Goal: Task Accomplishment & Management: Use online tool/utility

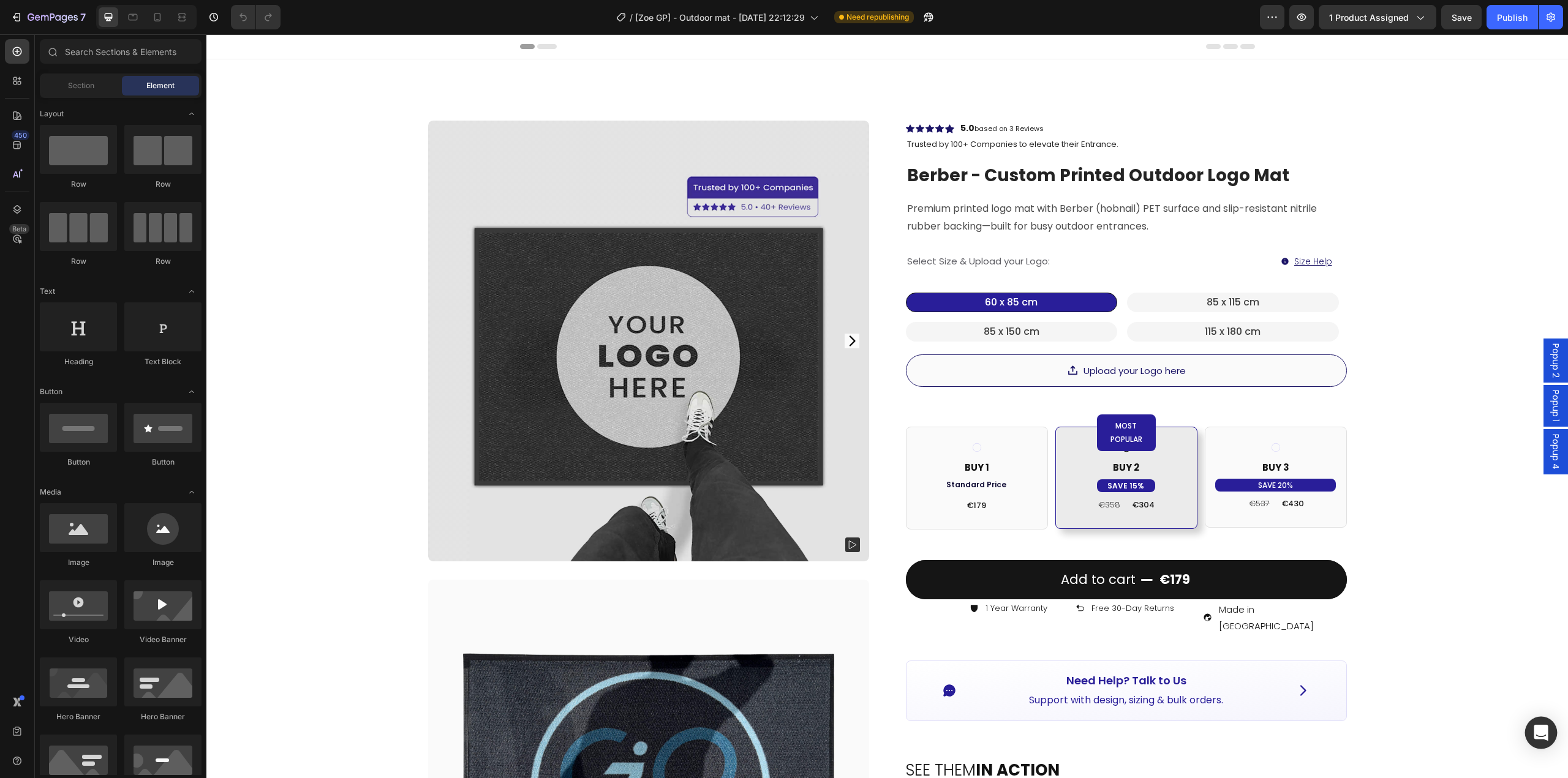
click at [1538, 736] on icon "Open Intercom Messenger" at bounding box center [1540, 733] width 16 height 16
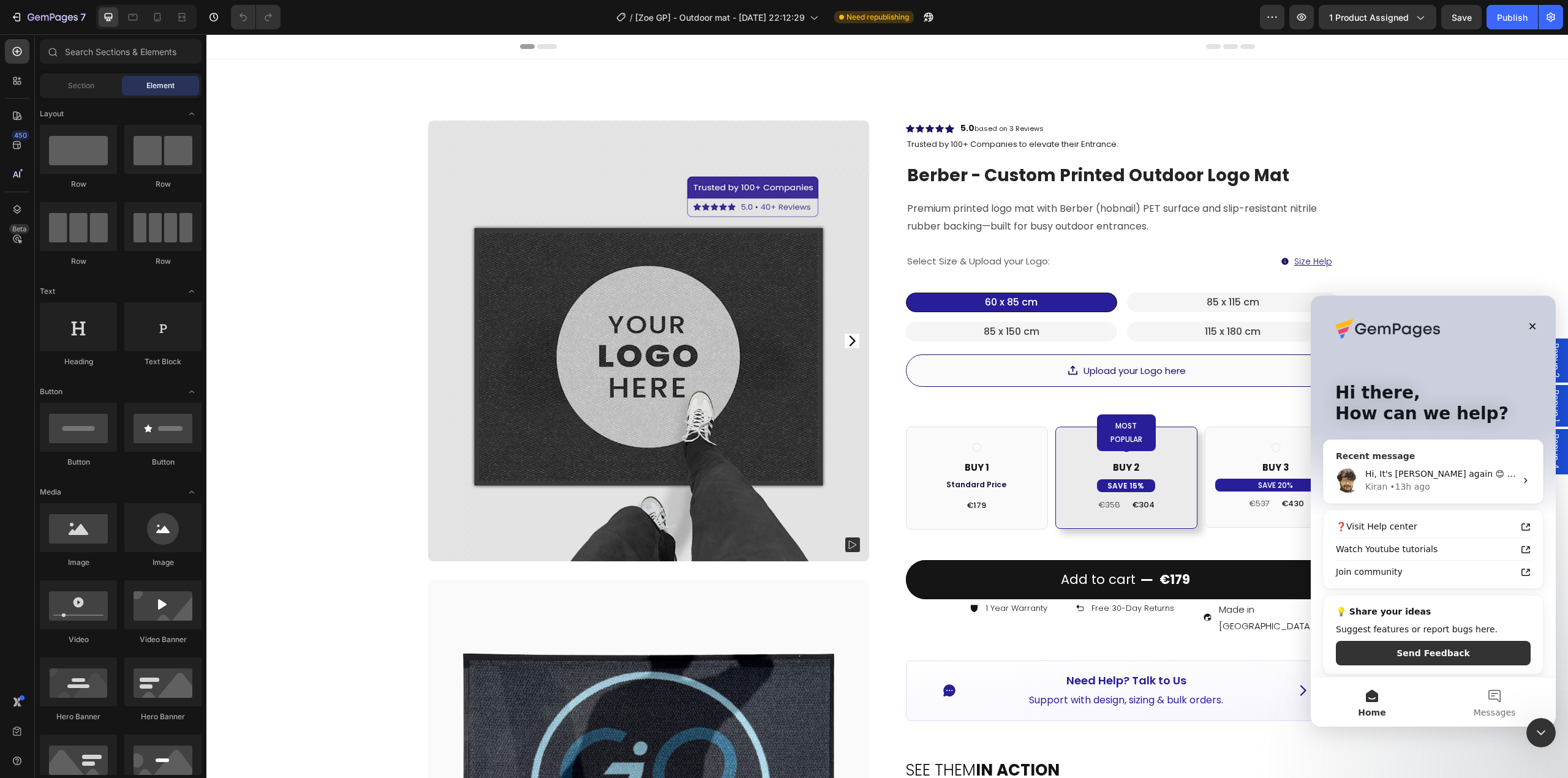
click at [1420, 487] on div "• 13h ago" at bounding box center [1409, 487] width 40 height 13
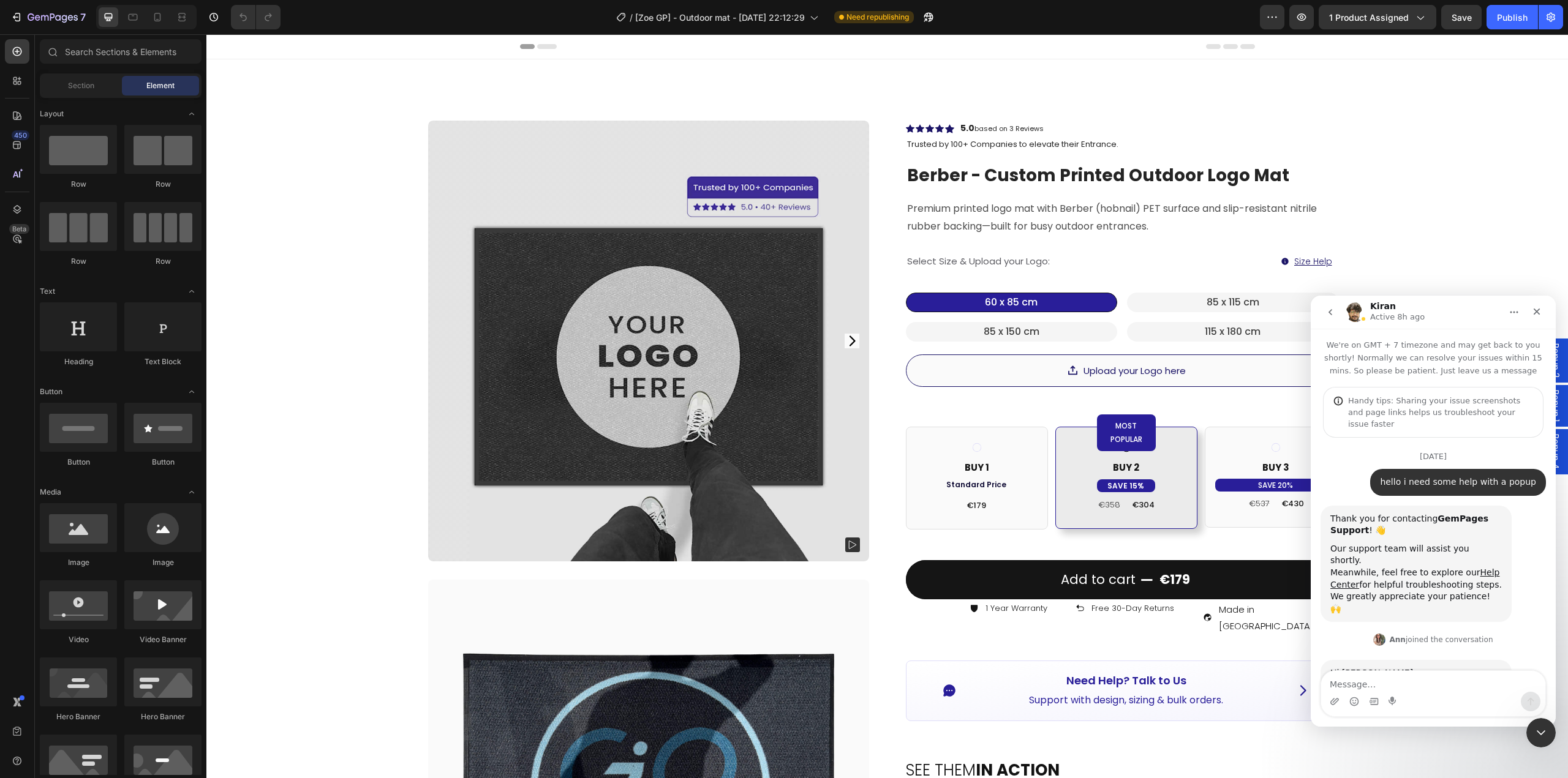
scroll to position [11396, 0]
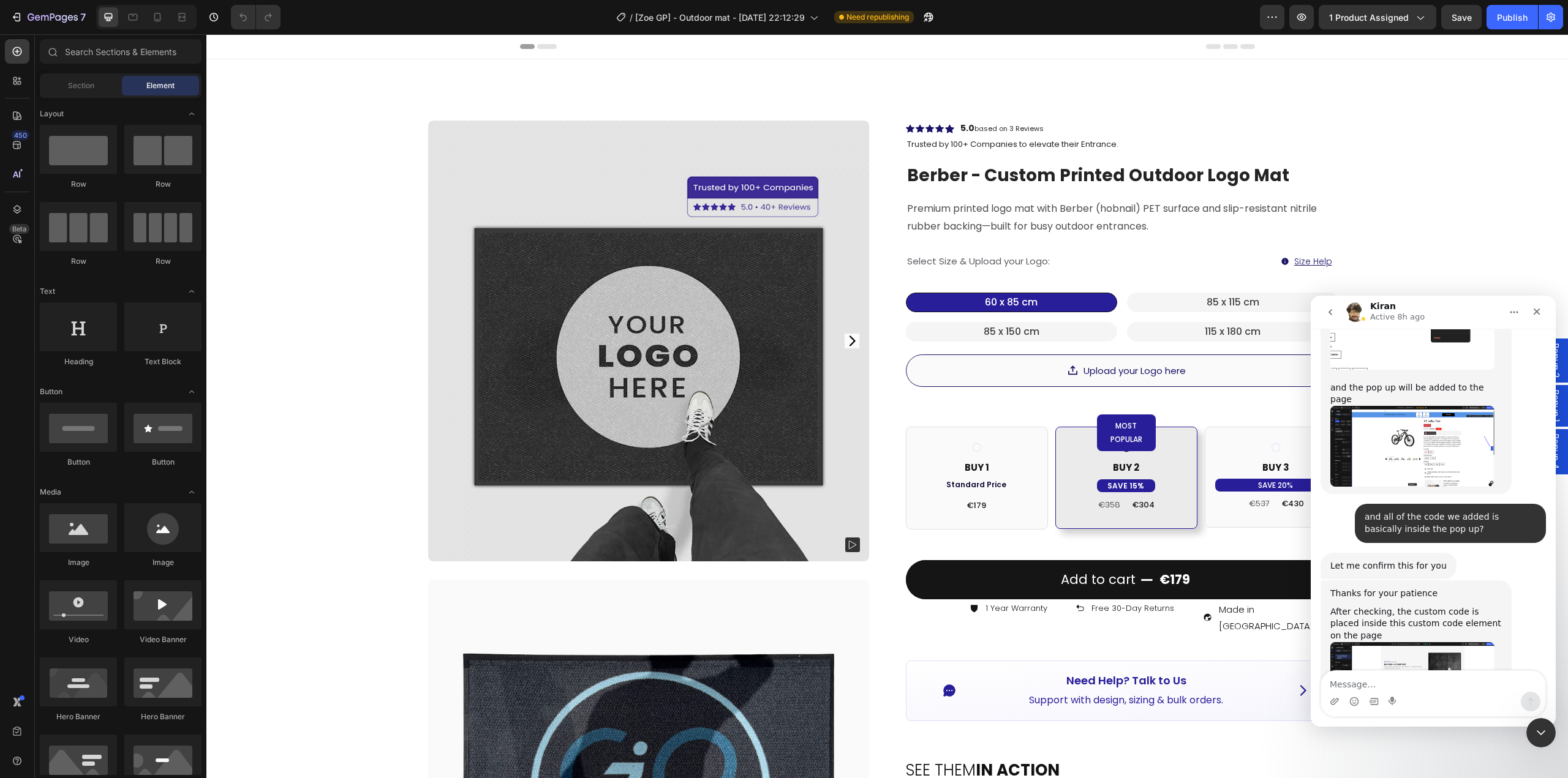
click at [1423, 688] on textarea "Message…" at bounding box center [1432, 681] width 224 height 21
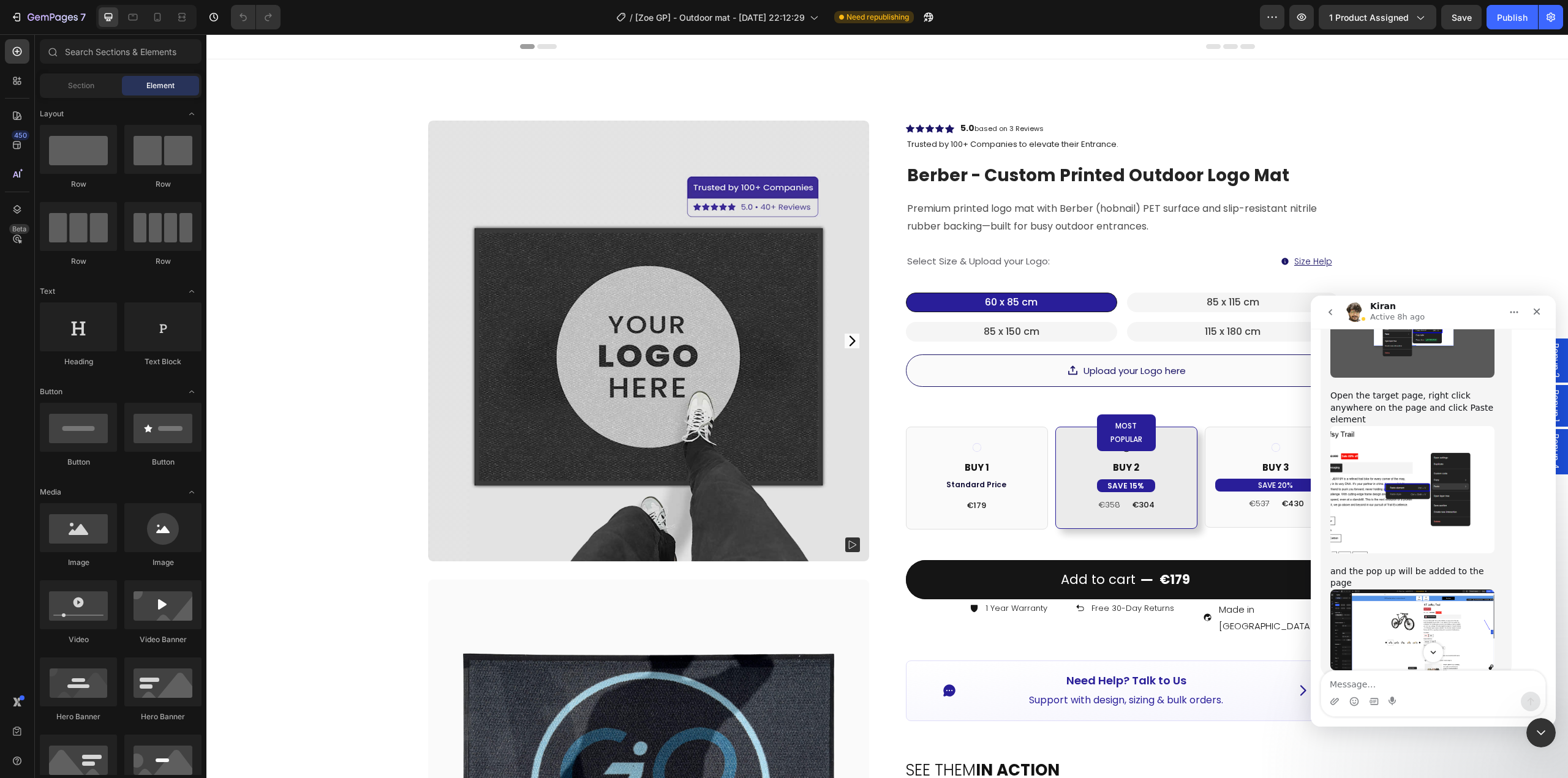
scroll to position [11335, 0]
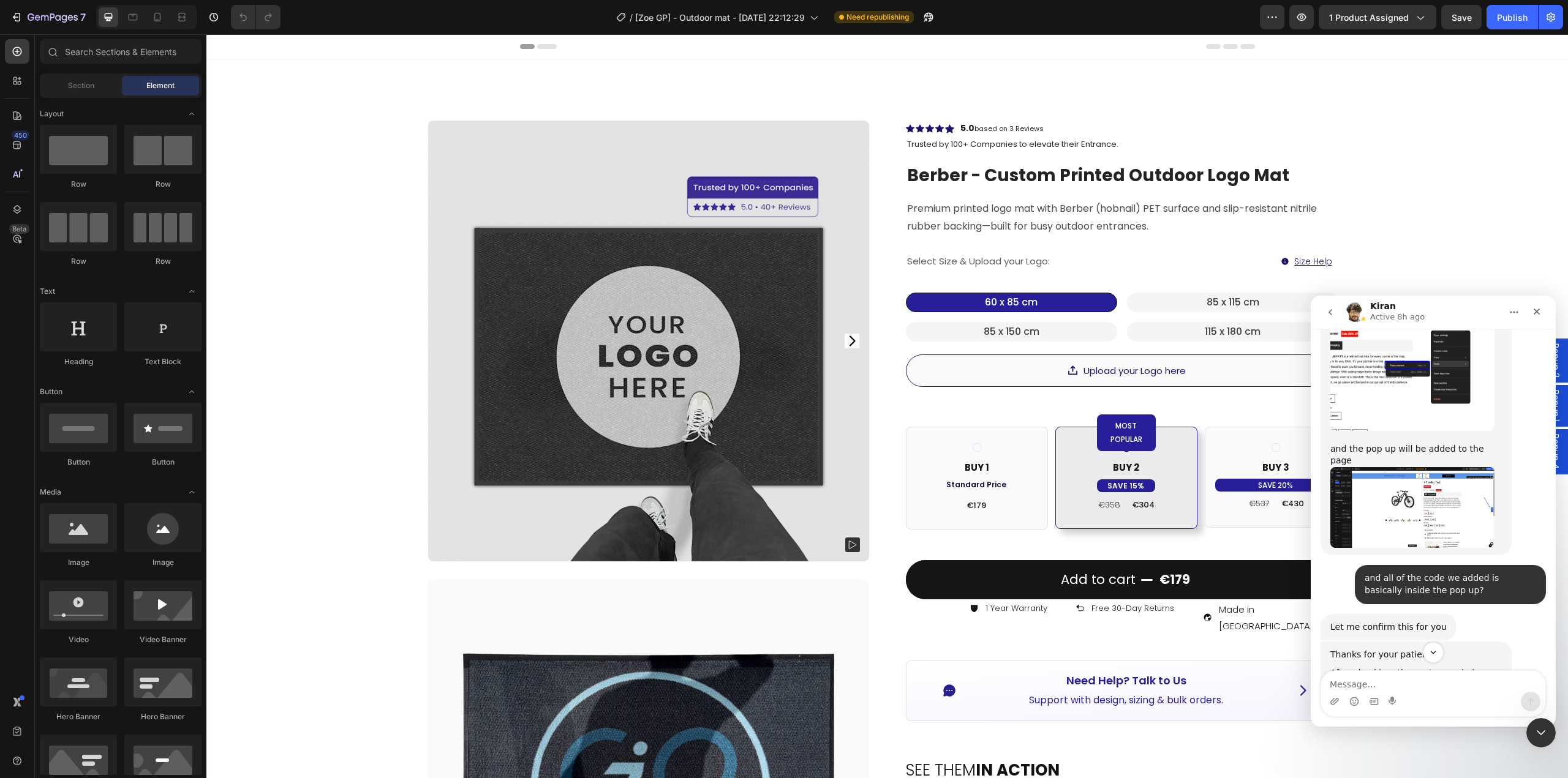
click at [1442, 704] on img "Kiran says…" at bounding box center [1412, 745] width 164 height 82
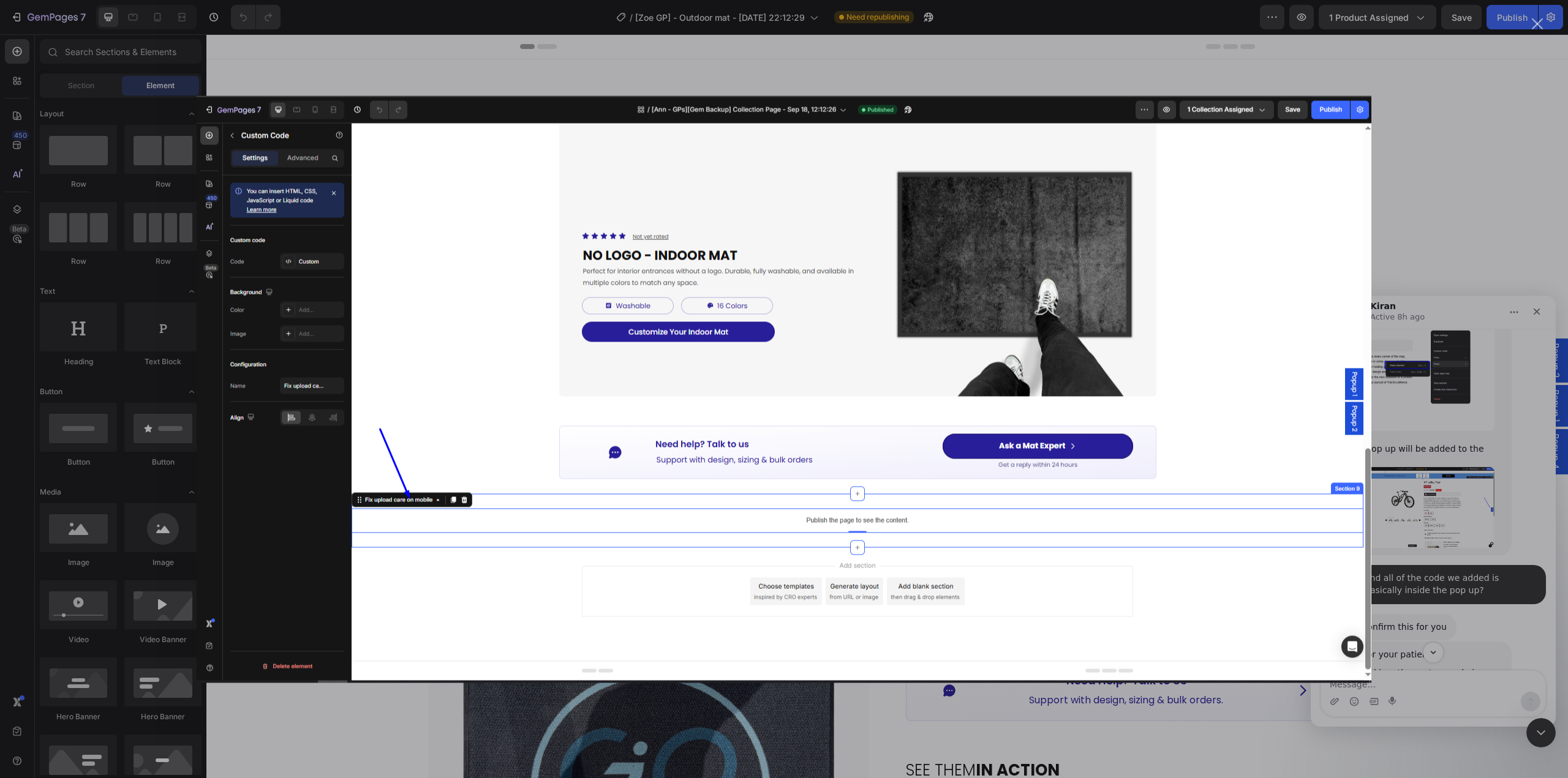
click at [1445, 560] on div "Intercom messenger" at bounding box center [784, 389] width 1568 height 778
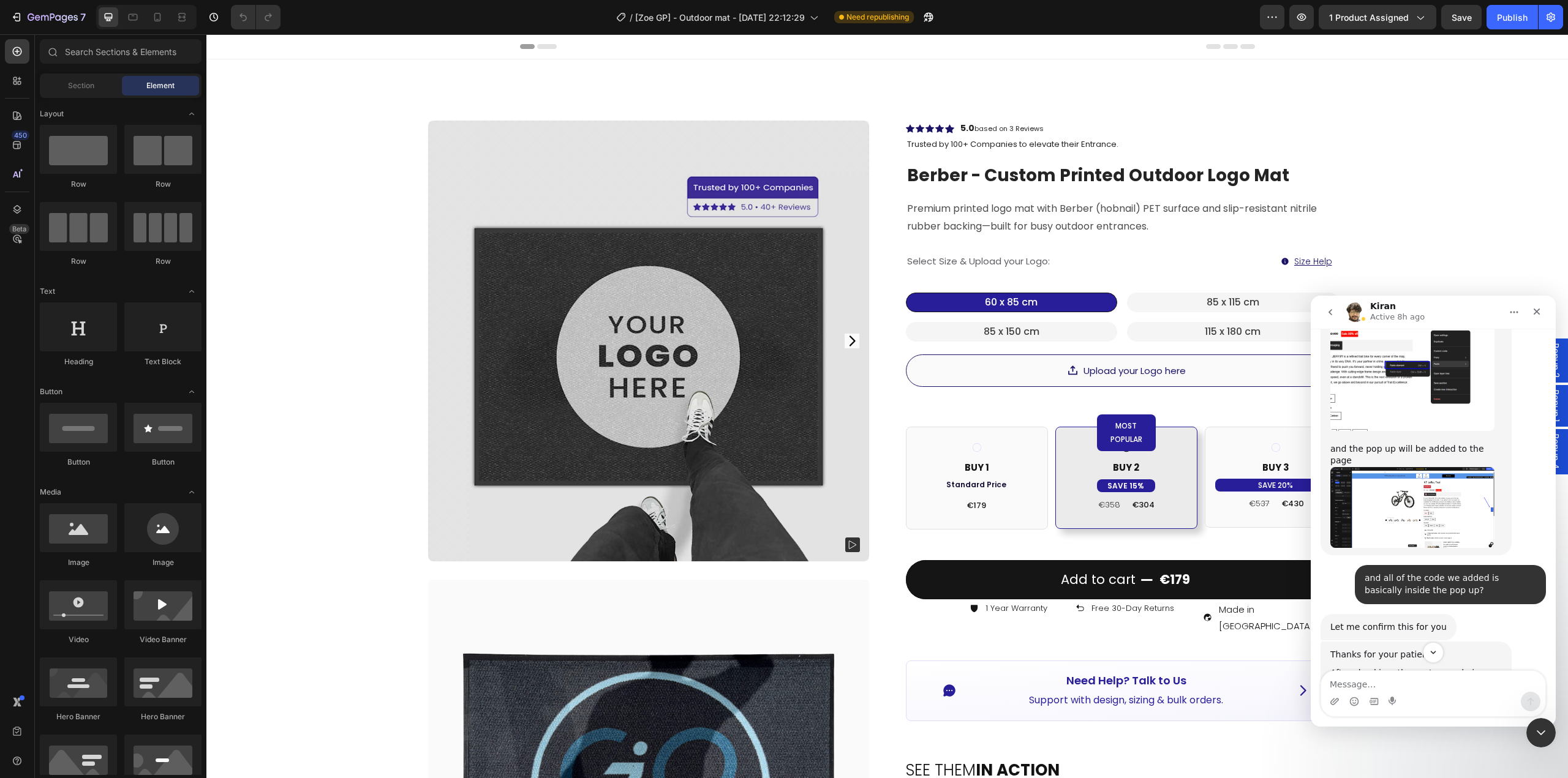
scroll to position [11396, 0]
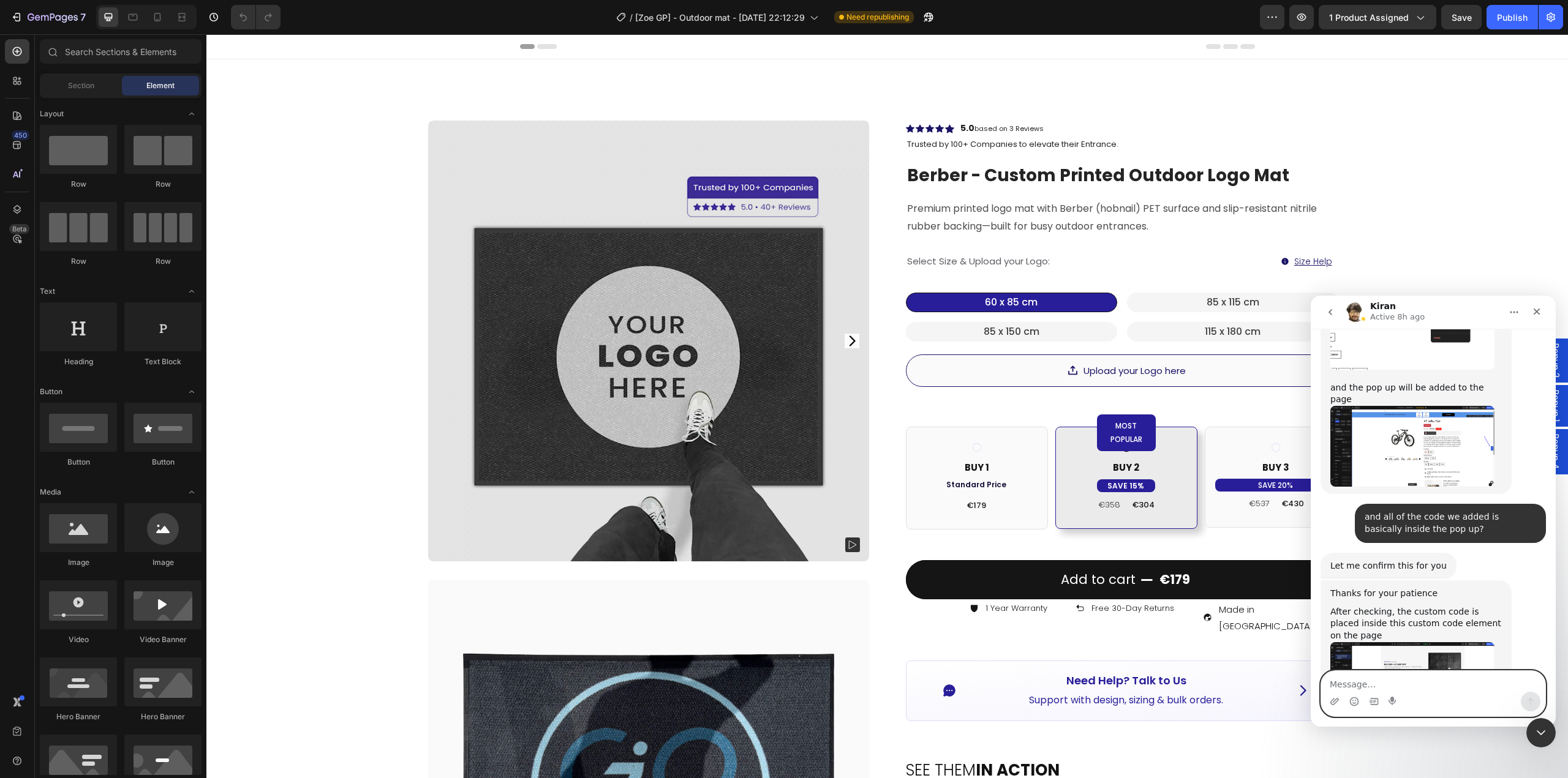
click at [1381, 676] on textarea "Message…" at bounding box center [1432, 681] width 224 height 21
type textarea "Hi [PERSON_NAME]"
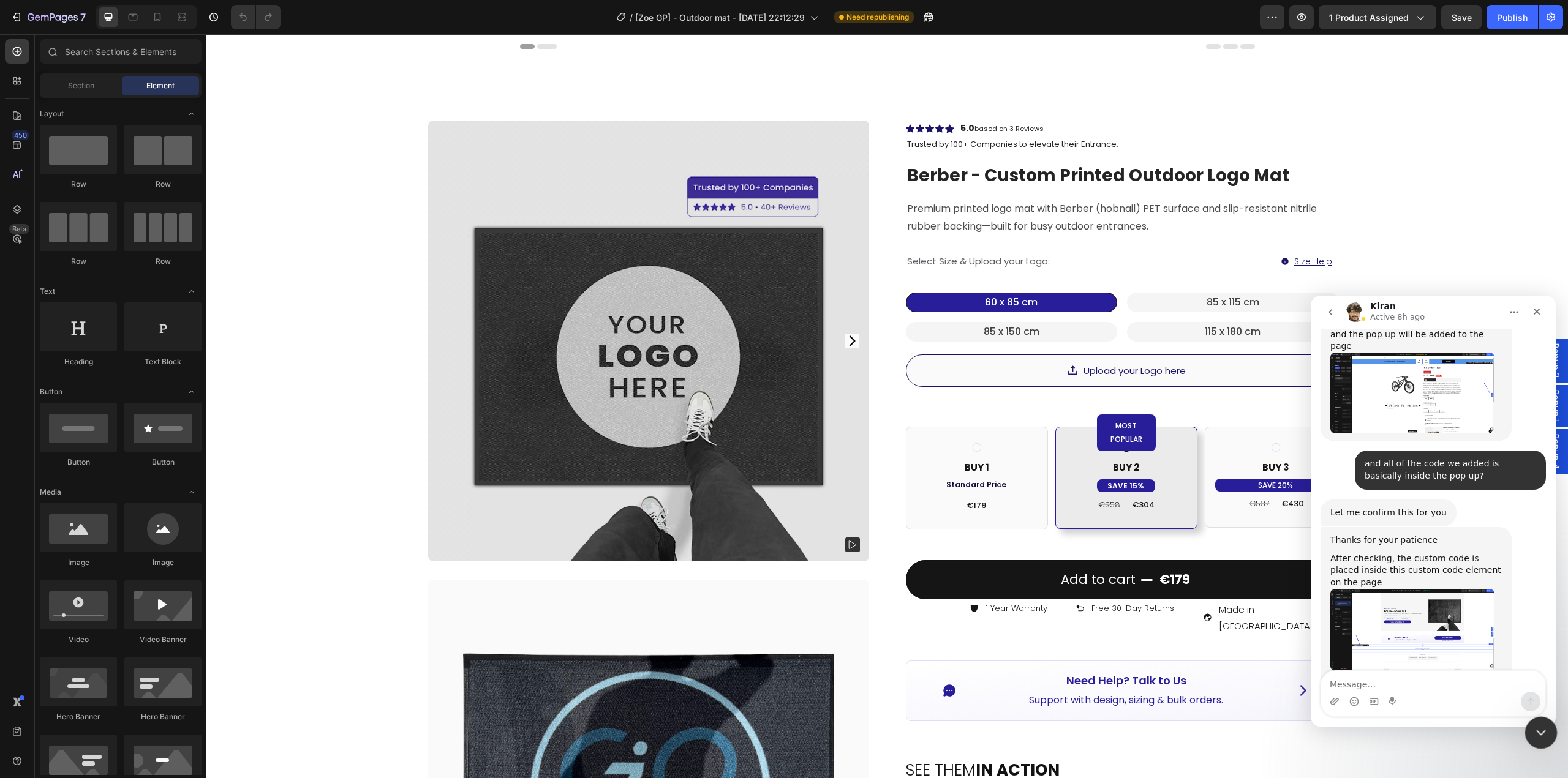
click at [1542, 738] on div "Close Intercom Messenger" at bounding box center [1539, 731] width 30 height 30
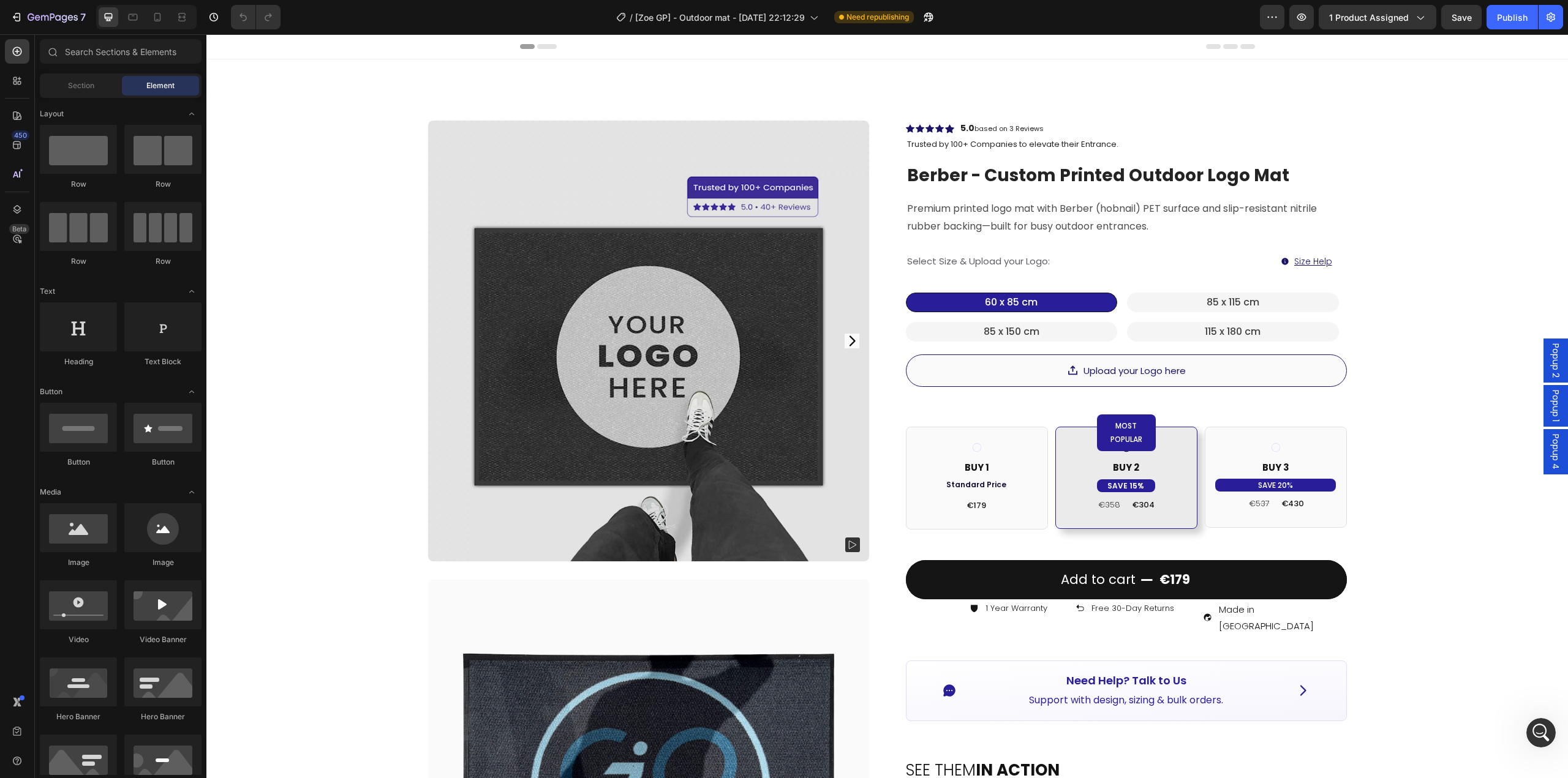
click at [1556, 452] on div "Popup 4" at bounding box center [1555, 452] width 25 height 45
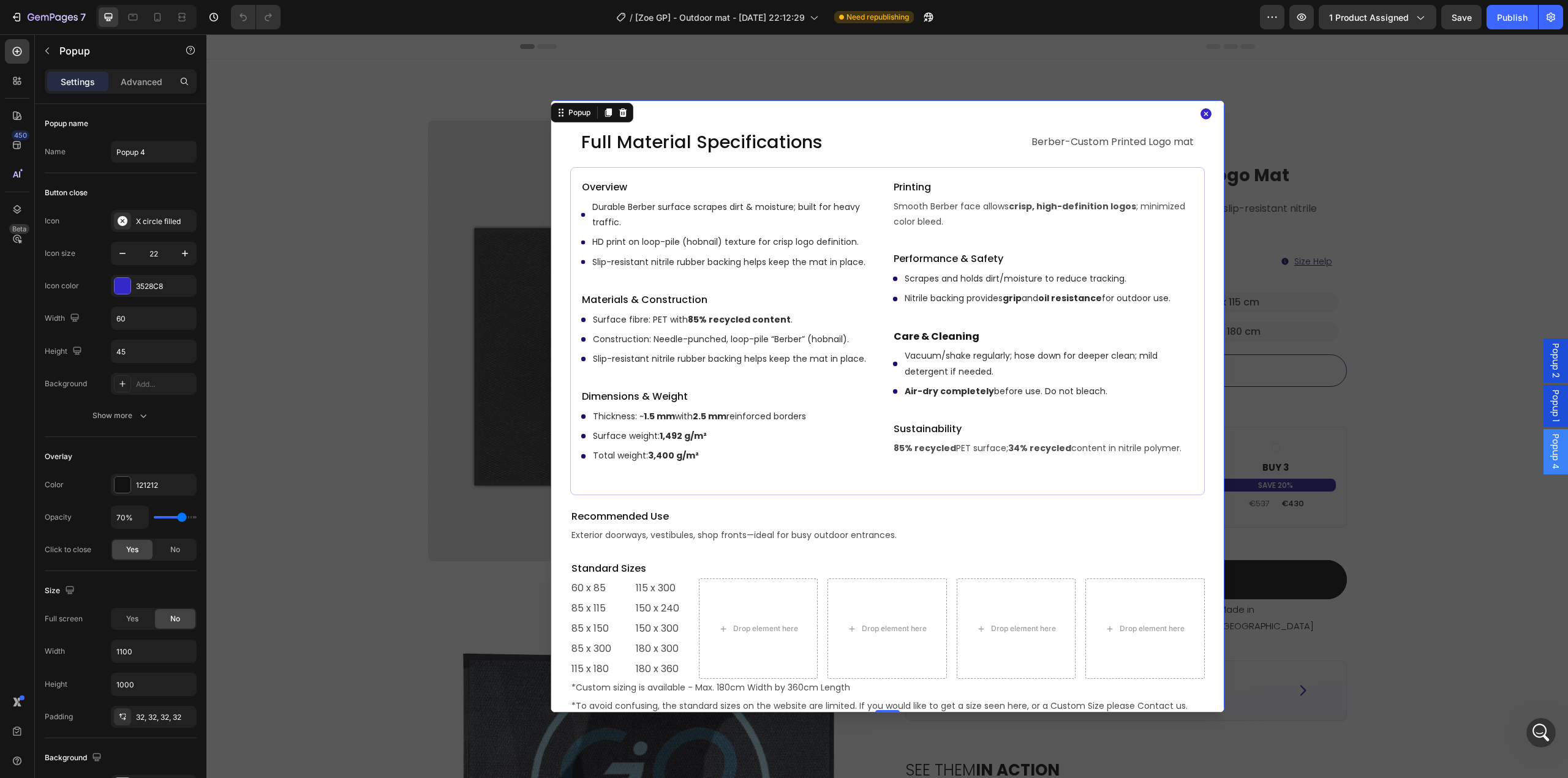
click at [1206, 114] on icon "Dialog content" at bounding box center [1205, 113] width 11 height 11
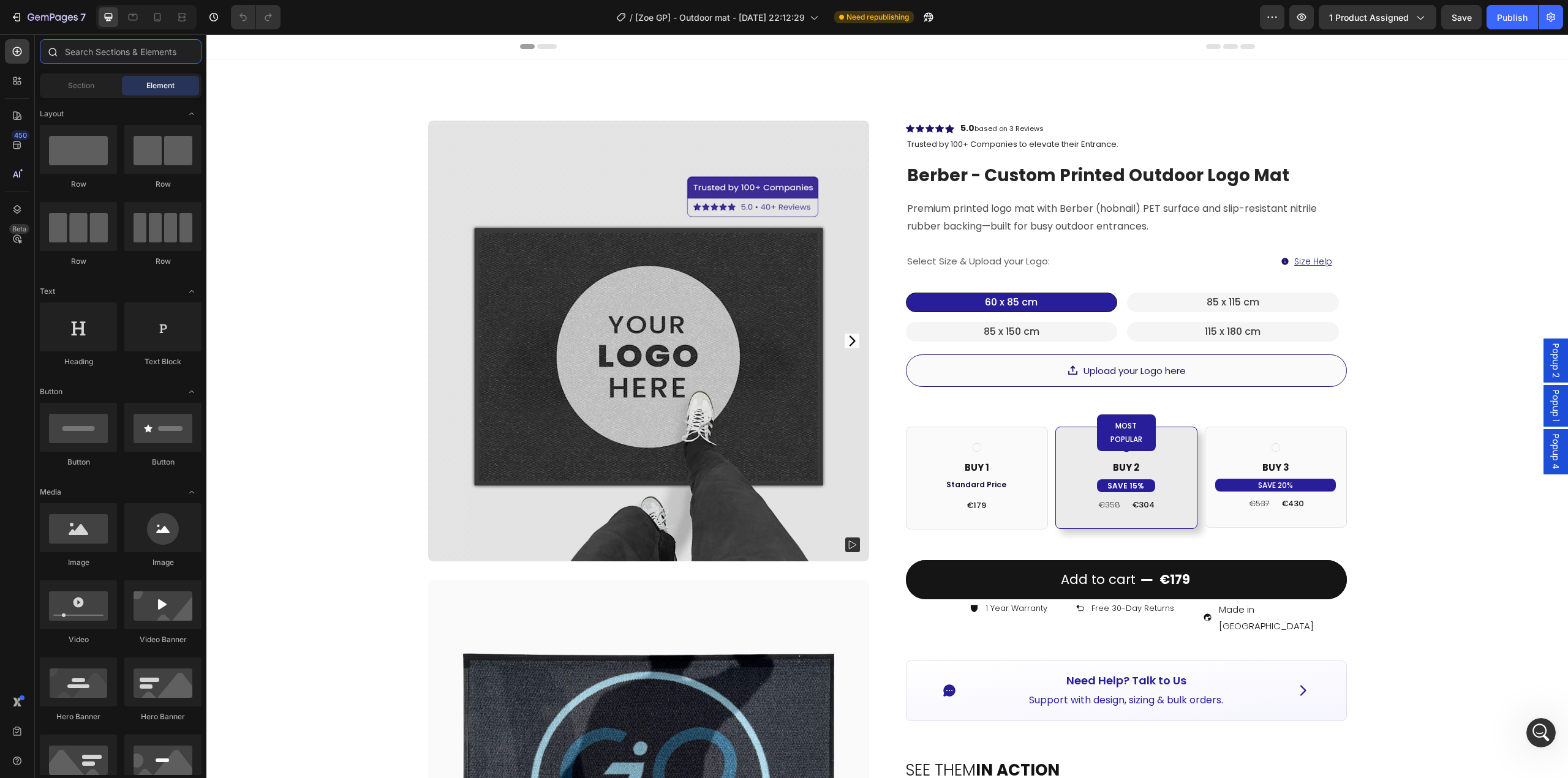
click at [85, 54] on input "text" at bounding box center [120, 51] width 161 height 25
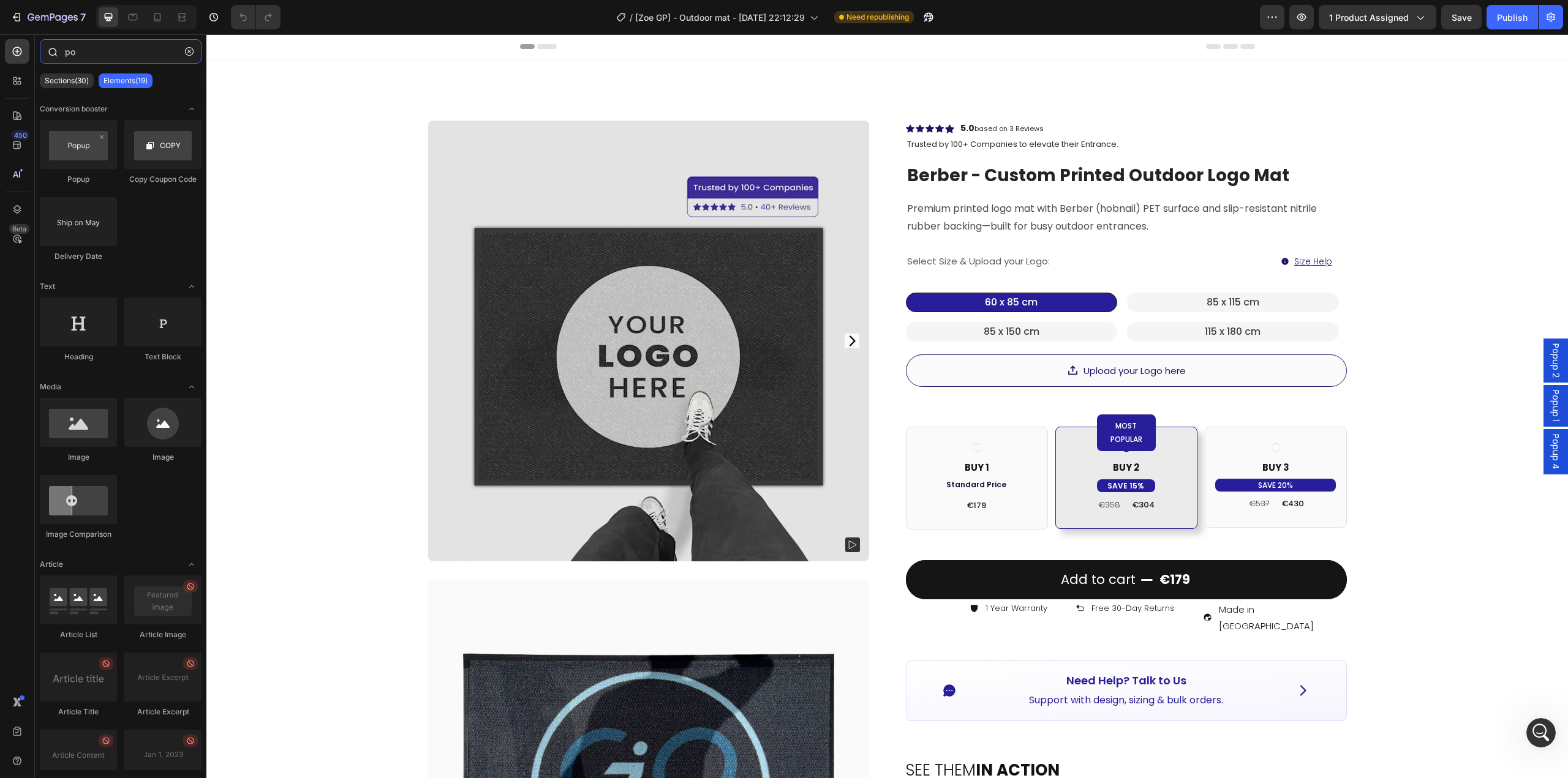
type input "pop"
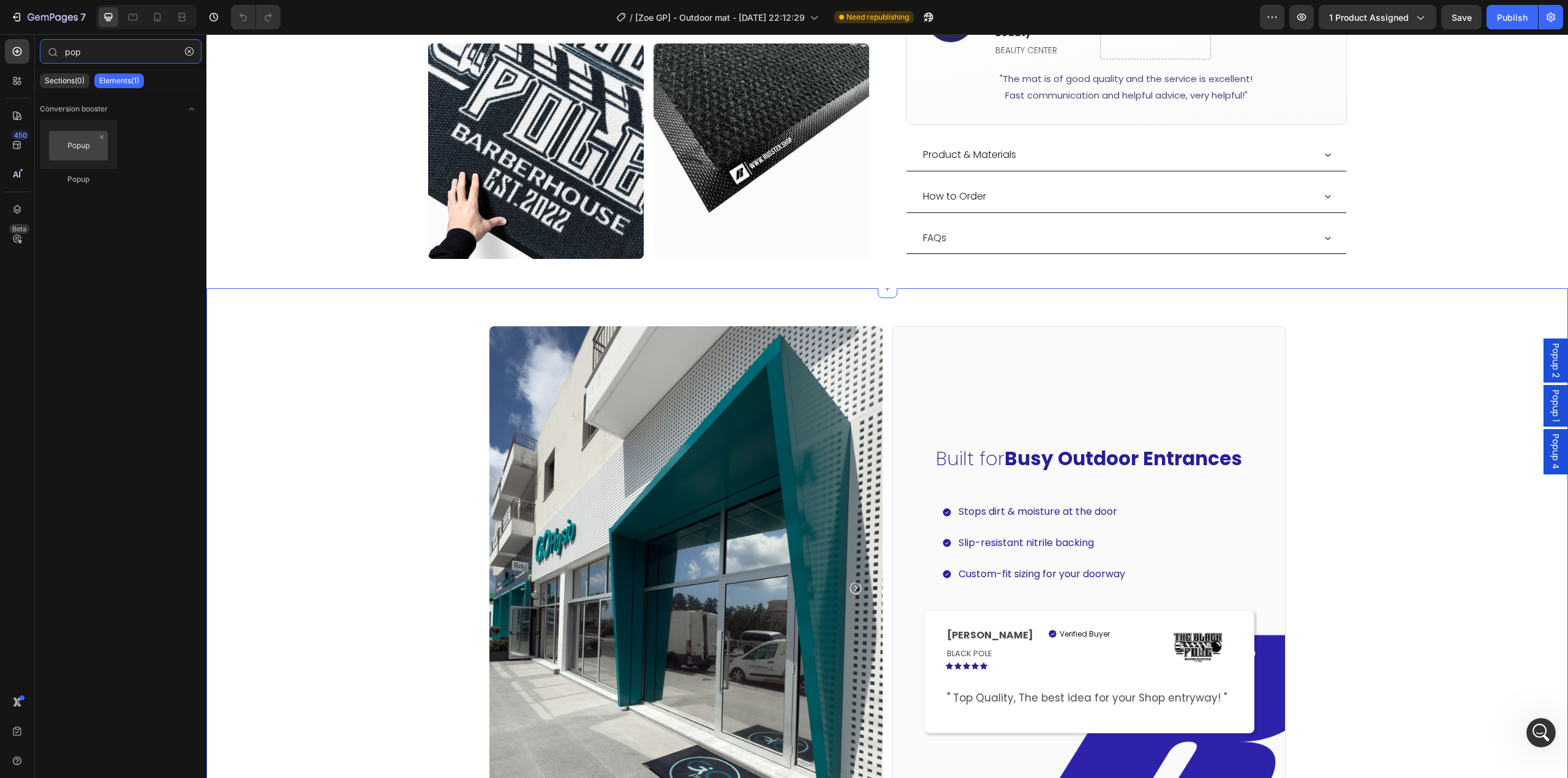
scroll to position [1347, 0]
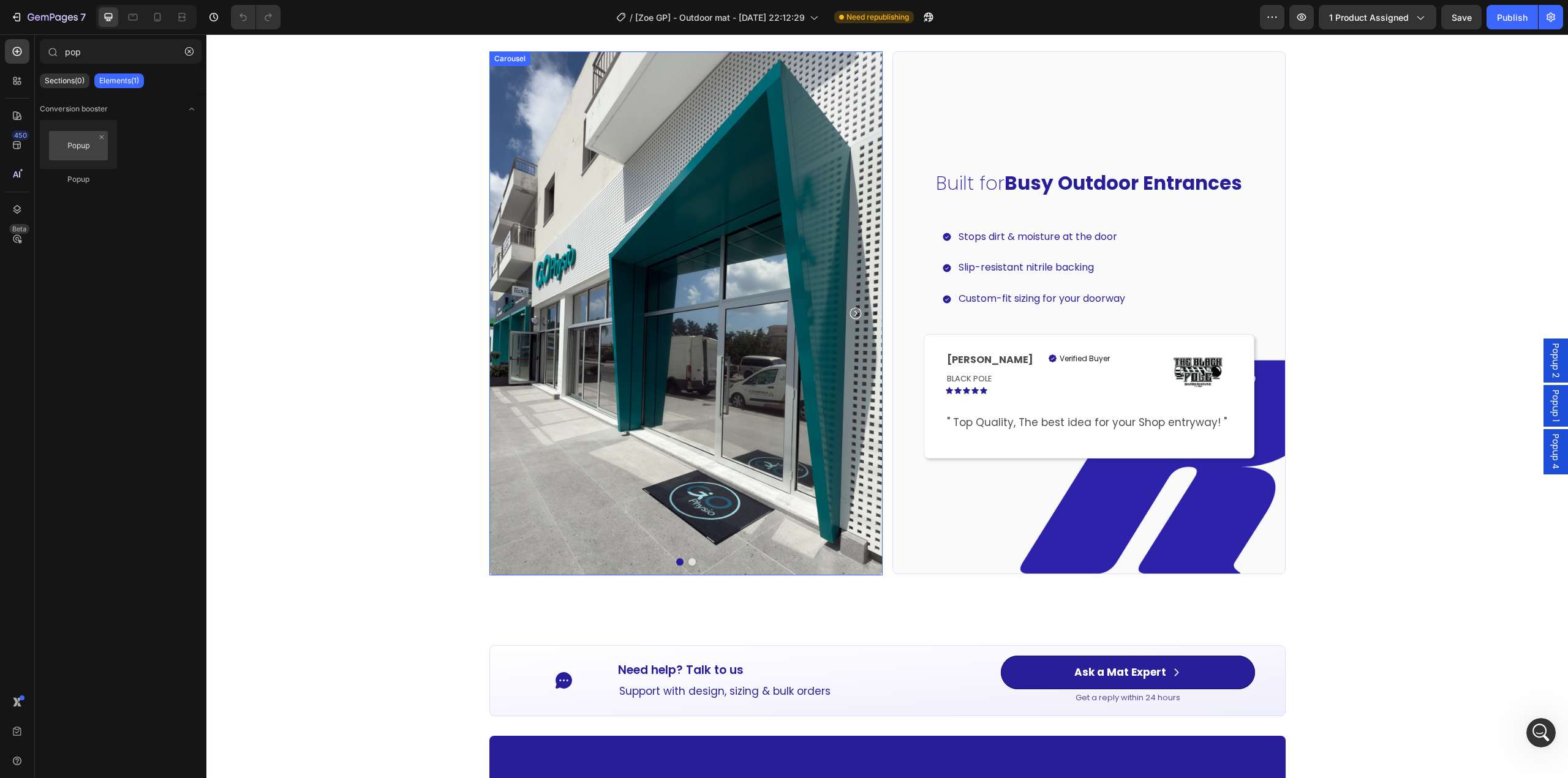
click at [854, 316] on icon "Carousel Next Arrow" at bounding box center [855, 313] width 15 height 15
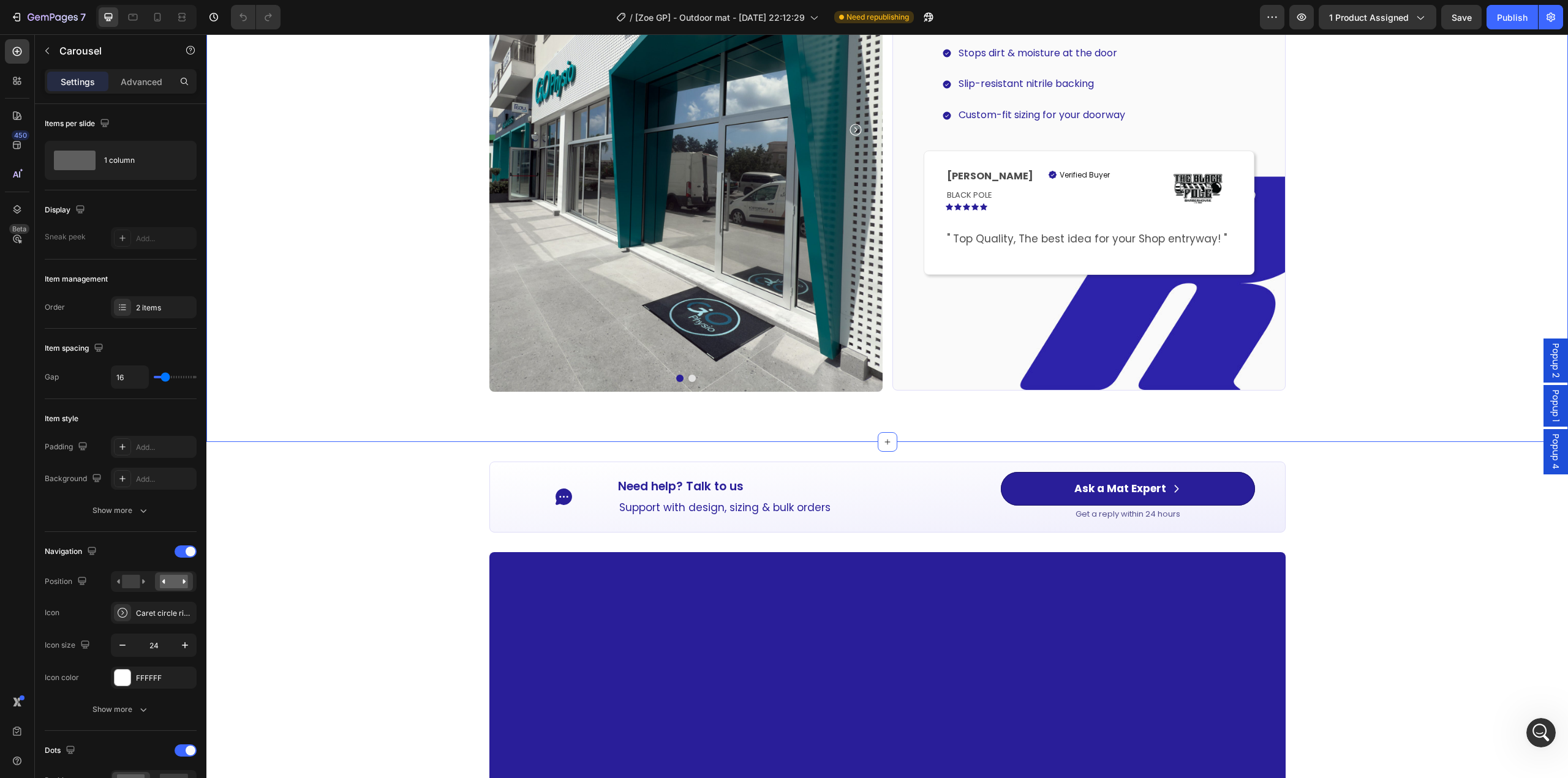
scroll to position [1714, 0]
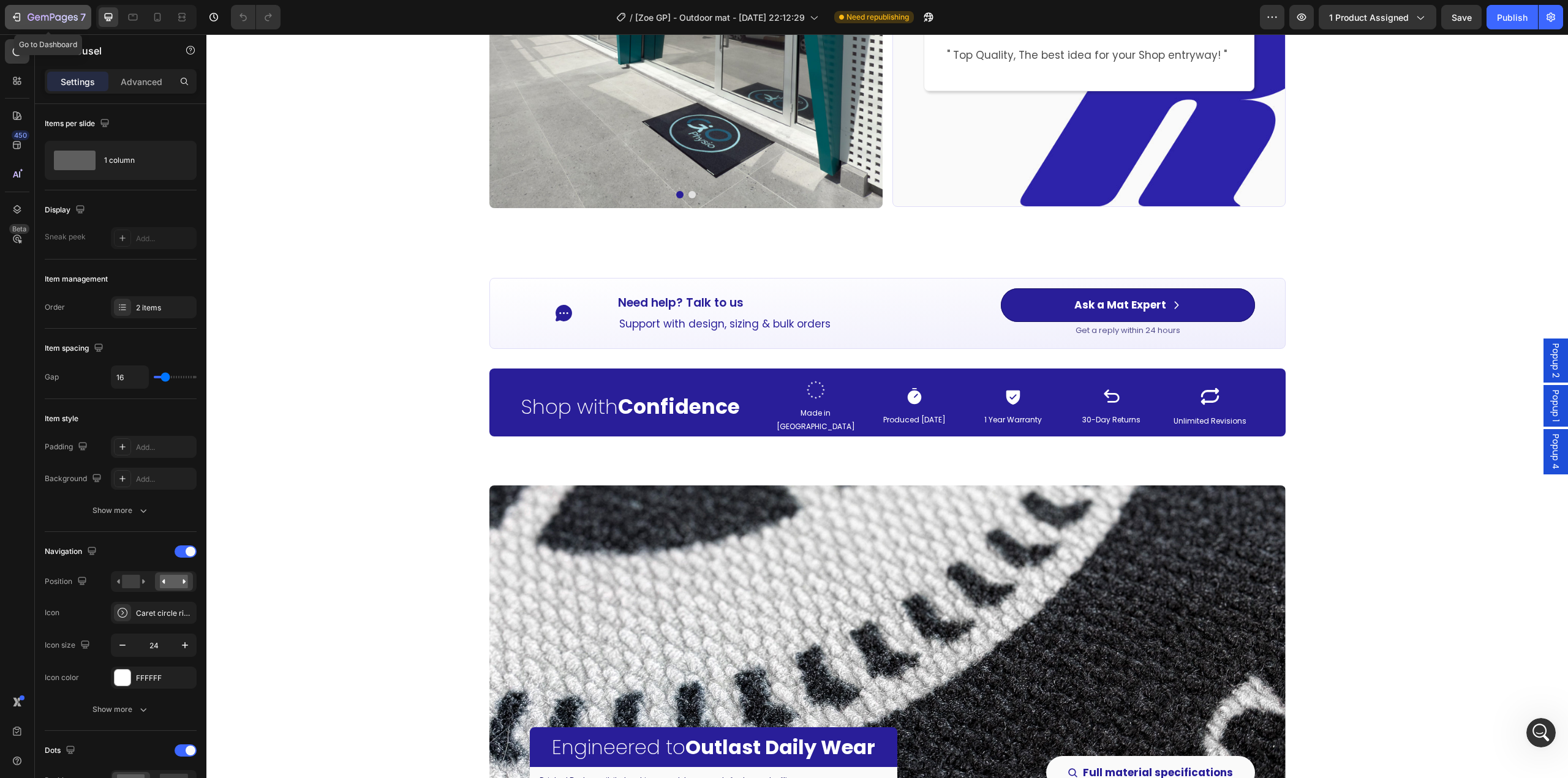
click at [62, 21] on icon "button" at bounding box center [64, 18] width 6 height 8
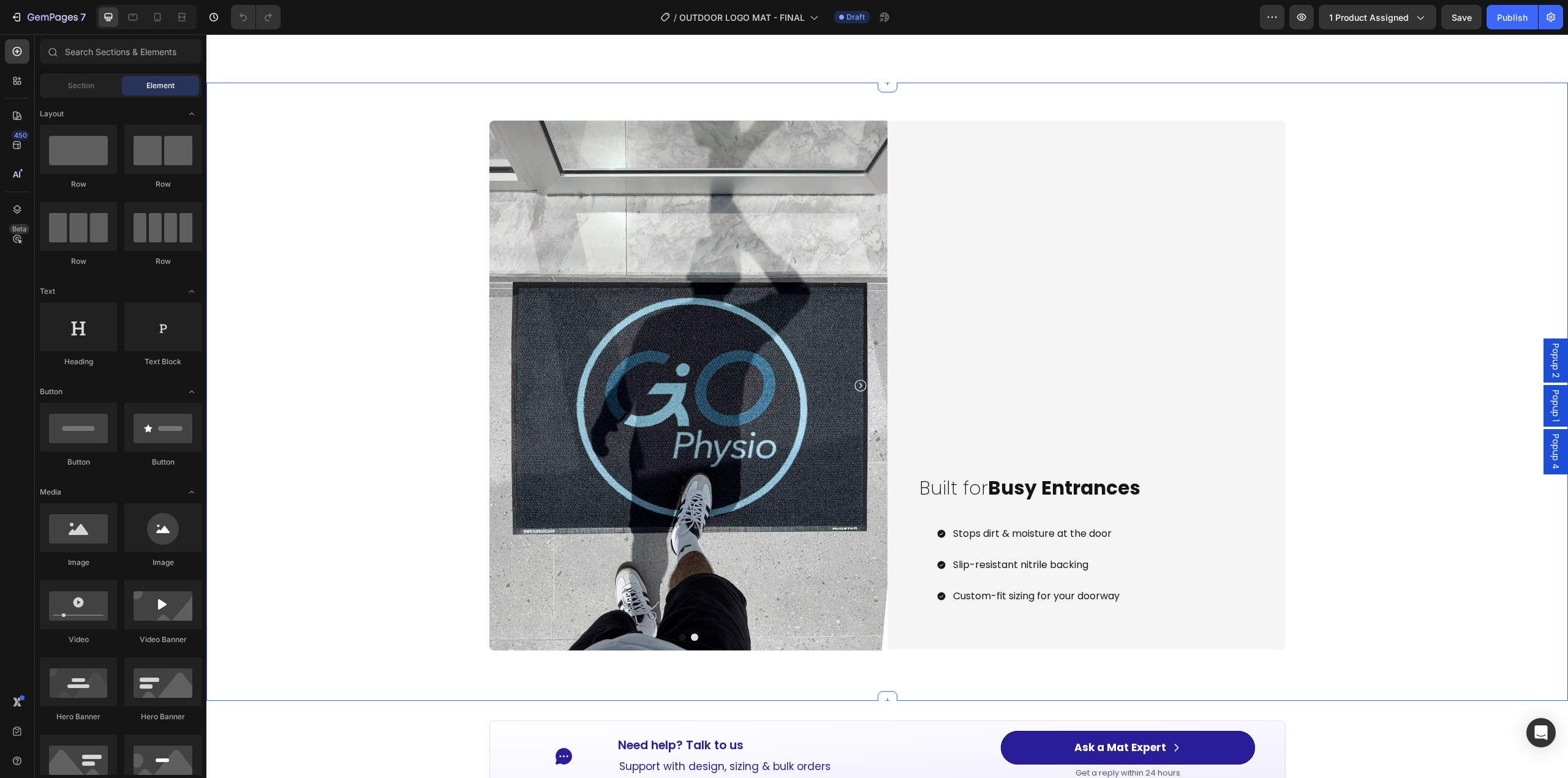
scroll to position [1531, 0]
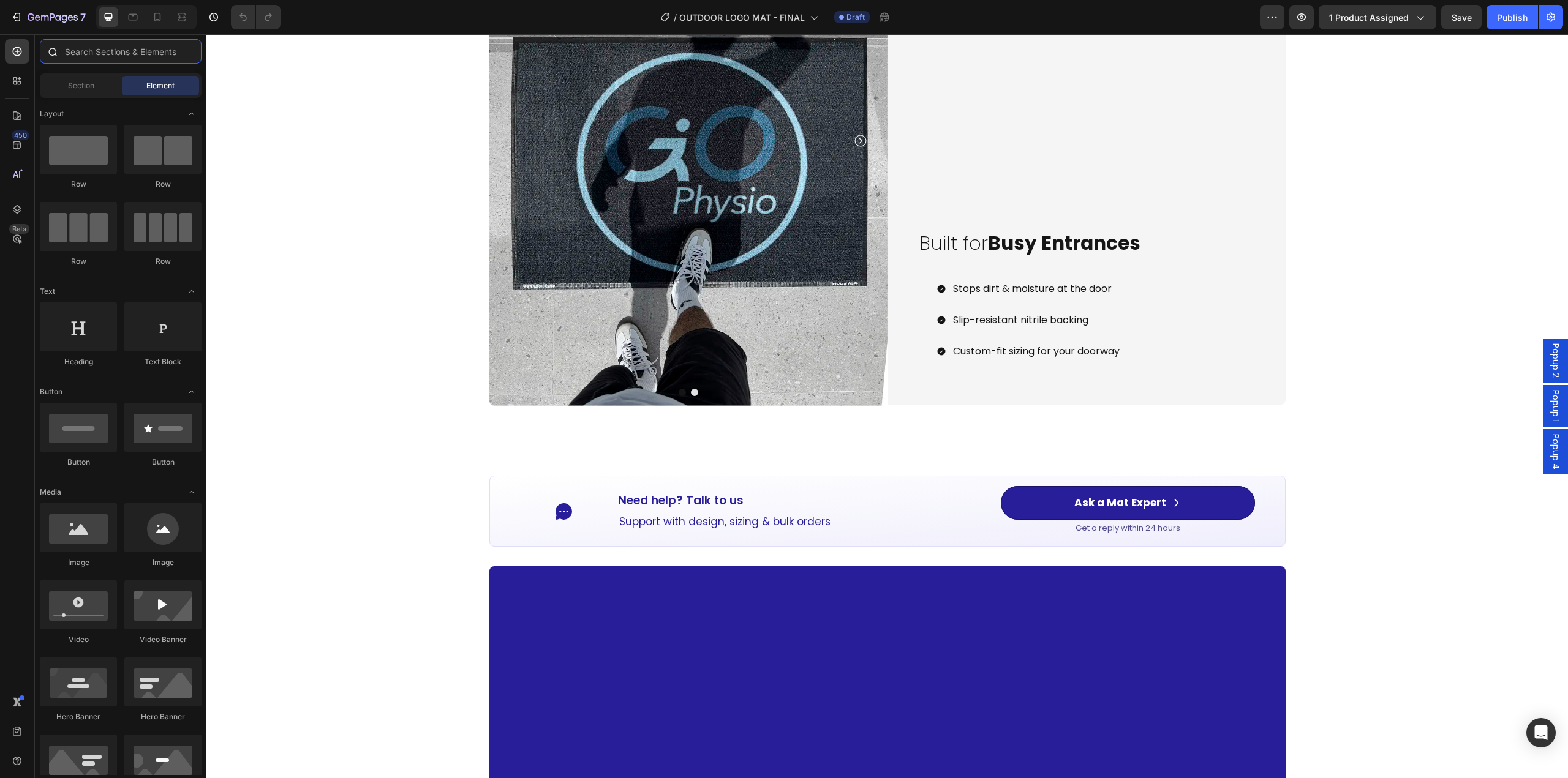
click at [115, 49] on input "text" at bounding box center [120, 51] width 161 height 25
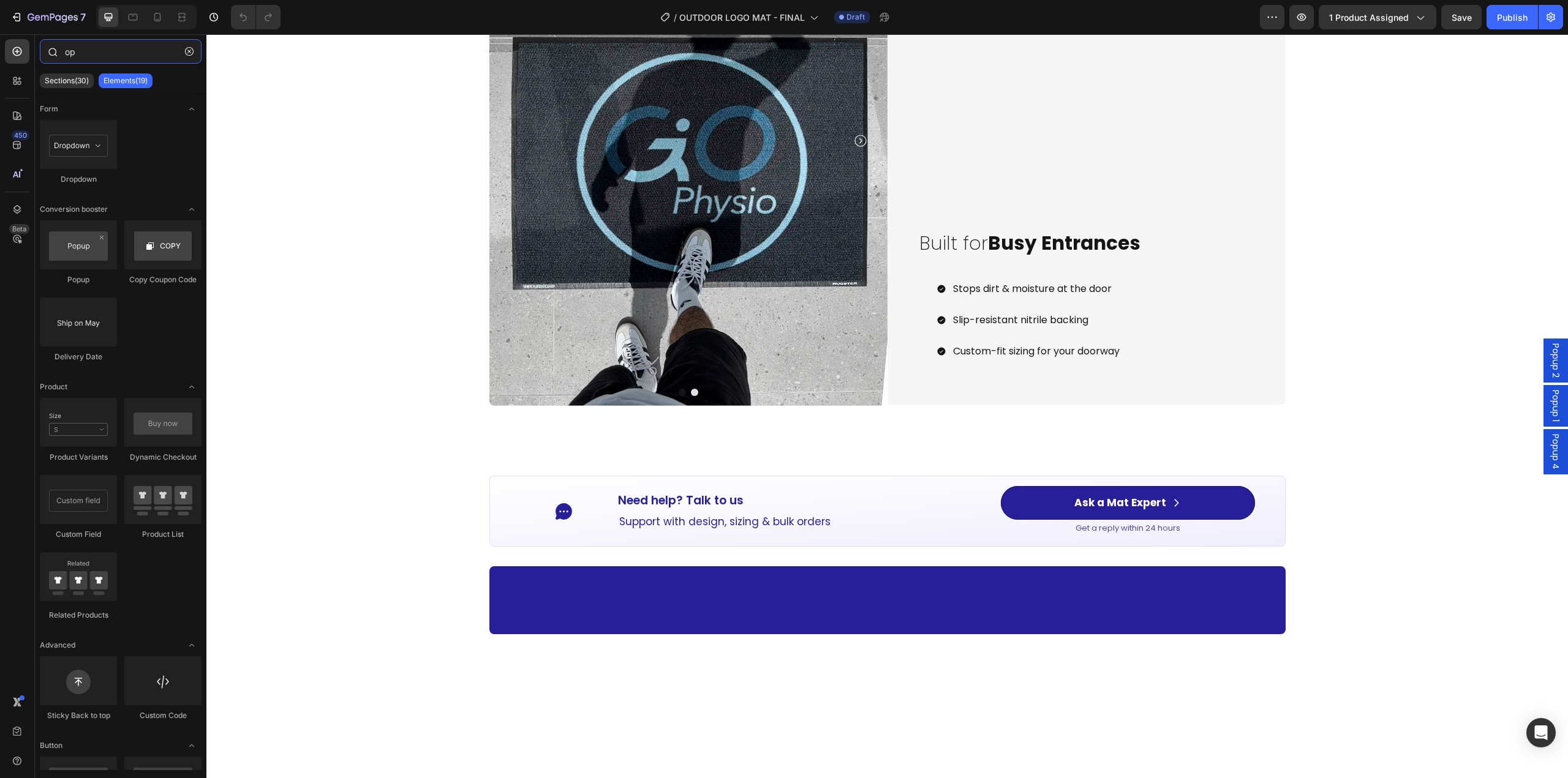
type input "o"
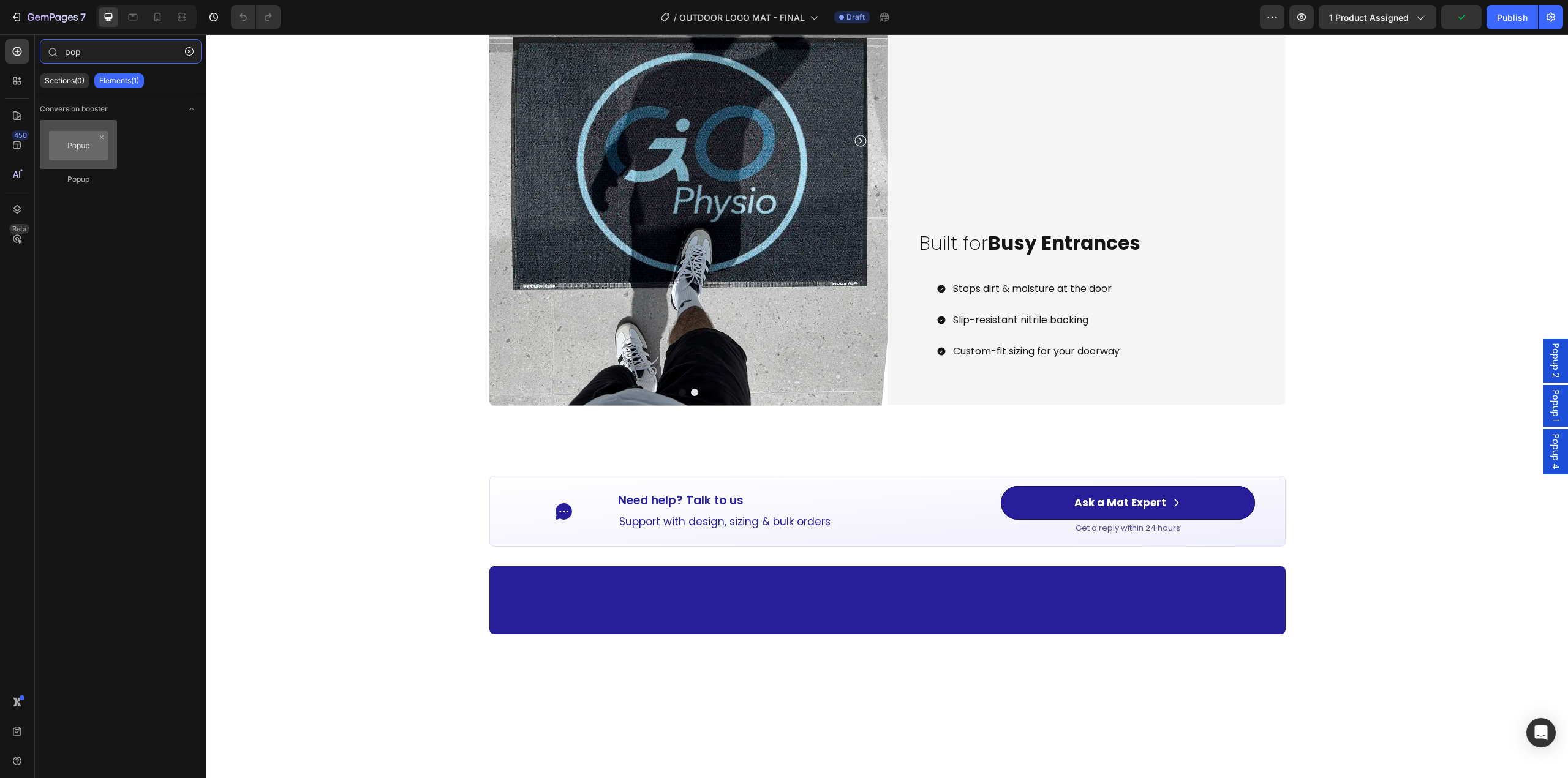
type input "pop"
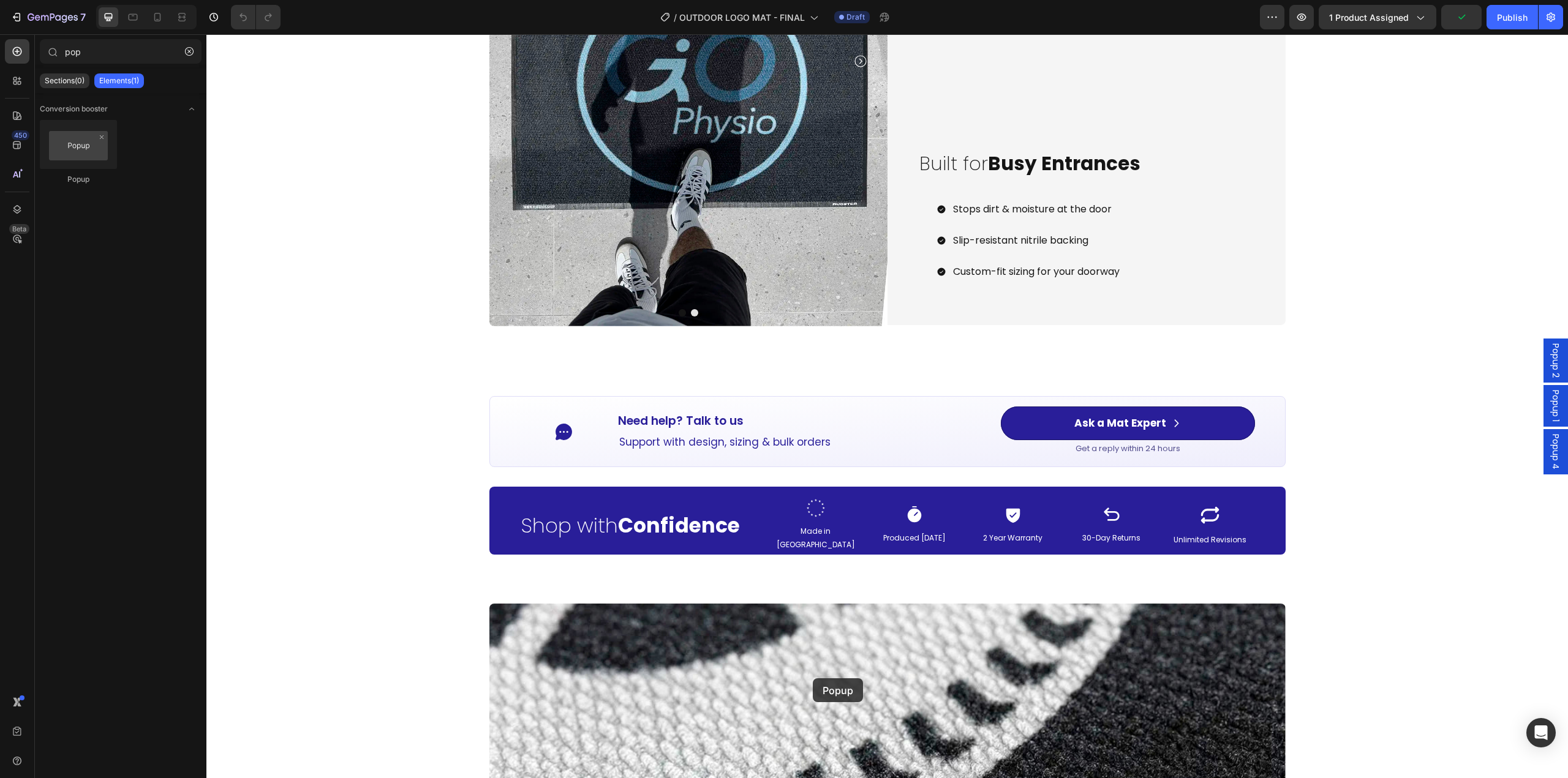
scroll to position [1640, 0]
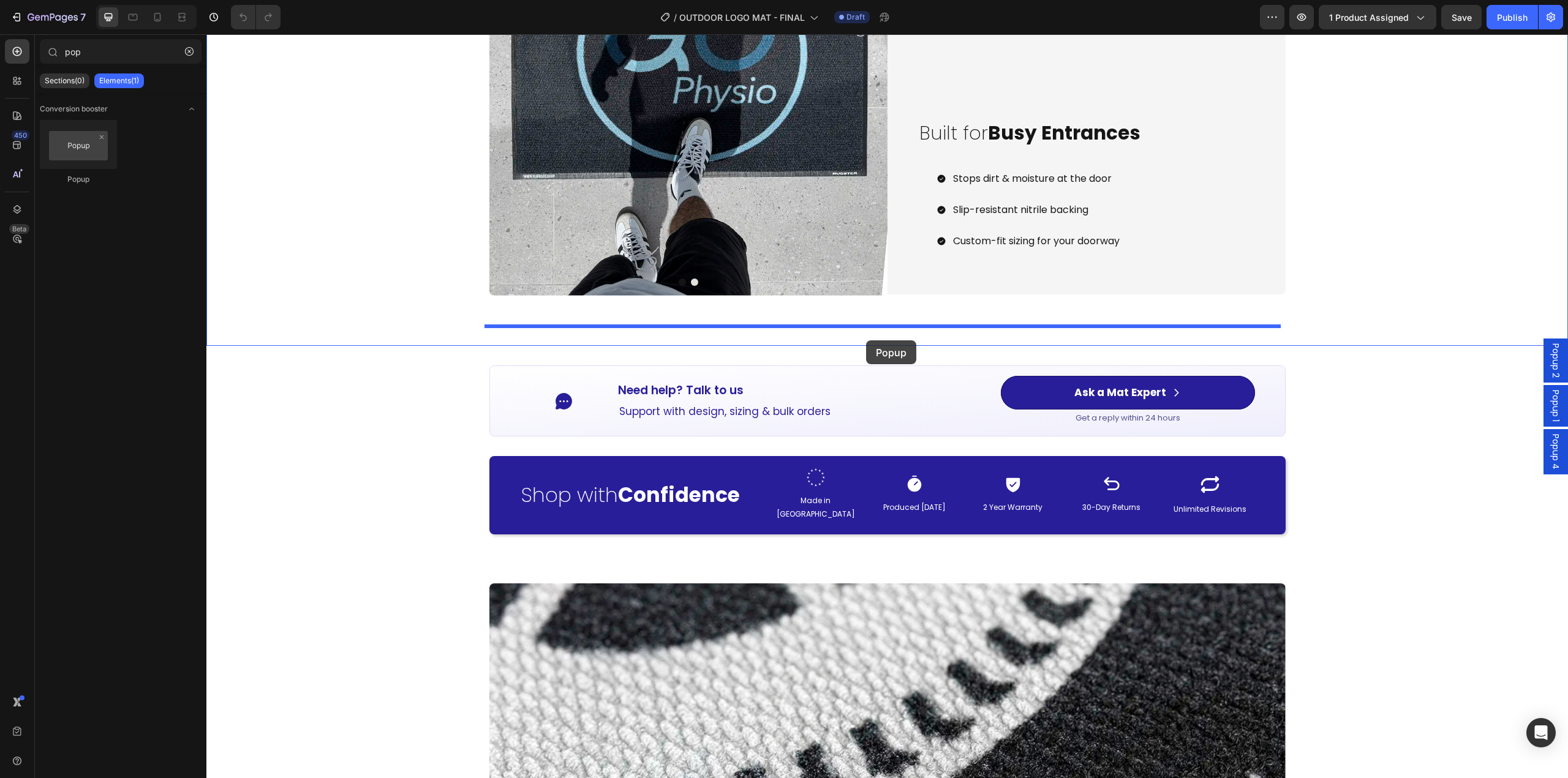
drag, startPoint x: 274, startPoint y: 182, endPoint x: 866, endPoint y: 340, distance: 612.7
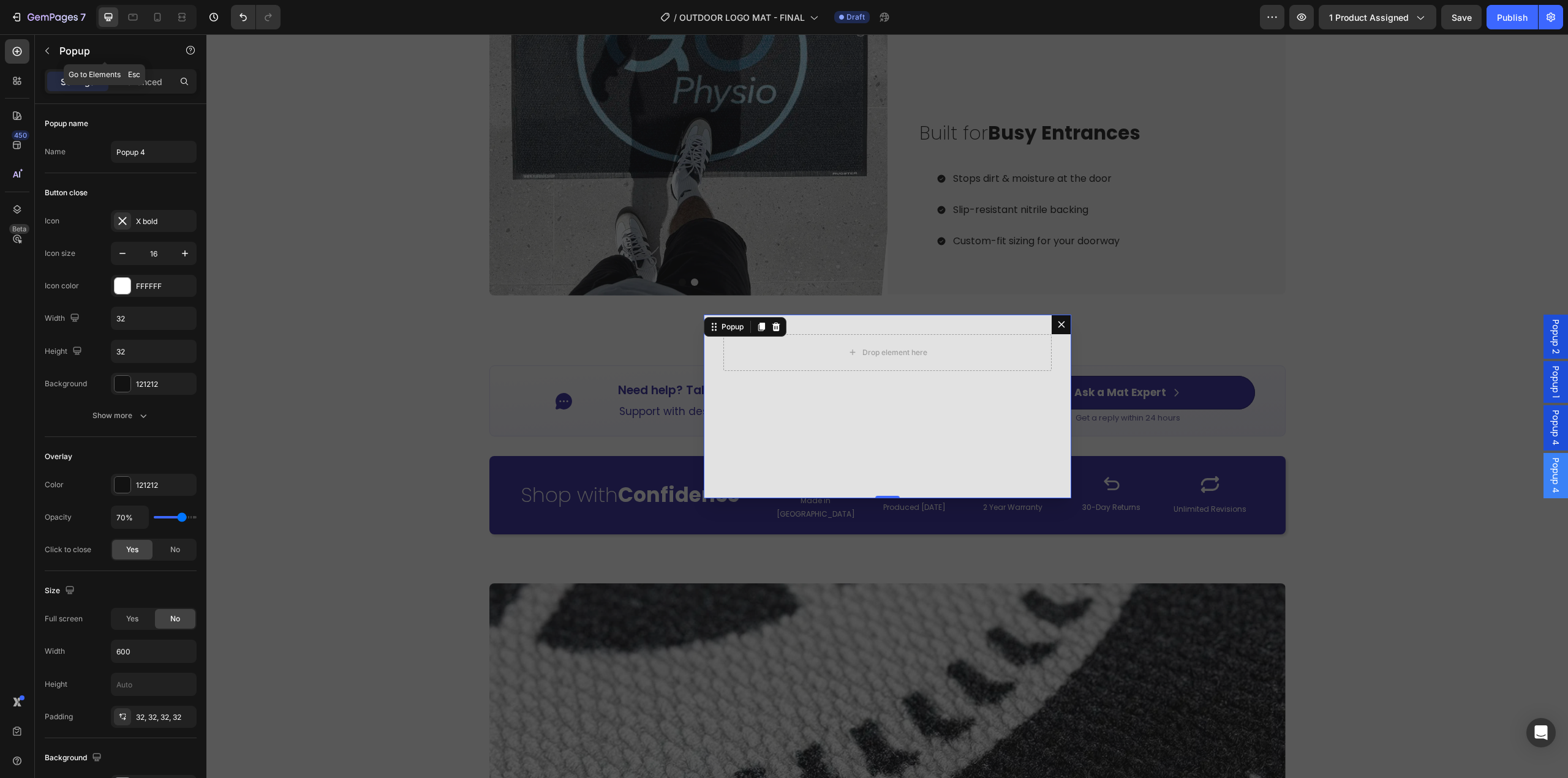
click at [50, 51] on icon "button" at bounding box center [47, 51] width 10 height 10
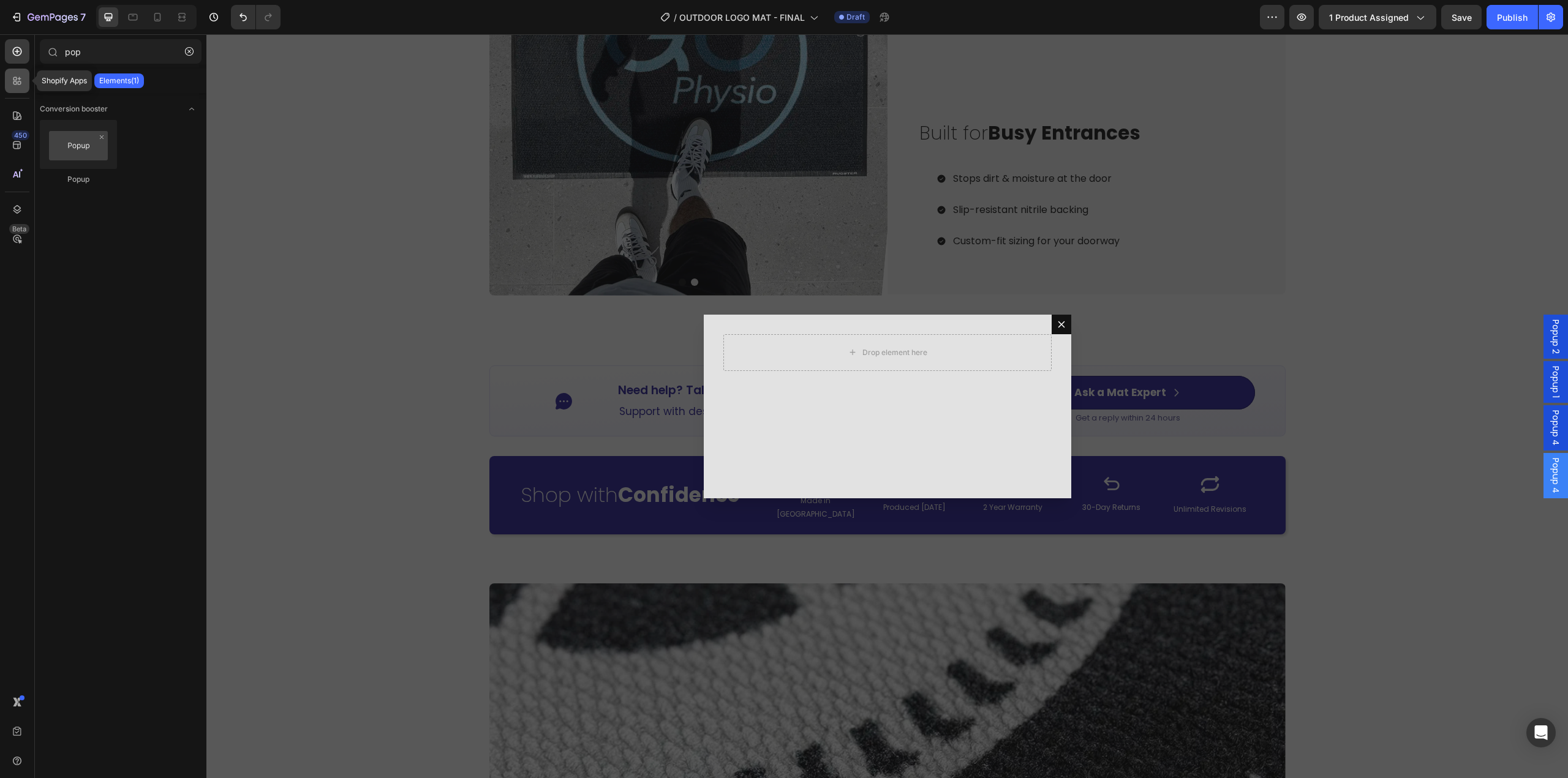
click at [18, 83] on icon at bounding box center [20, 83] width 4 height 4
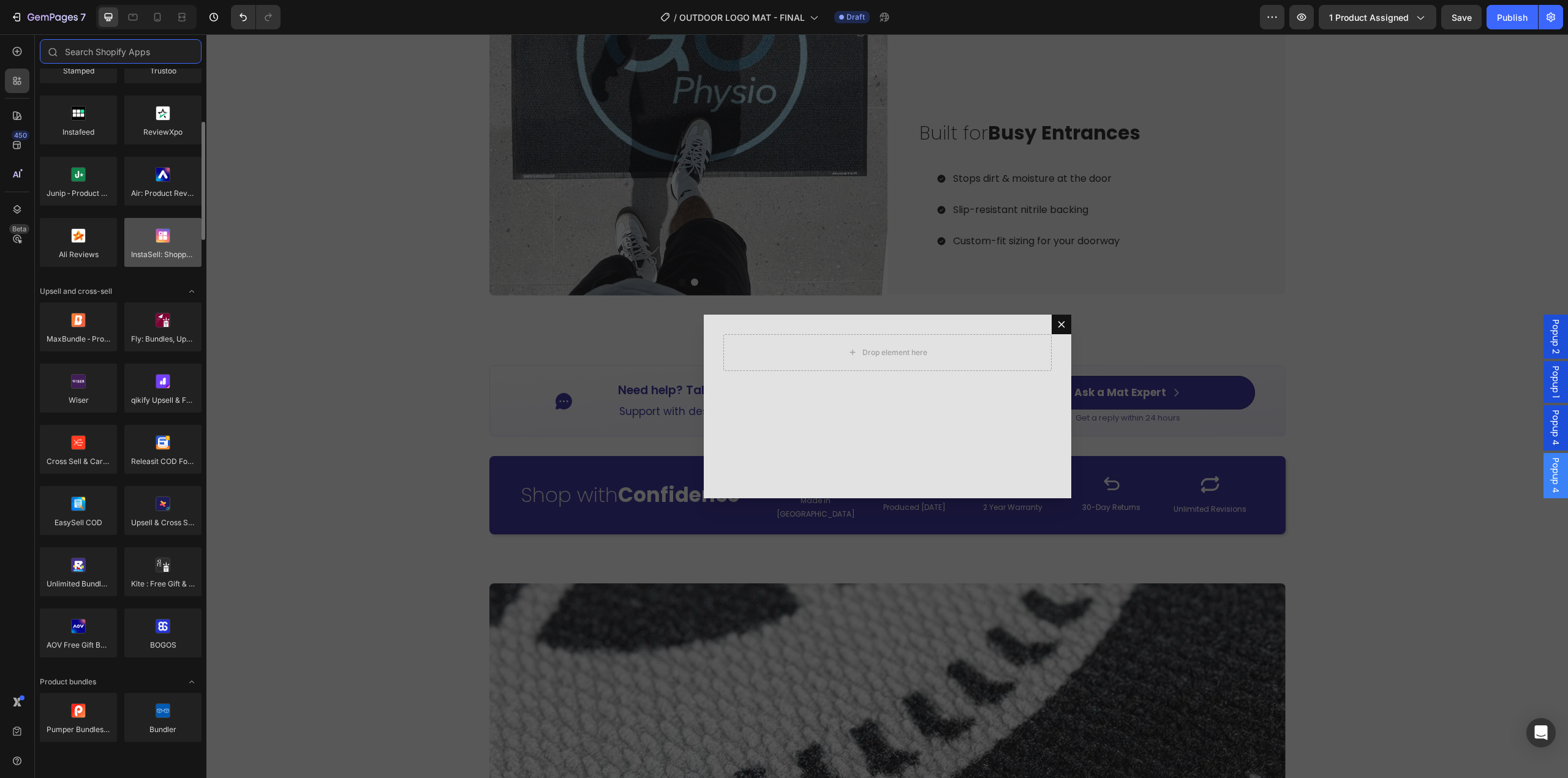
scroll to position [551, 0]
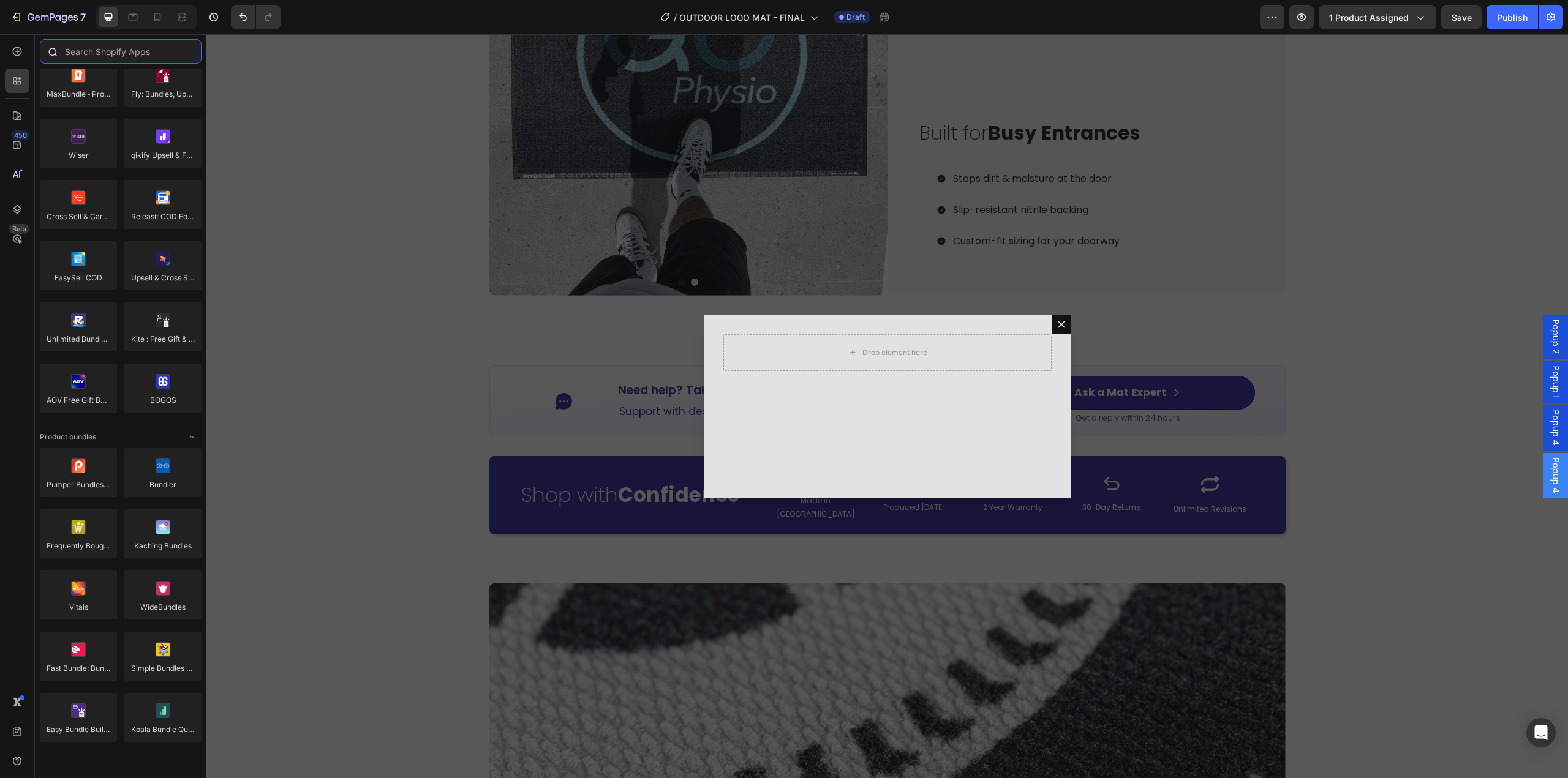
click at [132, 61] on input "text" at bounding box center [120, 51] width 161 height 25
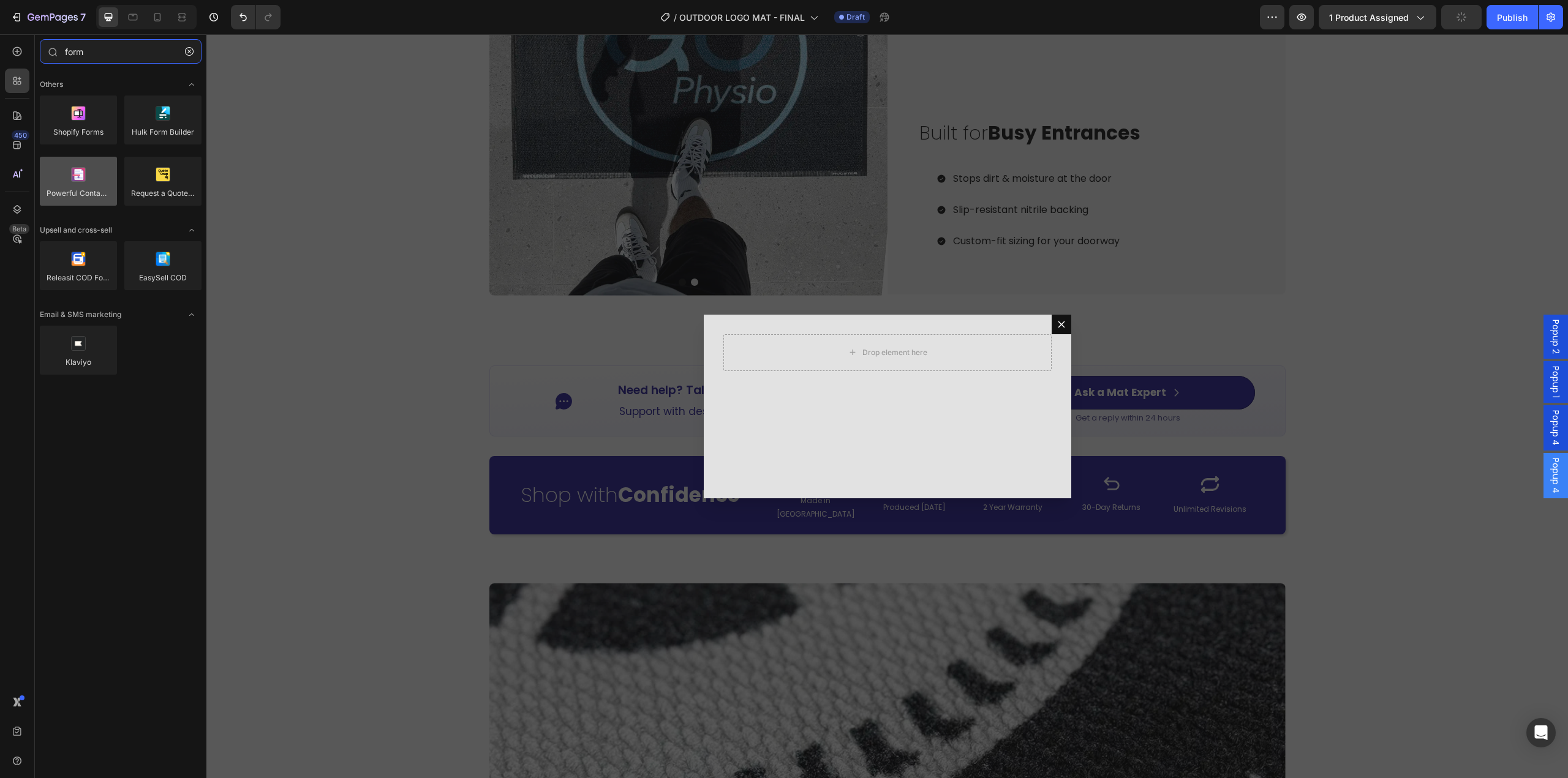
type input "form"
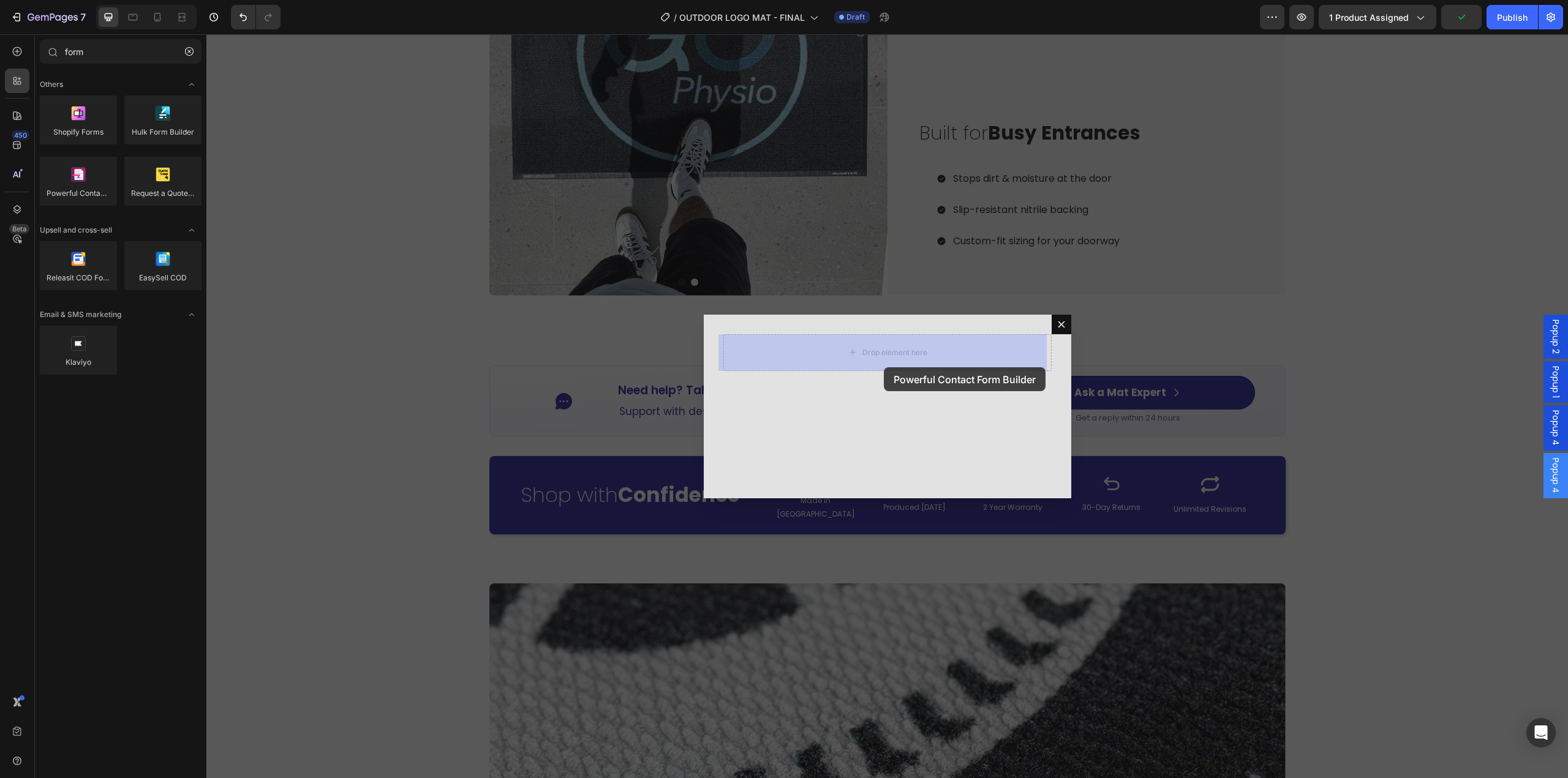
drag, startPoint x: 286, startPoint y: 224, endPoint x: 904, endPoint y: 391, distance: 640.2
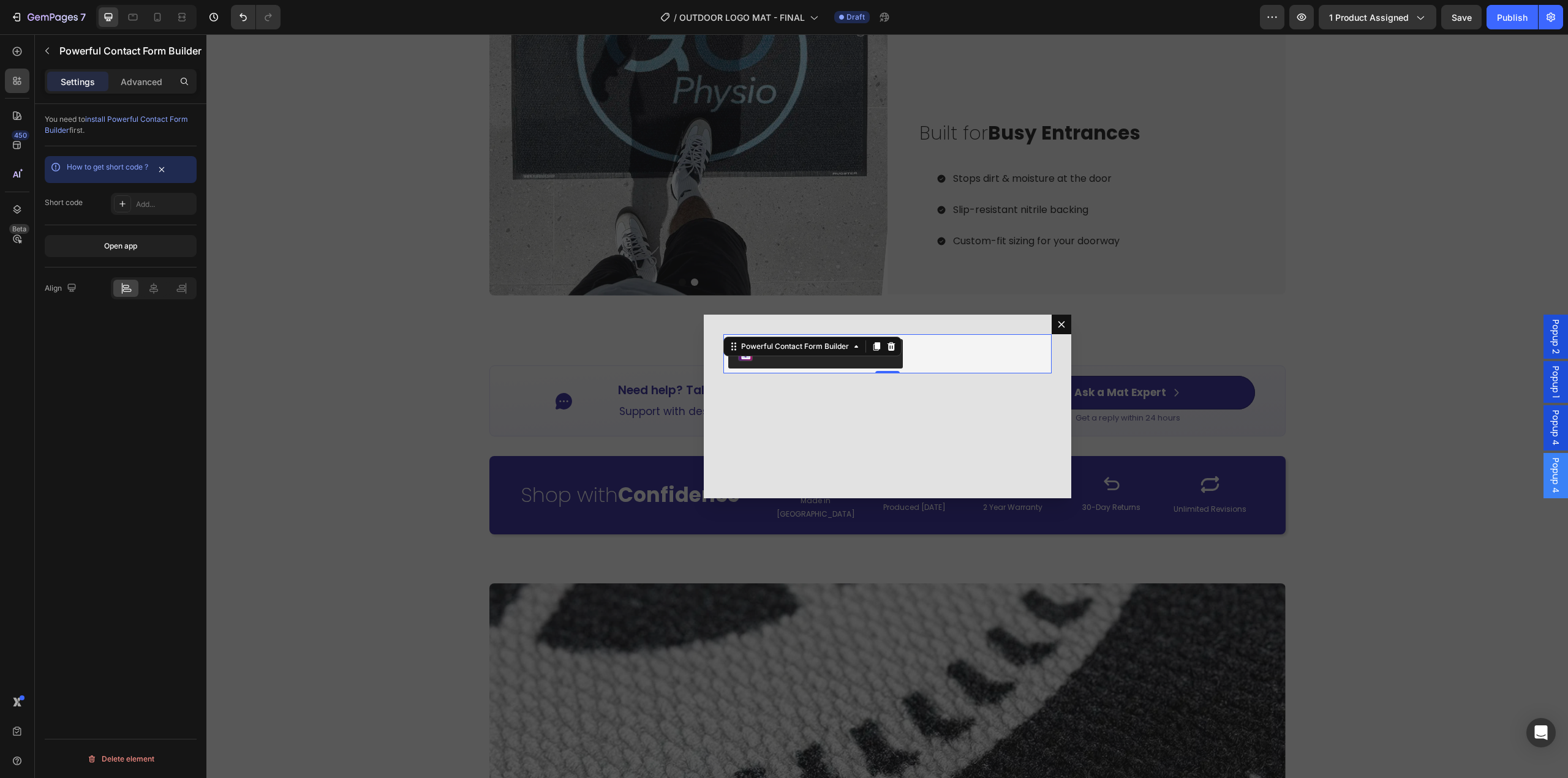
click at [138, 168] on link "How to get short code ?" at bounding box center [107, 166] width 81 height 9
click at [173, 209] on div "Add..." at bounding box center [165, 204] width 57 height 11
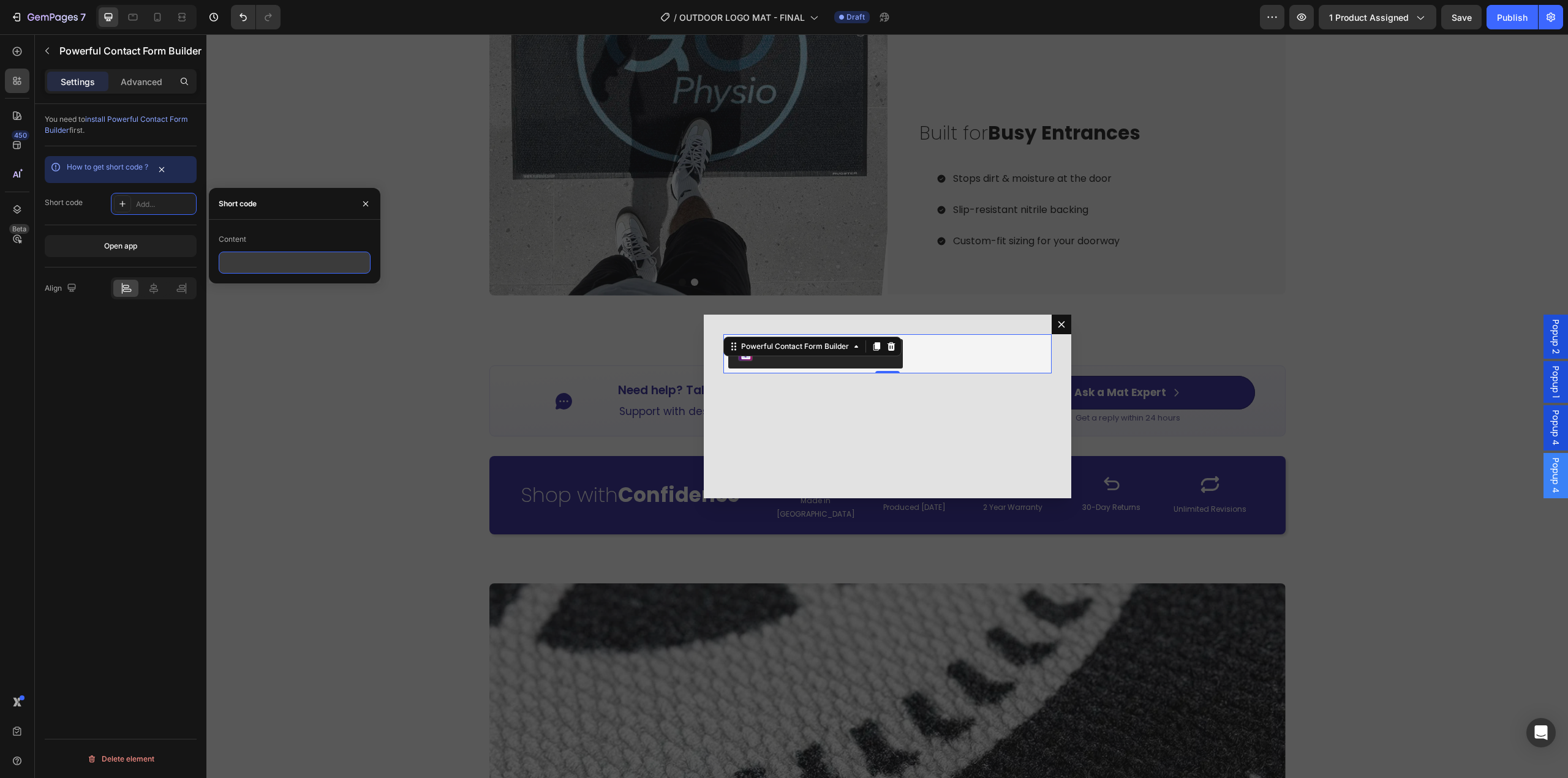
click at [265, 257] on input "text" at bounding box center [295, 262] width 152 height 22
paste input "<div class="globo-formbuilder" data-id="MTExMTE5"></div>"
drag, startPoint x: 240, startPoint y: 257, endPoint x: 173, endPoint y: 260, distance: 67.1
click at [173, 260] on div "450 Beta form Sections(25) Elements(9) Others Shopify Forms Hulk Form Builder P…" at bounding box center [103, 406] width 206 height 744
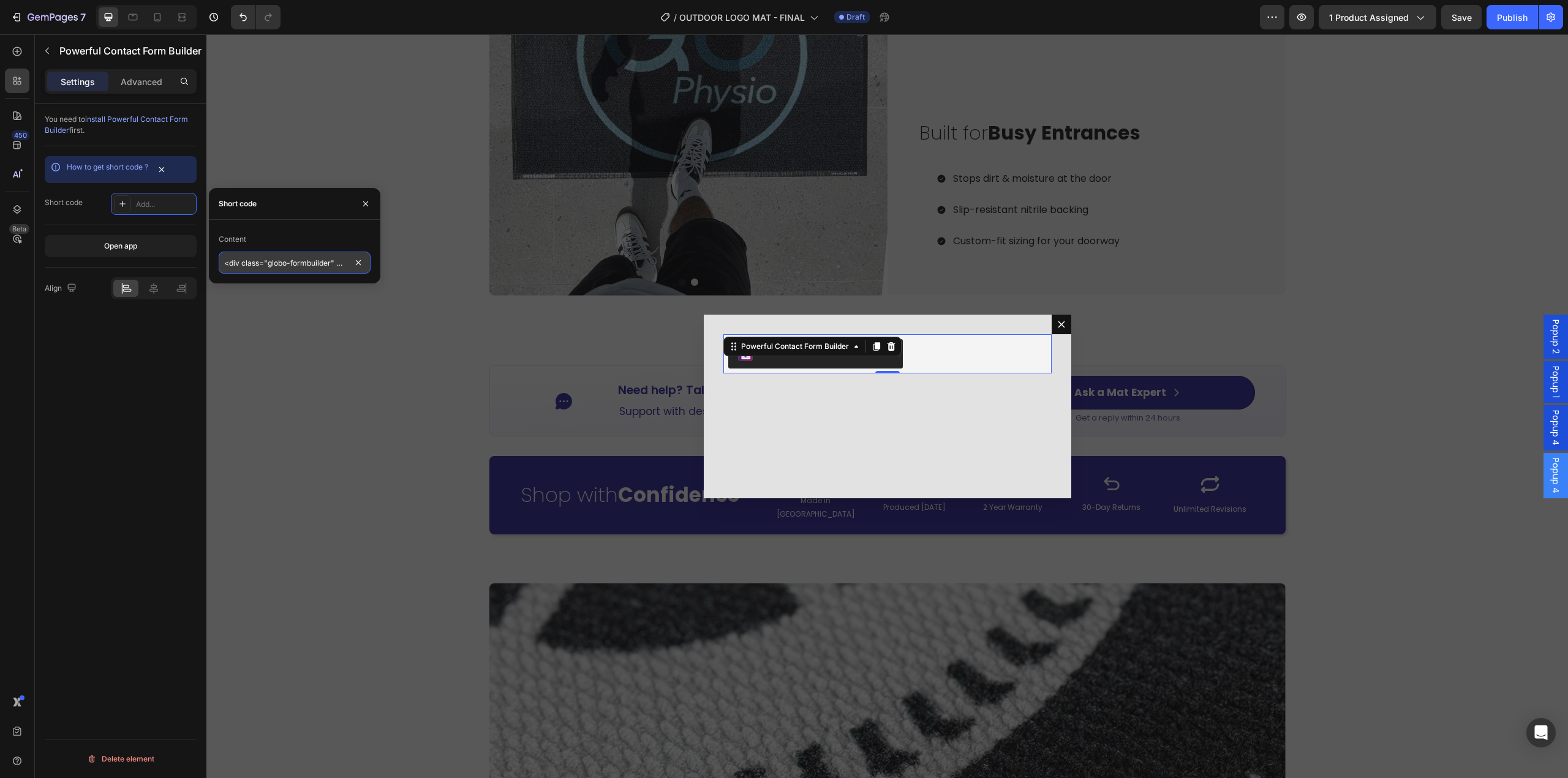
click at [284, 255] on input "<div class="globo-formbuilder" data-id="MTExMTE5"></div>" at bounding box center [295, 262] width 152 height 22
type input "<div class="globo-formbuilder" data-id="MTExMTE5"></div>"
click at [307, 223] on div "Content <div class="globo-formbuilder" data-id="MTExMTE5"></div>" at bounding box center [295, 252] width 172 height 64
drag, startPoint x: 368, startPoint y: 209, endPoint x: 158, endPoint y: 188, distance: 211.0
click at [368, 209] on button "button" at bounding box center [365, 204] width 20 height 20
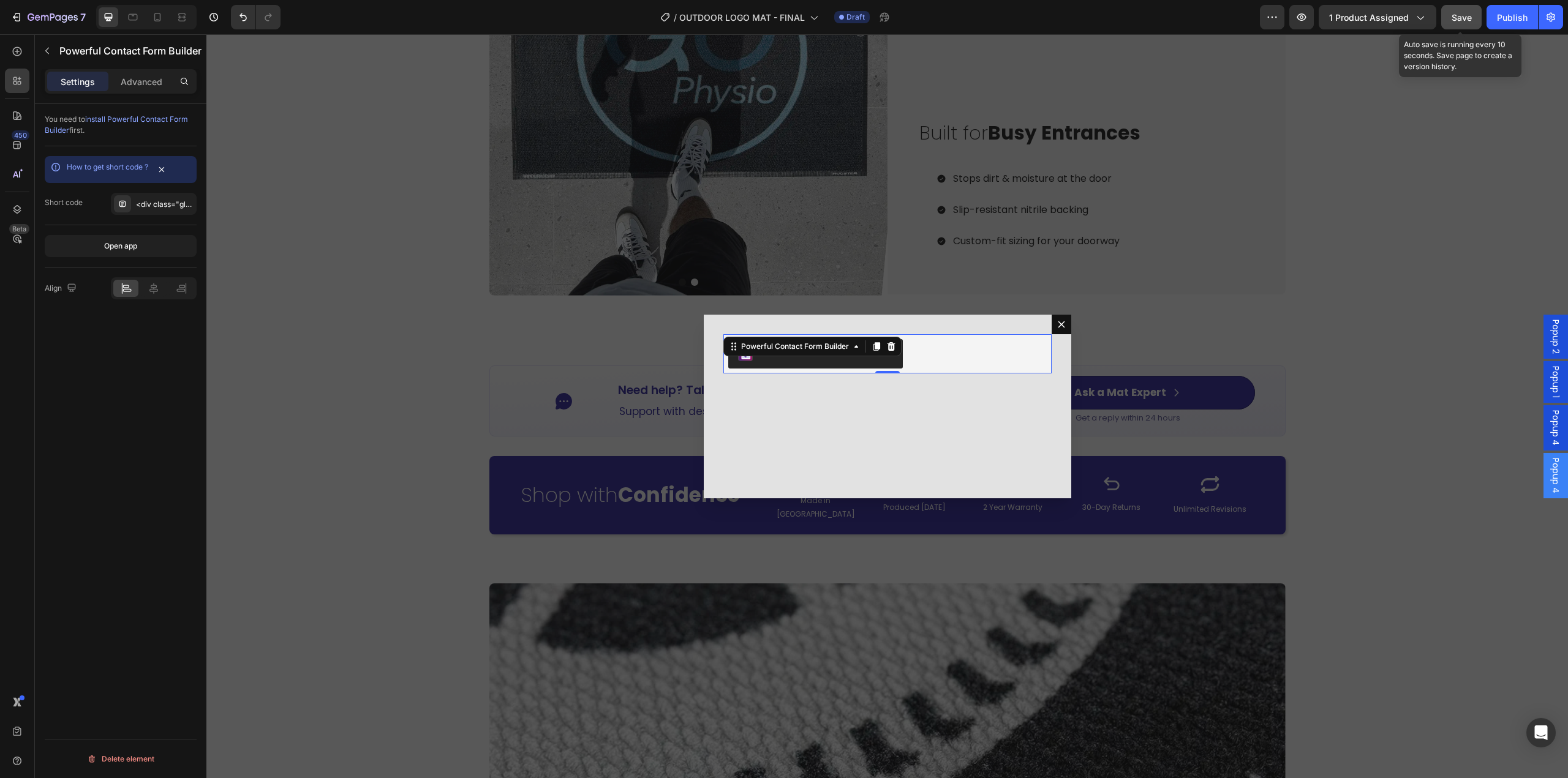
click at [1473, 20] on button "Save" at bounding box center [1461, 17] width 40 height 25
click at [832, 342] on div "Powerful Contact Form Builder" at bounding box center [795, 346] width 113 height 11
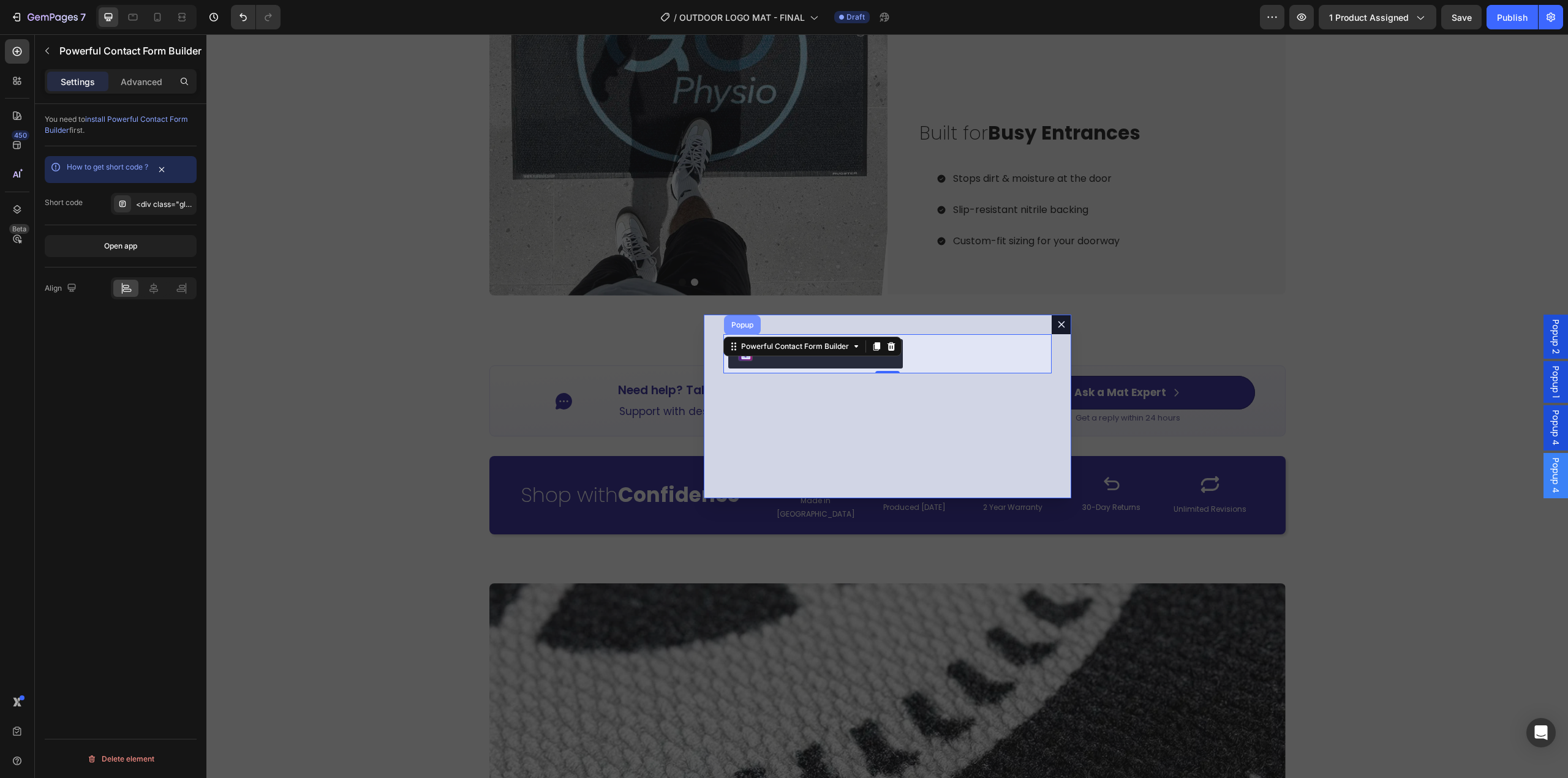
click at [735, 323] on div "Popup" at bounding box center [742, 325] width 27 height 8
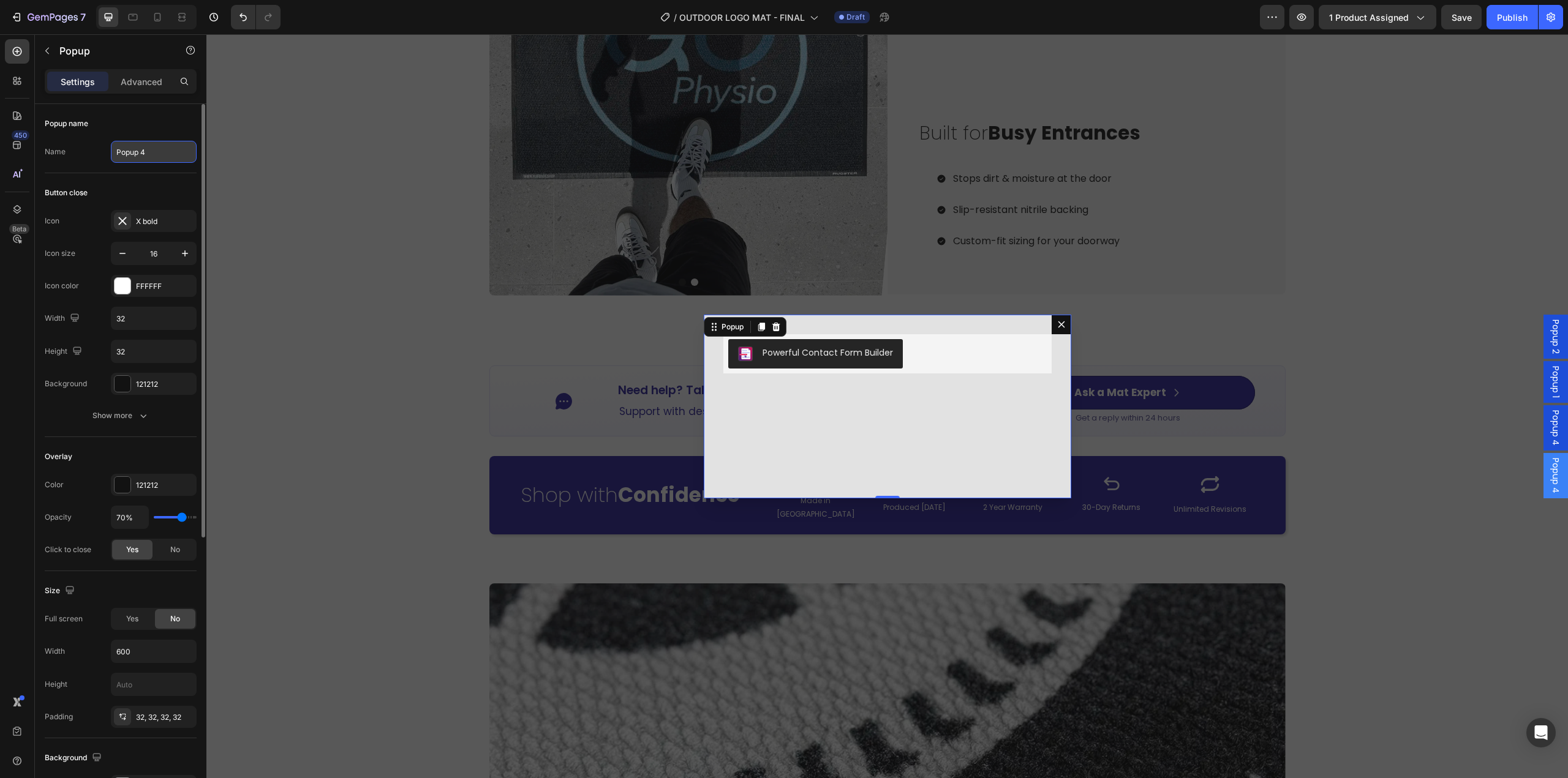
click at [154, 153] on input "Popup 4" at bounding box center [154, 151] width 86 height 22
type input "FORM"
click at [450, 439] on div "Backdrop" at bounding box center [887, 406] width 1362 height 744
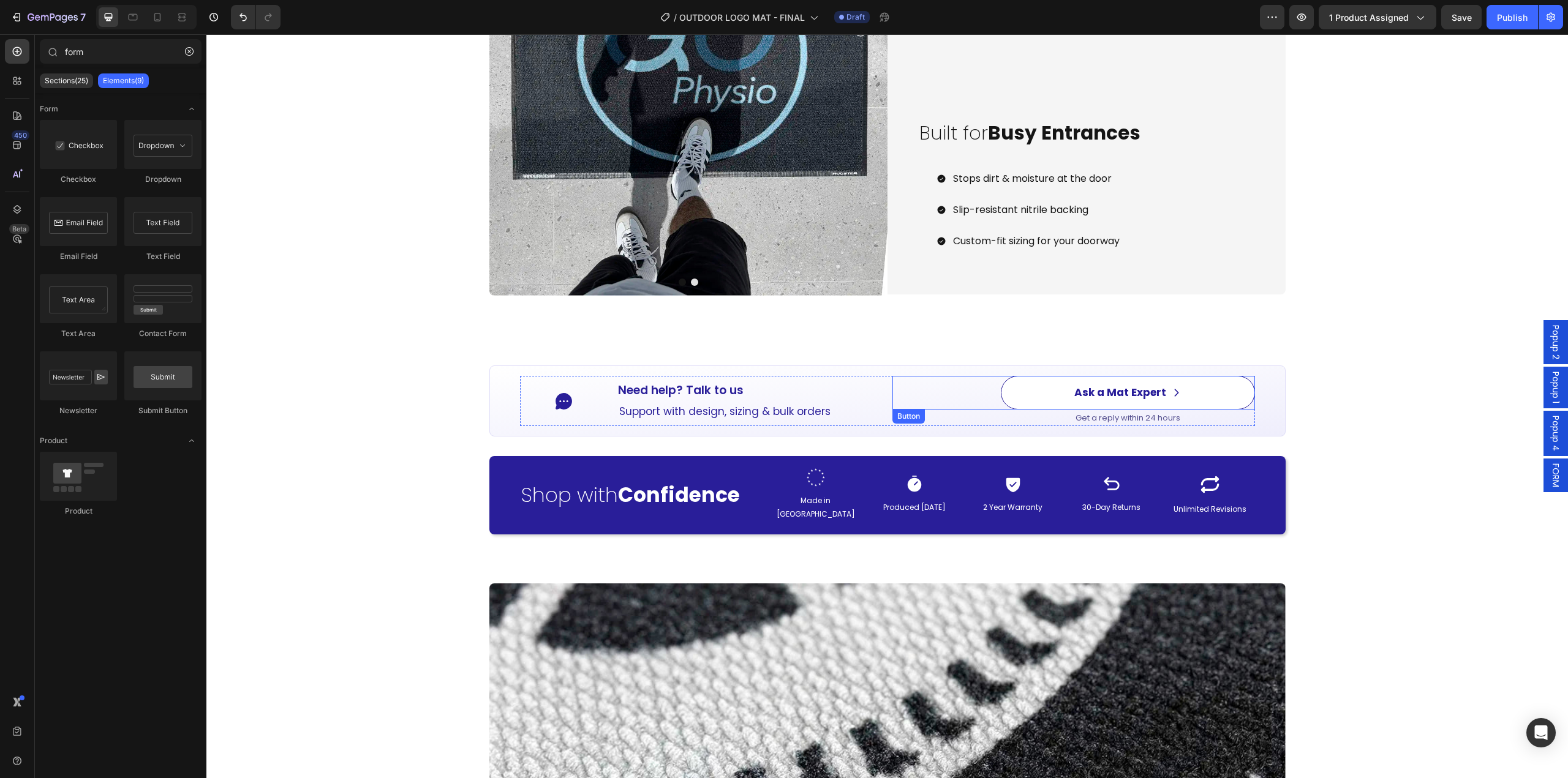
click at [1192, 385] on link "Ask a Mat Expert" at bounding box center [1128, 392] width 254 height 33
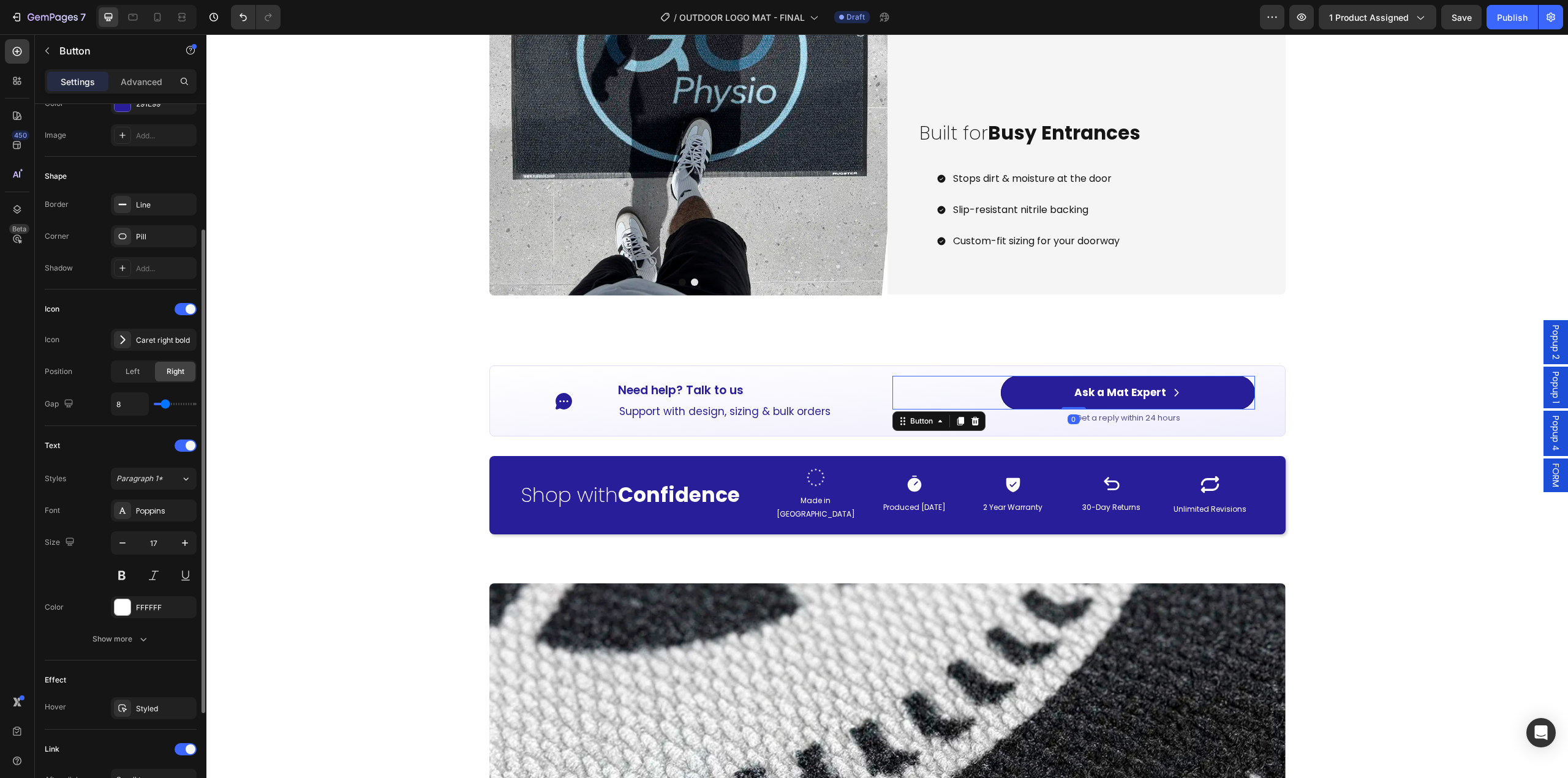
scroll to position [329, 0]
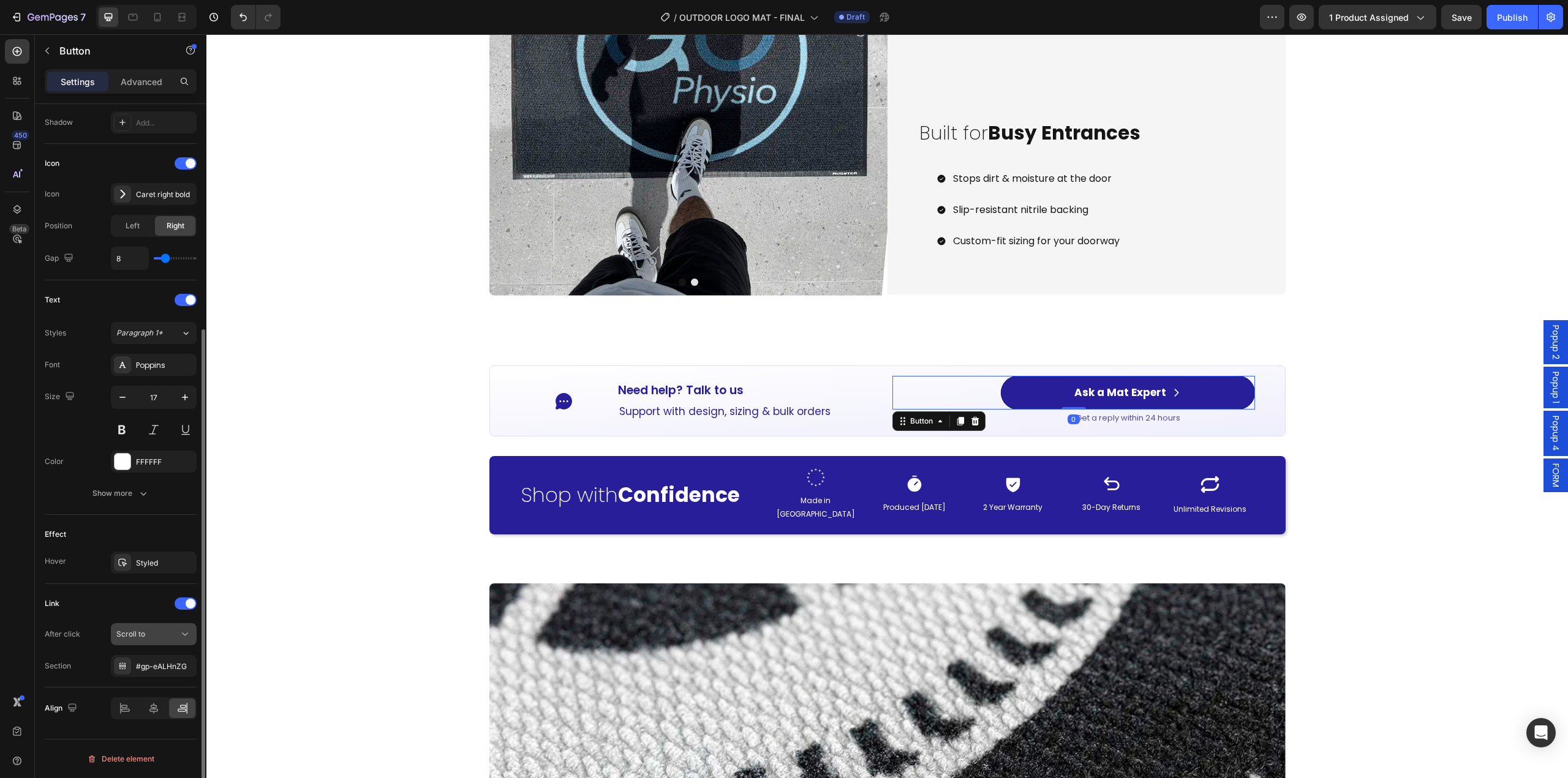
click at [172, 641] on button "Scroll to" at bounding box center [154, 634] width 86 height 22
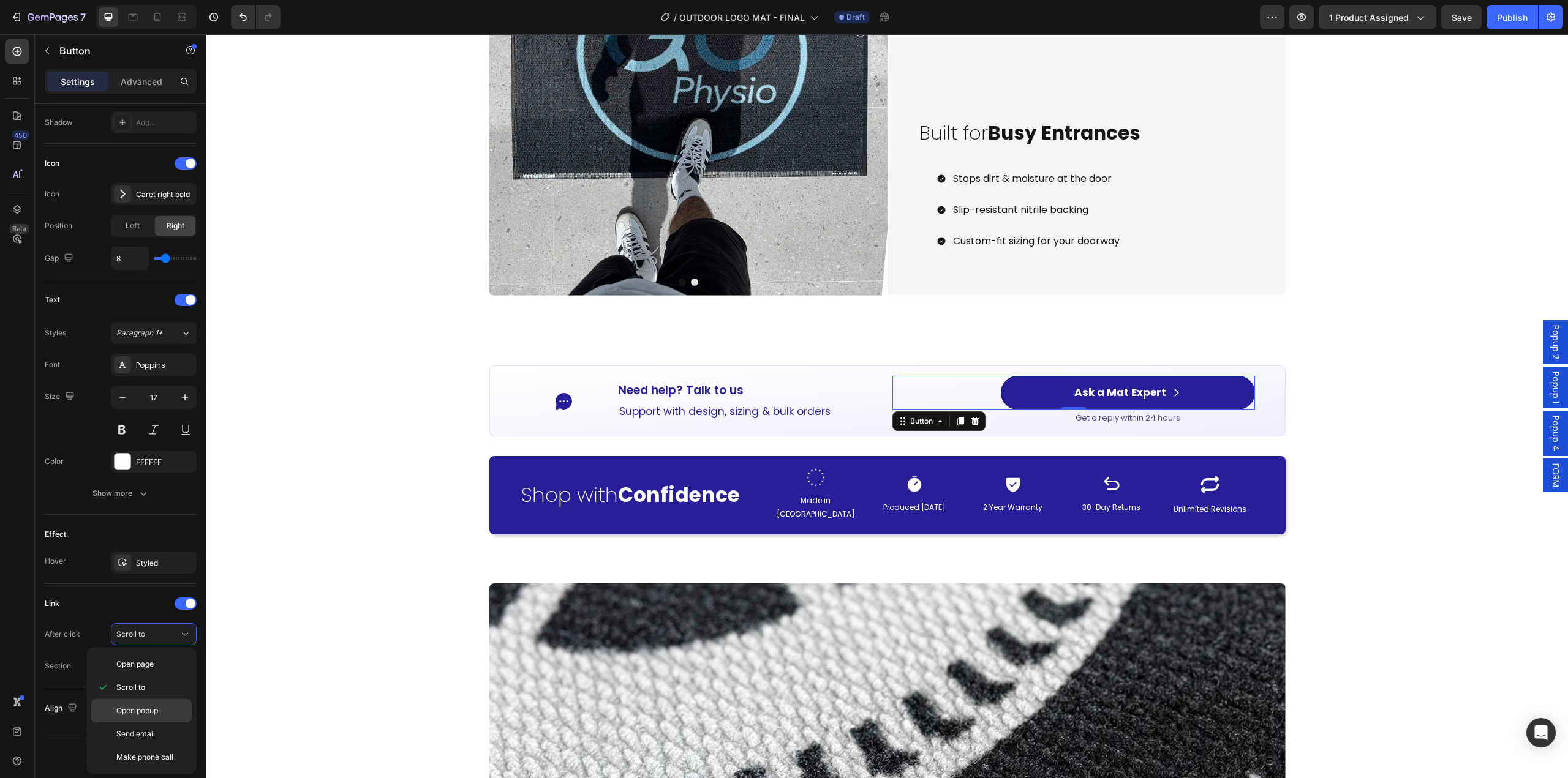
click at [153, 708] on span "Open popup" at bounding box center [137, 711] width 42 height 11
click at [165, 668] on div "Choose one" at bounding box center [147, 666] width 62 height 11
click at [139, 631] on p "FORM" at bounding box center [151, 636] width 70 height 11
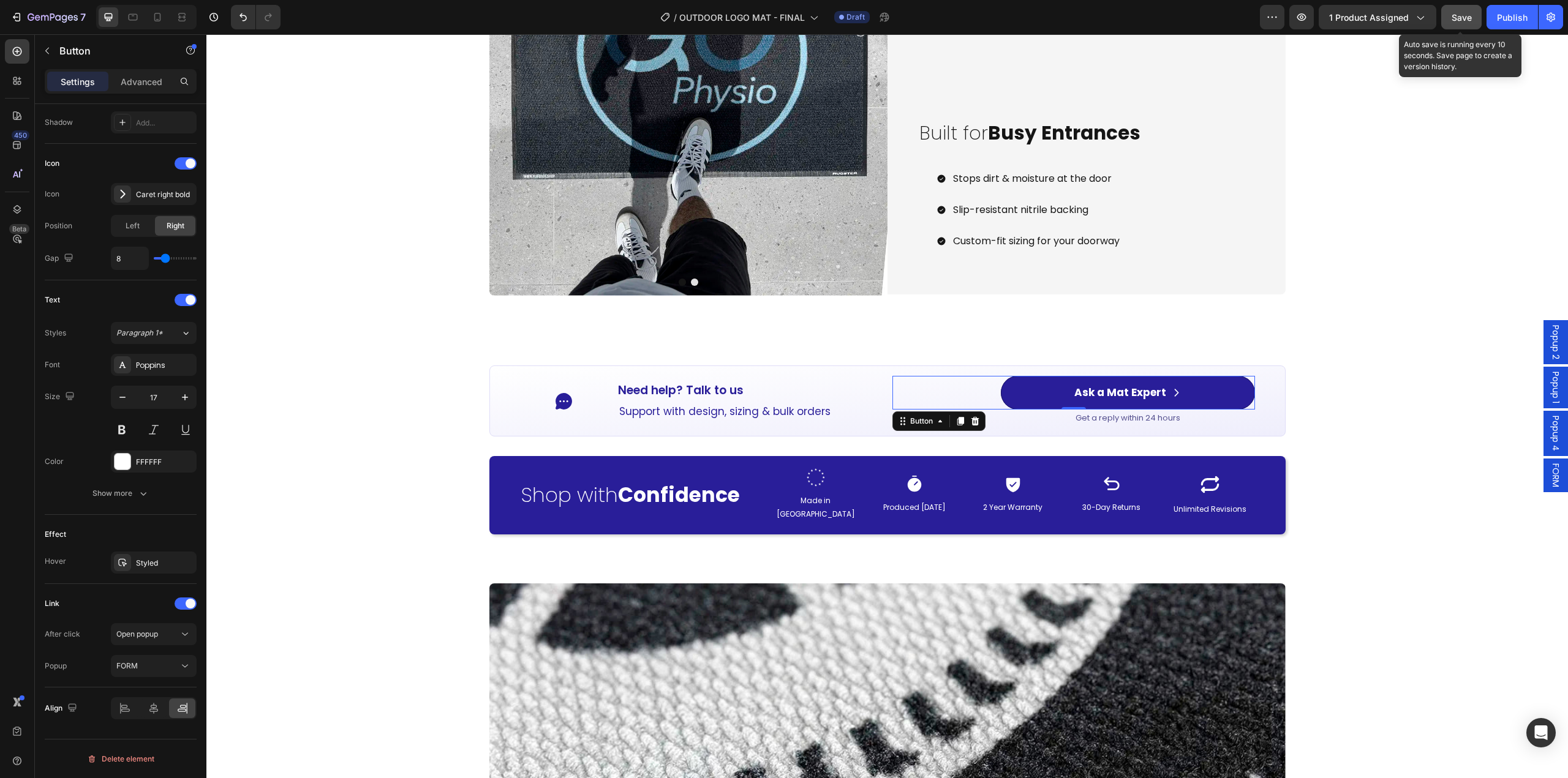
click at [1463, 22] on span "Save" at bounding box center [1461, 17] width 20 height 11
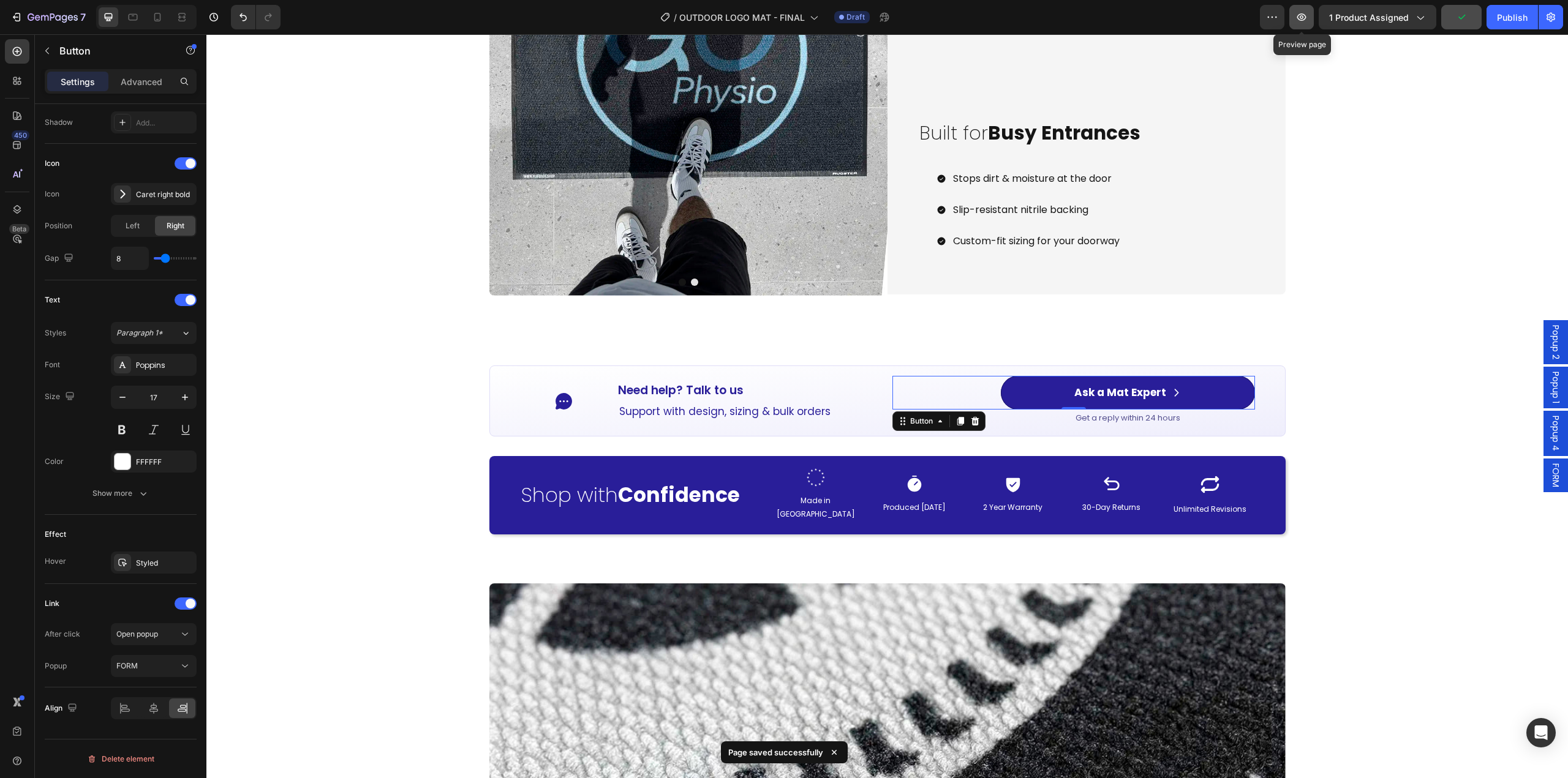
click at [1300, 17] on icon "button" at bounding box center [1301, 16] width 12 height 12
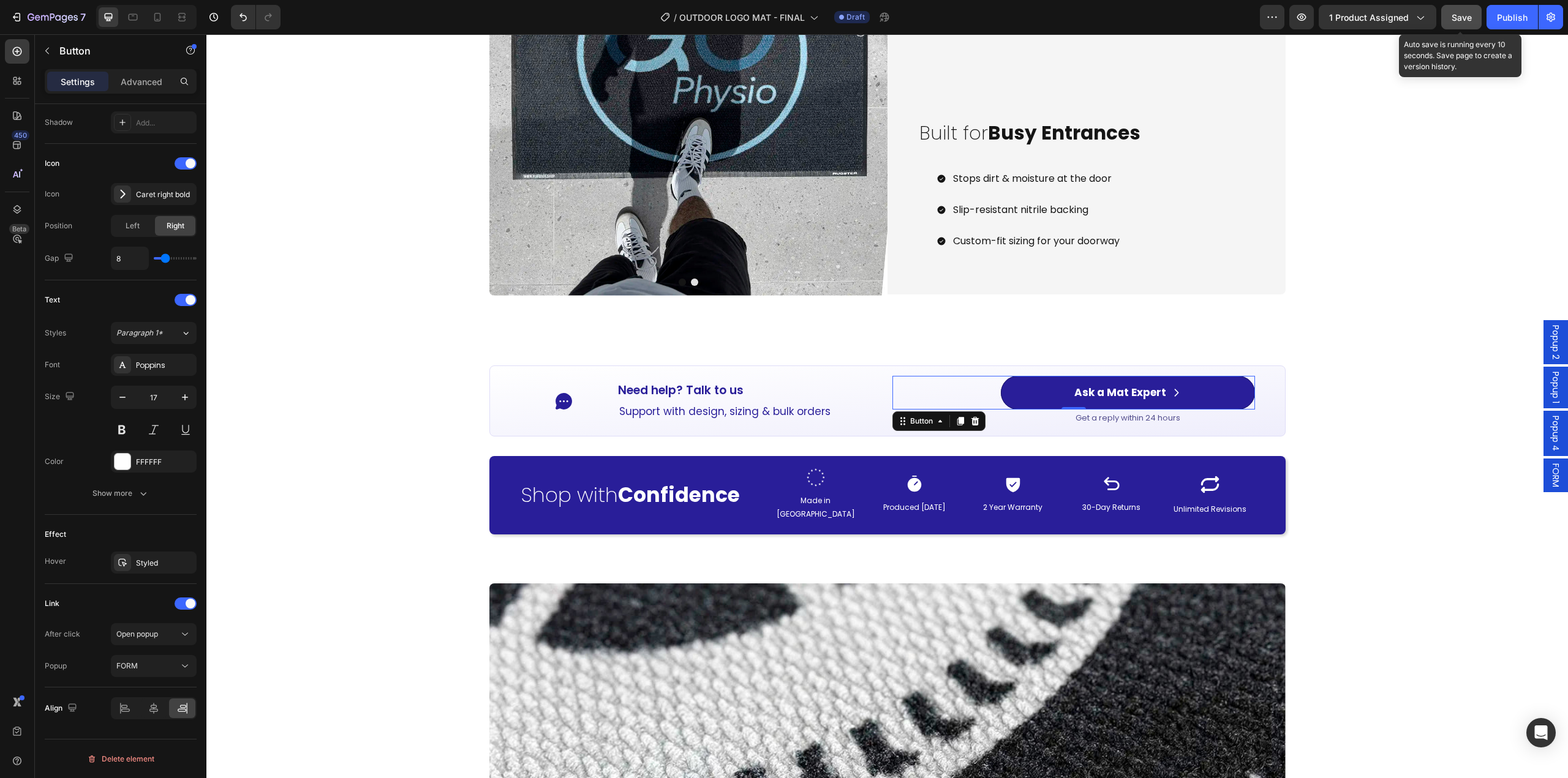
click at [1468, 19] on span "Save" at bounding box center [1461, 17] width 20 height 11
click at [1550, 477] on span "FORM" at bounding box center [1555, 475] width 12 height 24
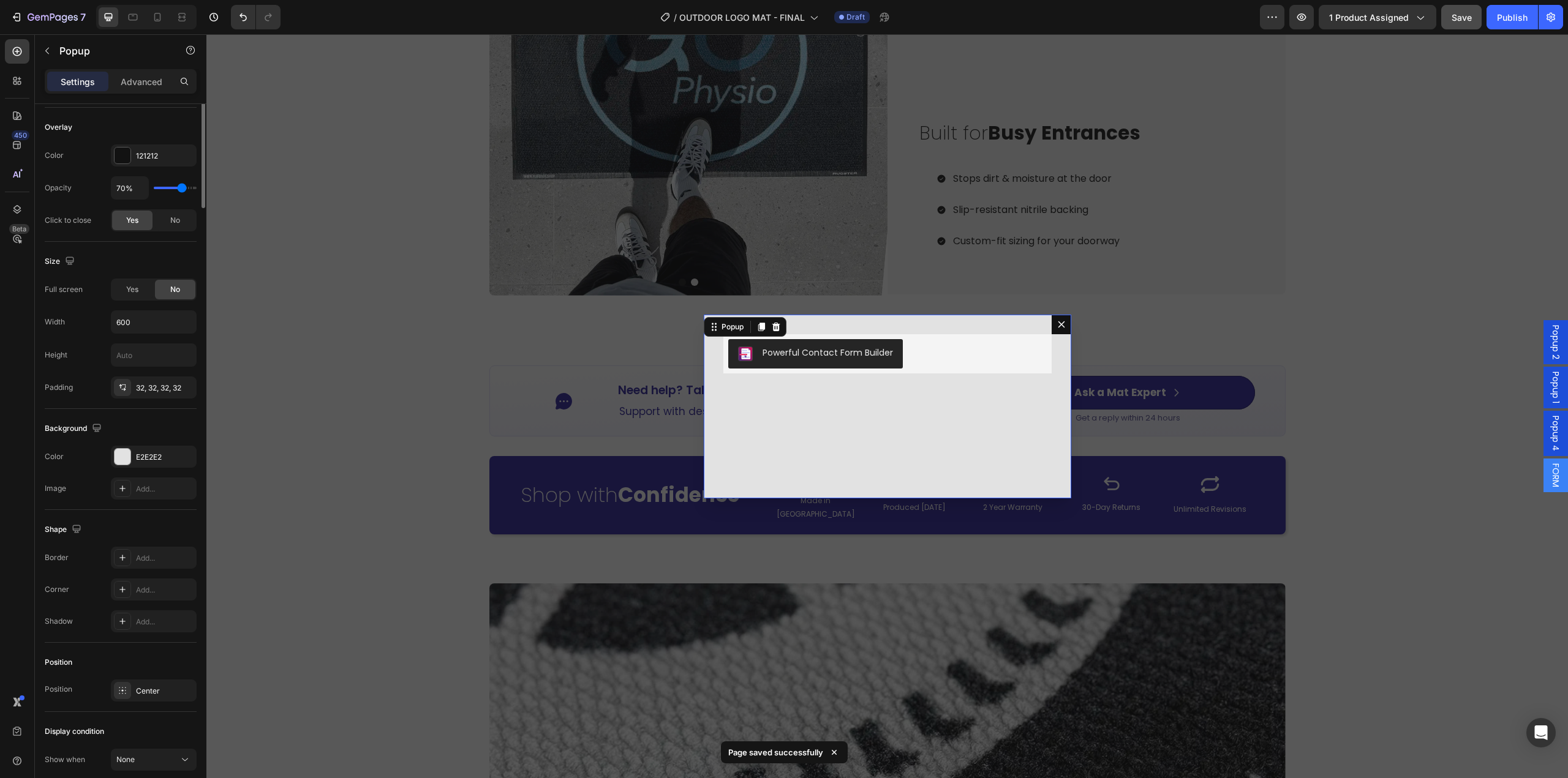
scroll to position [0, 0]
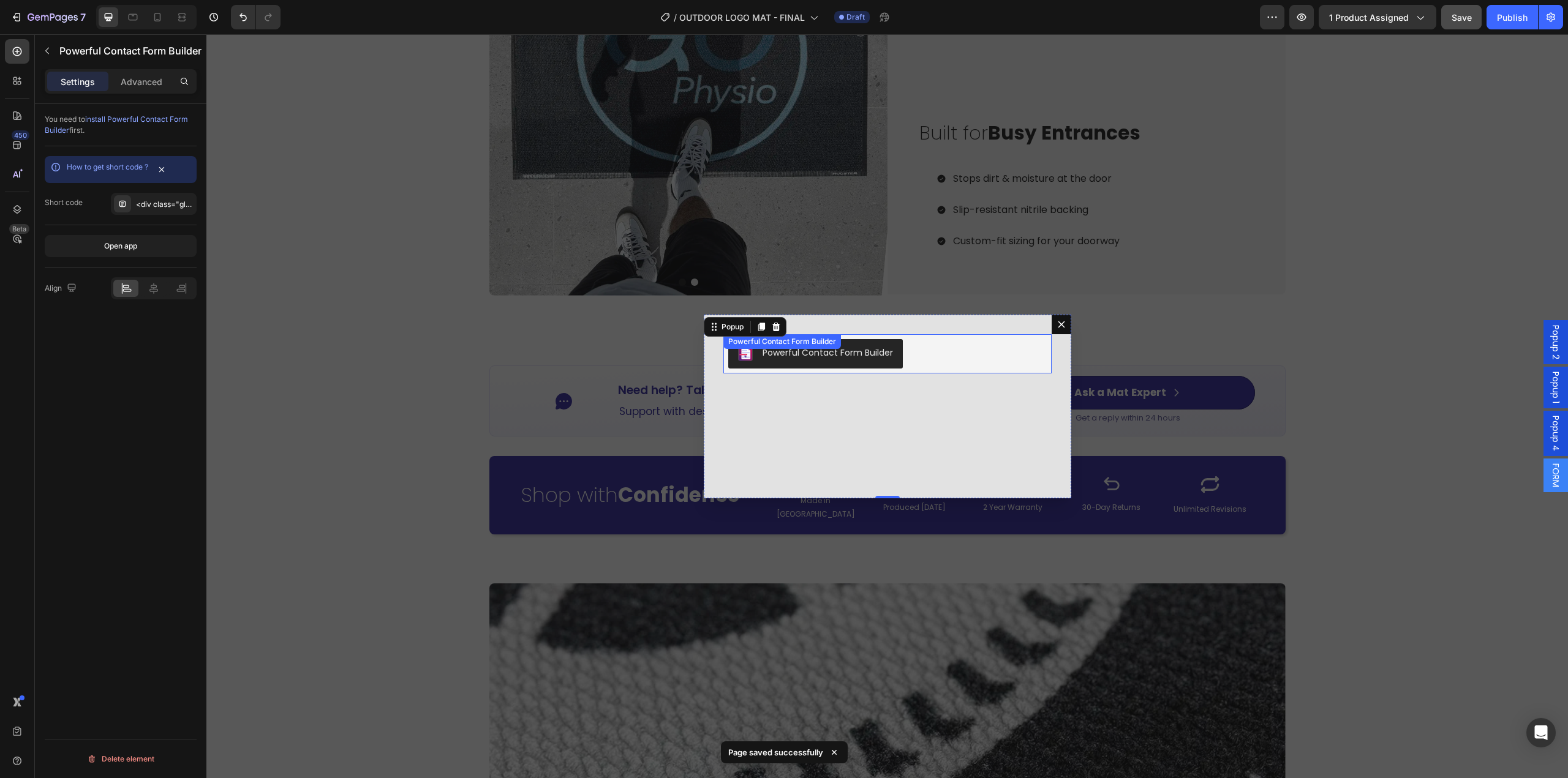
click at [935, 356] on div "Powerful Contact Form Builder" at bounding box center [887, 354] width 319 height 30
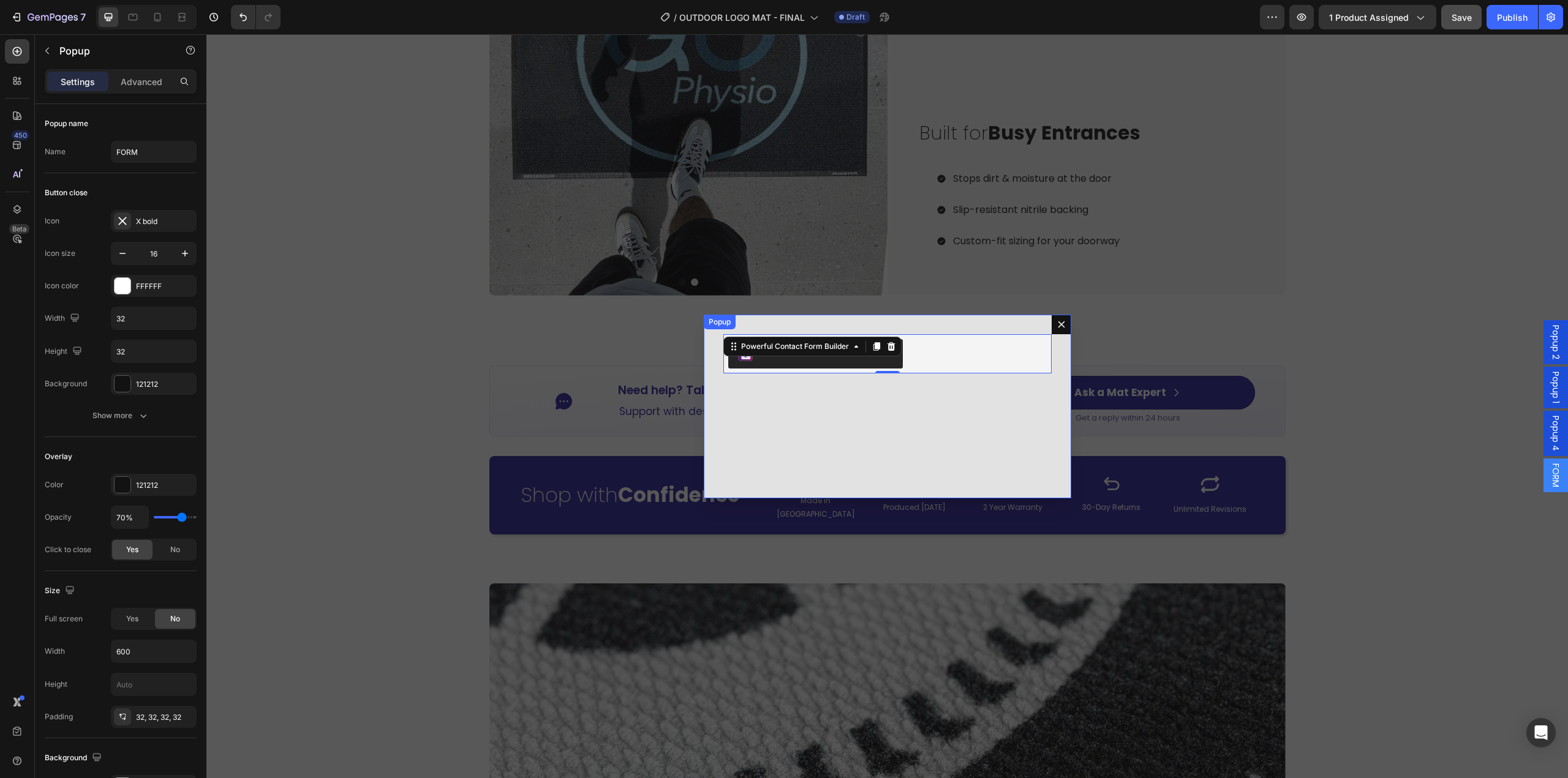
click at [1058, 320] on icon "Dialog content" at bounding box center [1062, 325] width 10 height 10
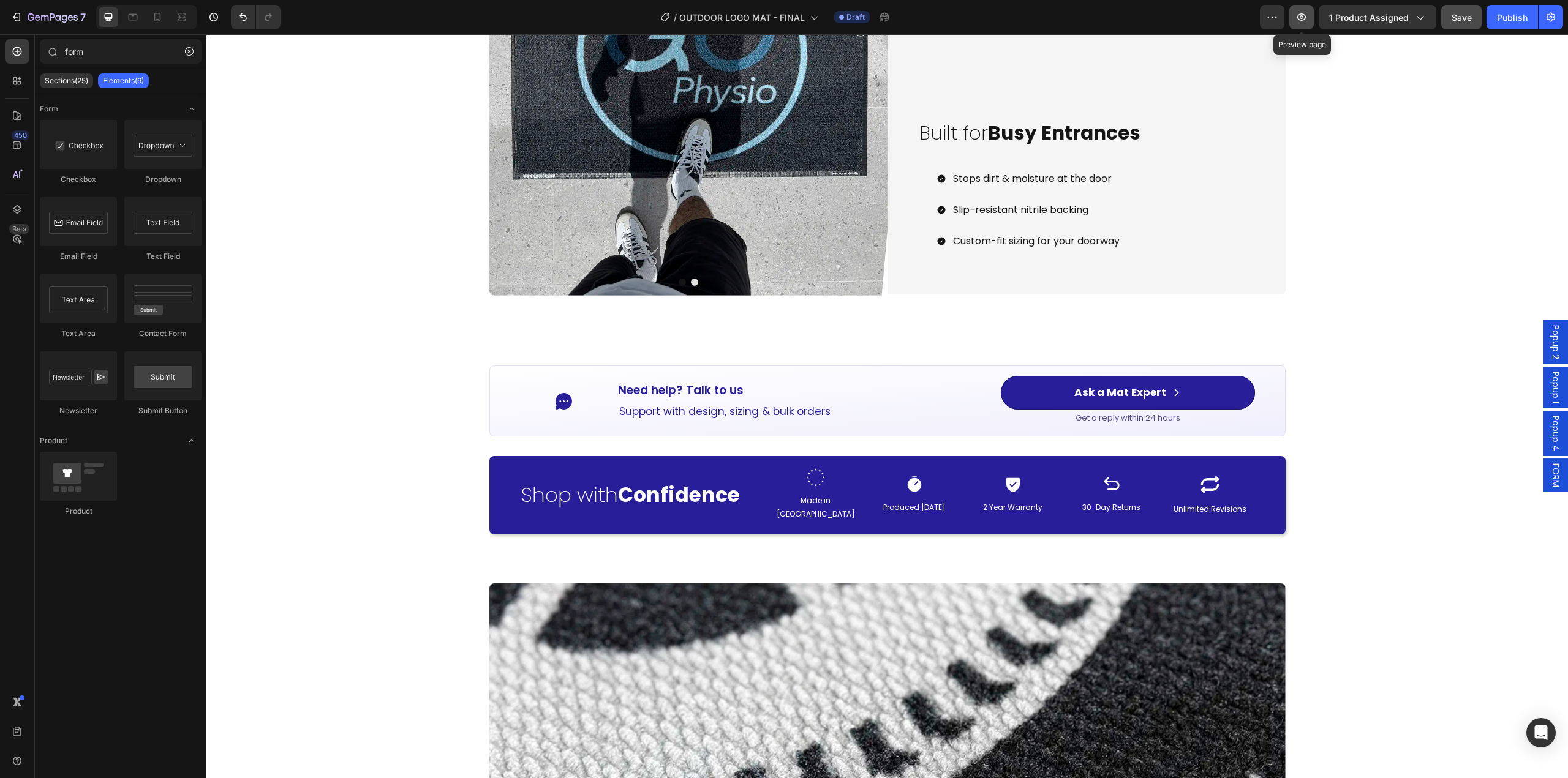
click at [1303, 13] on icon "button" at bounding box center [1301, 16] width 12 height 12
drag, startPoint x: 1545, startPoint y: 477, endPoint x: 1538, endPoint y: 480, distance: 7.6
click at [1550, 477] on span "FORM" at bounding box center [1555, 475] width 12 height 24
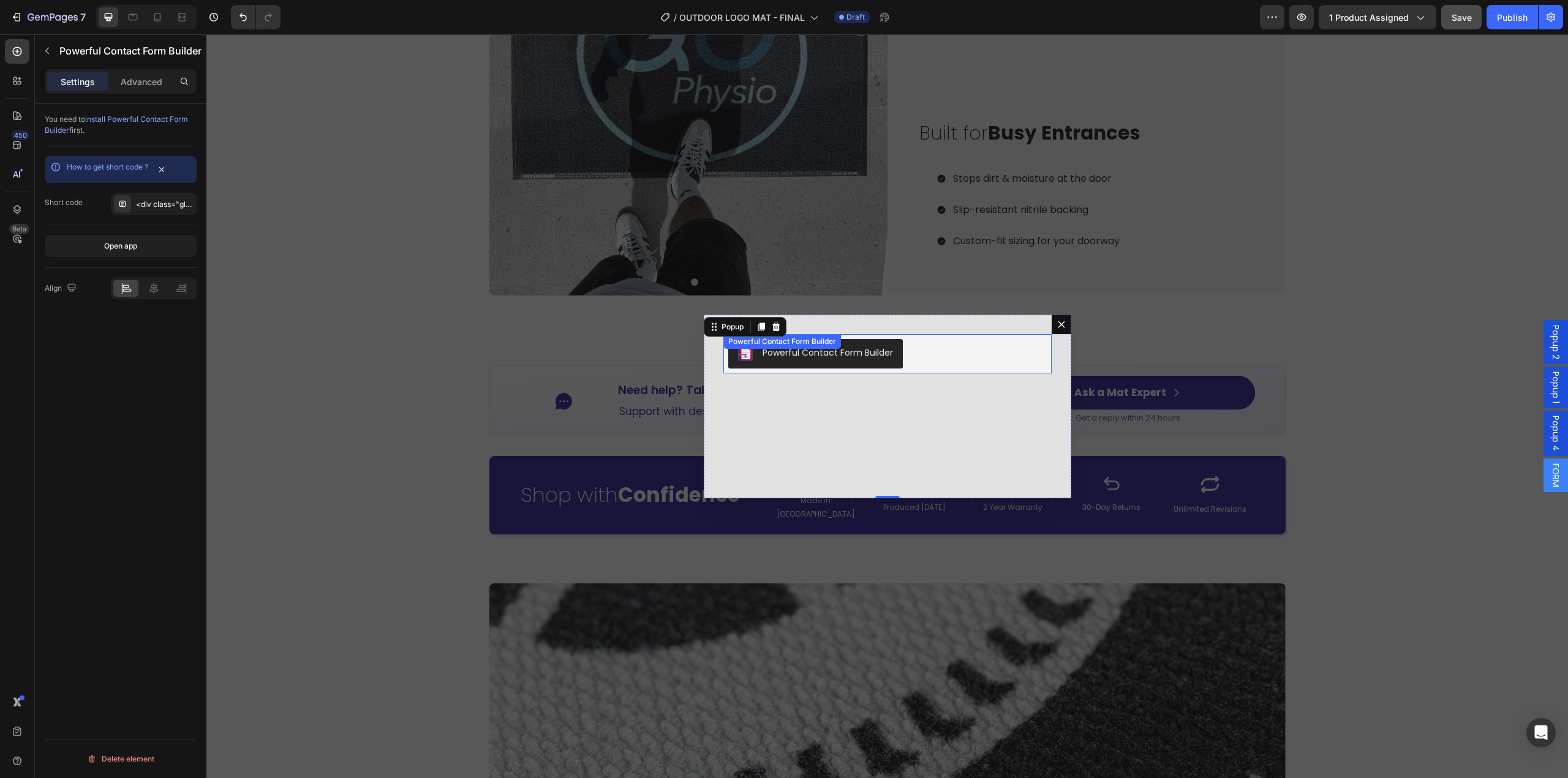
click at [796, 351] on div "Powerful Contact Form Builder Powerful Contact Form Builder" at bounding box center [887, 354] width 328 height 39
click at [150, 200] on div "<div class="globo-formbuilder" data-id="MTExMTE5"></div>" at bounding box center [165, 204] width 57 height 11
click at [151, 200] on div "<div class="globo-formbuilder" data-id="MTExMTE5"></div>" at bounding box center [165, 204] width 57 height 11
drag, startPoint x: 155, startPoint y: 202, endPoint x: 1, endPoint y: 195, distance: 154.2
click at [155, 202] on div "<div class="globo-formbuilder" data-id="MTExMTE5"></div>" at bounding box center [165, 204] width 57 height 11
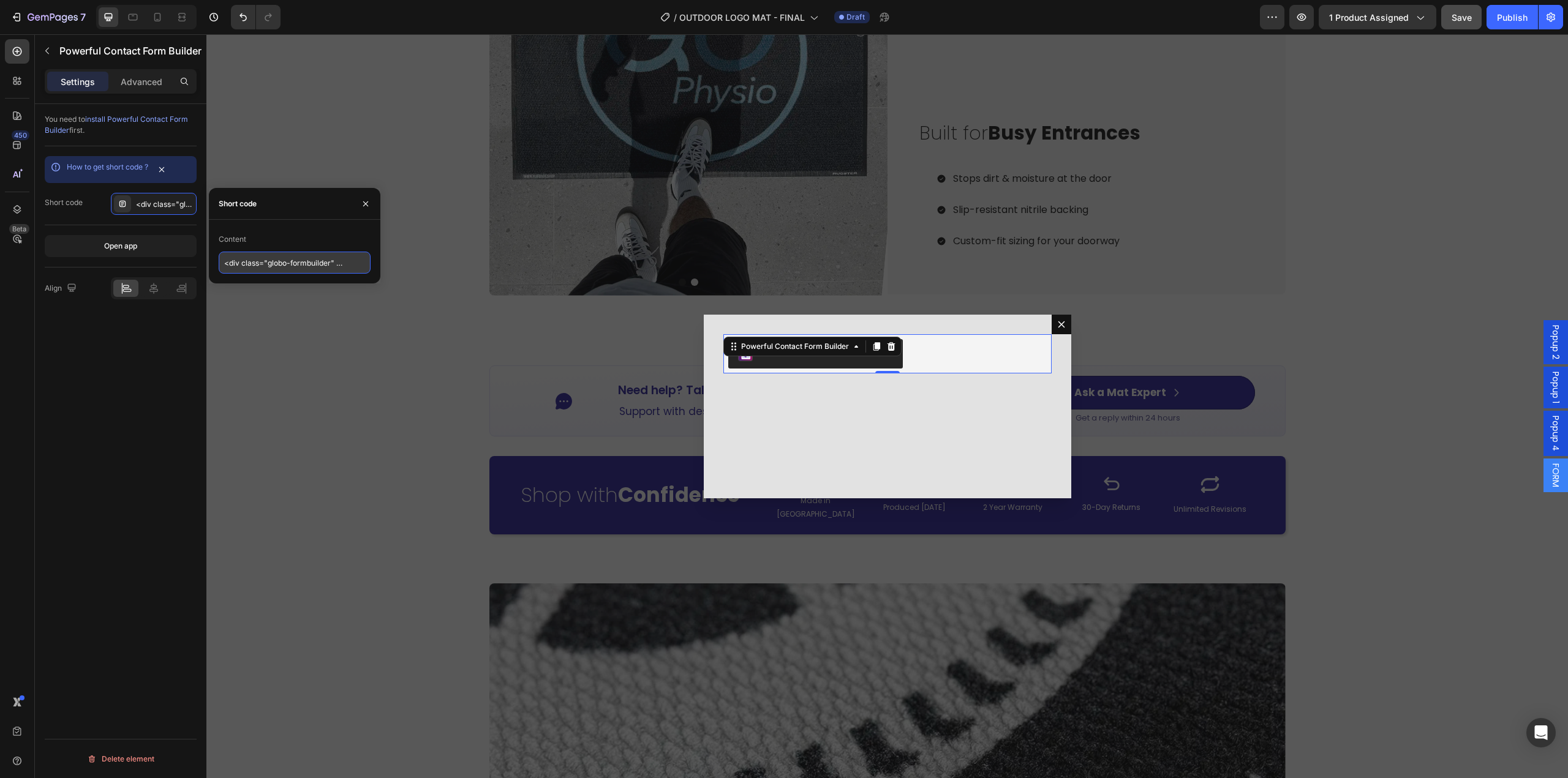
click at [293, 263] on input "<div class="globo-formbuilder" data-id="MTExMTE5"></div>" at bounding box center [295, 262] width 152 height 22
click at [247, 325] on div "Backdrop" at bounding box center [887, 406] width 1362 height 744
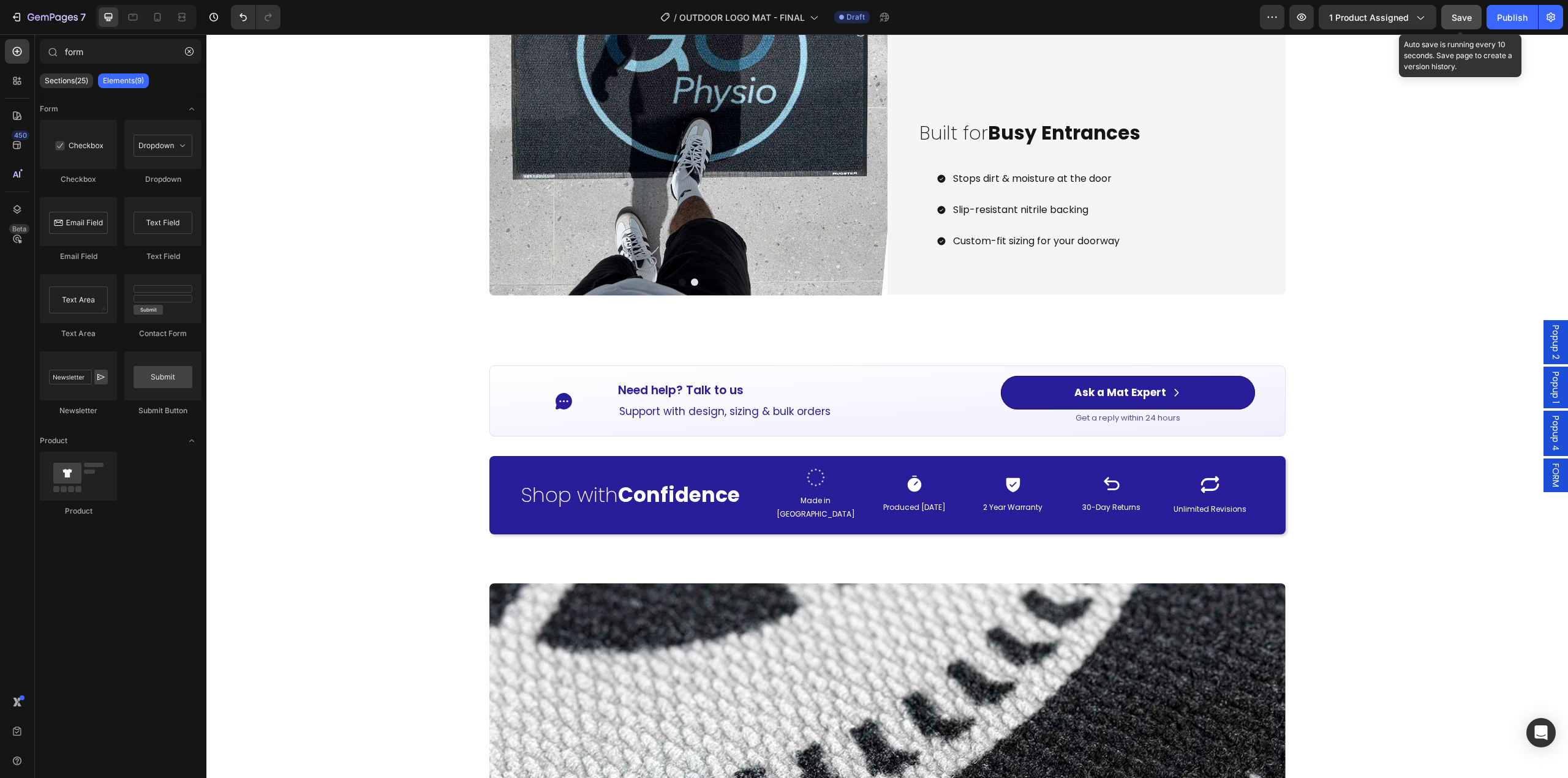
click at [1471, 13] on span "Save" at bounding box center [1461, 17] width 20 height 11
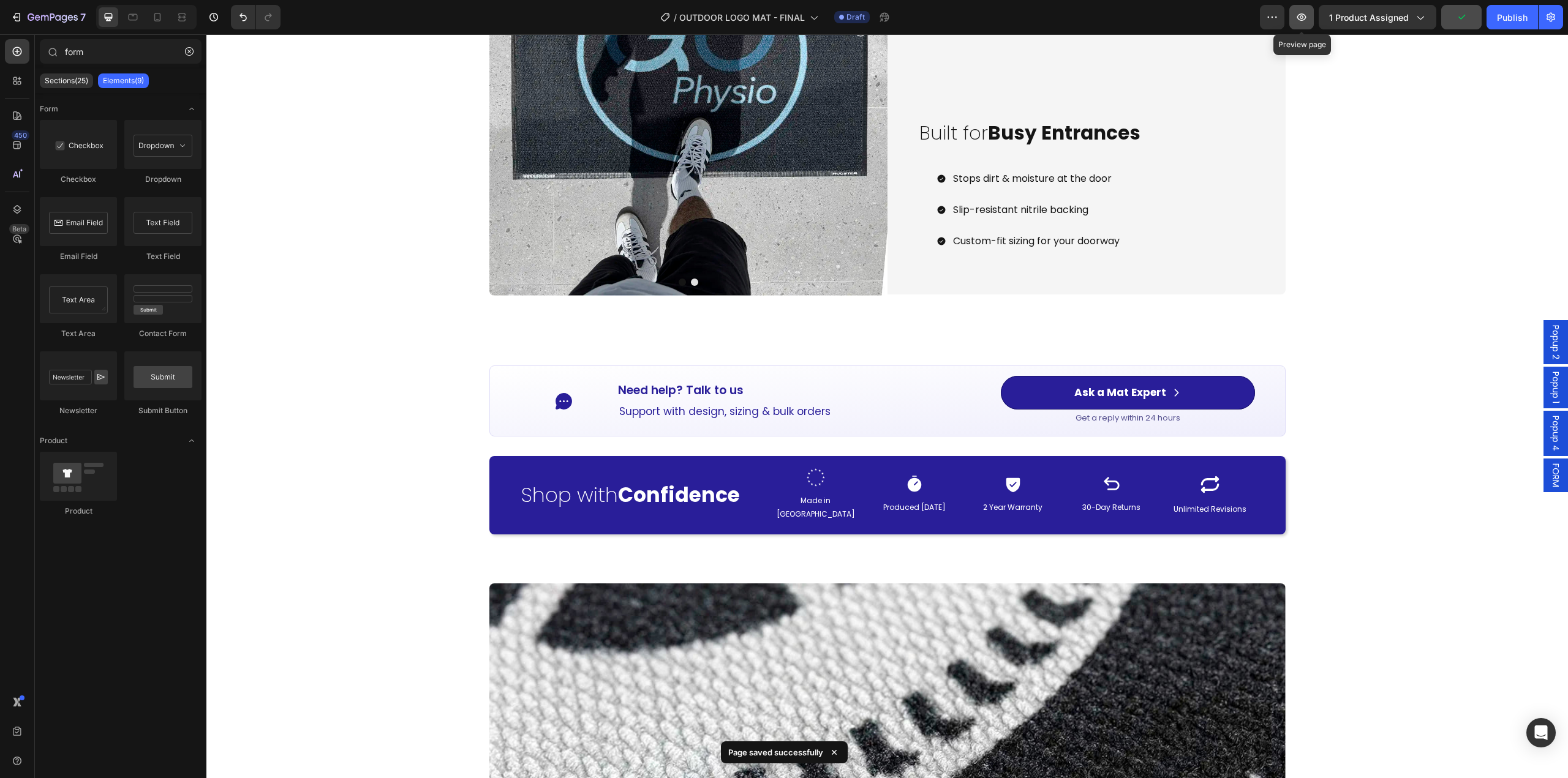
click at [1306, 22] on icon "button" at bounding box center [1301, 16] width 12 height 12
click at [1539, 726] on icon "Open Intercom Messenger" at bounding box center [1540, 733] width 16 height 16
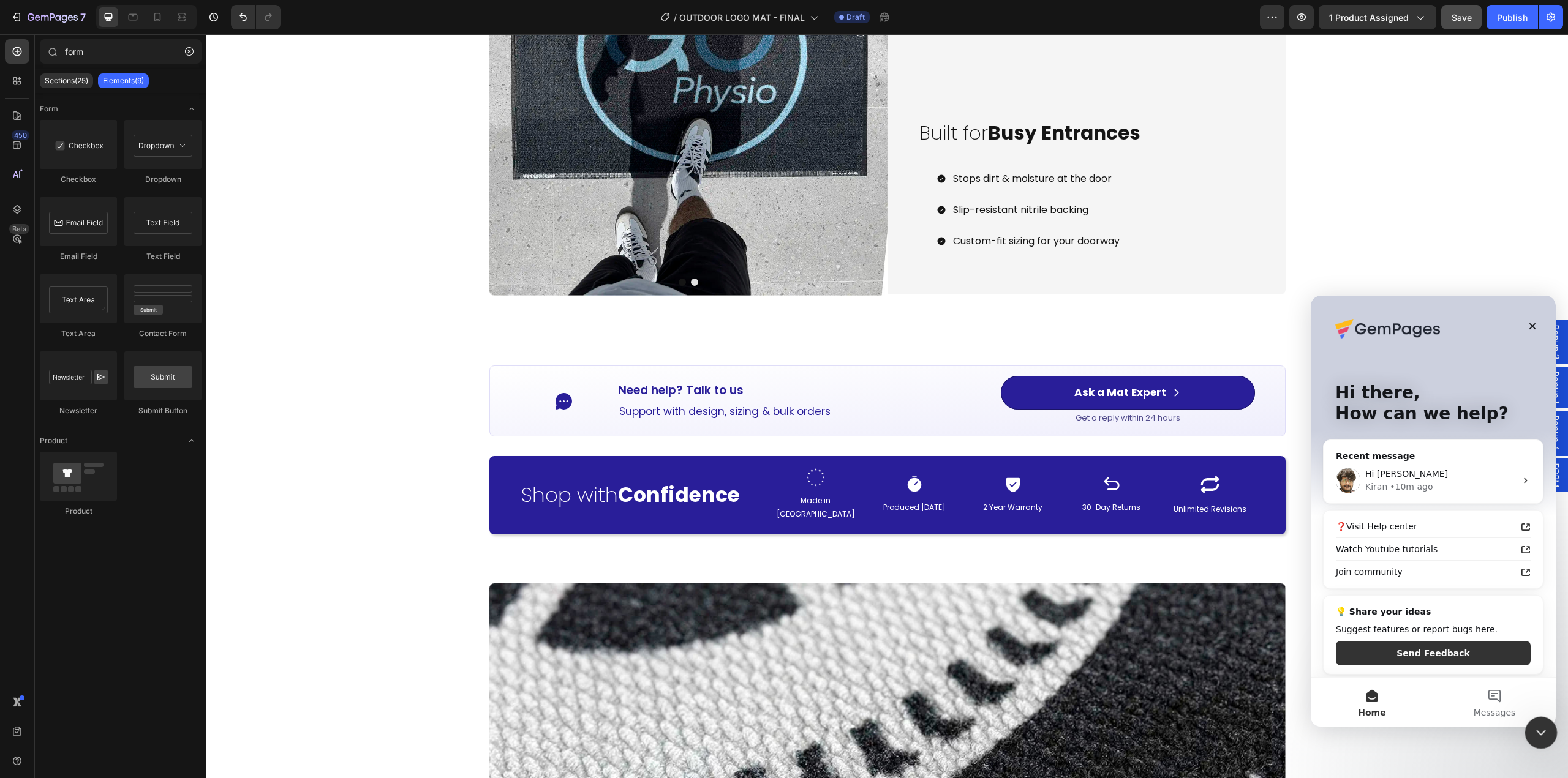
drag, startPoint x: 1534, startPoint y: 729, endPoint x: 3051, endPoint y: 1439, distance: 1674.9
click at [1534, 729] on icon "Close Intercom Messenger" at bounding box center [1539, 731] width 15 height 15
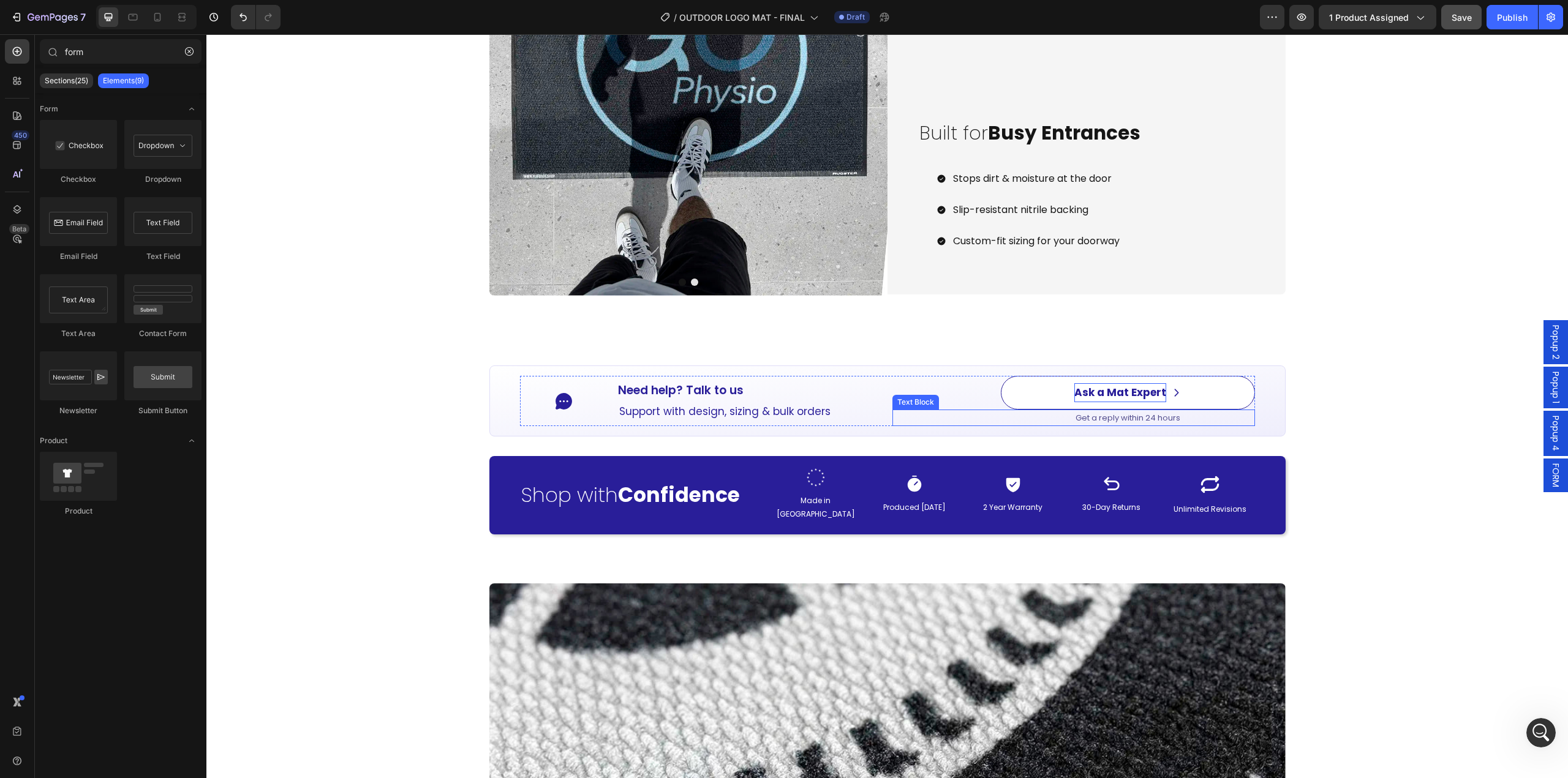
click at [1150, 395] on strong "Ask a Mat Expert" at bounding box center [1120, 392] width 92 height 15
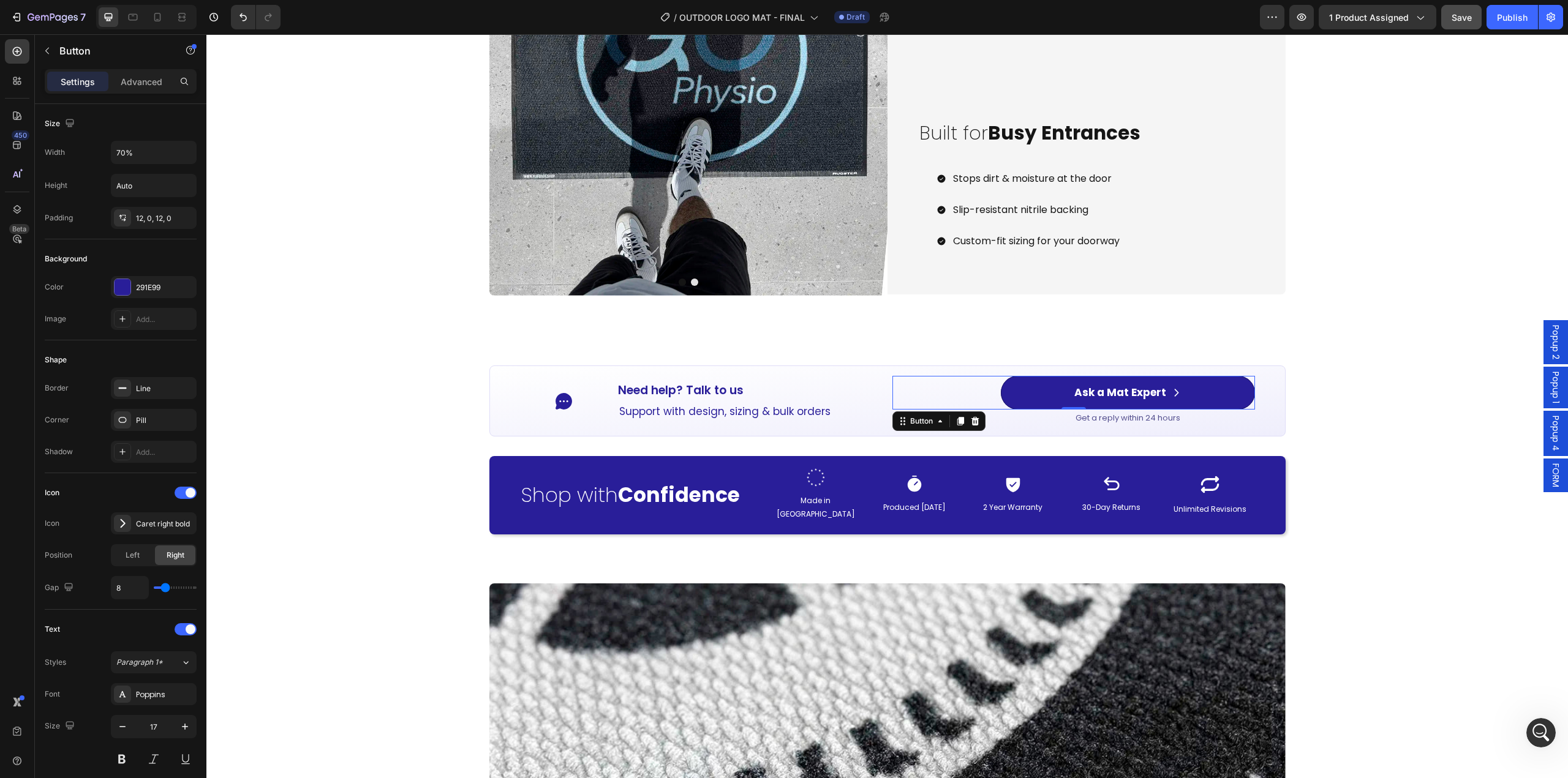
click at [1550, 476] on span "FORM" at bounding box center [1555, 475] width 12 height 24
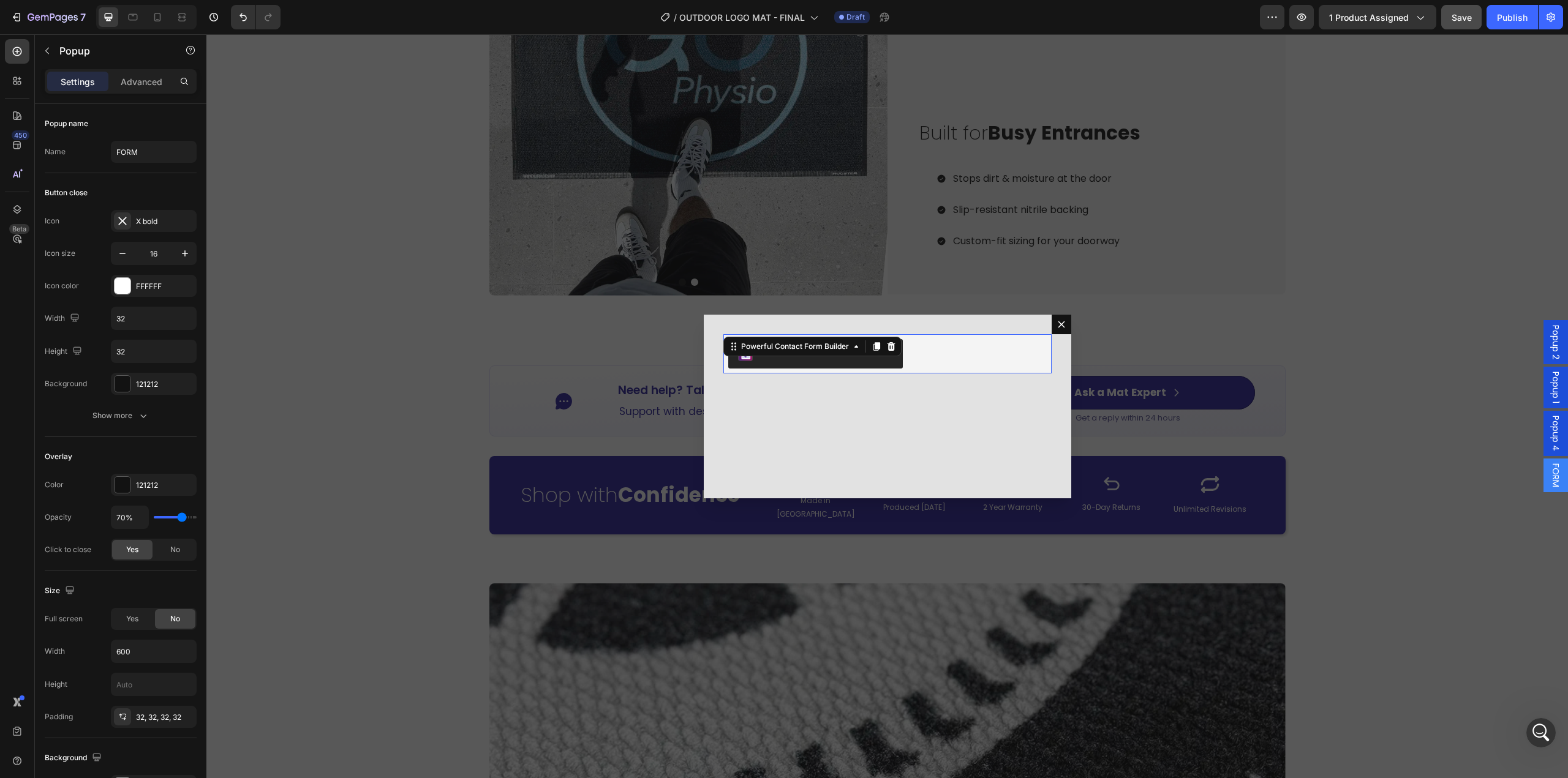
click at [944, 354] on div "Powerful Contact Form Builder" at bounding box center [887, 354] width 319 height 30
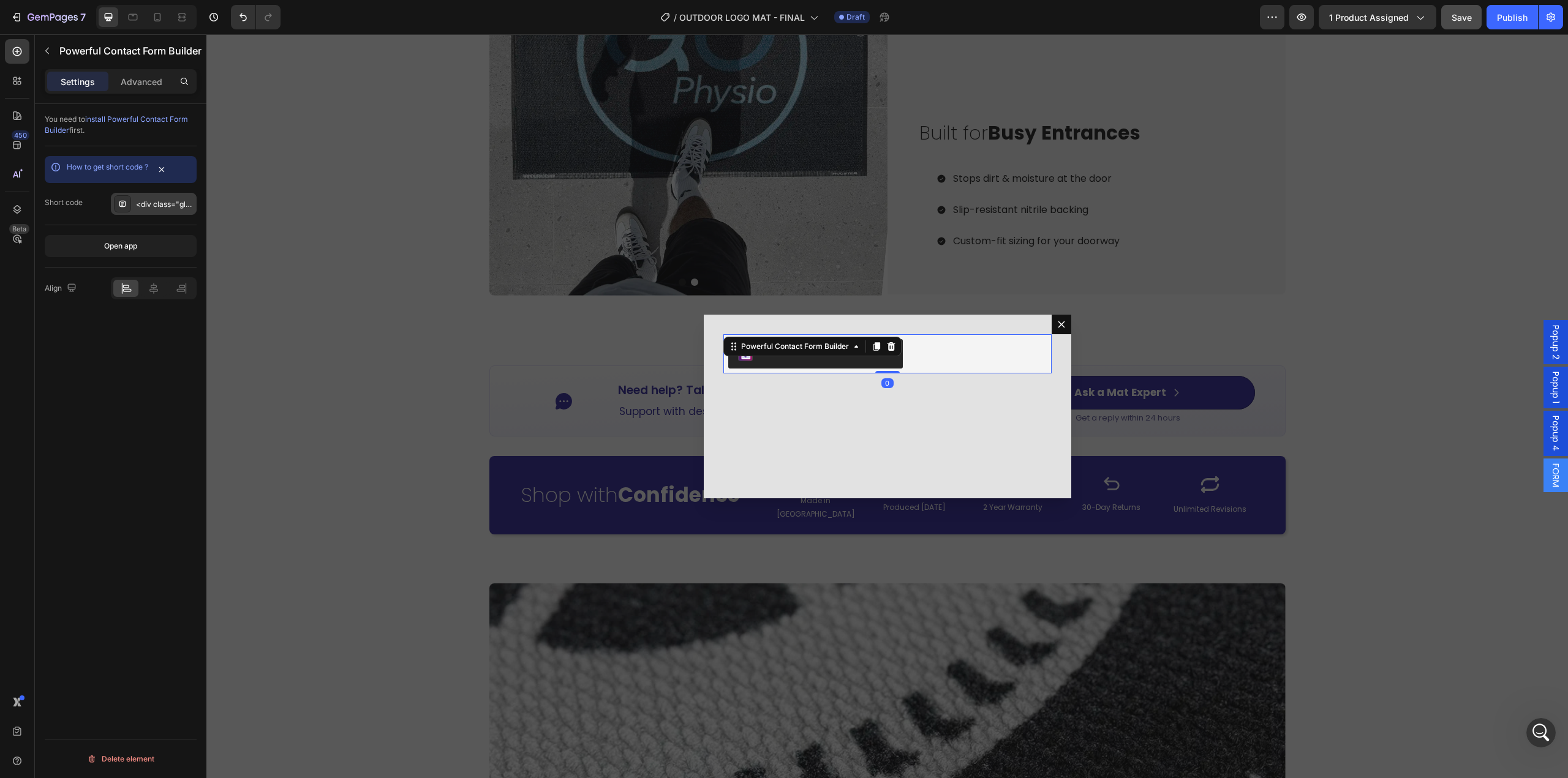
click at [163, 211] on div "<div class="globo-formbuilder" data-id="MTExMTE5"></div>" at bounding box center [154, 204] width 86 height 22
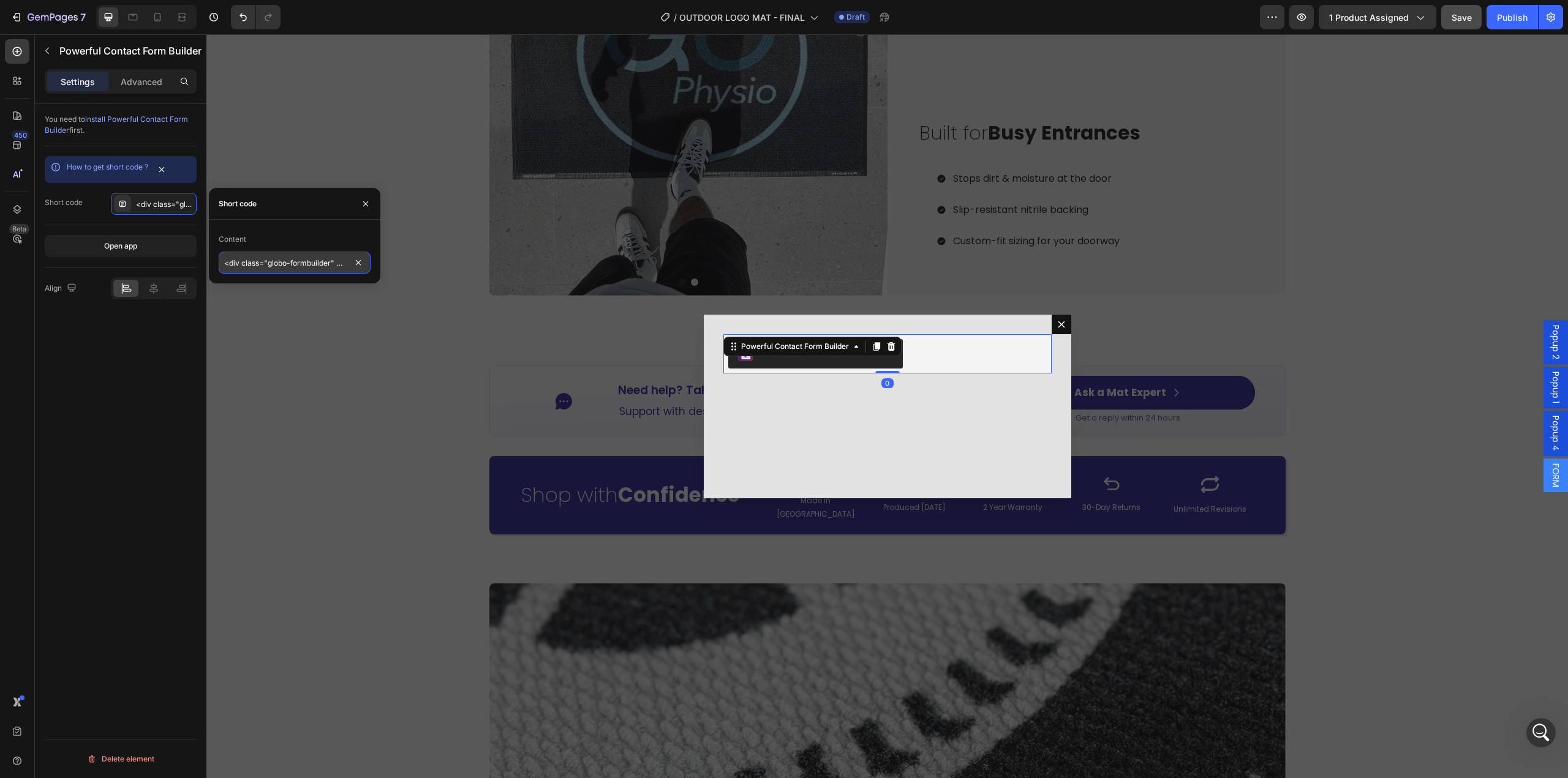
click at [312, 258] on input "<div class="globo-formbuilder" data-id="MTExMTE5"></div>" at bounding box center [295, 262] width 152 height 22
click at [1464, 16] on span "Save" at bounding box center [1461, 17] width 20 height 11
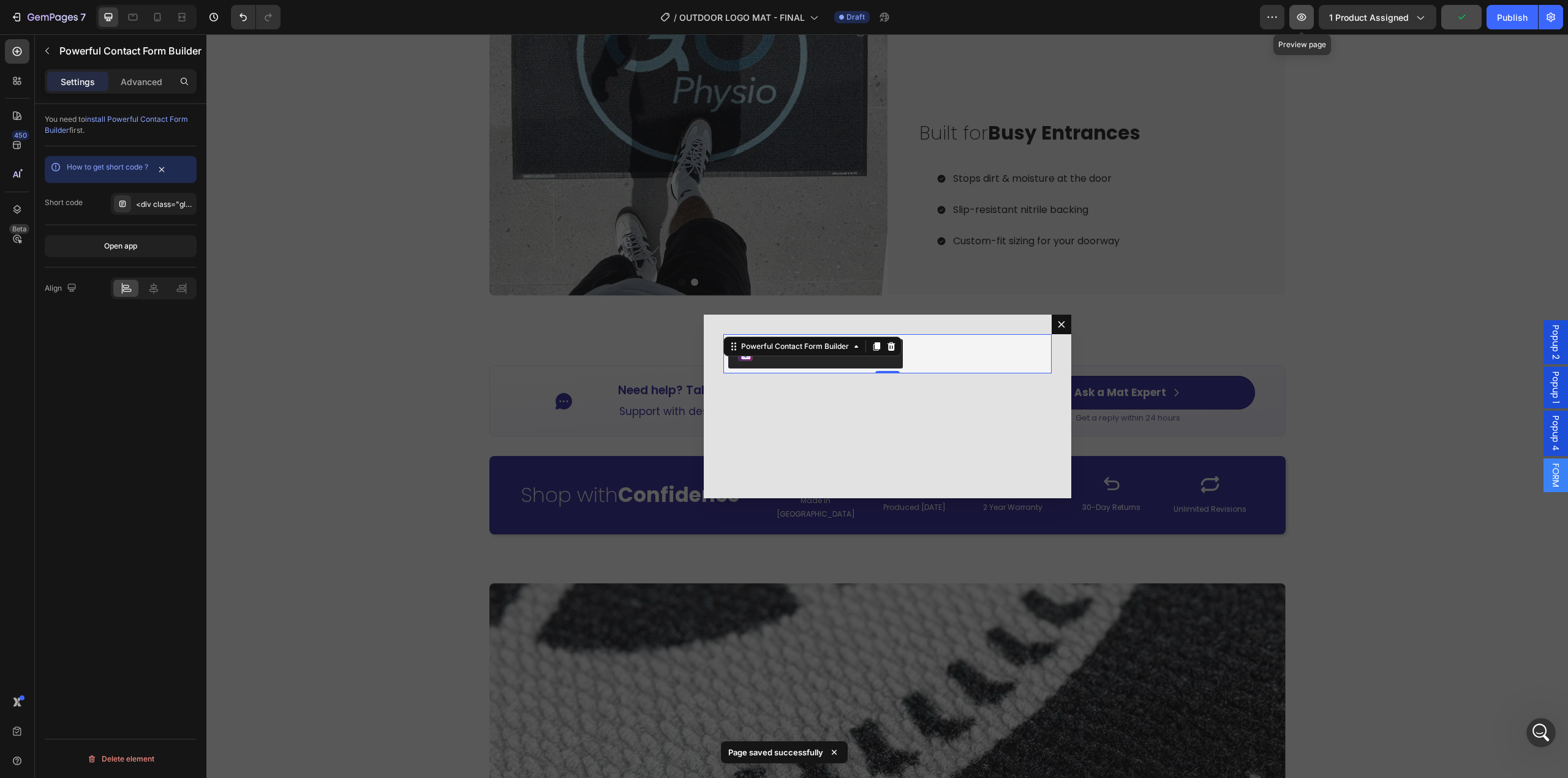
click at [1312, 19] on button "button" at bounding box center [1301, 17] width 25 height 25
click at [141, 115] on span "install Powerful Contact Form Builder" at bounding box center [116, 125] width 143 height 20
click at [95, 169] on link "How to get short code ?" at bounding box center [107, 166] width 81 height 9
click at [148, 202] on div "<div class="globo-formbuilder" data-id="MTExMTE5"></div>" at bounding box center [165, 204] width 57 height 11
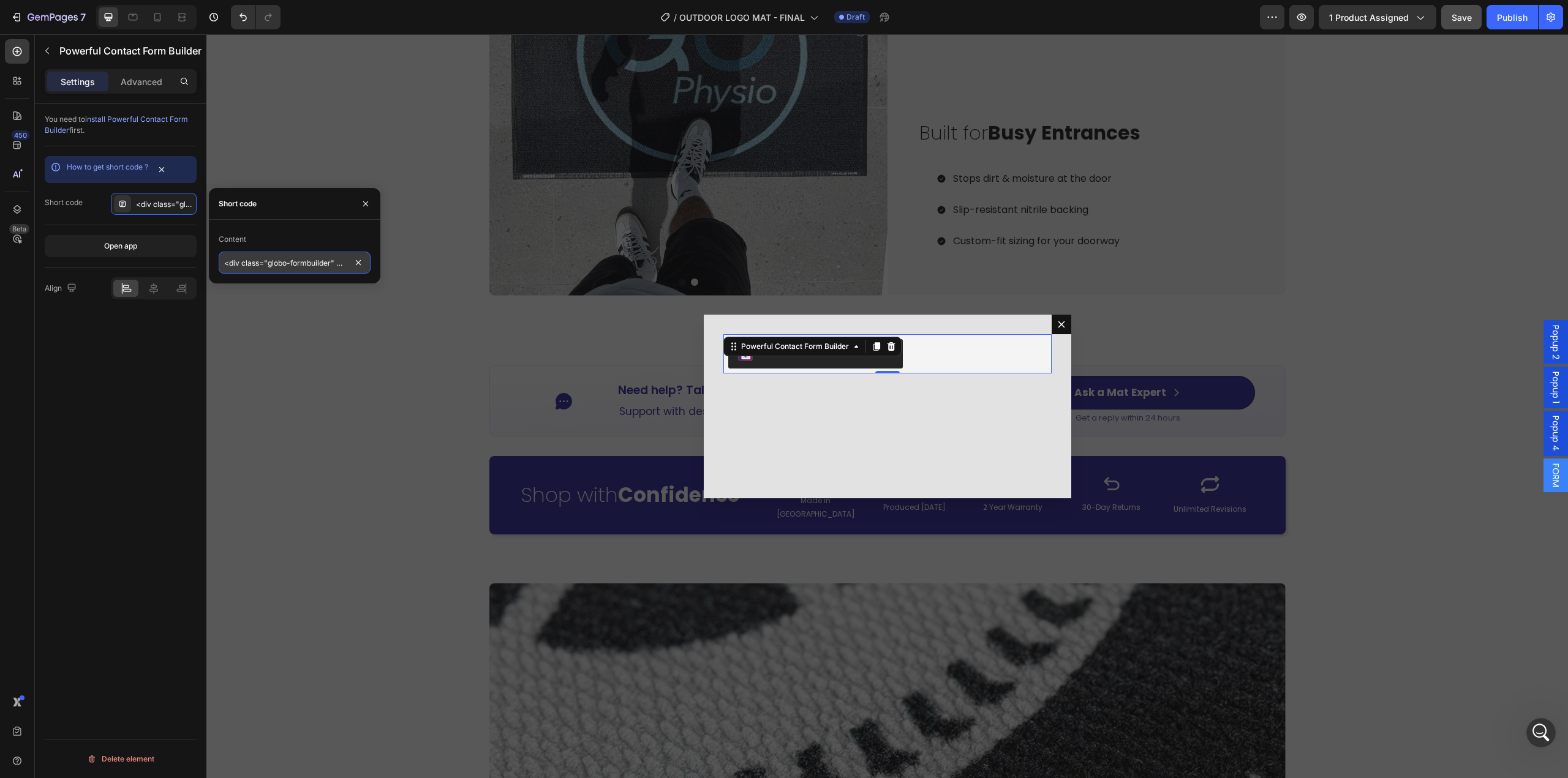
click at [304, 267] on input "<div class="globo-formbuilder" data-id="MTExMTE5"></div>" at bounding box center [295, 262] width 152 height 22
click at [336, 257] on input "<div class="globo-formbuilder" data-id="MTExMTE5"></div>" at bounding box center [295, 262] width 152 height 22
click at [268, 264] on input "<div class="globo-formbuilder" data-id="MTExMTE5"></div>" at bounding box center [295, 262] width 152 height 22
click at [337, 264] on input "<div class="globo-formbuilder" data-id="MTExMTE5"></div>" at bounding box center [295, 262] width 152 height 22
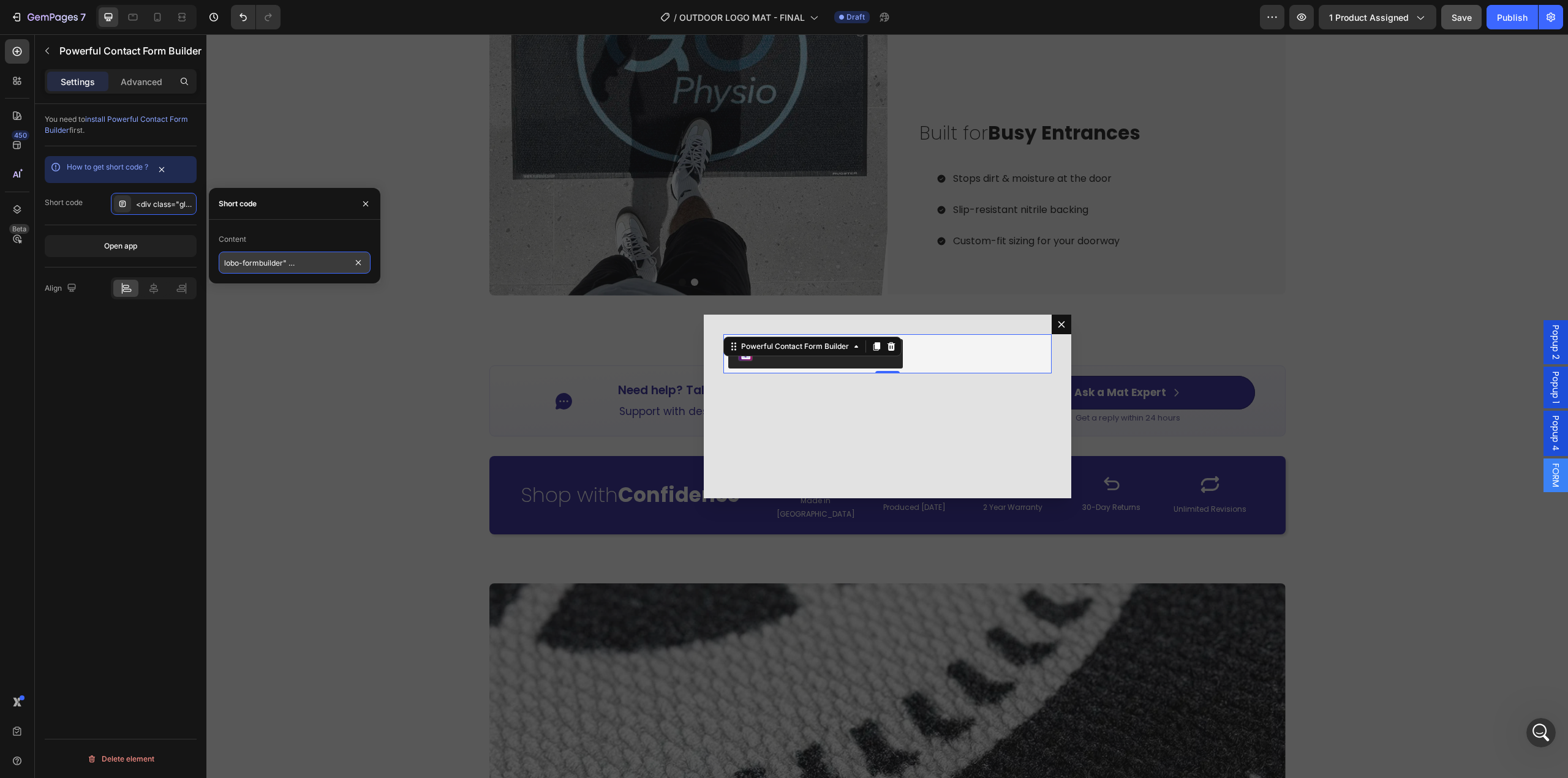
click at [316, 261] on input "<div class="globo-formbuilder" data-id="MTExMTE5"></div>" at bounding box center [295, 262] width 152 height 22
drag, startPoint x: 933, startPoint y: 356, endPoint x: 1140, endPoint y: 391, distance: 209.9
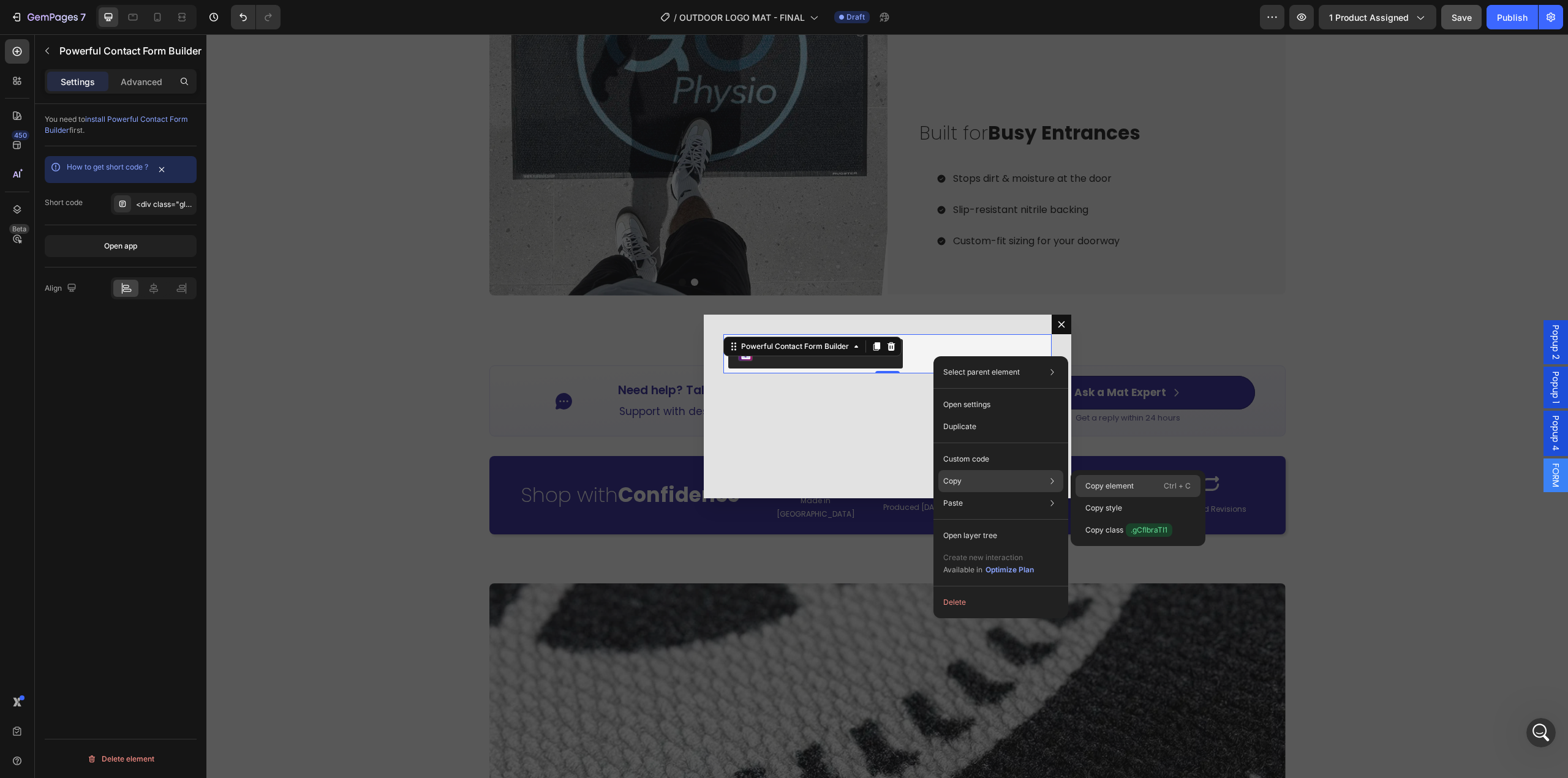
click at [1111, 492] on div "Copy element Ctrl + C" at bounding box center [1138, 486] width 125 height 22
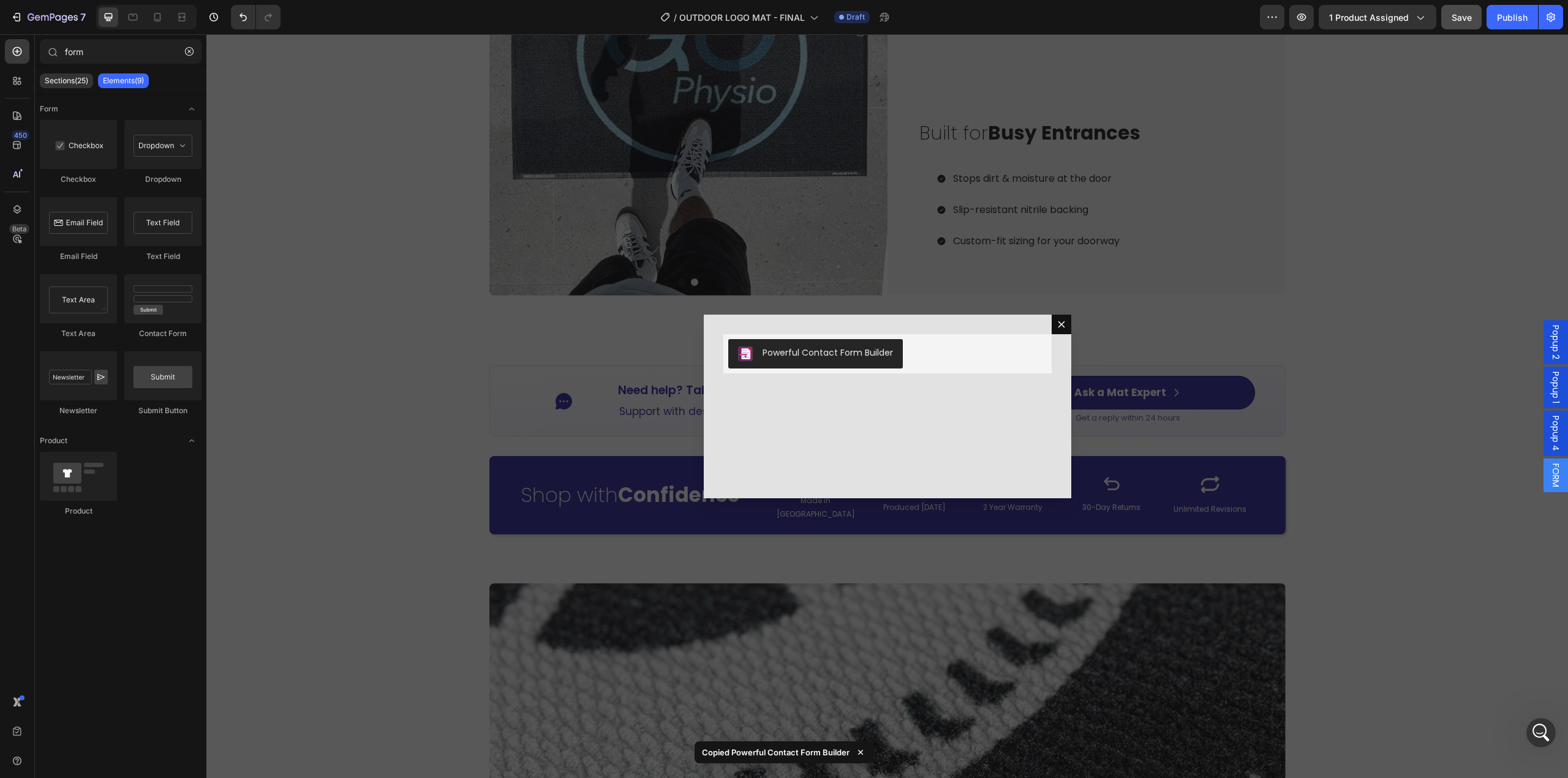
click at [1136, 452] on div "Backdrop" at bounding box center [887, 406] width 1362 height 744
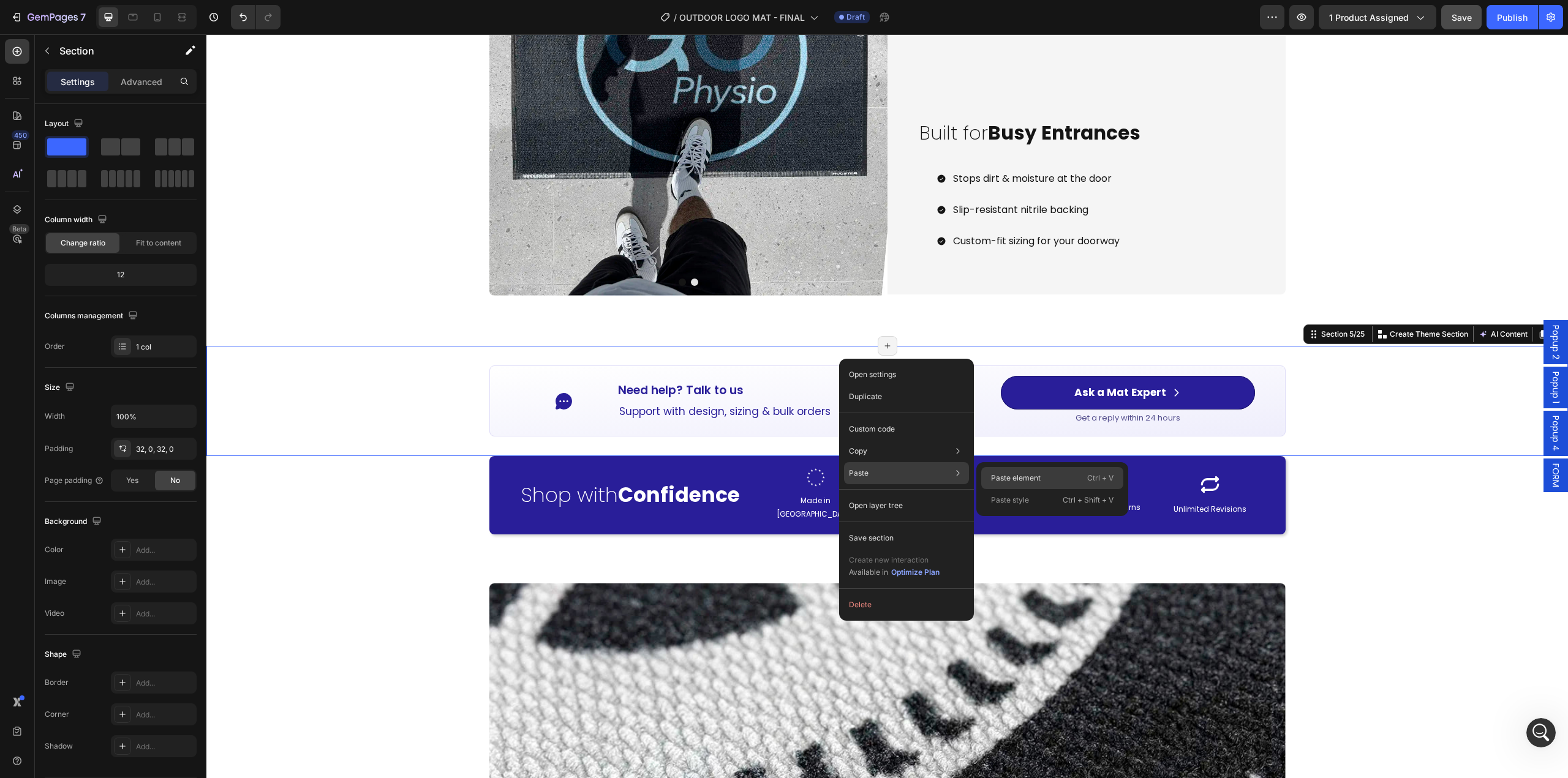
click at [1022, 477] on p "Paste element" at bounding box center [1015, 478] width 50 height 11
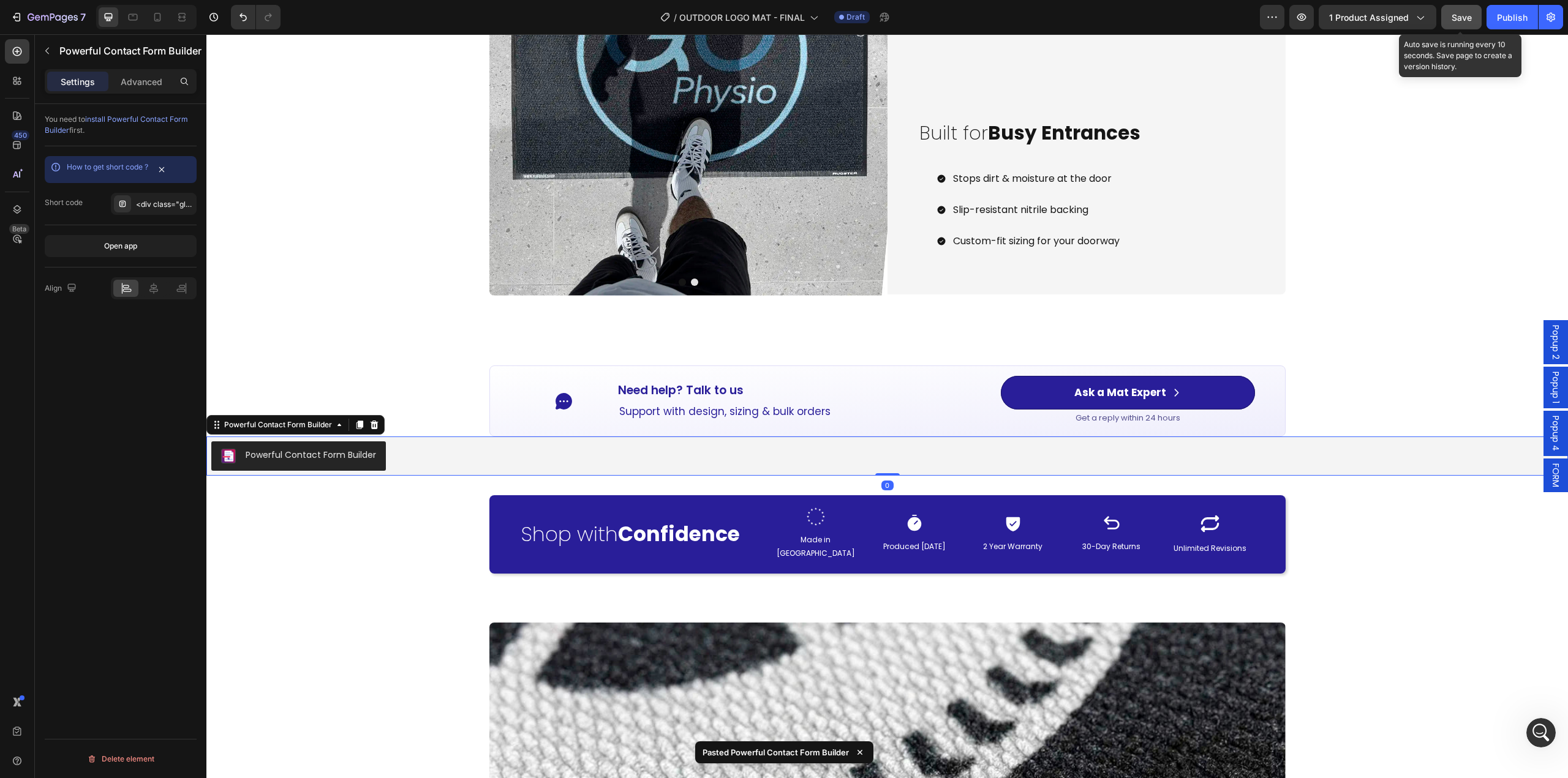
drag, startPoint x: 1473, startPoint y: 21, endPoint x: 1178, endPoint y: 28, distance: 295.1
click at [1473, 21] on button "Save" at bounding box center [1461, 17] width 40 height 25
click at [1314, 23] on button "button" at bounding box center [1301, 17] width 25 height 25
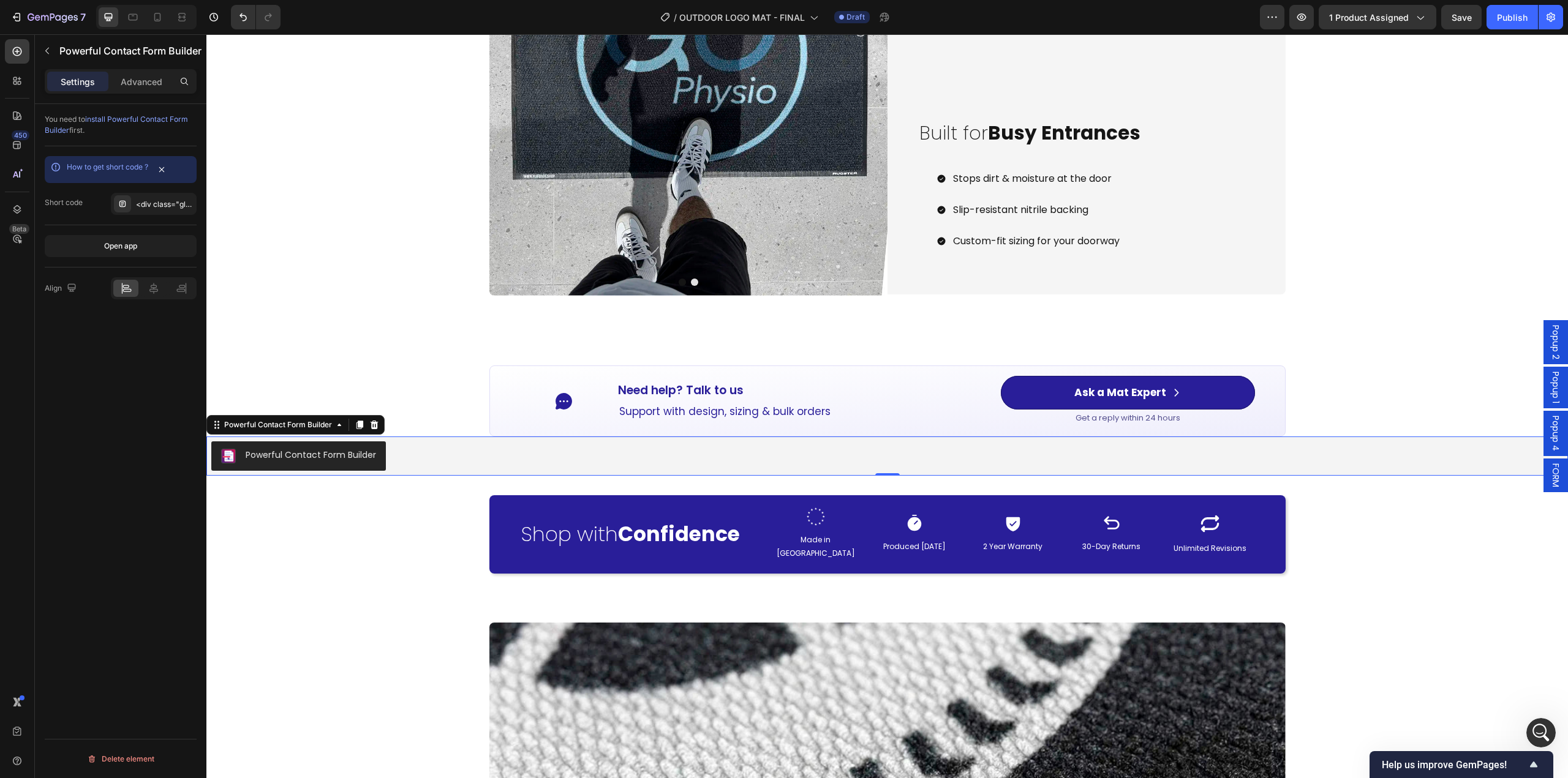
click at [1550, 470] on span "FORM" at bounding box center [1555, 475] width 12 height 24
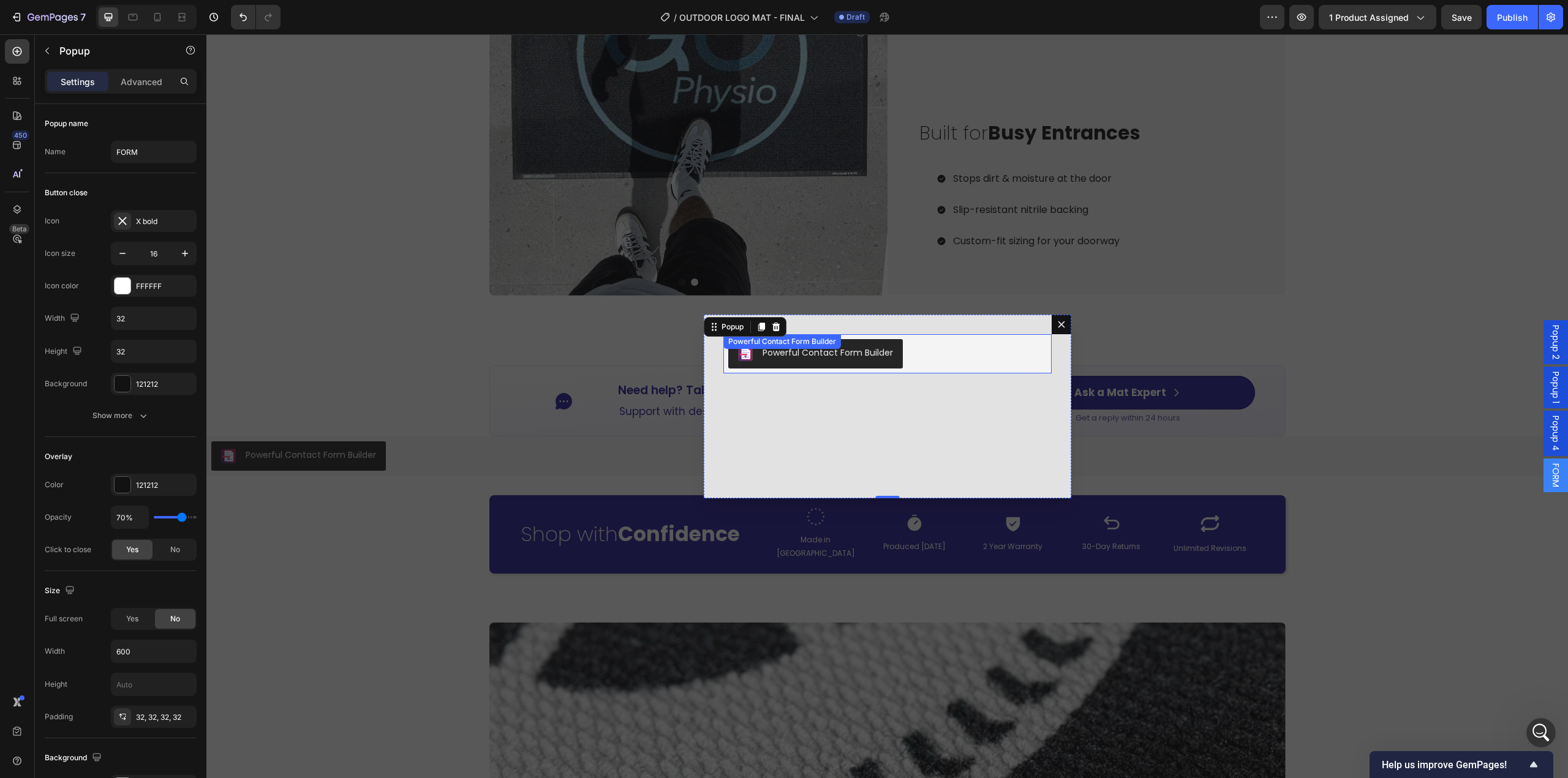
click at [933, 365] on div "Powerful Contact Form Builder" at bounding box center [887, 354] width 319 height 30
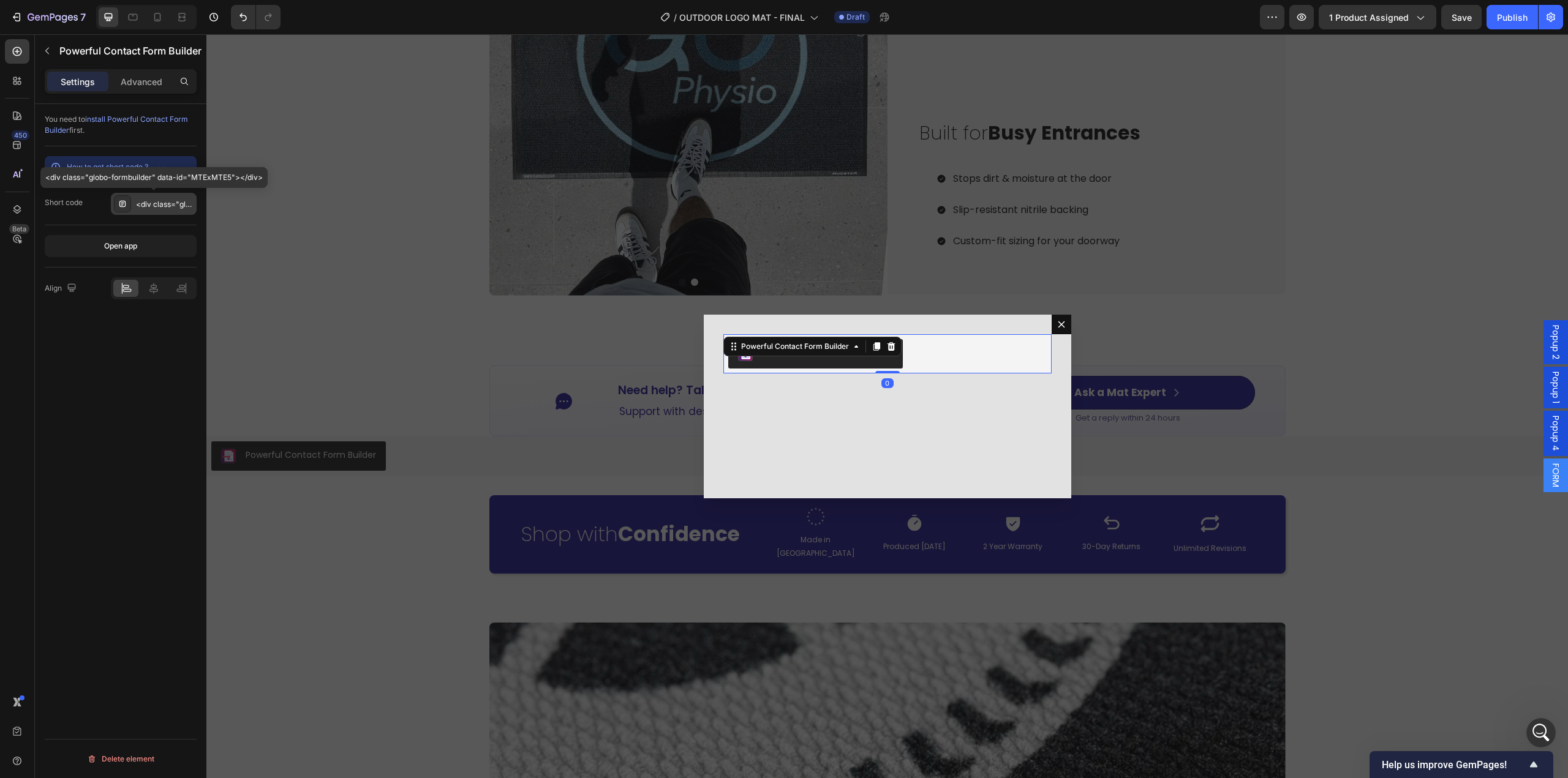
click at [158, 201] on div "<div class="globo-formbuilder" data-id="MTExMTE5"></div>" at bounding box center [165, 204] width 57 height 11
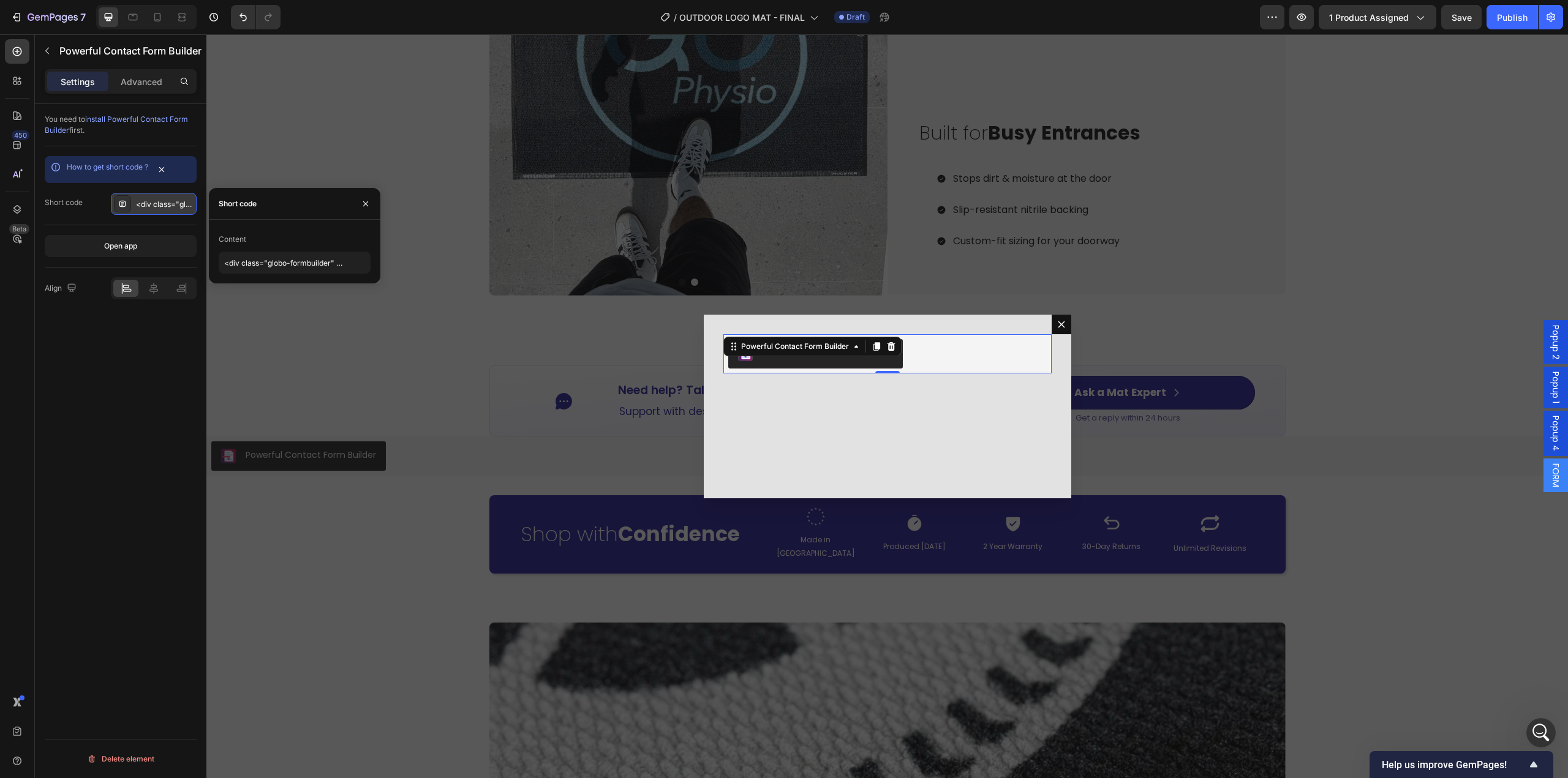
click at [156, 203] on div "<div class="globo-formbuilder" data-id="MTExMTE5"></div>" at bounding box center [165, 204] width 57 height 11
click at [157, 203] on div "<div class="globo-formbuilder" data-id="MTExMTE5"></div>" at bounding box center [165, 204] width 57 height 11
click at [286, 270] on input "<div class="globo-formbuilder" data-id="MTExMTE5"></div>" at bounding box center [295, 262] width 152 height 22
click at [288, 270] on input "<div class="globo-formbuilder" data-id="MTExMTE5"></div>" at bounding box center [295, 262] width 152 height 22
click at [293, 270] on input "<div class="globo-formbuilder" data-id="MTExMTE5"></div>" at bounding box center [295, 262] width 152 height 22
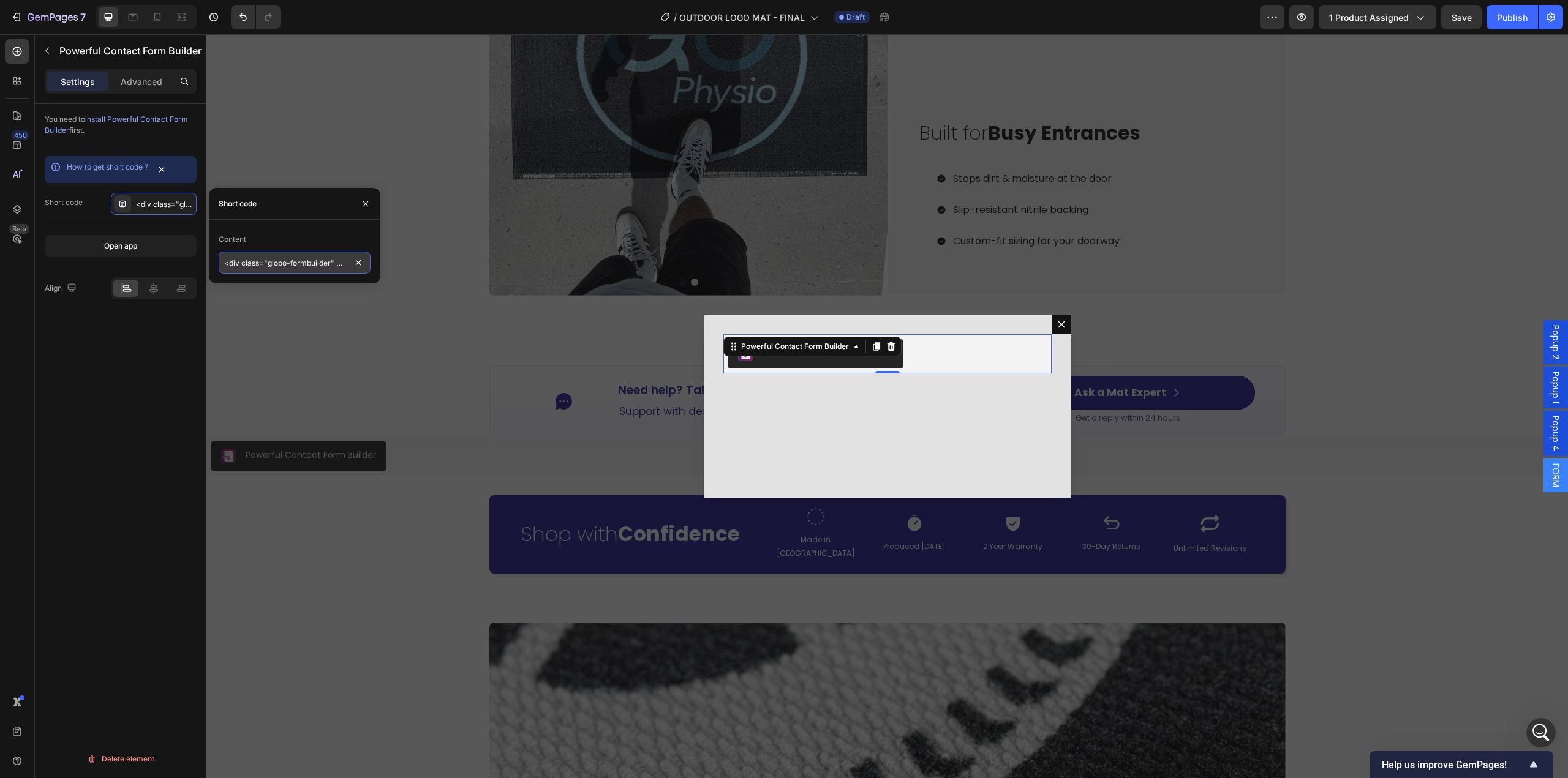
click at [294, 270] on input "<div class="globo-formbuilder" data-id="MTExMTE5"></div>" at bounding box center [295, 262] width 152 height 22
paste input "ODc3MTA="
type input "<div class="globo-formbuilder" data-id="ODc3MTA="></div>"
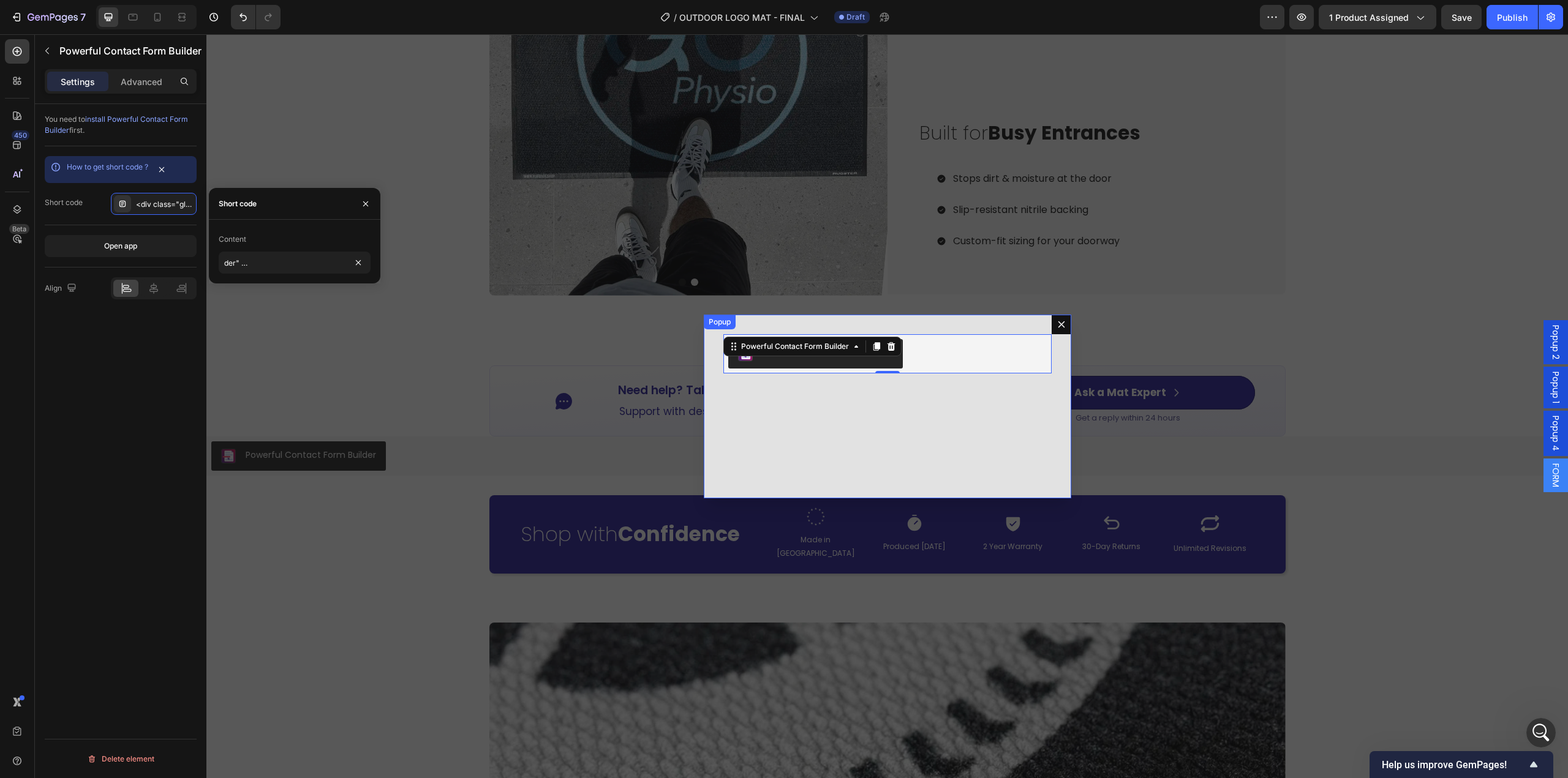
click at [797, 445] on div "Powerful Contact Form Builder Powerful Contact Form Builder 0" at bounding box center [887, 406] width 368 height 183
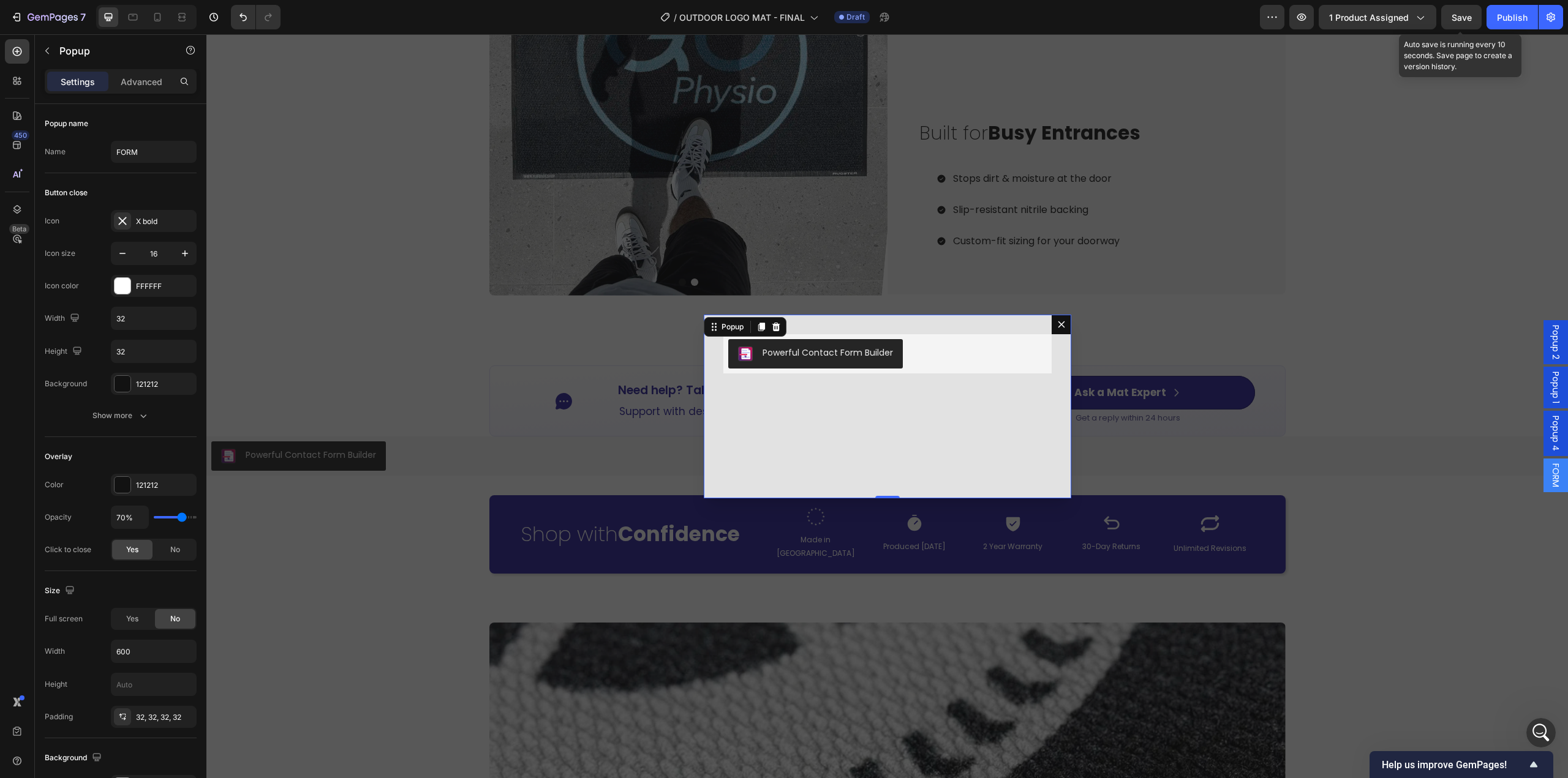
drag, startPoint x: 1458, startPoint y: 17, endPoint x: 1176, endPoint y: 97, distance: 293.1
click at [1458, 17] on span "Save" at bounding box center [1461, 17] width 20 height 11
click at [1306, 25] on button "button" at bounding box center [1301, 17] width 25 height 25
click at [1452, 15] on span "Save" at bounding box center [1461, 17] width 20 height 11
click at [1304, 20] on icon "button" at bounding box center [1302, 17] width 9 height 8
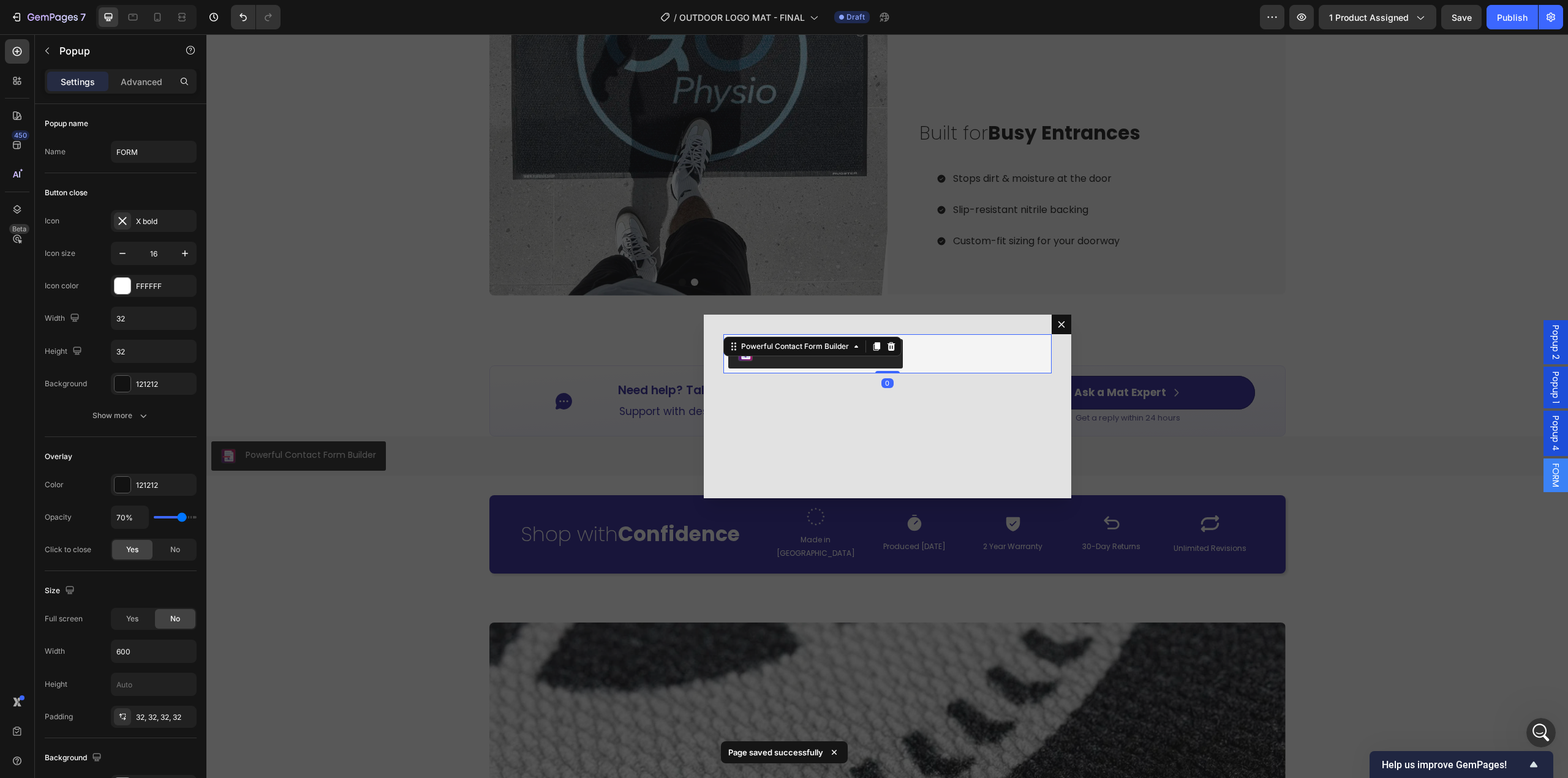
click at [978, 364] on div "Powerful Contact Form Builder" at bounding box center [887, 354] width 319 height 30
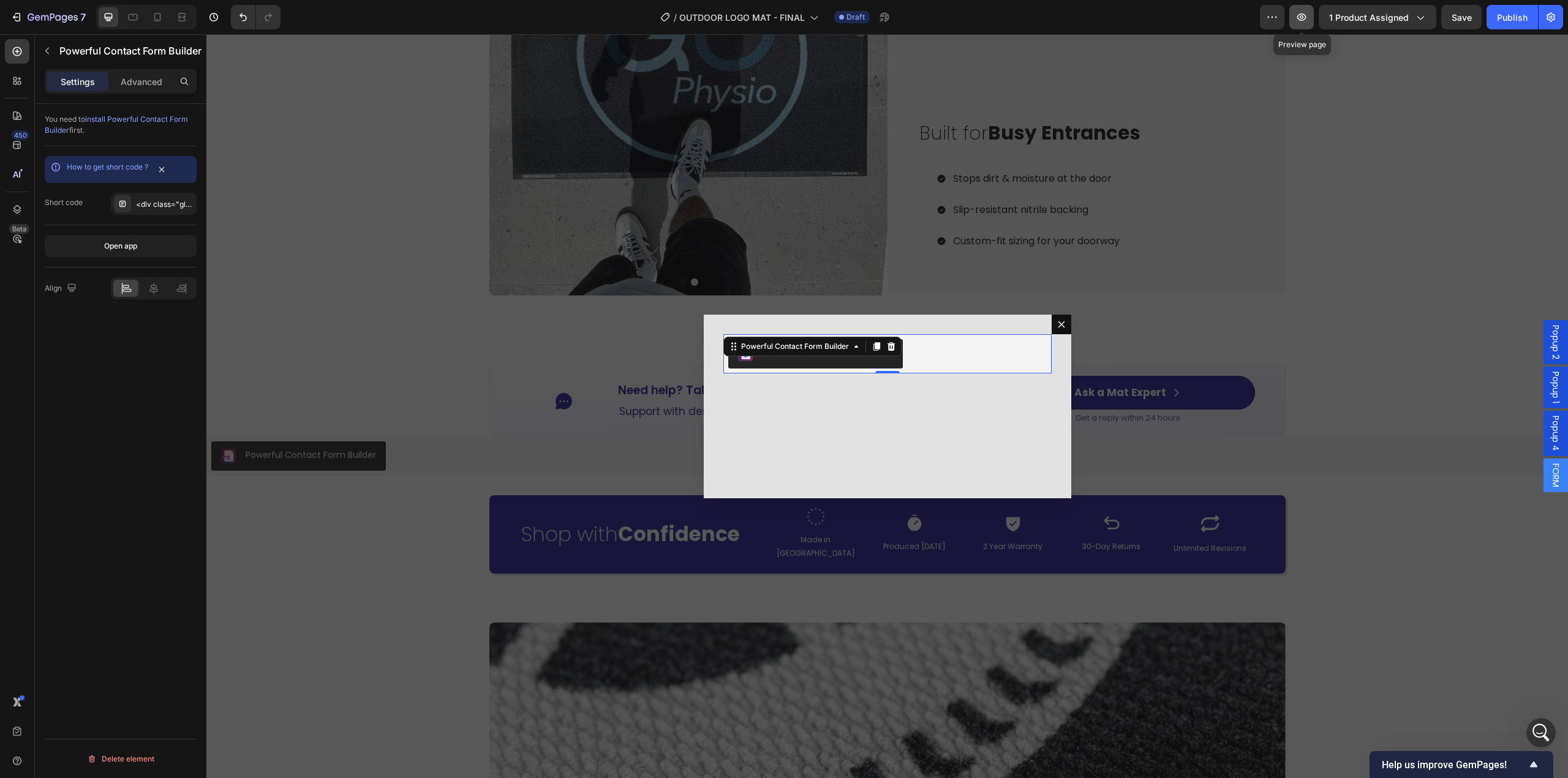
click at [1305, 11] on icon "button" at bounding box center [1301, 16] width 12 height 12
click at [1061, 327] on icon "Dialog content" at bounding box center [1062, 325] width 10 height 10
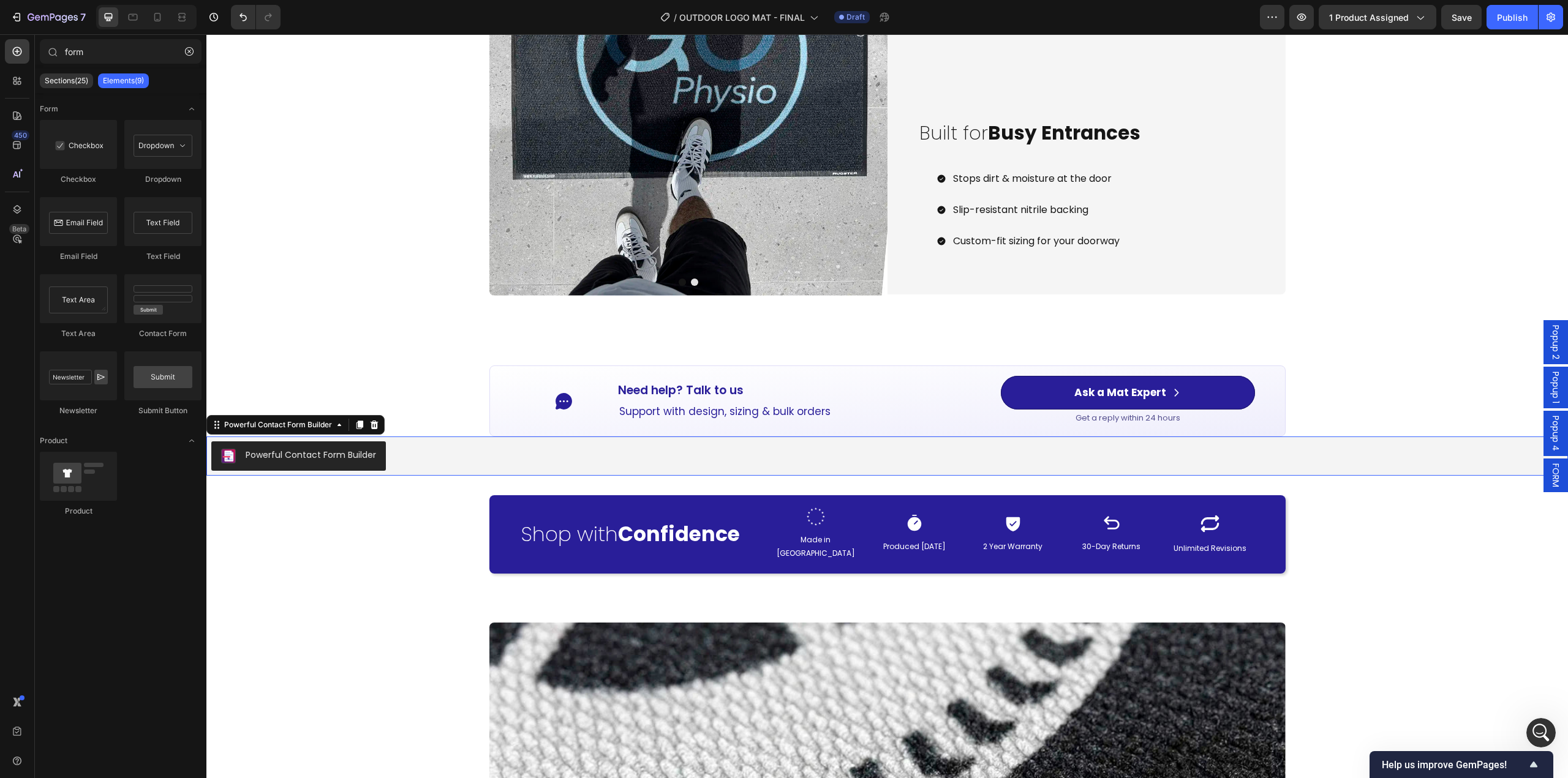
click at [585, 460] on div "Powerful Contact Form Builder" at bounding box center [887, 456] width 1352 height 30
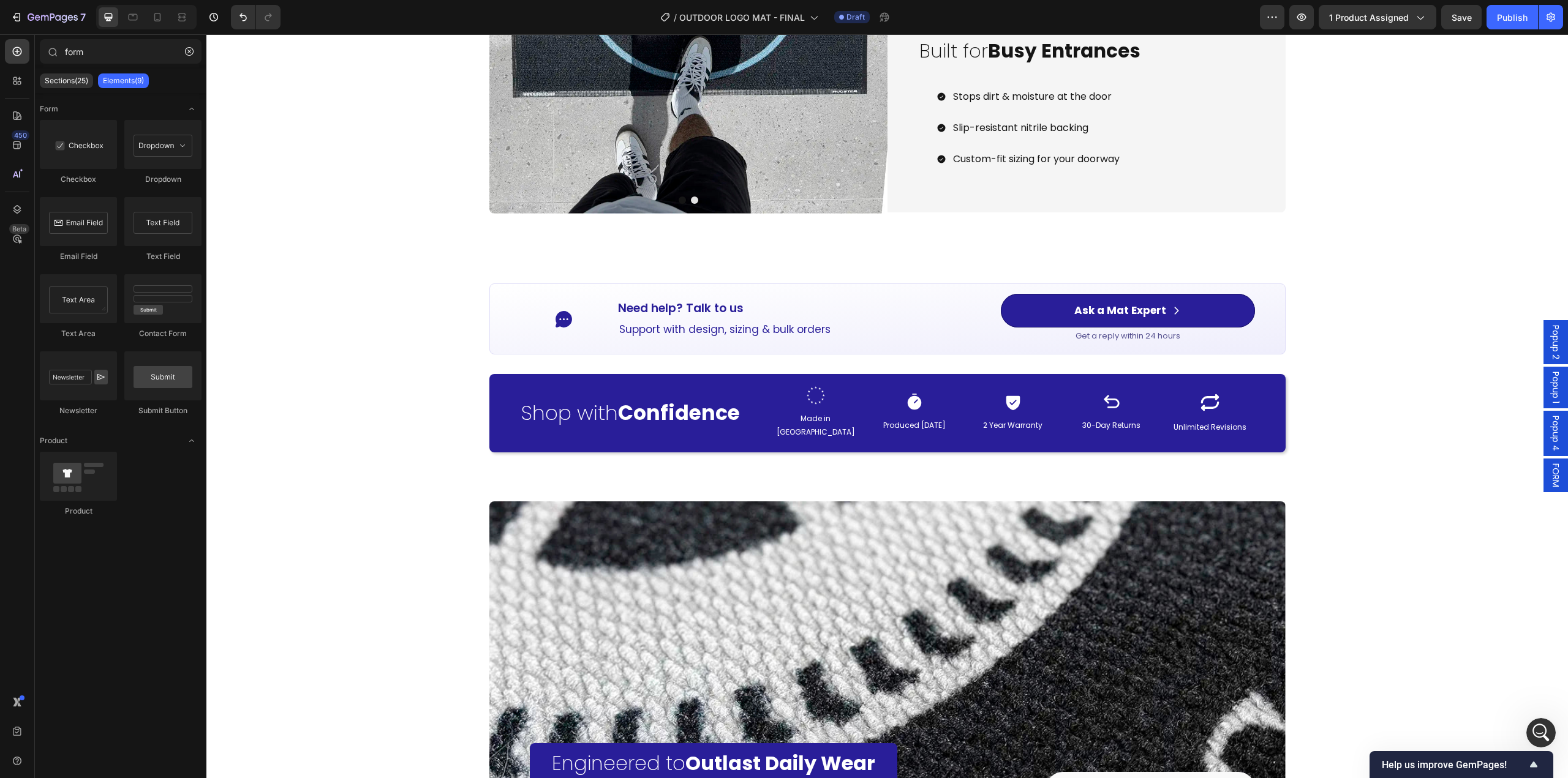
scroll to position [1661, 0]
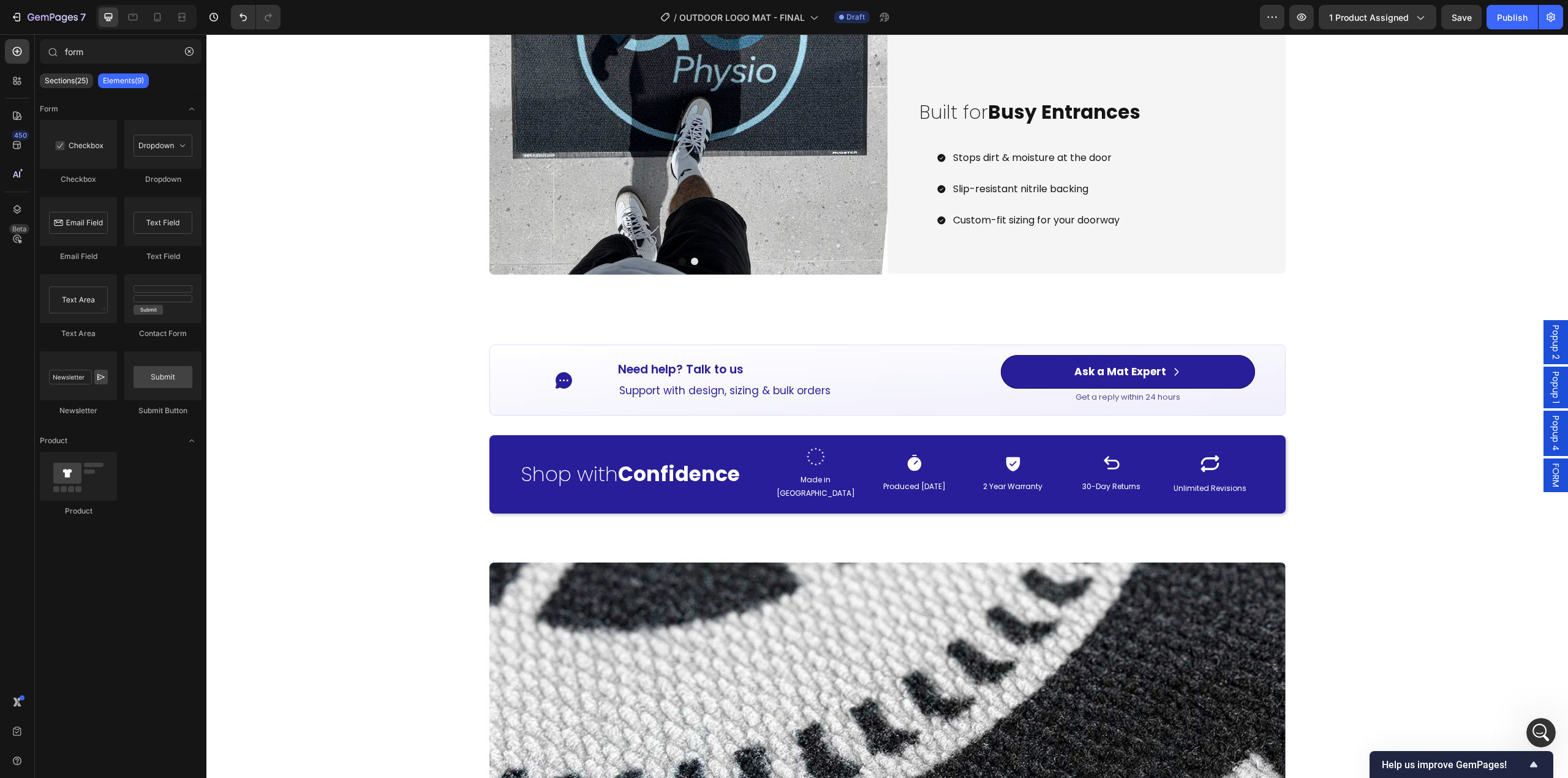
click at [1550, 444] on span "Popup 4" at bounding box center [1555, 433] width 12 height 35
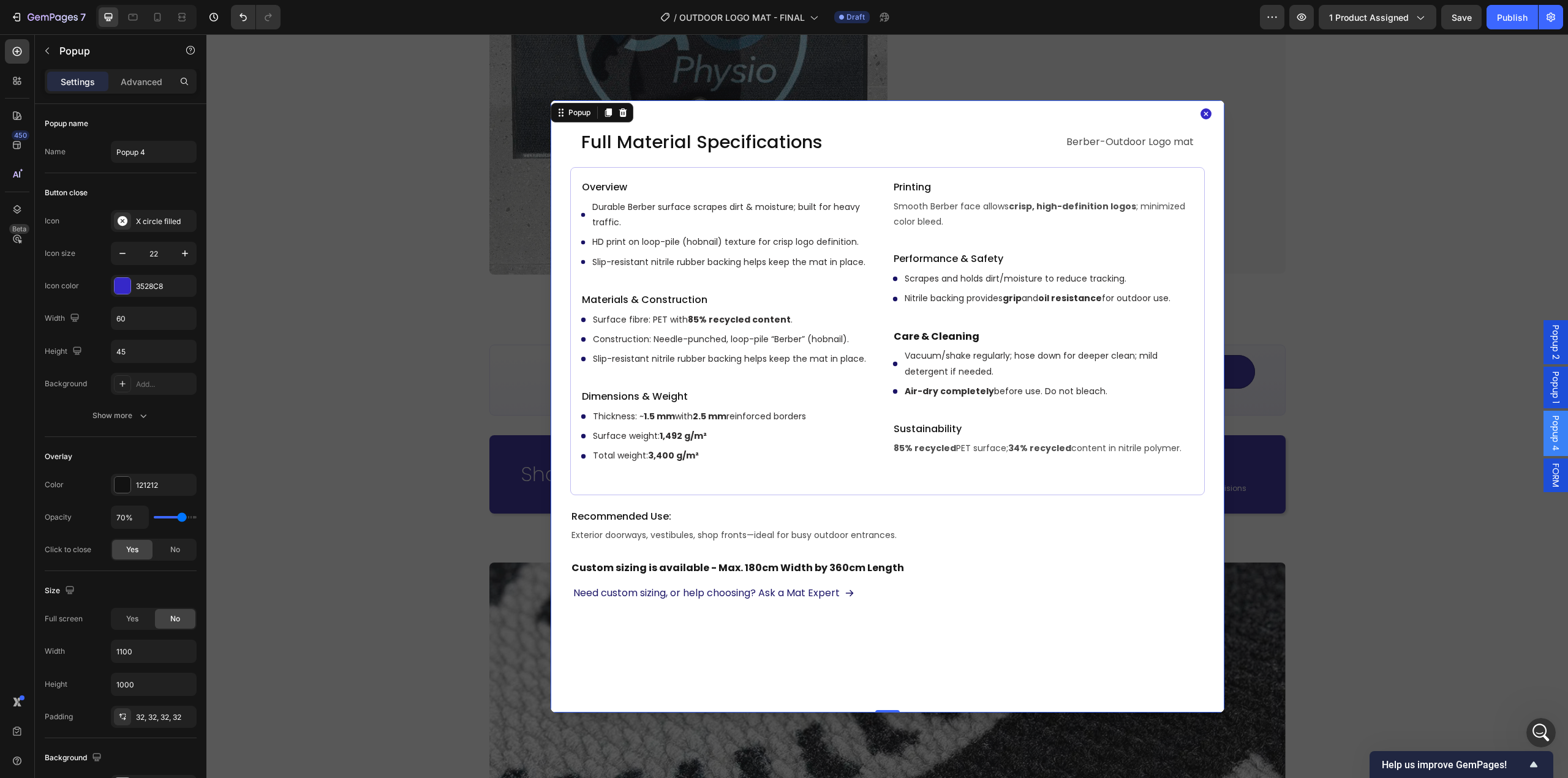
click at [1200, 115] on icon "Dialog content" at bounding box center [1205, 113] width 11 height 11
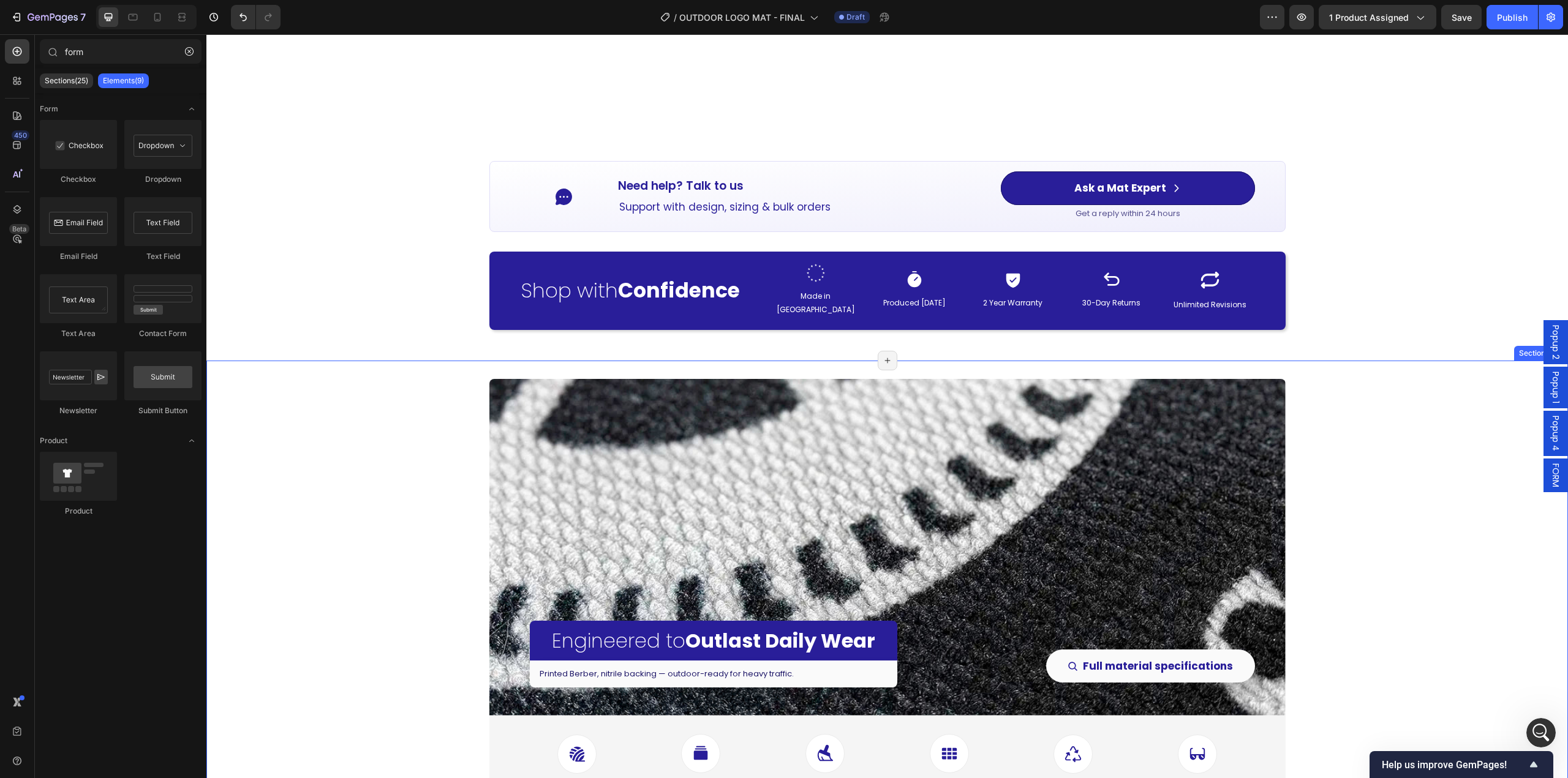
scroll to position [1968, 0]
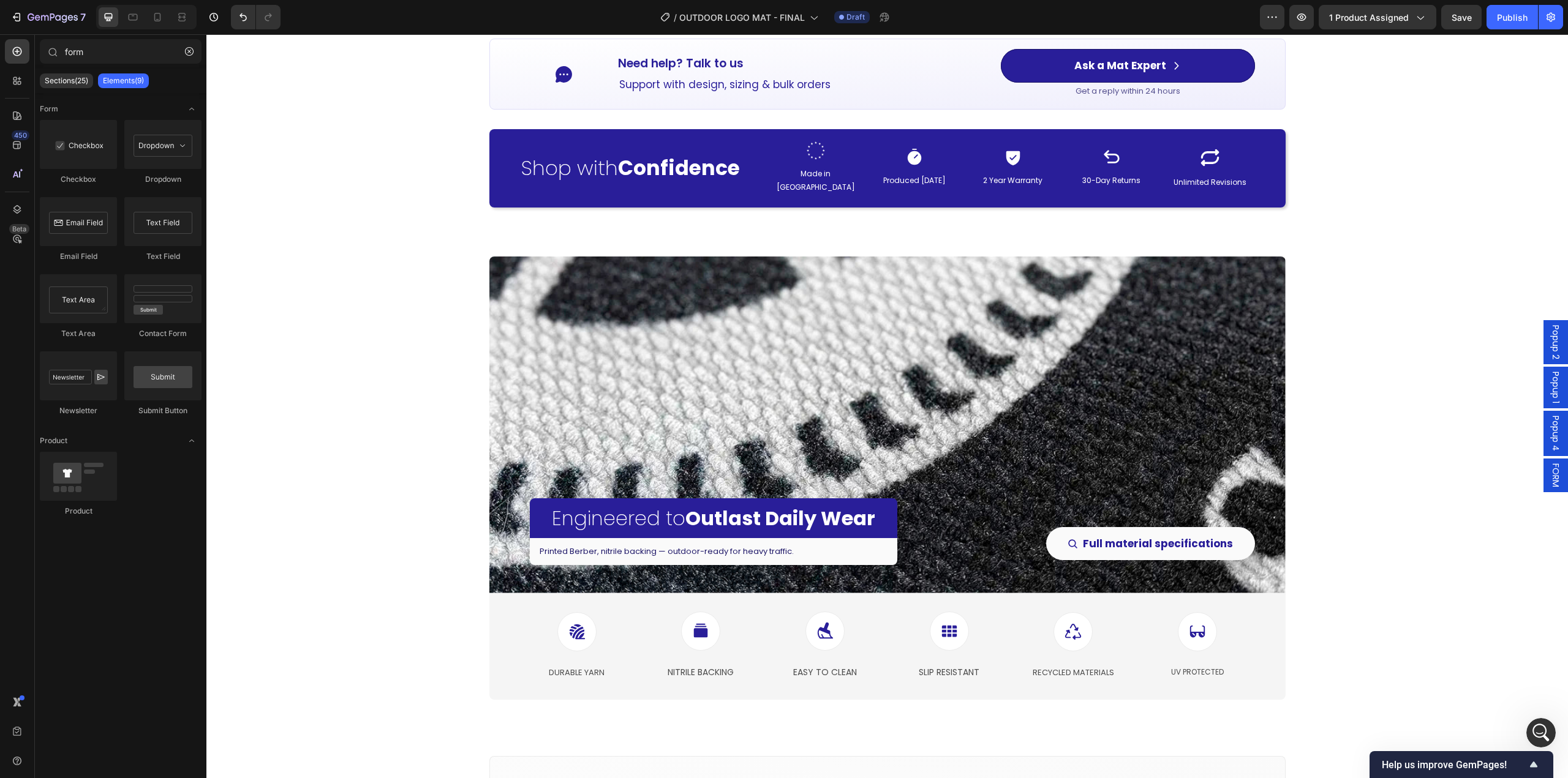
click at [1550, 354] on span "Popup 2" at bounding box center [1555, 342] width 12 height 34
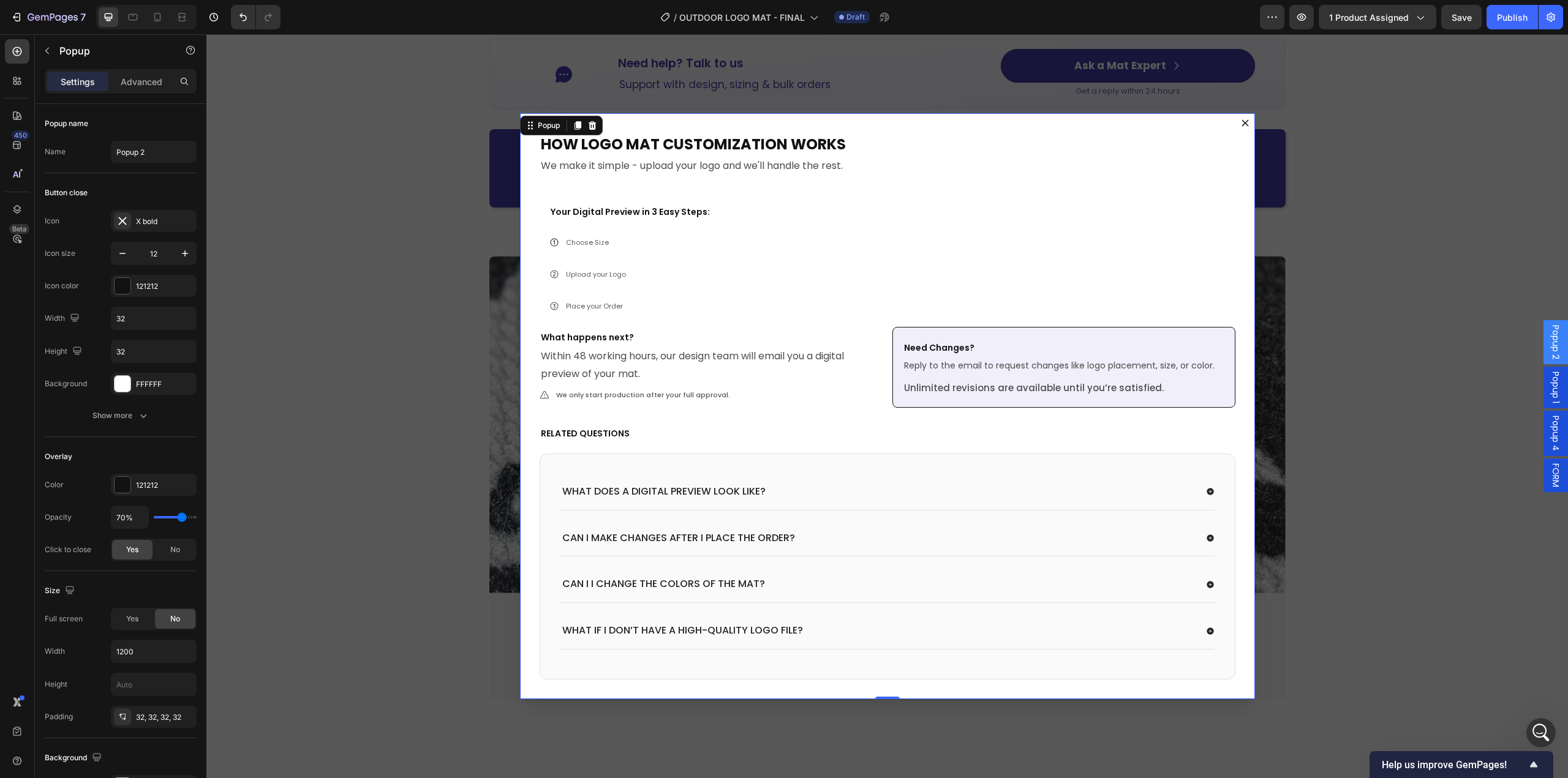
click at [1241, 124] on icon "Dialog content" at bounding box center [1245, 123] width 8 height 8
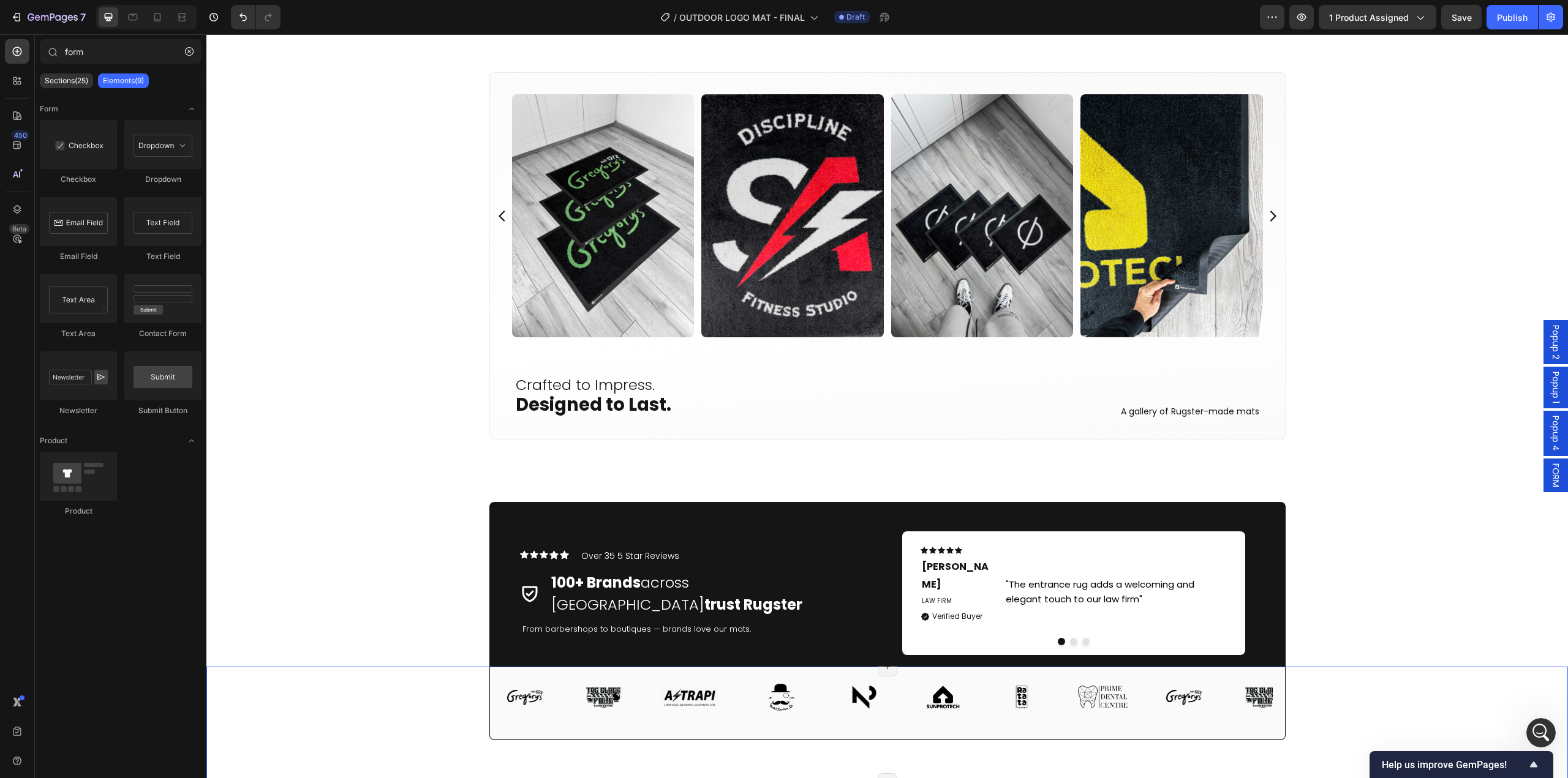
scroll to position [3253, 0]
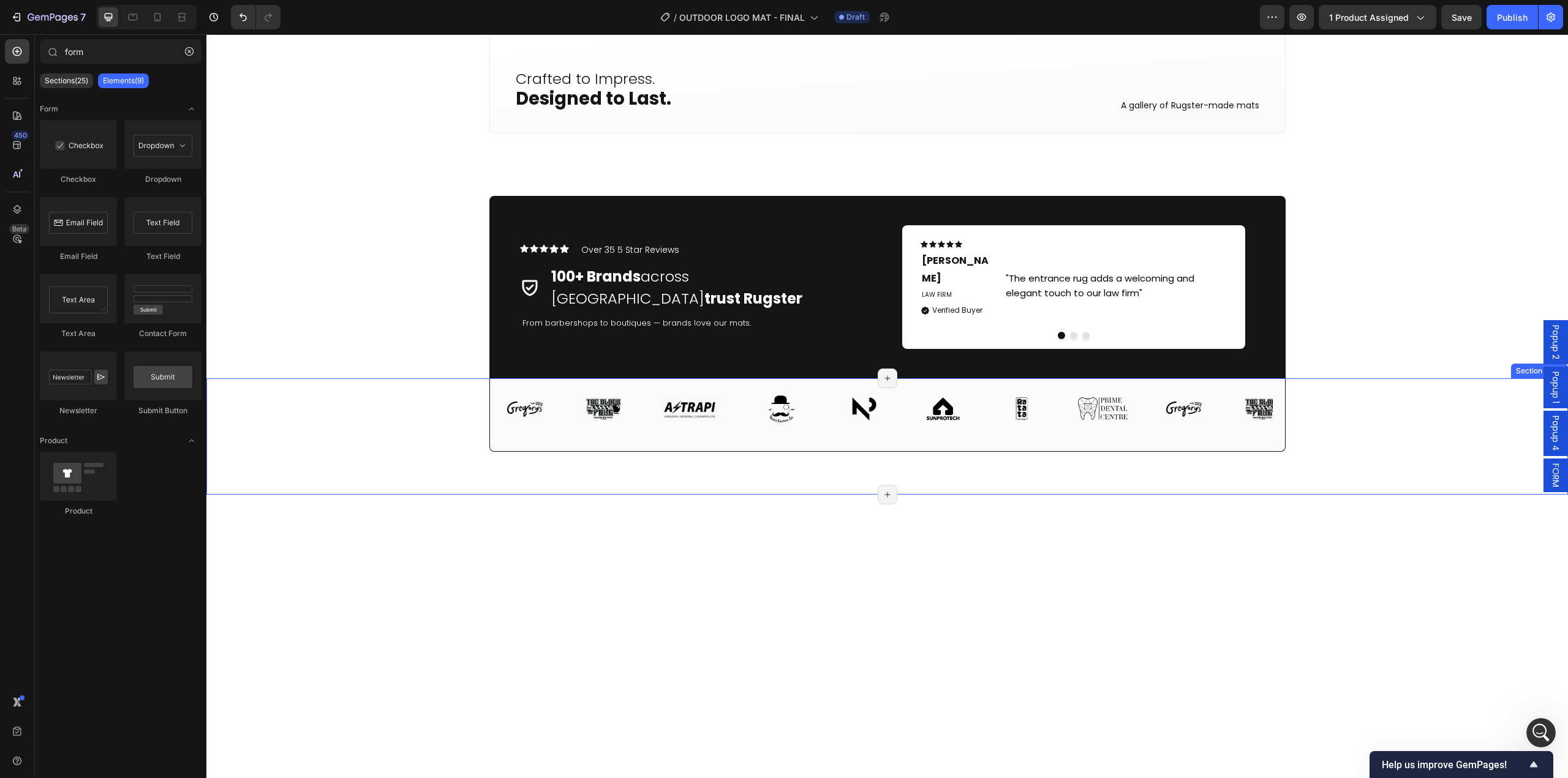
click at [397, 398] on div "Image Image Image Image Image Image Image Image Image Image Image Image Image I…" at bounding box center [887, 436] width 1362 height 116
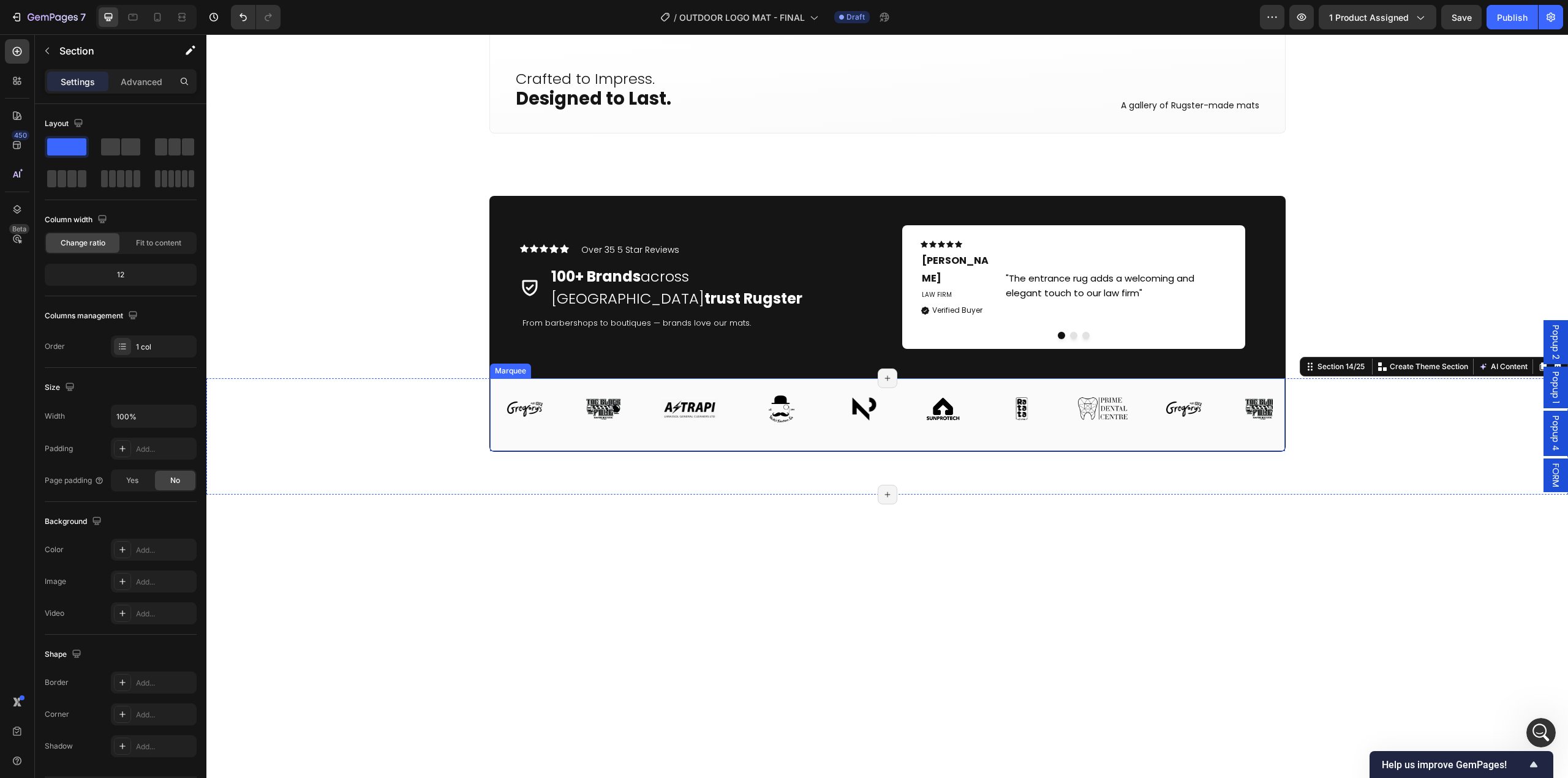
click at [551, 427] on div "Image Image Image Image Image Image Image Image Image Image Image Image Image I…" at bounding box center [887, 415] width 771 height 73
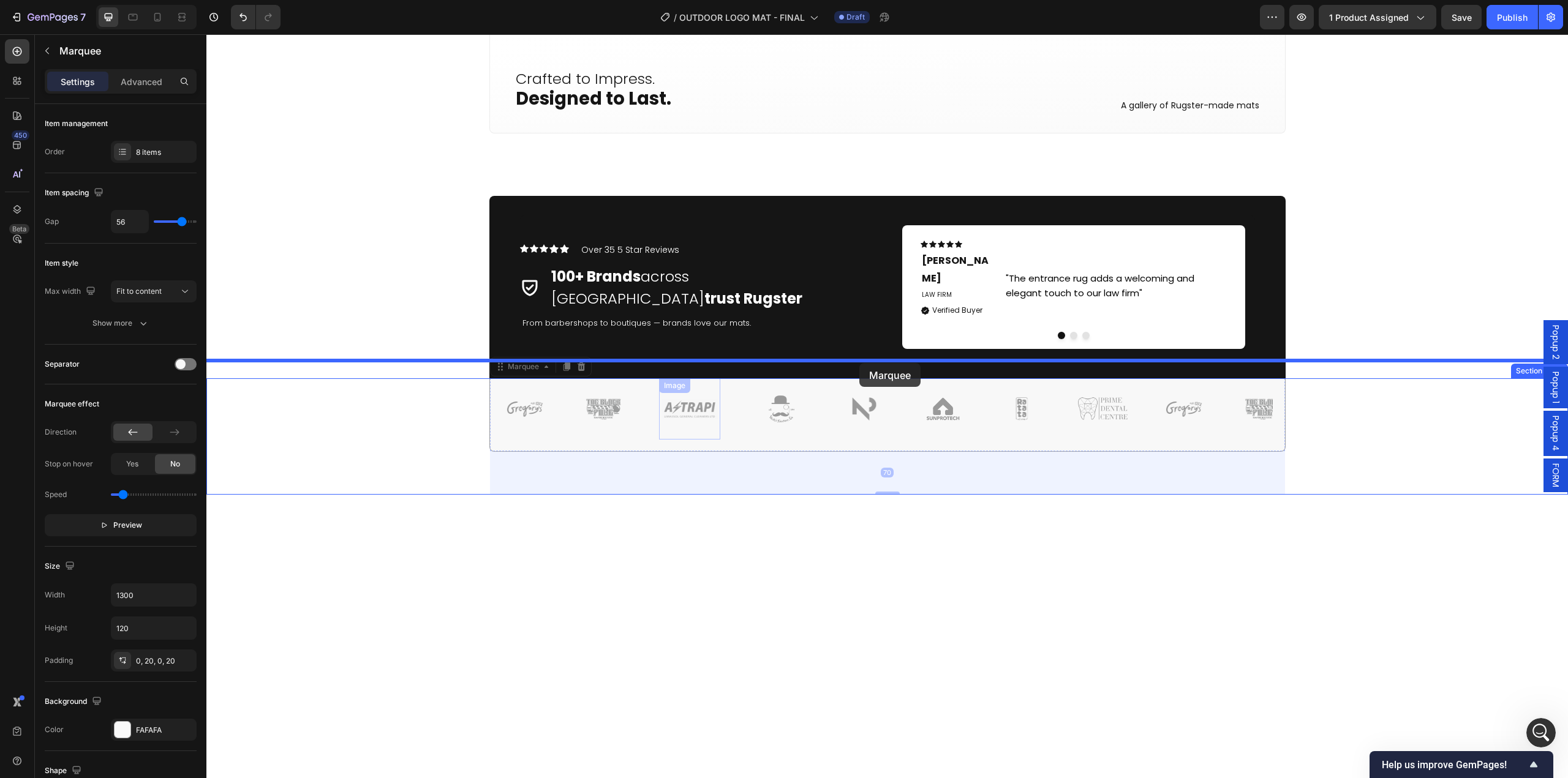
drag, startPoint x: 495, startPoint y: 351, endPoint x: 859, endPoint y: 363, distance: 364.2
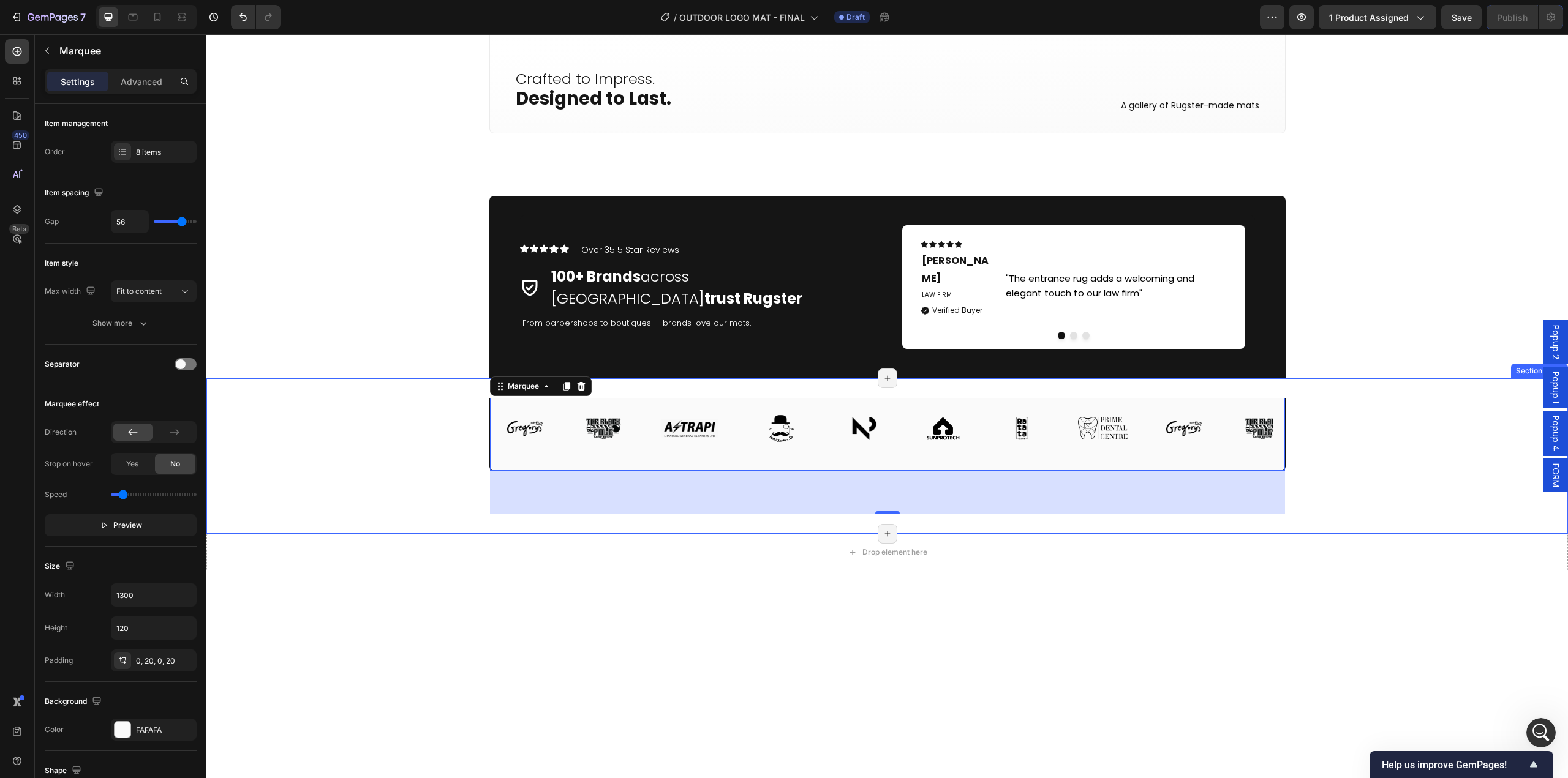
click at [430, 421] on div "Image Image Image Image Image Image Image Image Image Image Image Image Image I…" at bounding box center [887, 456] width 1362 height 116
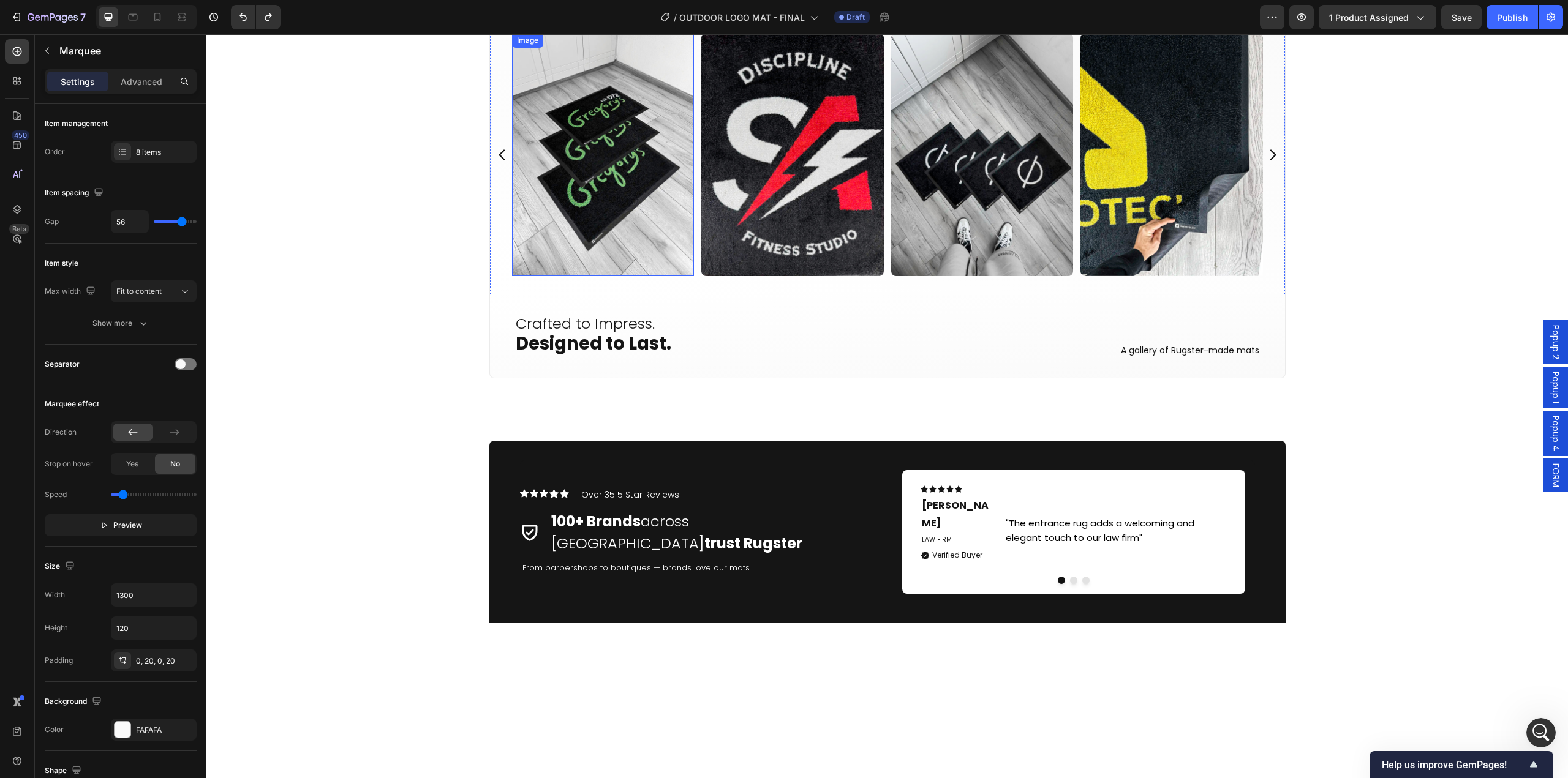
scroll to position [2702, 0]
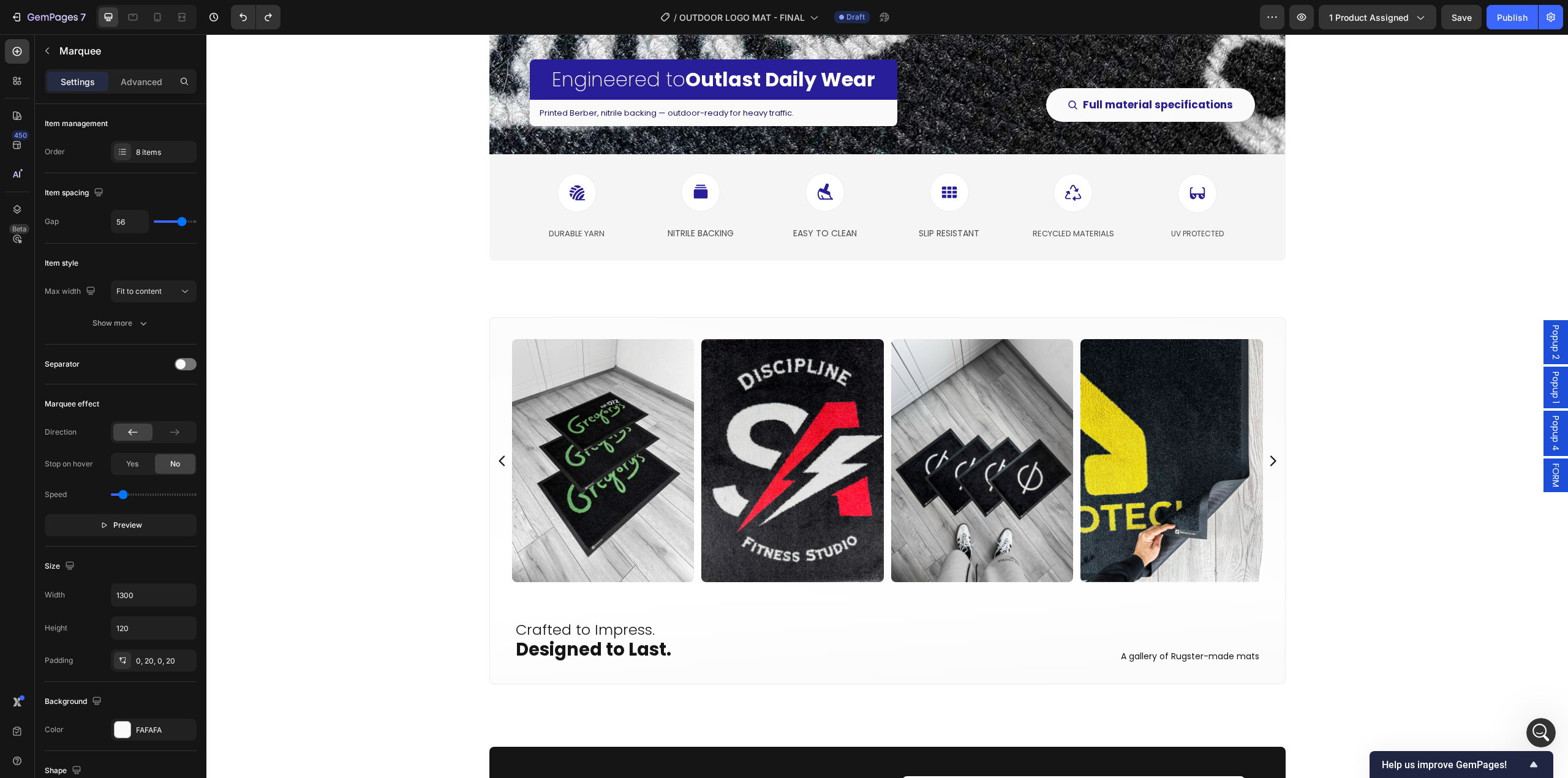
click at [1555, 475] on div "FORM" at bounding box center [1555, 475] width 25 height 33
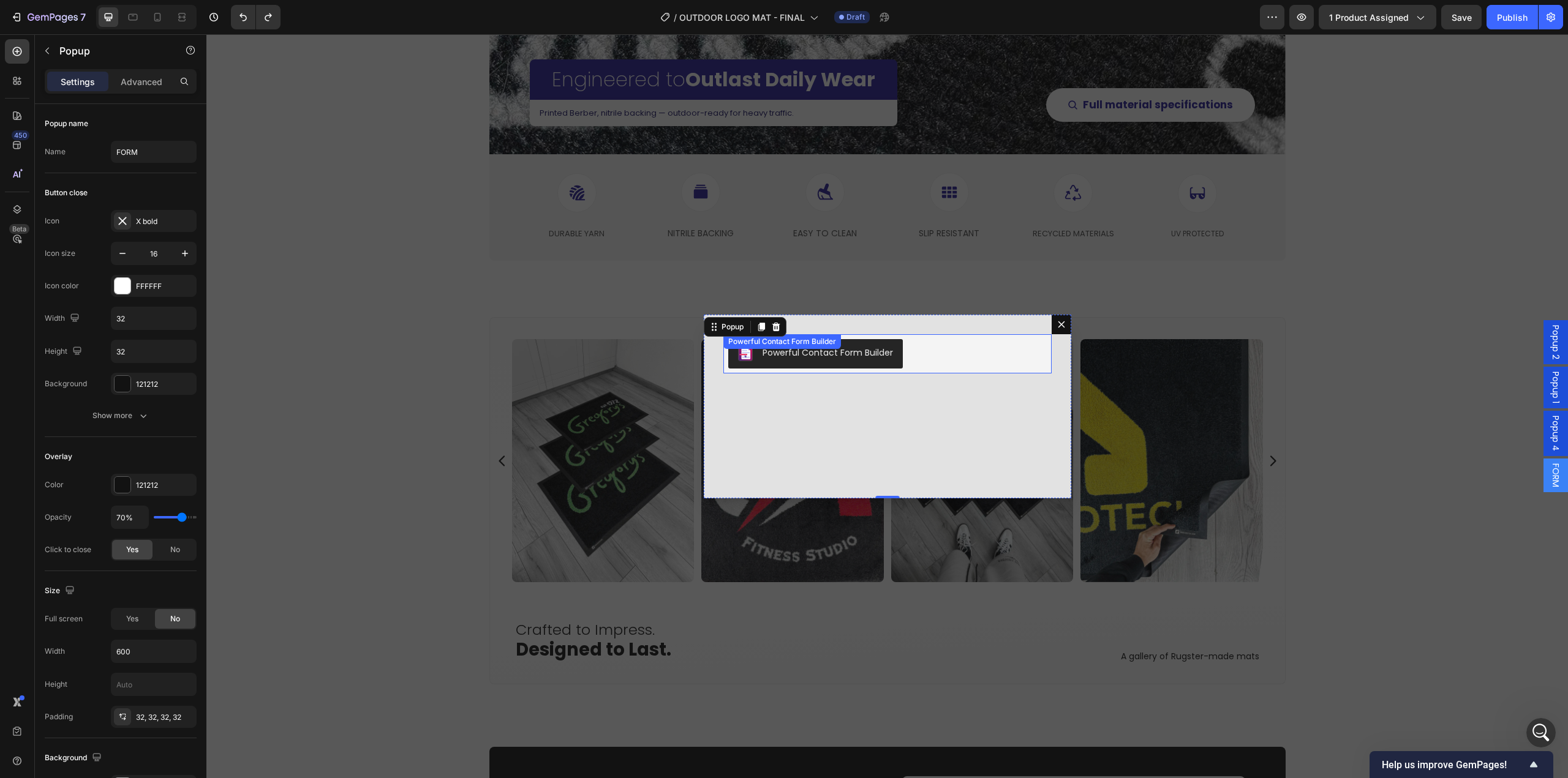
click at [920, 357] on div "Powerful Contact Form Builder" at bounding box center [887, 354] width 319 height 30
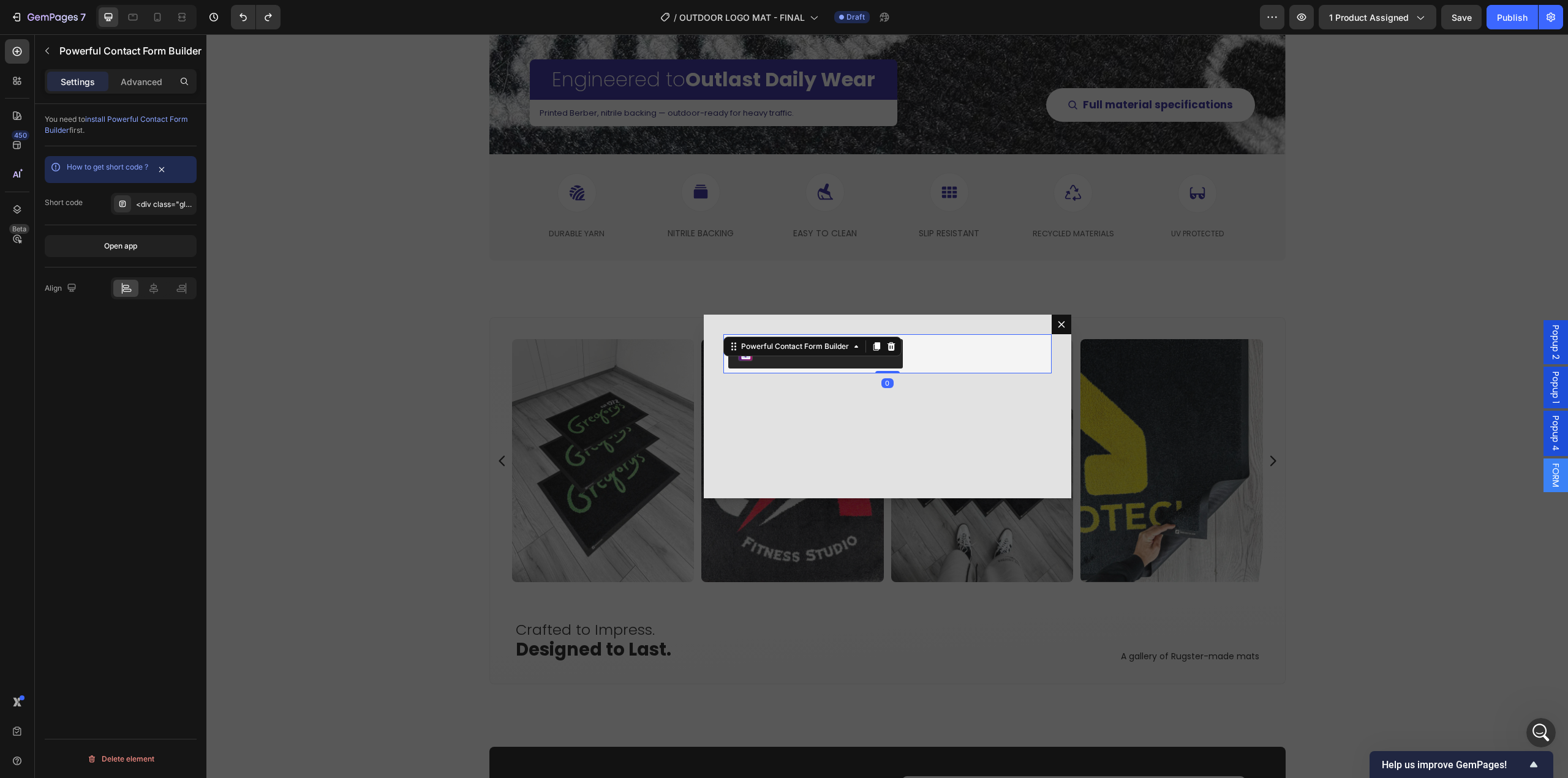
click at [158, 215] on div "How to get short code ? Short code <div class="globo-formbuilder" data-id="ODc3…" at bounding box center [120, 185] width 152 height 79
click at [159, 200] on div "<div class="globo-formbuilder" data-id="ODc3MTA="></div>" at bounding box center [165, 204] width 57 height 11
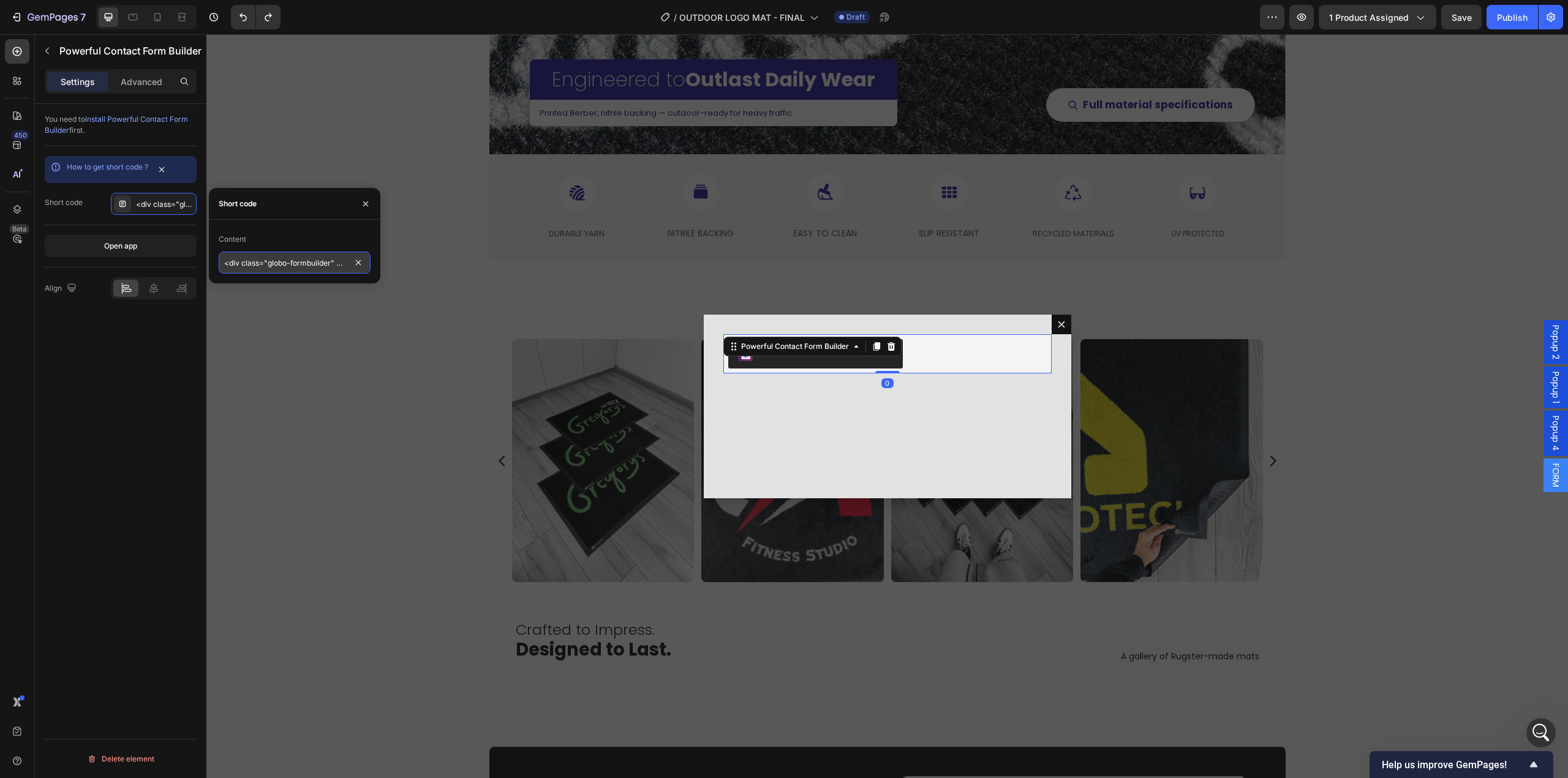
click at [298, 263] on input "<div class="globo-formbuilder" data-id="ODc3MTA="></div>" at bounding box center [295, 262] width 152 height 22
click at [331, 226] on div "Content <div class="globo-formbuilder" data-id="ODc3MTA="></div>" at bounding box center [295, 252] width 172 height 64
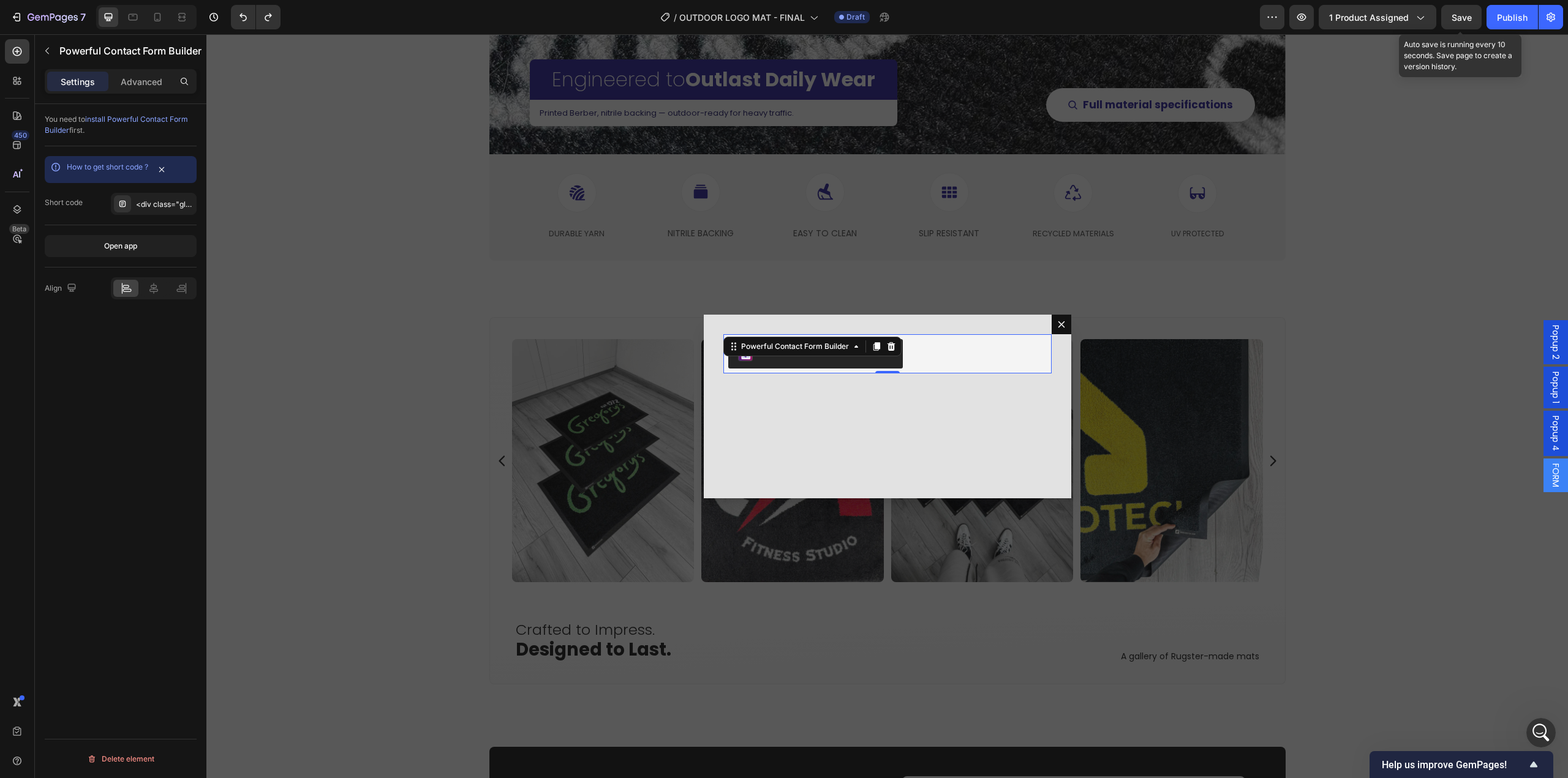
drag, startPoint x: 1464, startPoint y: 16, endPoint x: 1217, endPoint y: 19, distance: 247.0
click at [1464, 16] on span "Save" at bounding box center [1461, 17] width 20 height 11
drag, startPoint x: 1308, startPoint y: 11, endPoint x: 1312, endPoint y: 16, distance: 6.4
click at [1310, 16] on button "button" at bounding box center [1301, 17] width 25 height 25
drag, startPoint x: 1053, startPoint y: 323, endPoint x: 1025, endPoint y: 337, distance: 31.3
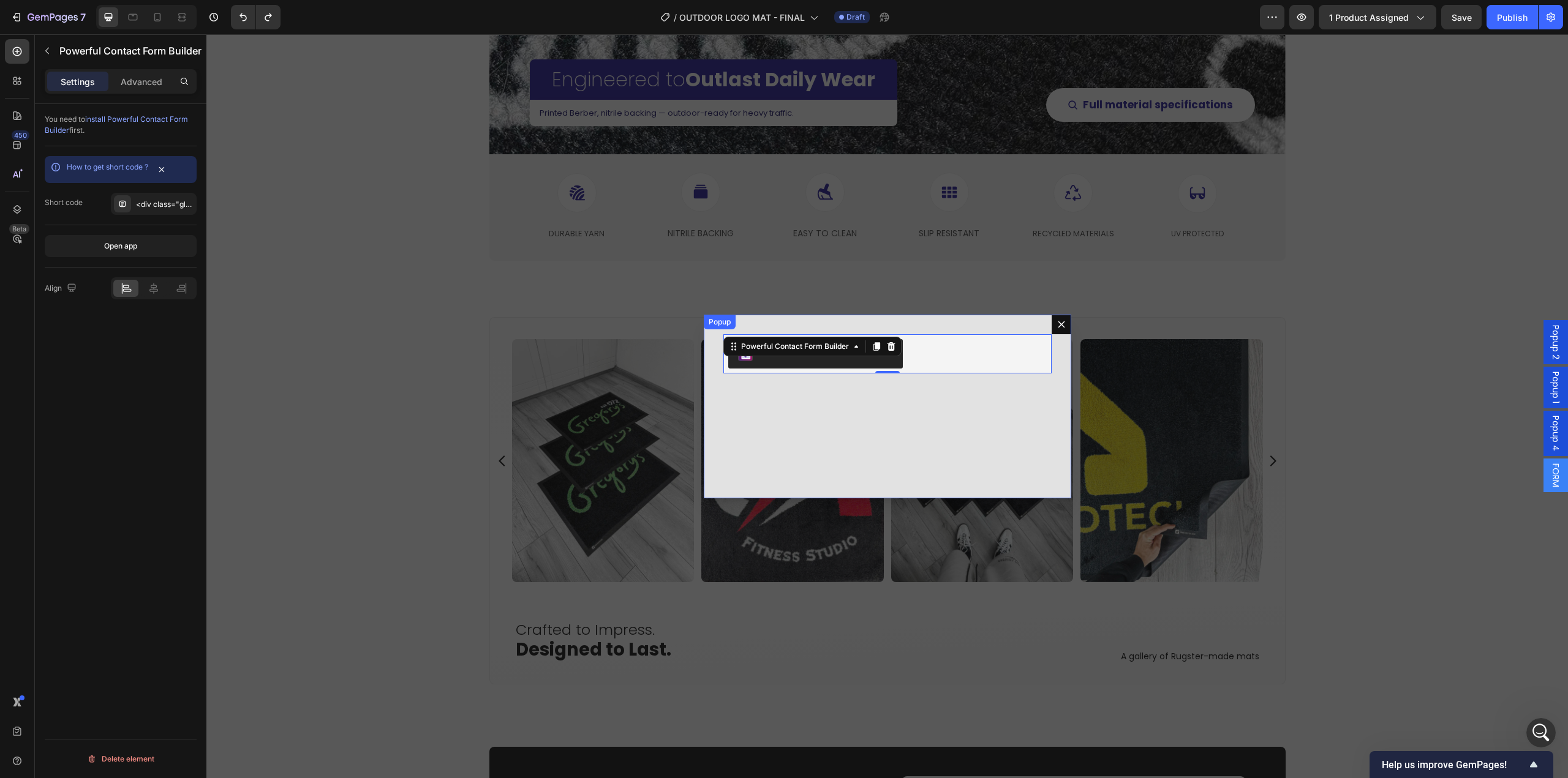
click at [1056, 323] on icon "Dialog content" at bounding box center [1062, 325] width 10 height 10
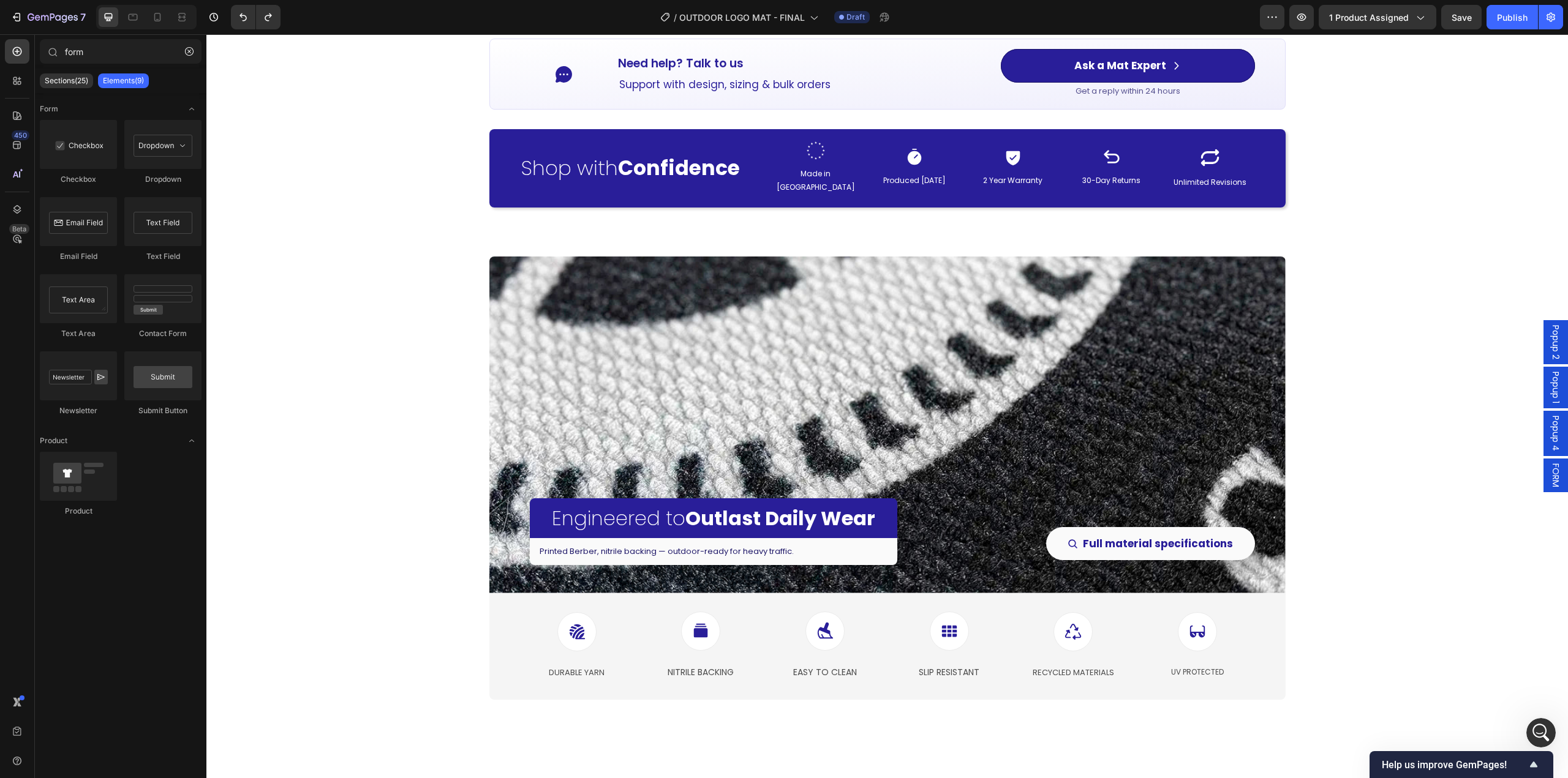
scroll to position [1722, 0]
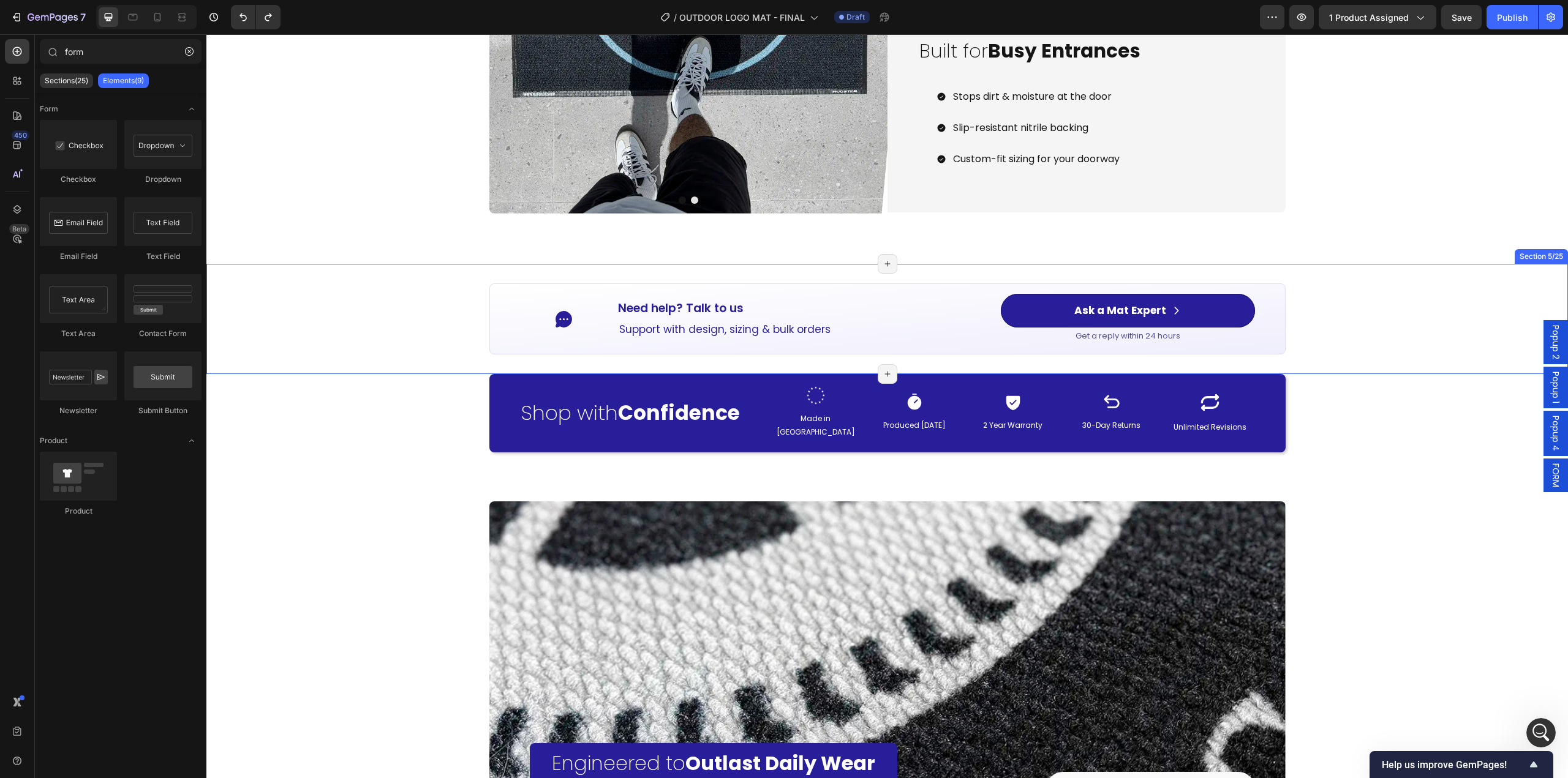
click at [1301, 318] on div "Icon Need help? Talk to us Button Support with design, sizing & bulk orders Tex…" at bounding box center [887, 319] width 1362 height 71
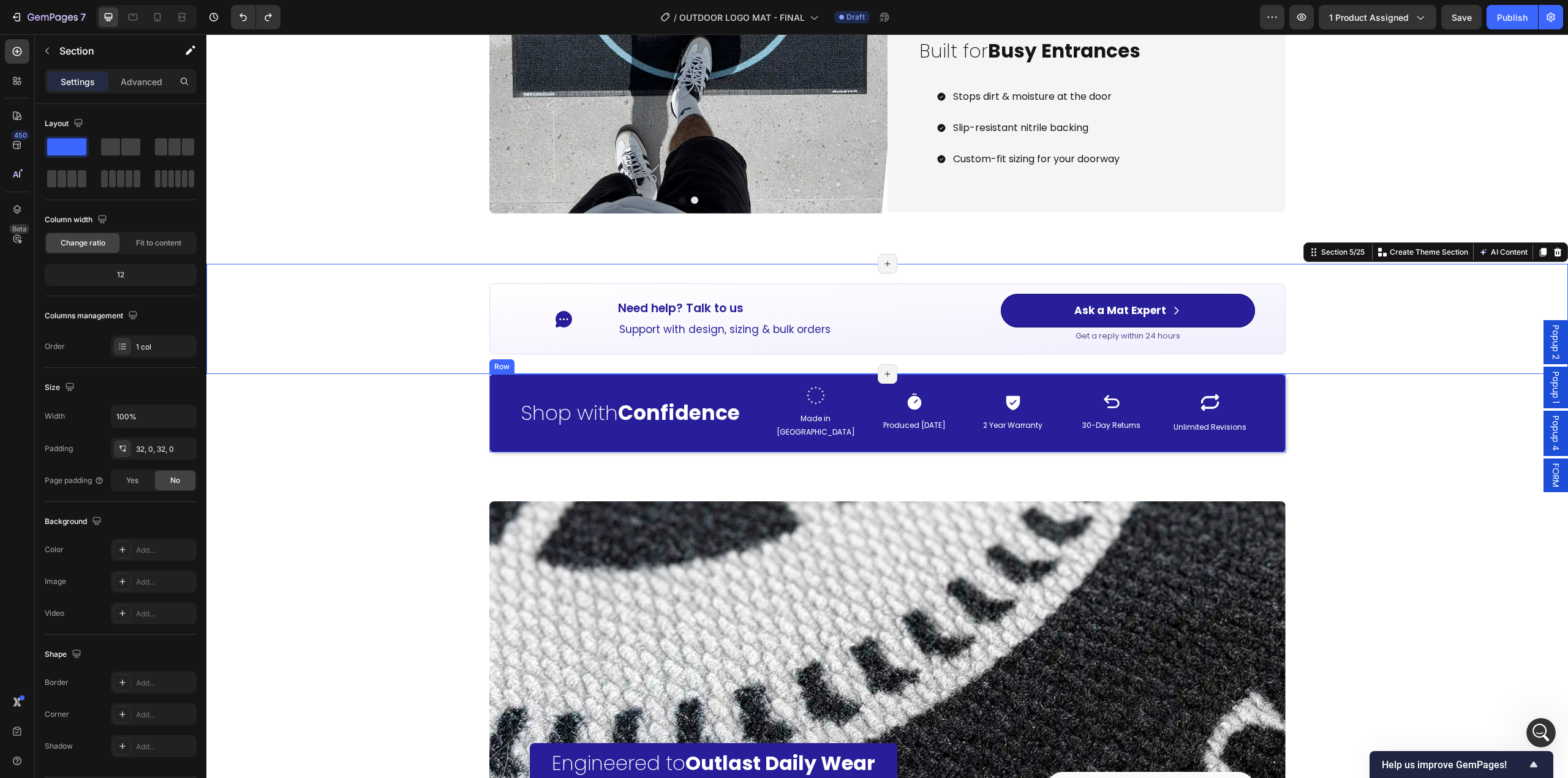
click at [496, 417] on div "Shop with Confidence Heading Image Made in Europe Text Block Icon Produced with…" at bounding box center [887, 412] width 796 height 78
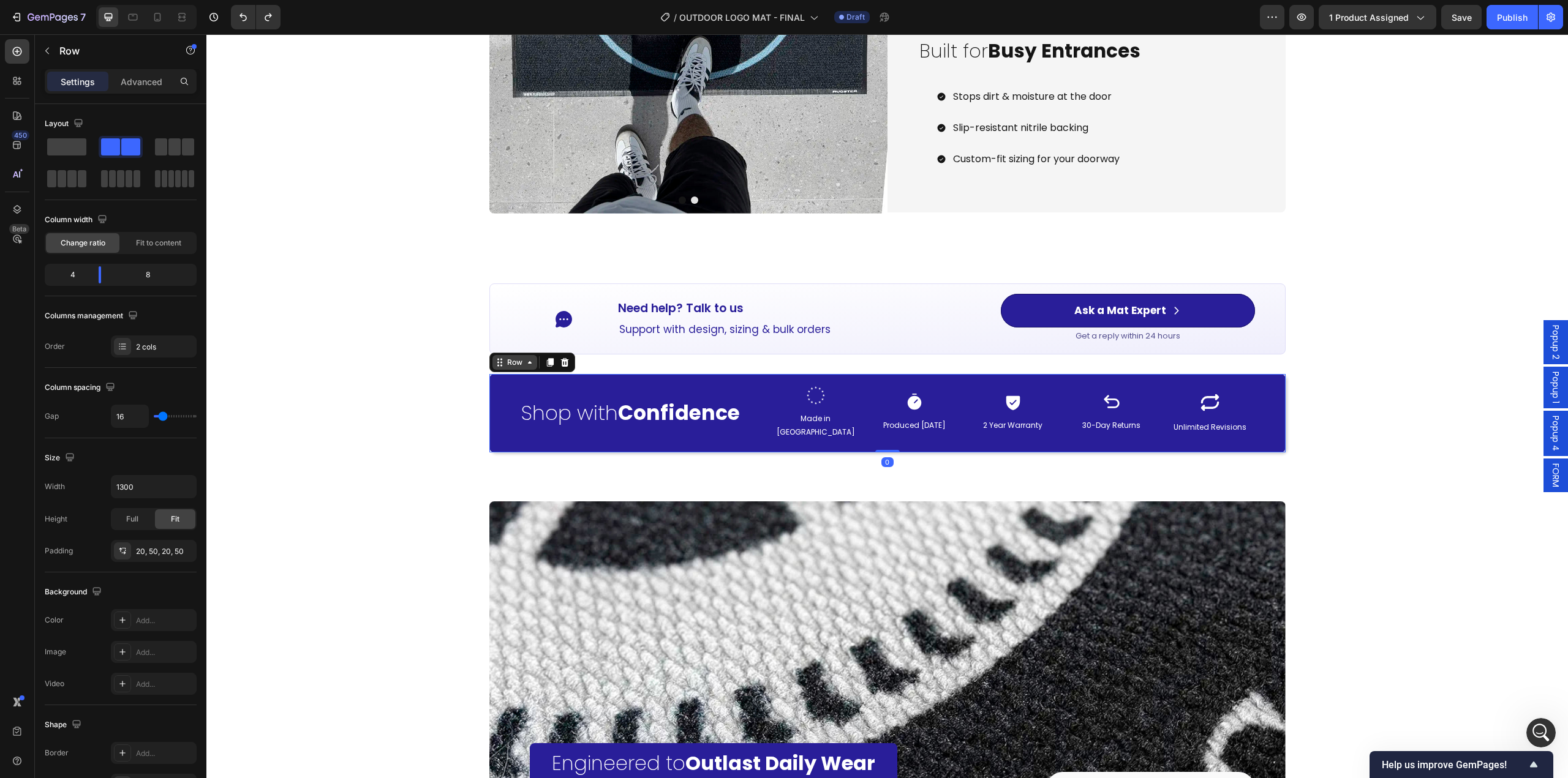
click at [497, 365] on icon at bounding box center [500, 363] width 10 height 10
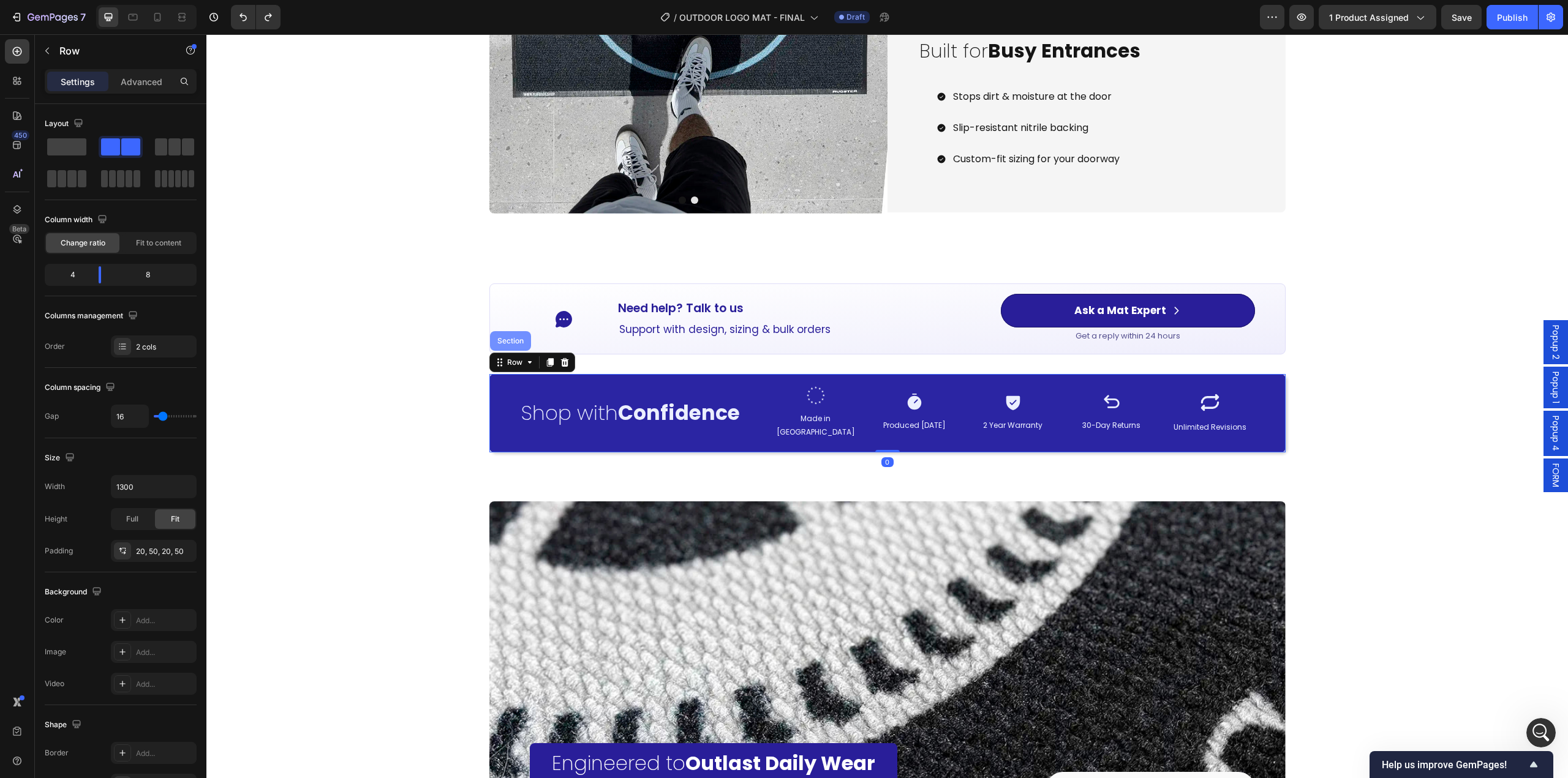
click at [505, 347] on div "Section" at bounding box center [510, 340] width 41 height 20
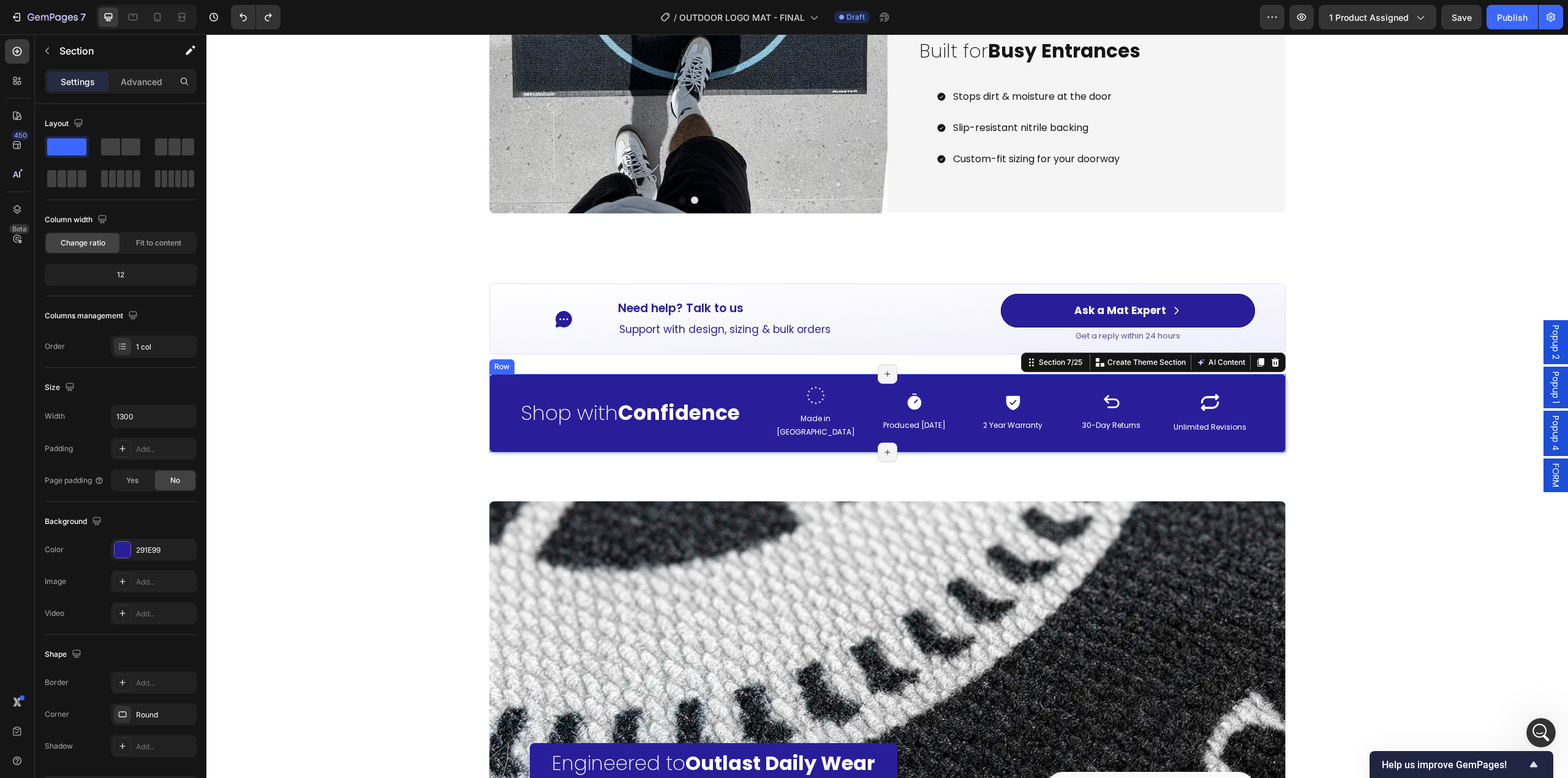
click at [499, 400] on div "Shop with Confidence Heading Image Made in Europe Text Block Icon Produced with…" at bounding box center [887, 412] width 796 height 78
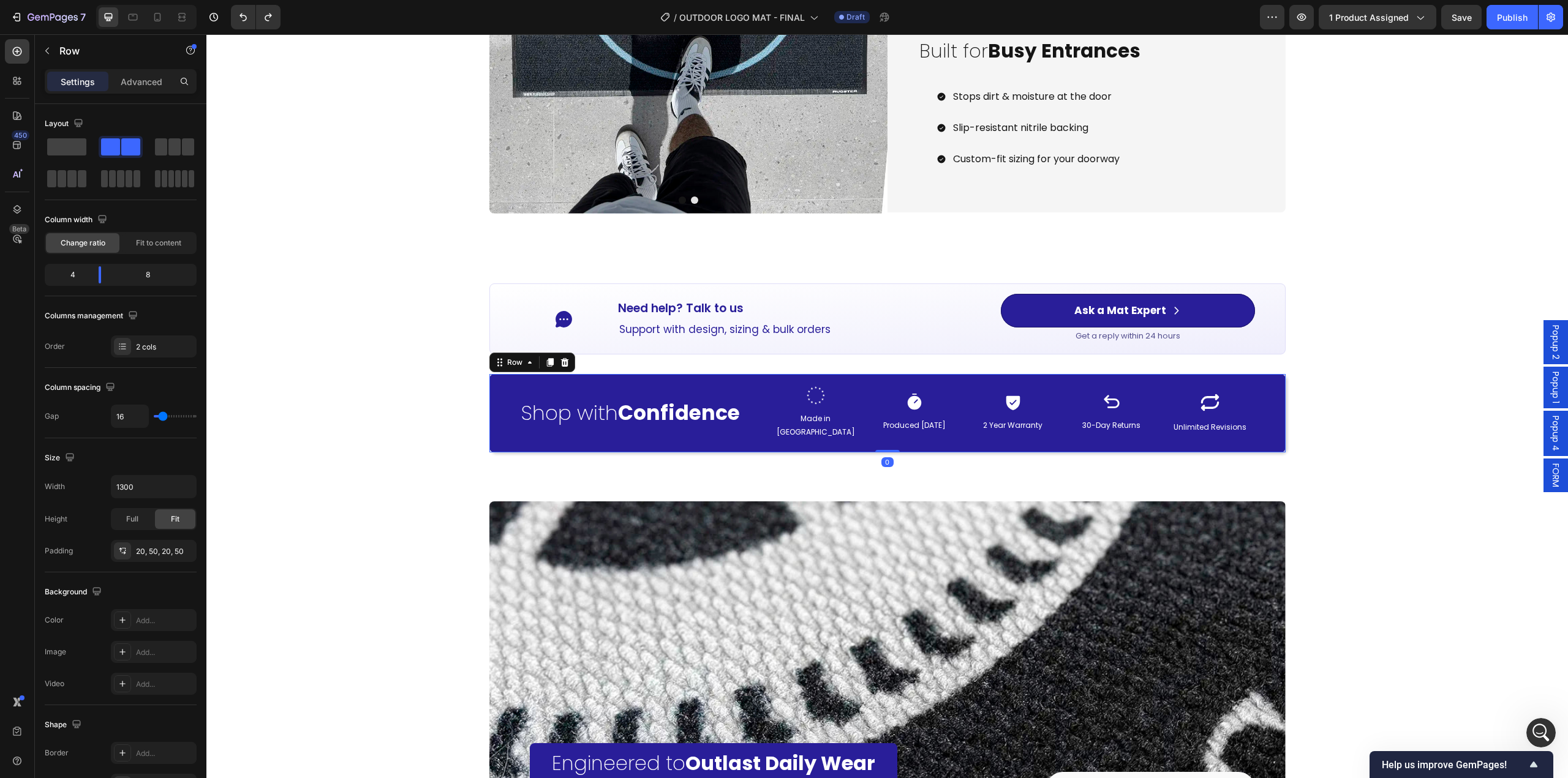
click at [499, 407] on div "Shop with Confidence Heading Image Made in Europe Text Block Icon Produced with…" at bounding box center [887, 412] width 796 height 78
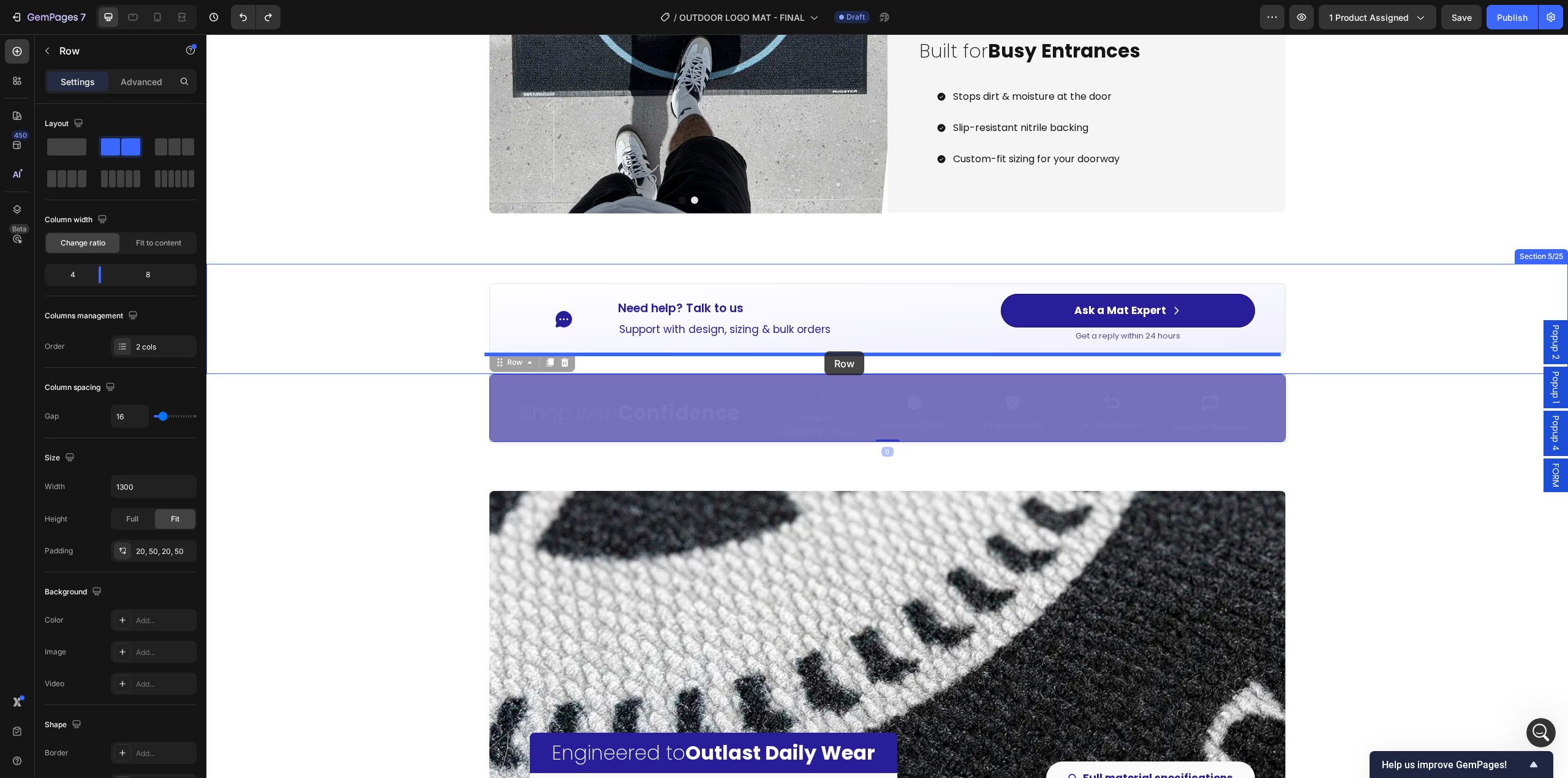
drag, startPoint x: 500, startPoint y: 363, endPoint x: 824, endPoint y: 351, distance: 324.2
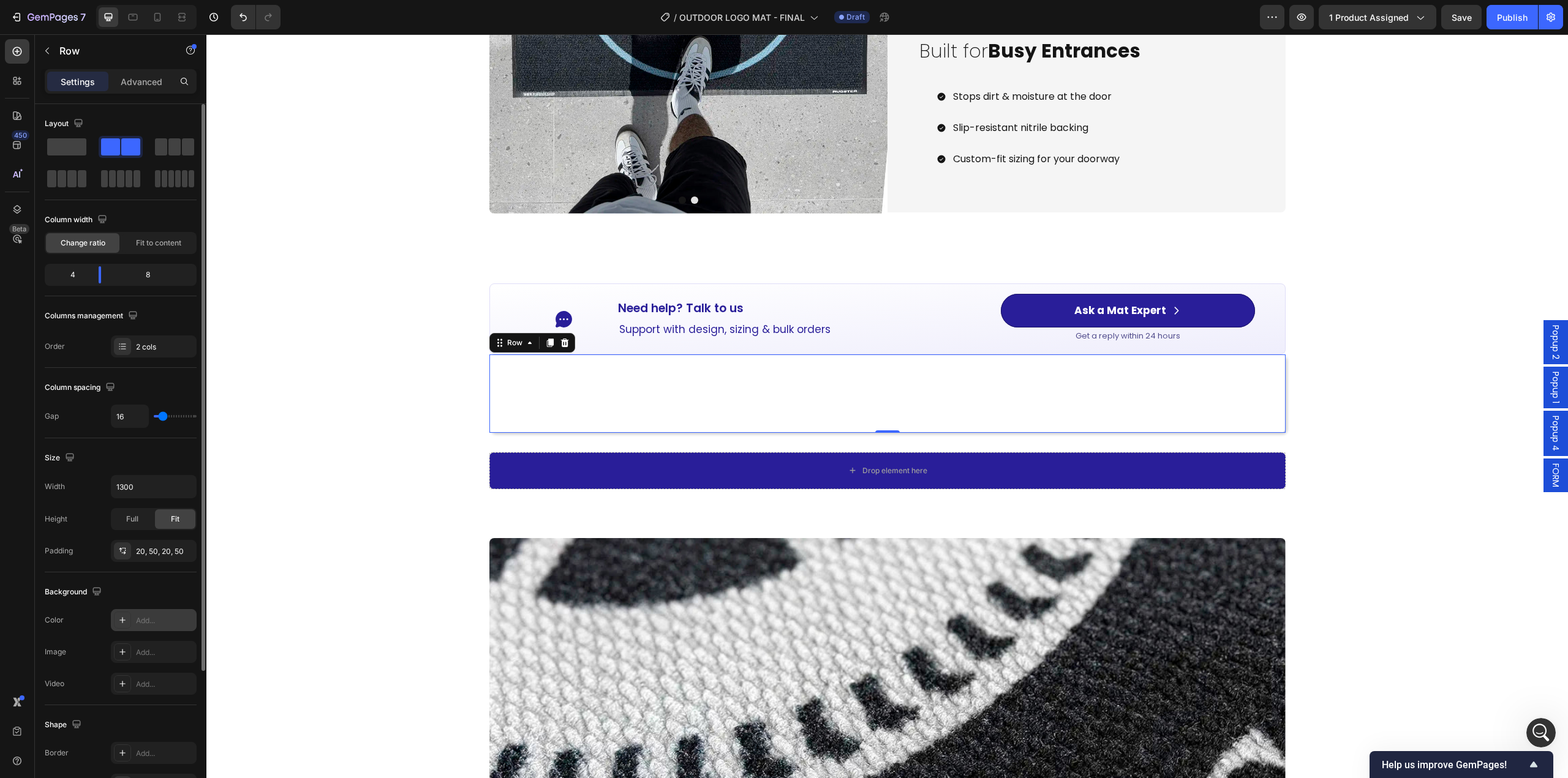
drag, startPoint x: 148, startPoint y: 623, endPoint x: 2, endPoint y: 600, distance: 147.8
click at [148, 623] on div "Add..." at bounding box center [165, 620] width 57 height 11
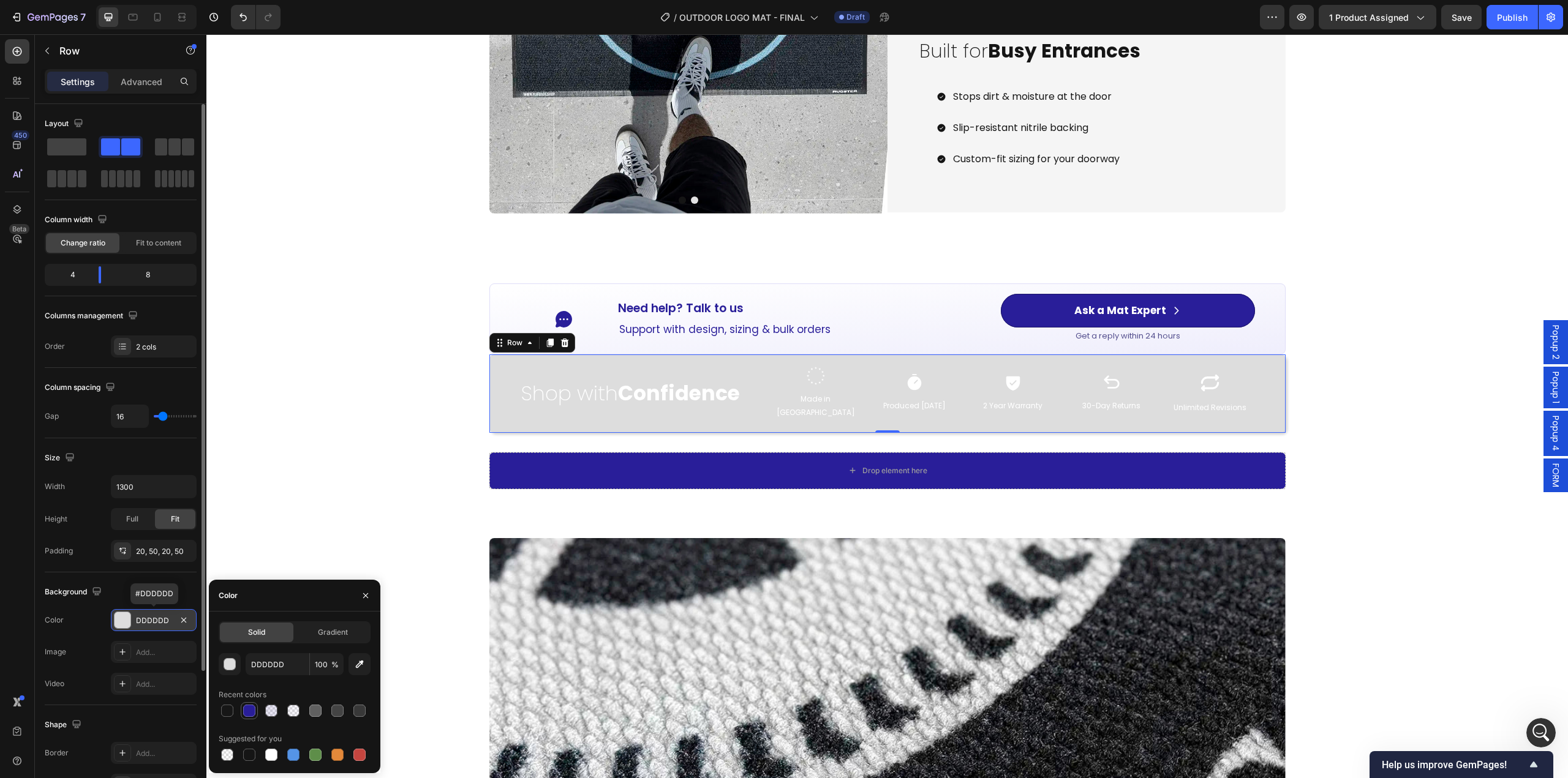
click at [252, 713] on div at bounding box center [249, 711] width 12 height 12
type input "291E99"
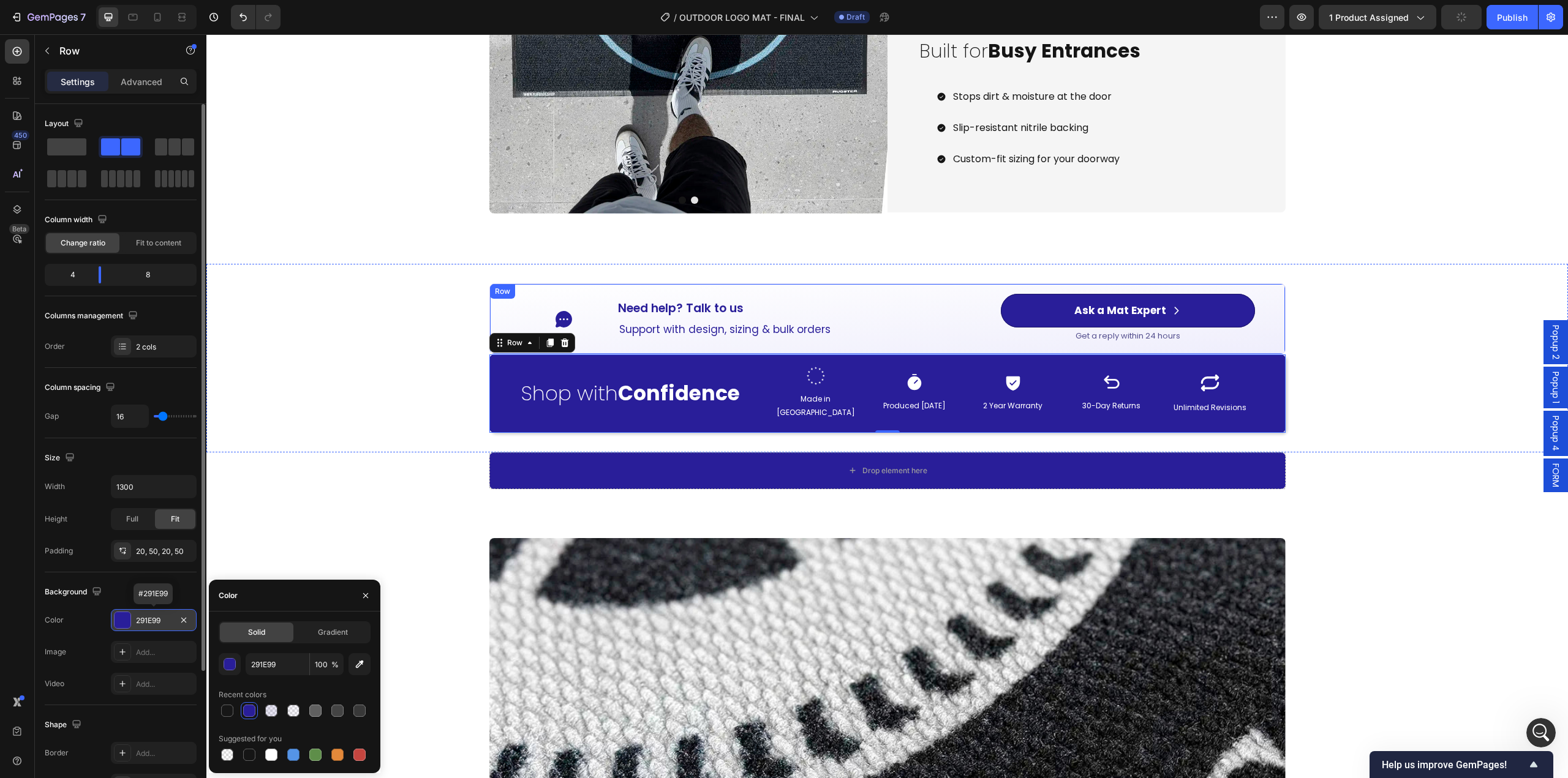
click at [872, 339] on p "Support with design, sizing & bulk orders" at bounding box center [751, 330] width 262 height 19
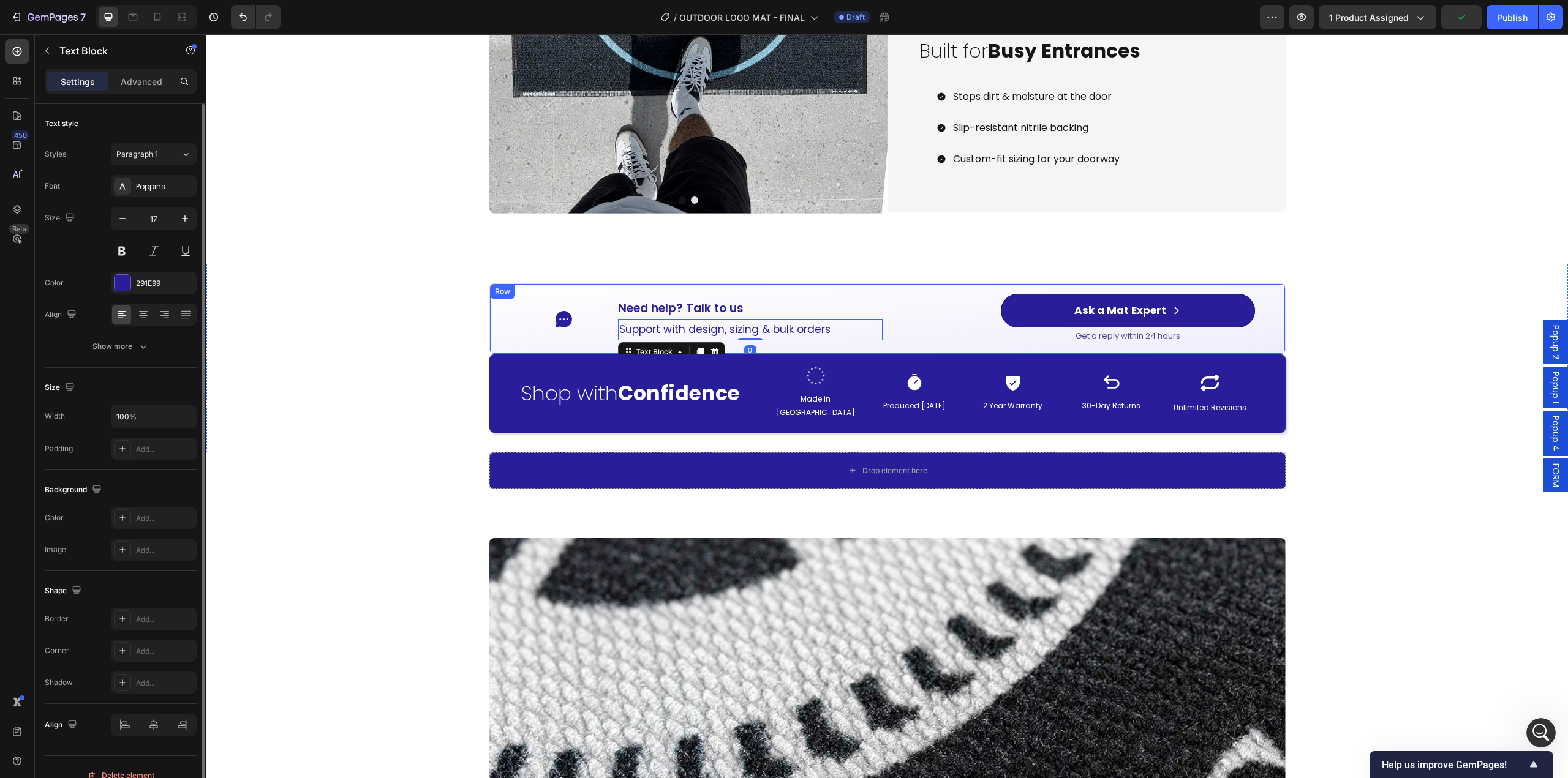
click at [899, 337] on div "Get a reply within 24 hours" at bounding box center [1074, 335] width 363 height 16
click at [864, 349] on div "Icon Need help? Talk to us Button Support with design, sizing & bulk orders Tex…" at bounding box center [887, 319] width 796 height 71
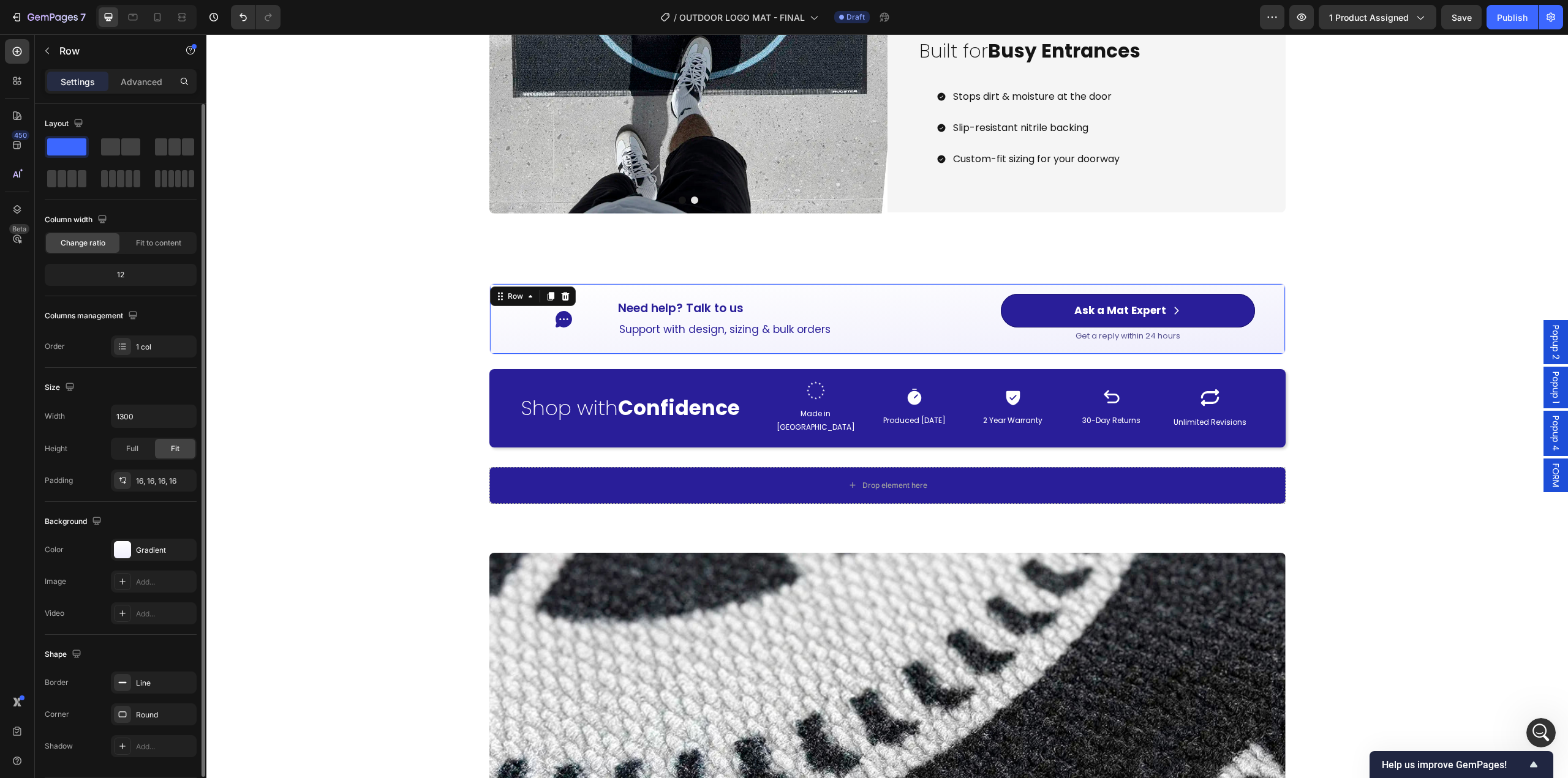
drag, startPoint x: 881, startPoint y: 351, endPoint x: 777, endPoint y: 458, distance: 149.2
click at [877, 364] on div "Icon Need help? Talk to us Button Support with design, sizing & bulk orders Tex…" at bounding box center [887, 365] width 1362 height 163
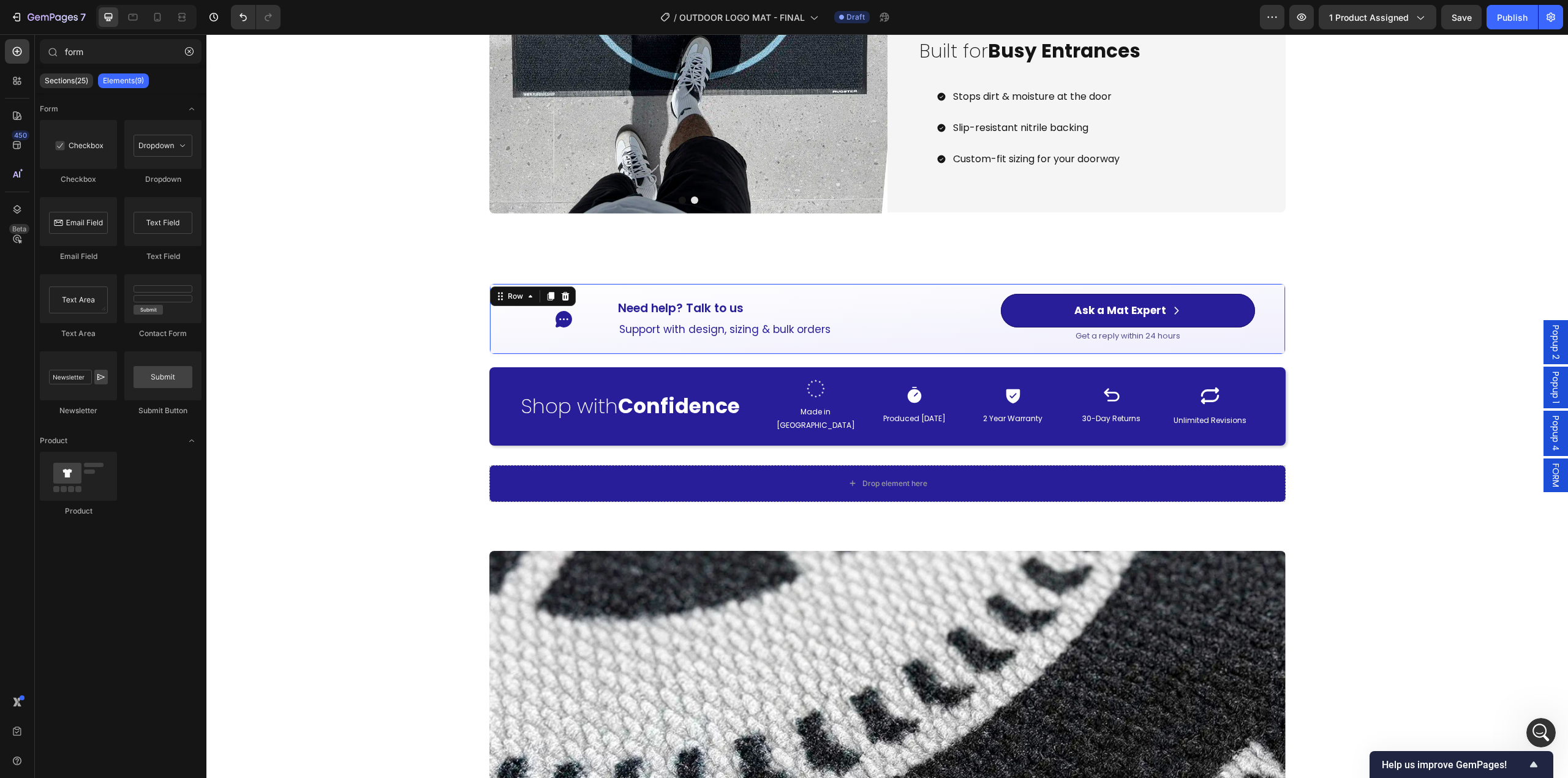
click at [602, 488] on div "Drop element here" at bounding box center [887, 484] width 796 height 37
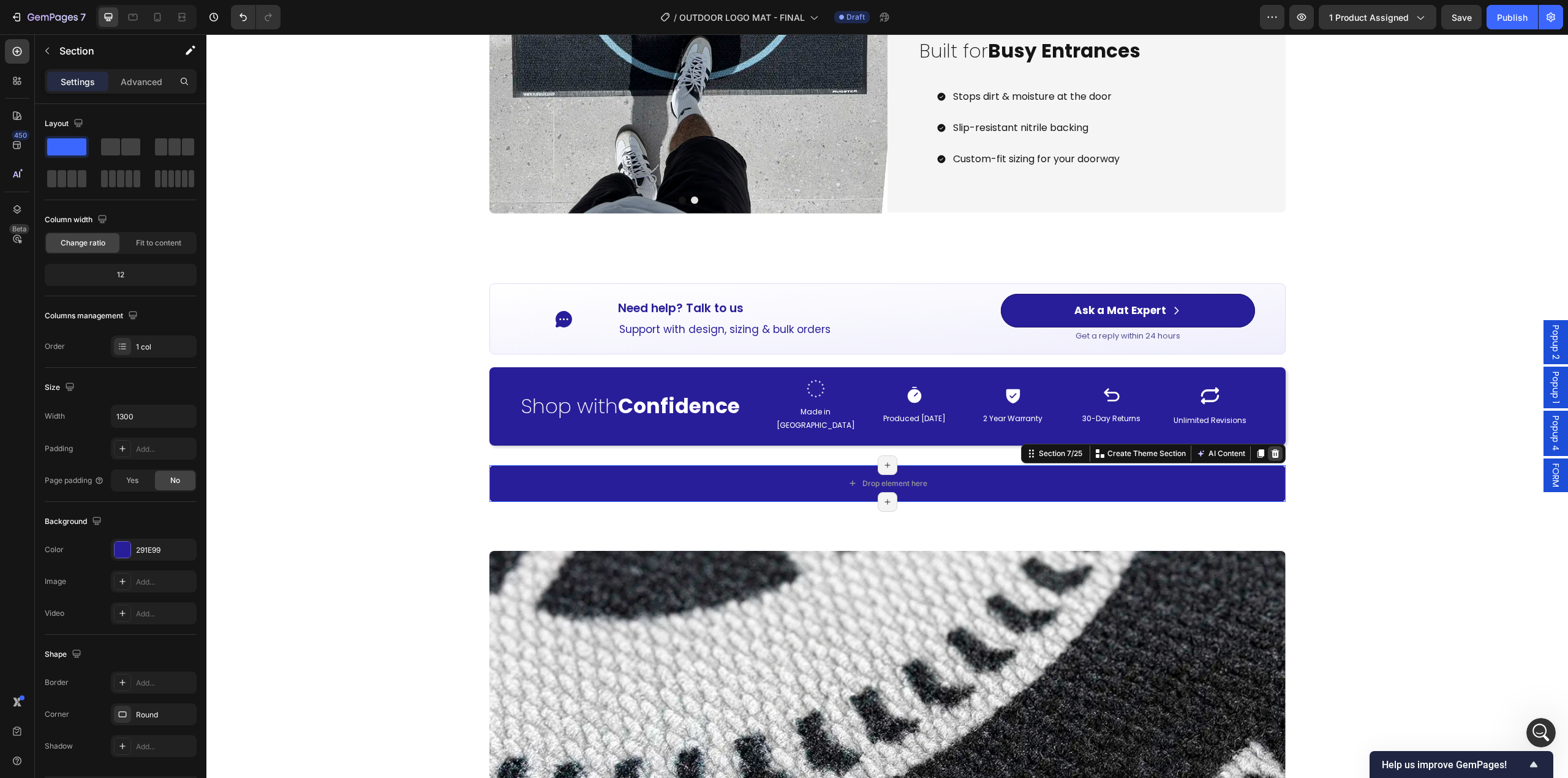
click at [1271, 449] on icon at bounding box center [1275, 453] width 8 height 9
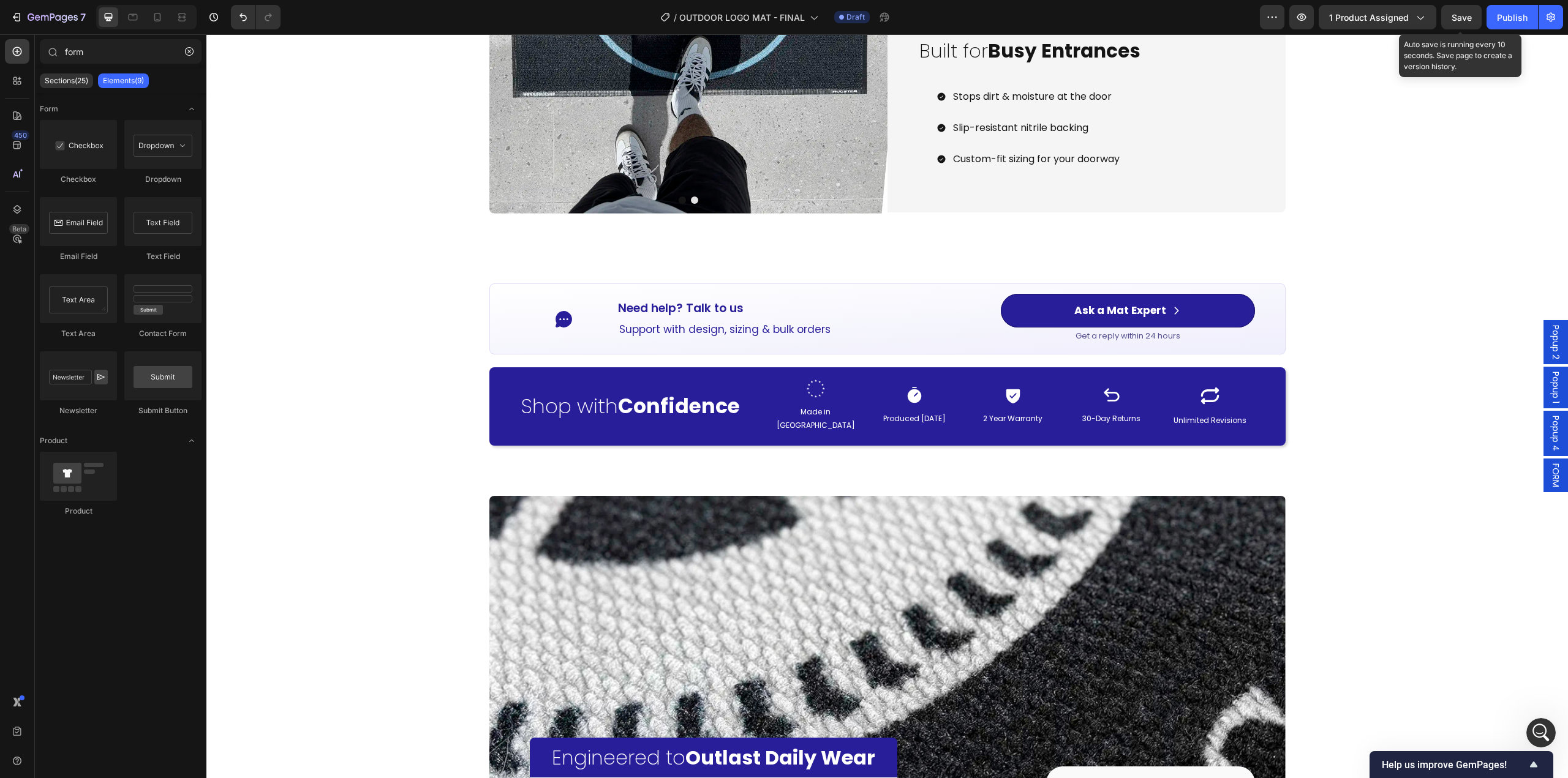
click at [1461, 16] on span "Save" at bounding box center [1461, 17] width 20 height 11
click at [1311, 18] on button "button" at bounding box center [1301, 17] width 25 height 25
click at [1552, 479] on span "FORM" at bounding box center [1555, 475] width 12 height 24
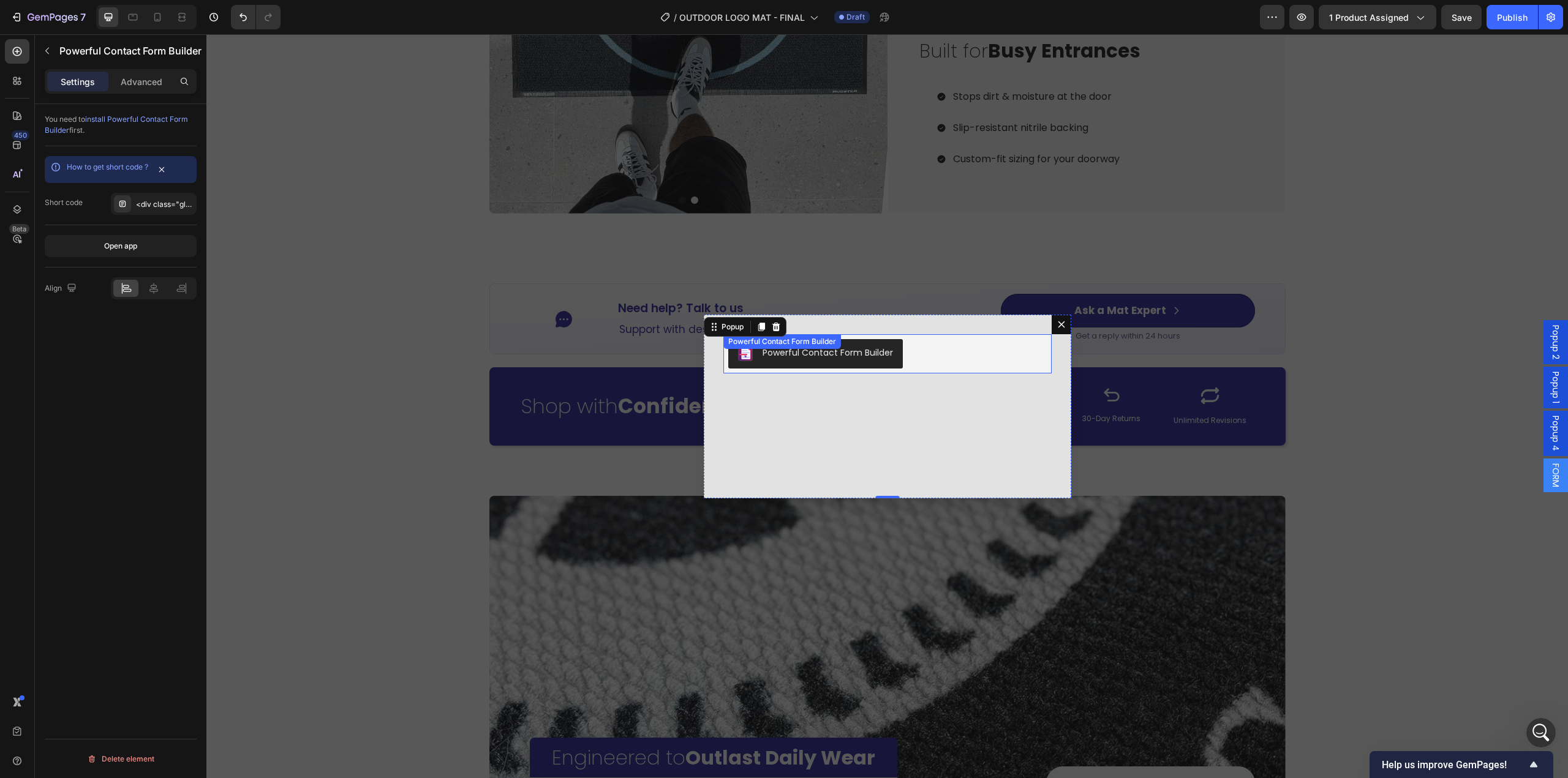
click at [945, 363] on div "Powerful Contact Form Builder" at bounding box center [887, 354] width 319 height 30
click at [165, 208] on div "<div class="globo-formbuilder" data-id="ODc3MTA="></div>" at bounding box center [165, 204] width 57 height 11
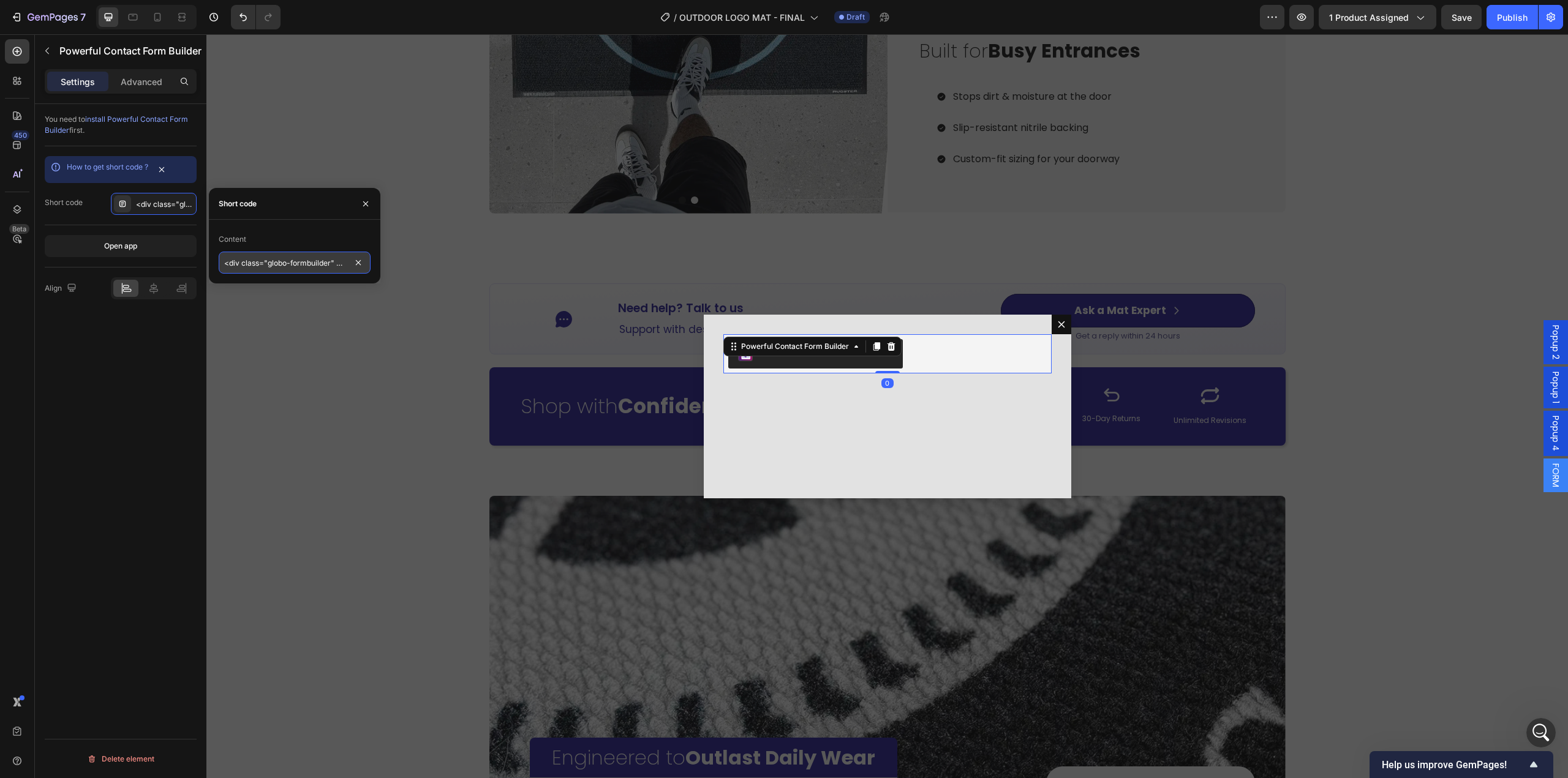
click at [303, 260] on input "<div class="globo-formbuilder" data-id="ODc3MTA="></div>" at bounding box center [295, 262] width 152 height 22
click at [1458, 23] on div "Save" at bounding box center [1461, 17] width 20 height 13
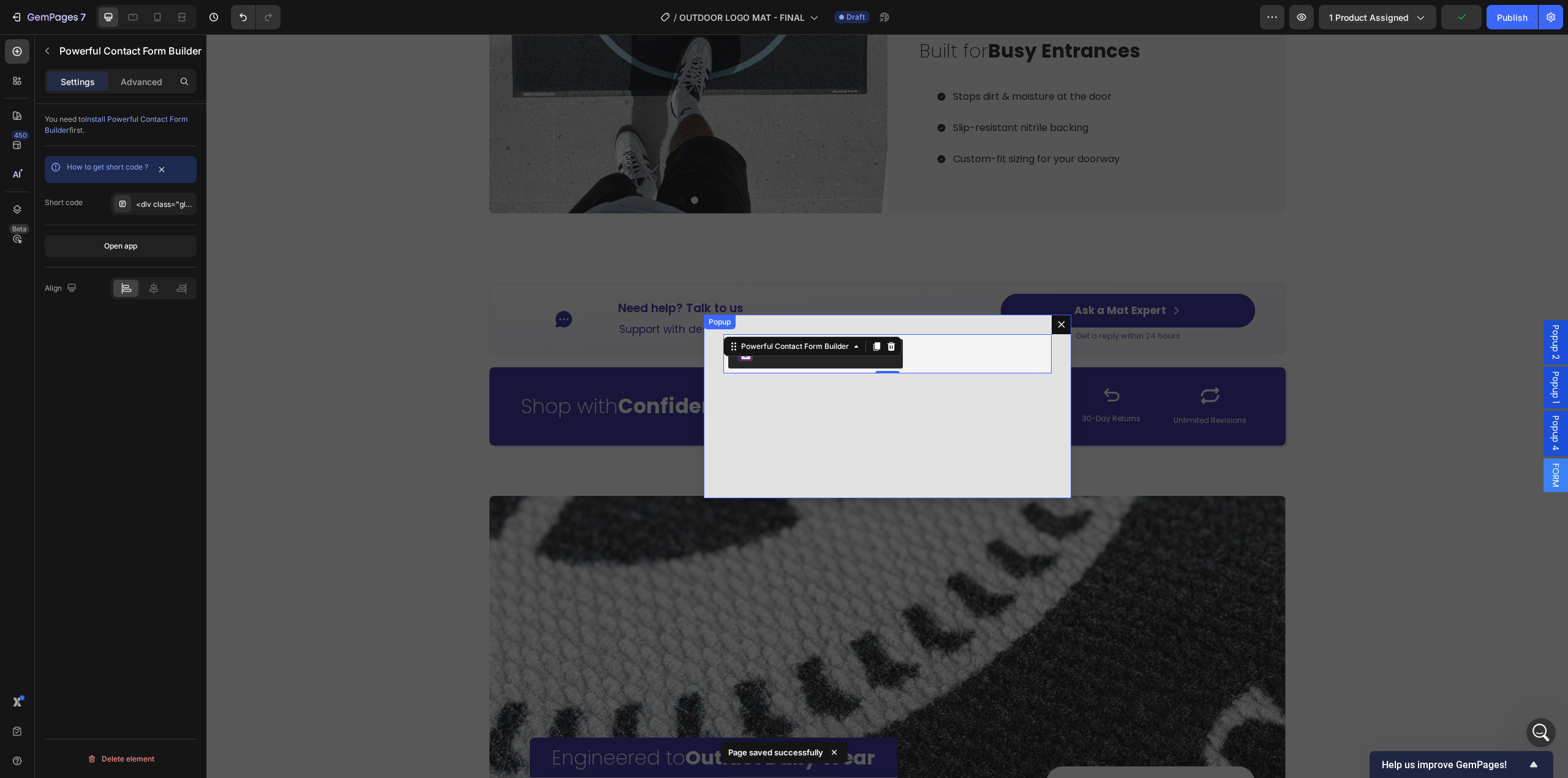
click at [1044, 322] on div "Powerful Contact Form Builder Powerful Contact Form Builder 0" at bounding box center [887, 406] width 368 height 183
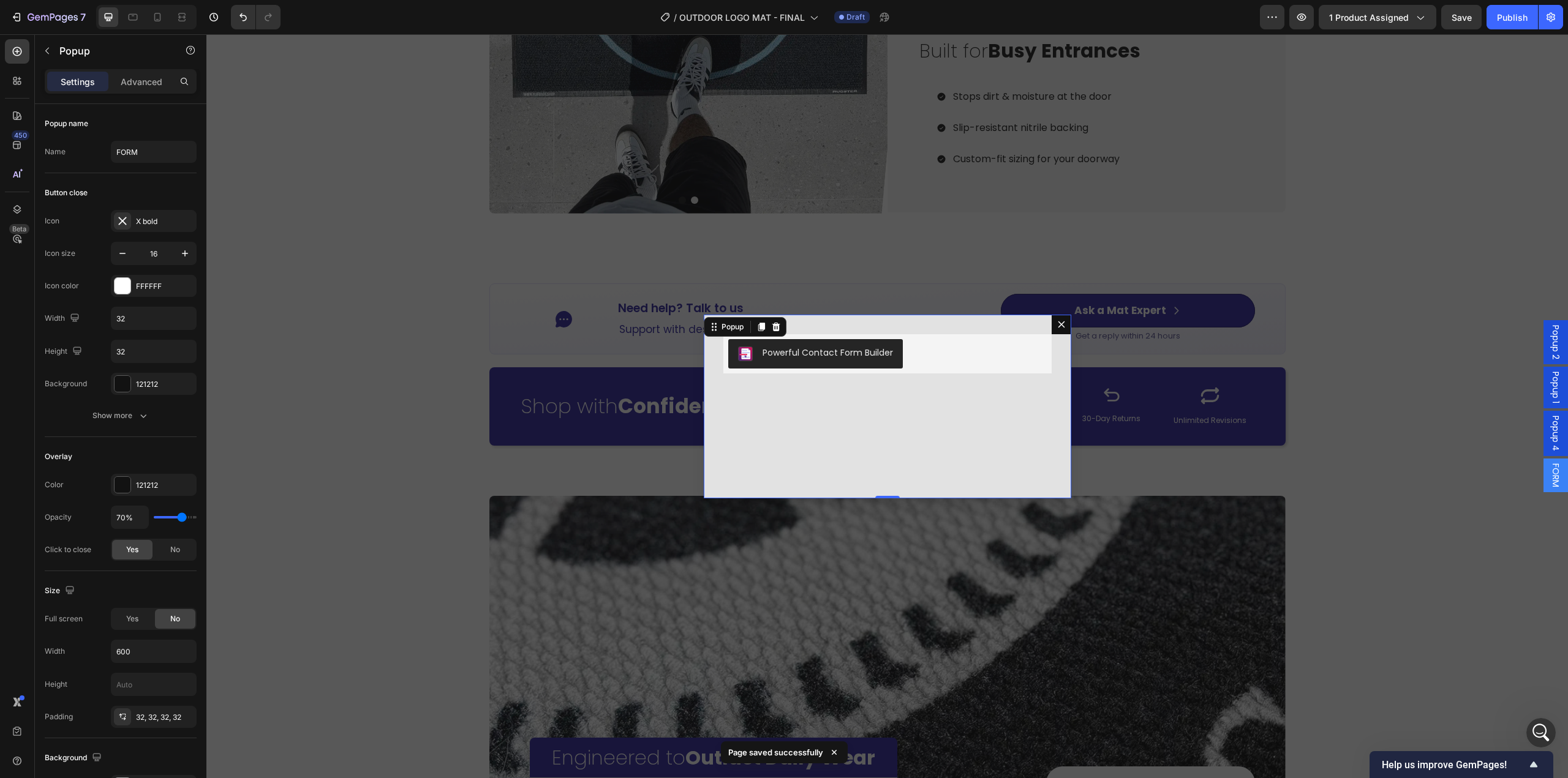
click at [1051, 325] on button "Dialog content" at bounding box center [1061, 324] width 20 height 20
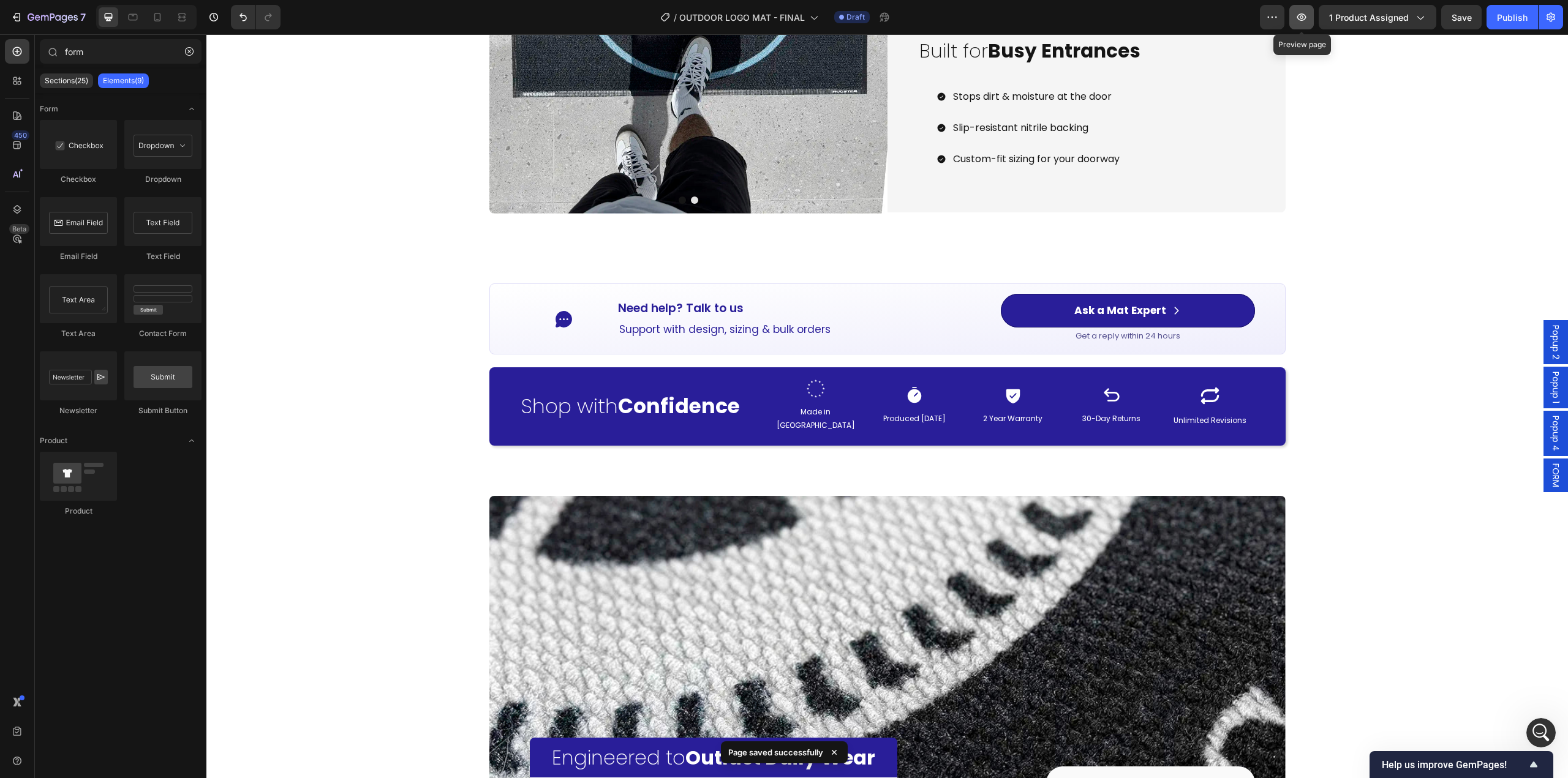
click at [1290, 21] on button "button" at bounding box center [1301, 17] width 25 height 25
click at [1512, 23] on div "Publish" at bounding box center [1512, 17] width 31 height 13
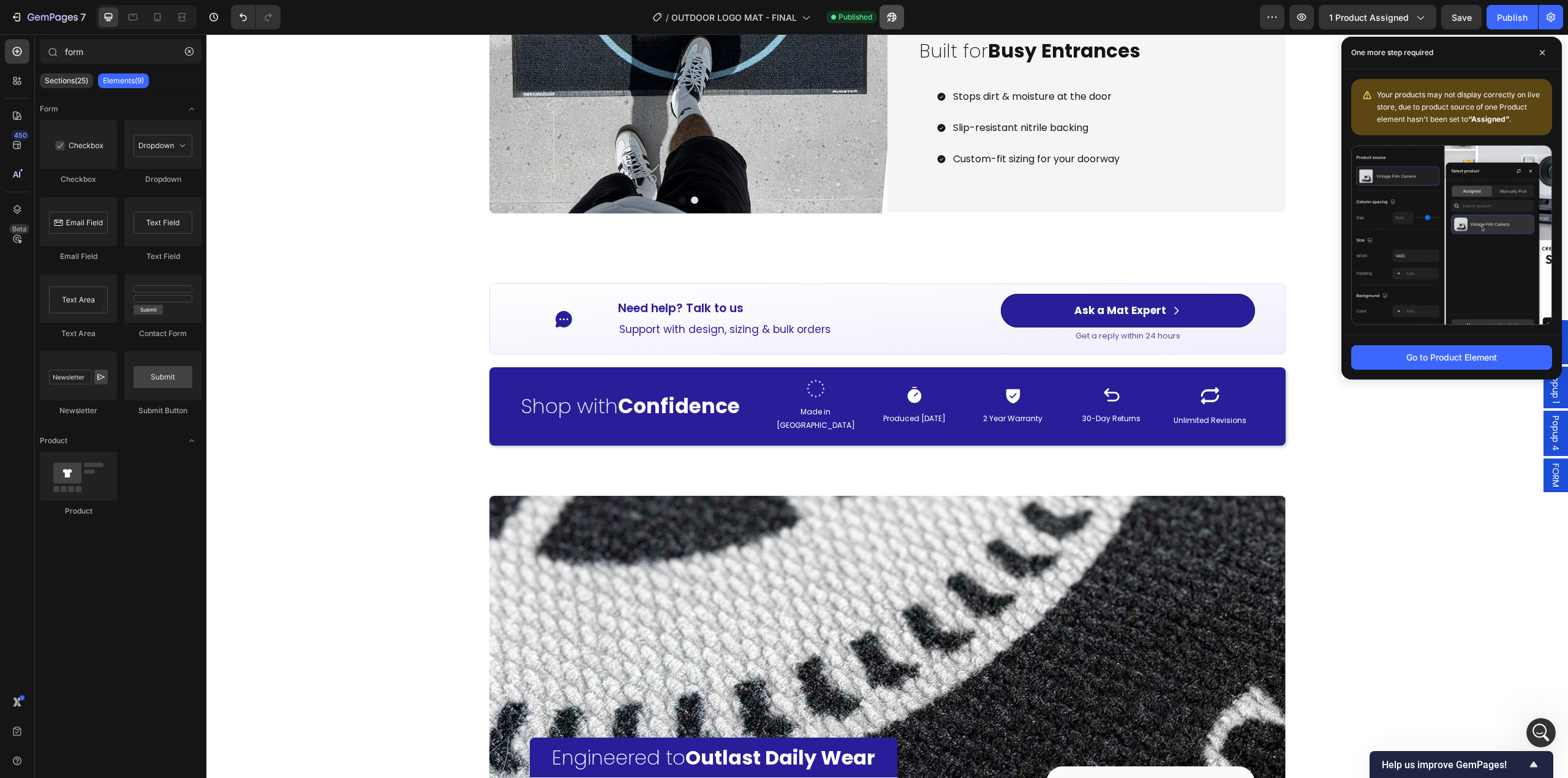
click at [896, 15] on icon "button" at bounding box center [892, 17] width 9 height 9
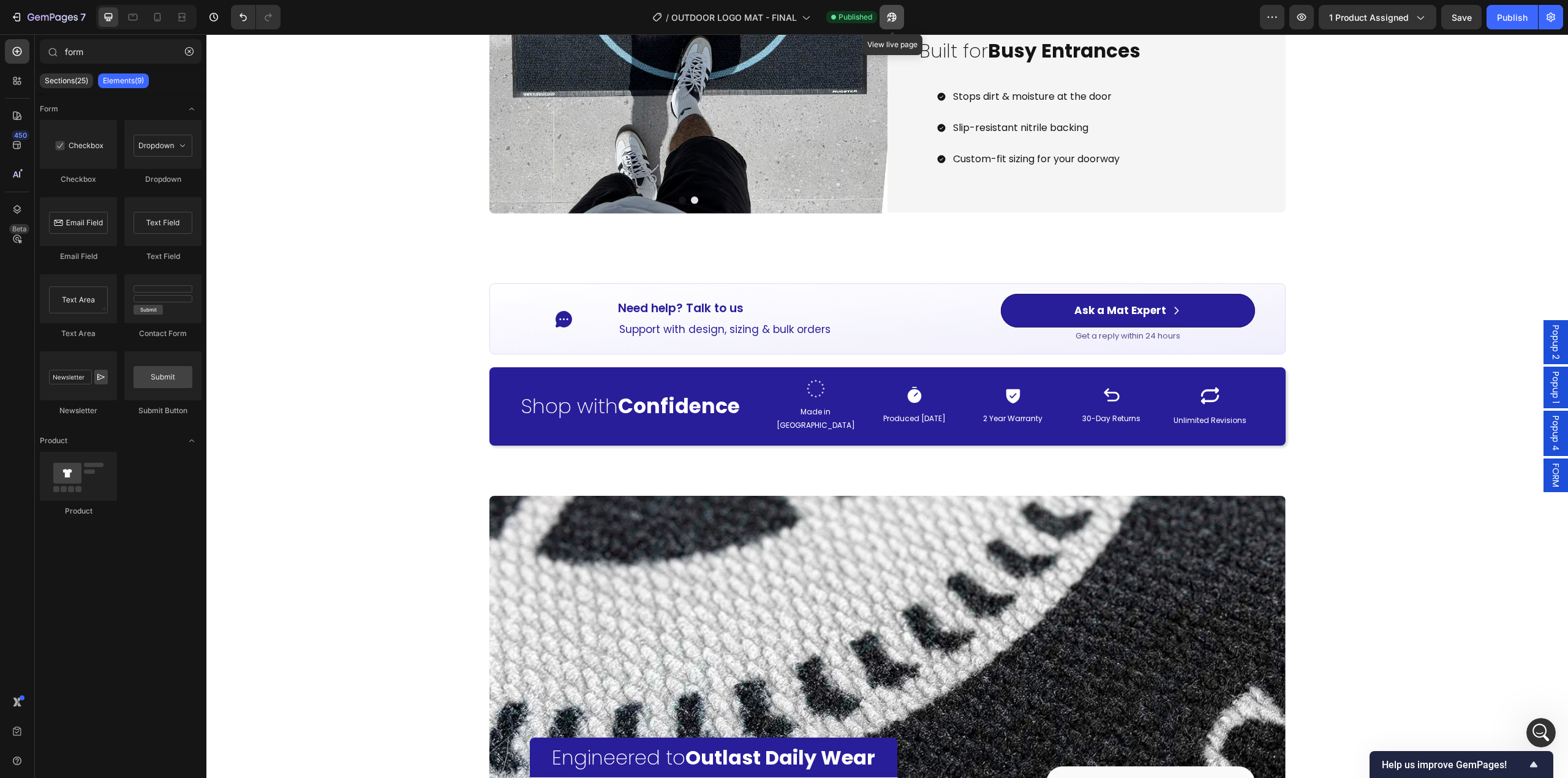
click at [894, 15] on icon "button" at bounding box center [892, 17] width 9 height 9
